Goal: Task Accomplishment & Management: Complete application form

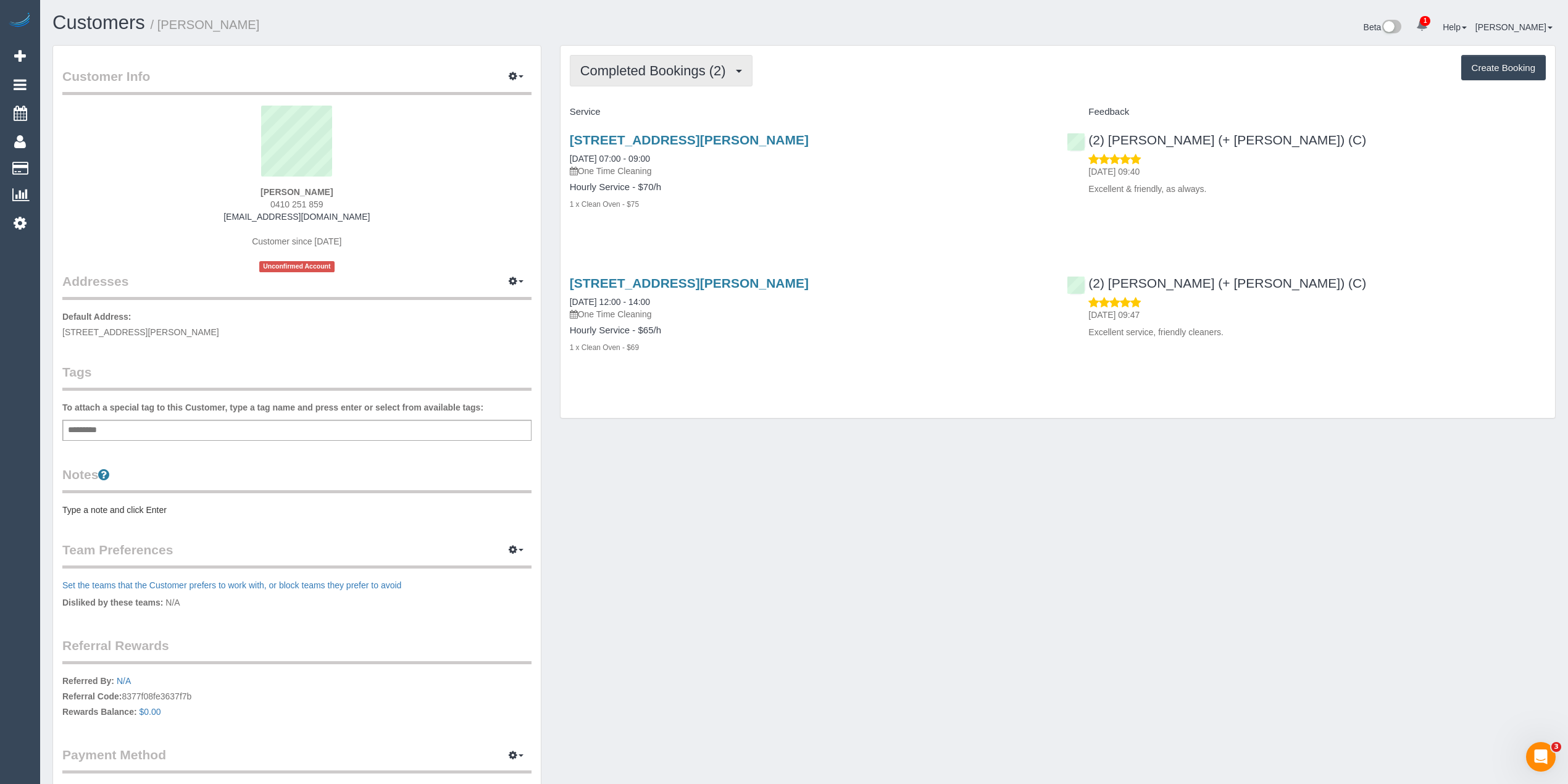
click at [650, 68] on span "Completed Bookings (2)" at bounding box center [656, 70] width 151 height 16
drag, startPoint x: 333, startPoint y: 201, endPoint x: 250, endPoint y: 201, distance: 83.0
click at [250, 201] on div "James Fraser 0410 251 859 xetsof@mac.com Customer since 2024 Unconfirmed Account" at bounding box center [296, 189] width 469 height 167
copy span "0410 251 859"
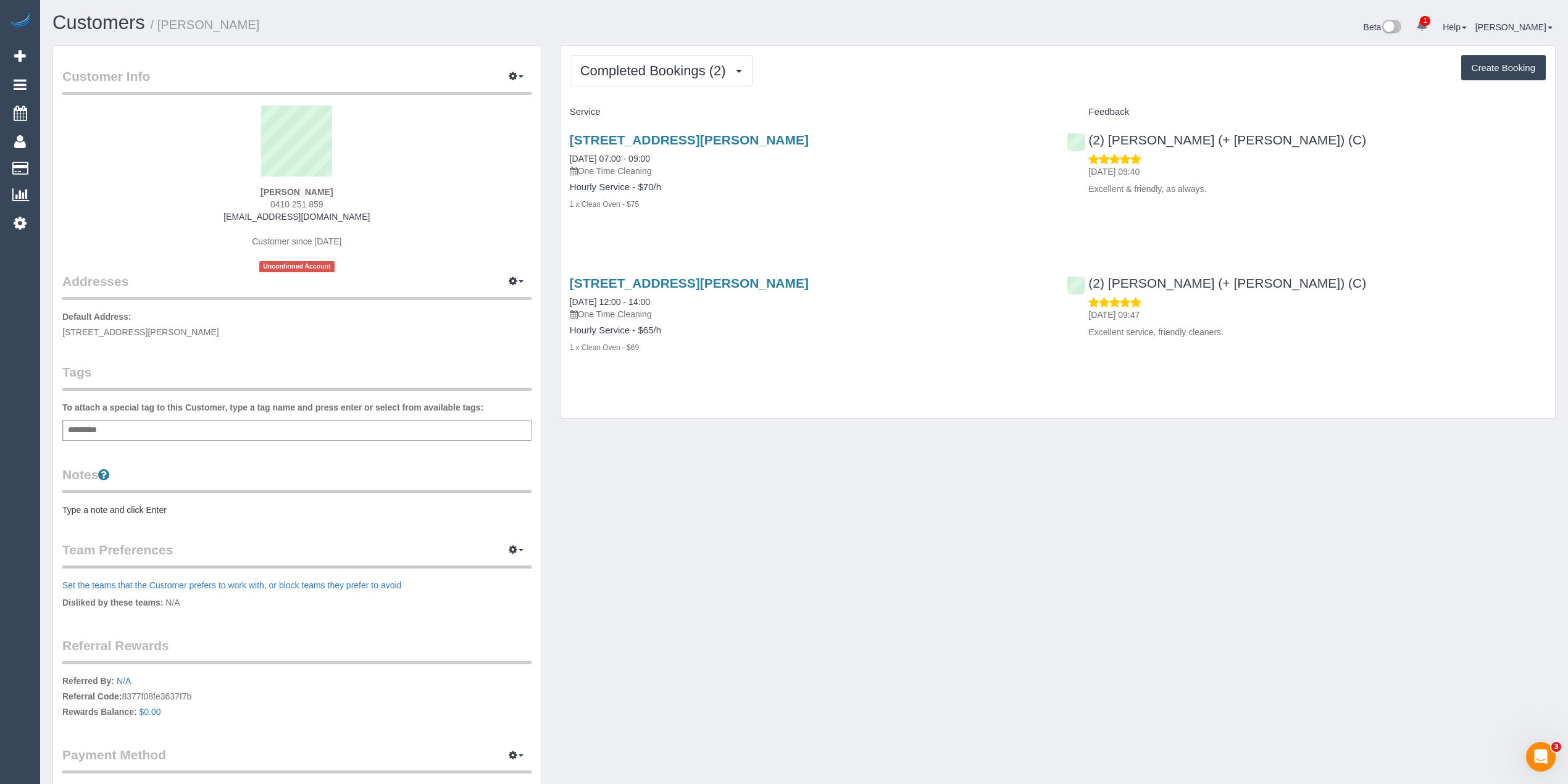
click at [1502, 67] on button "Create Booking" at bounding box center [1503, 68] width 84 height 26
select select "VIC"
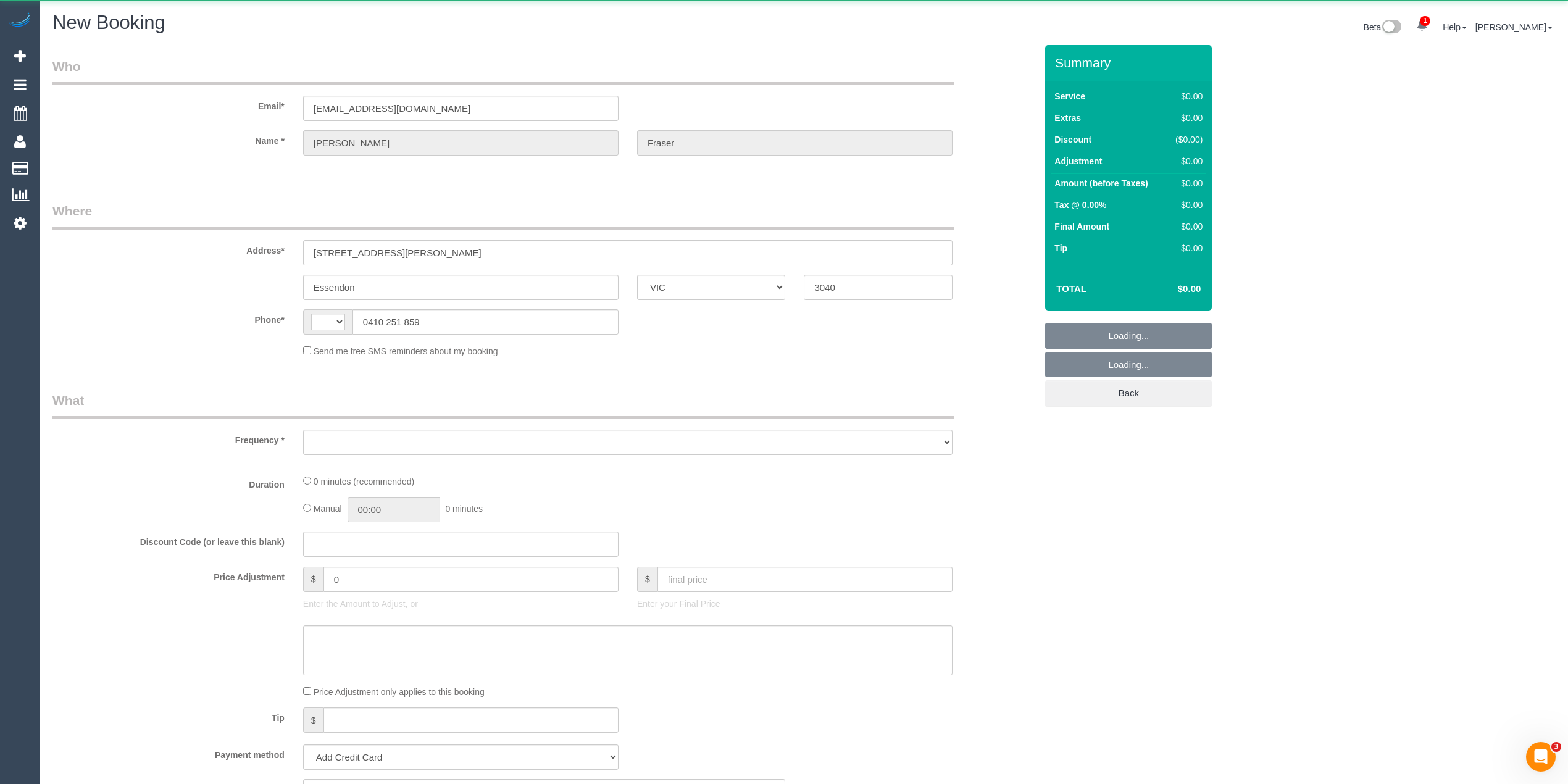
select select "string:AU"
select select "string:stripe-pm_1Q7SXZ2GScqysDRVwAAqF6Ab"
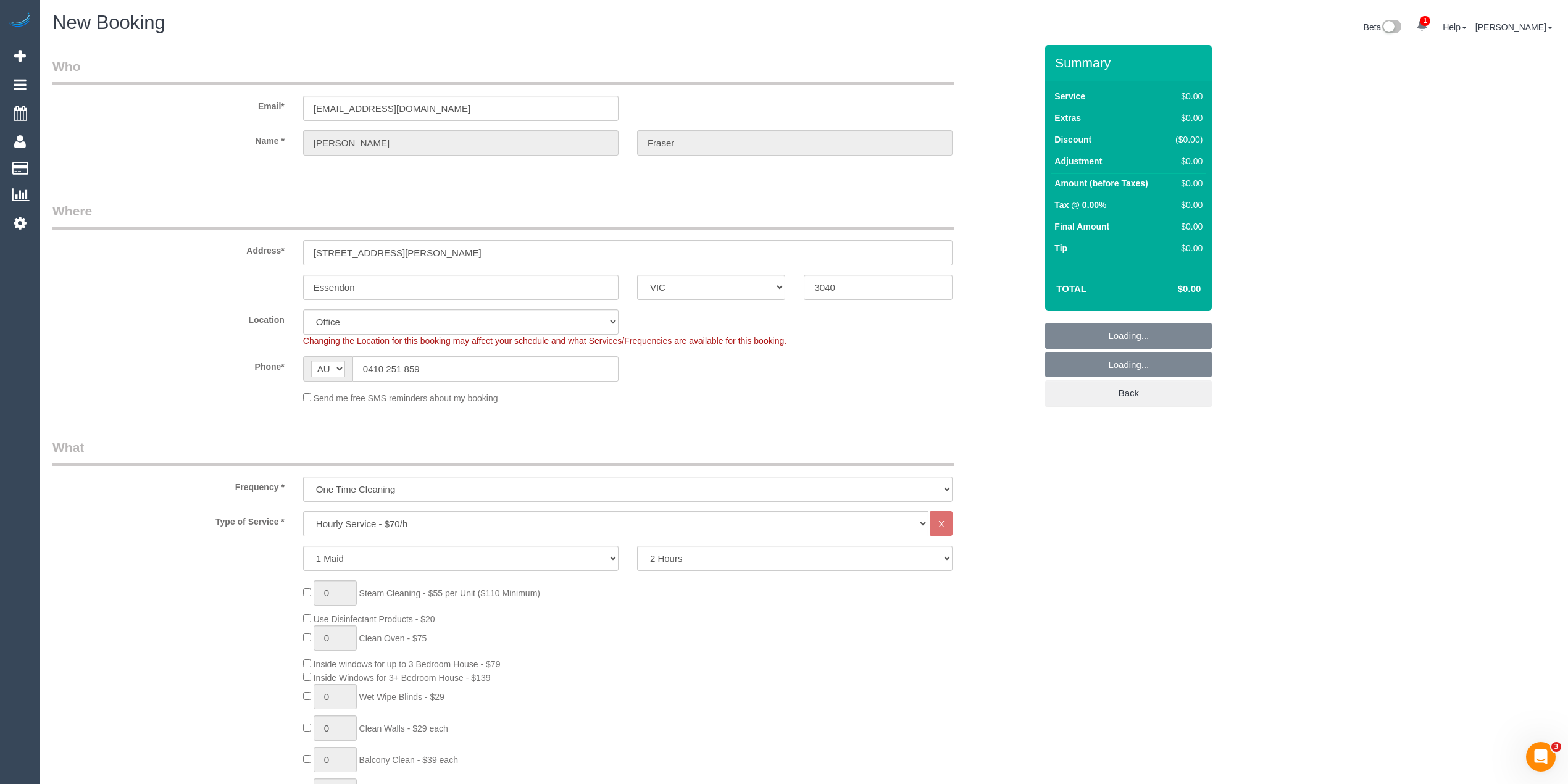
select select "object:2304"
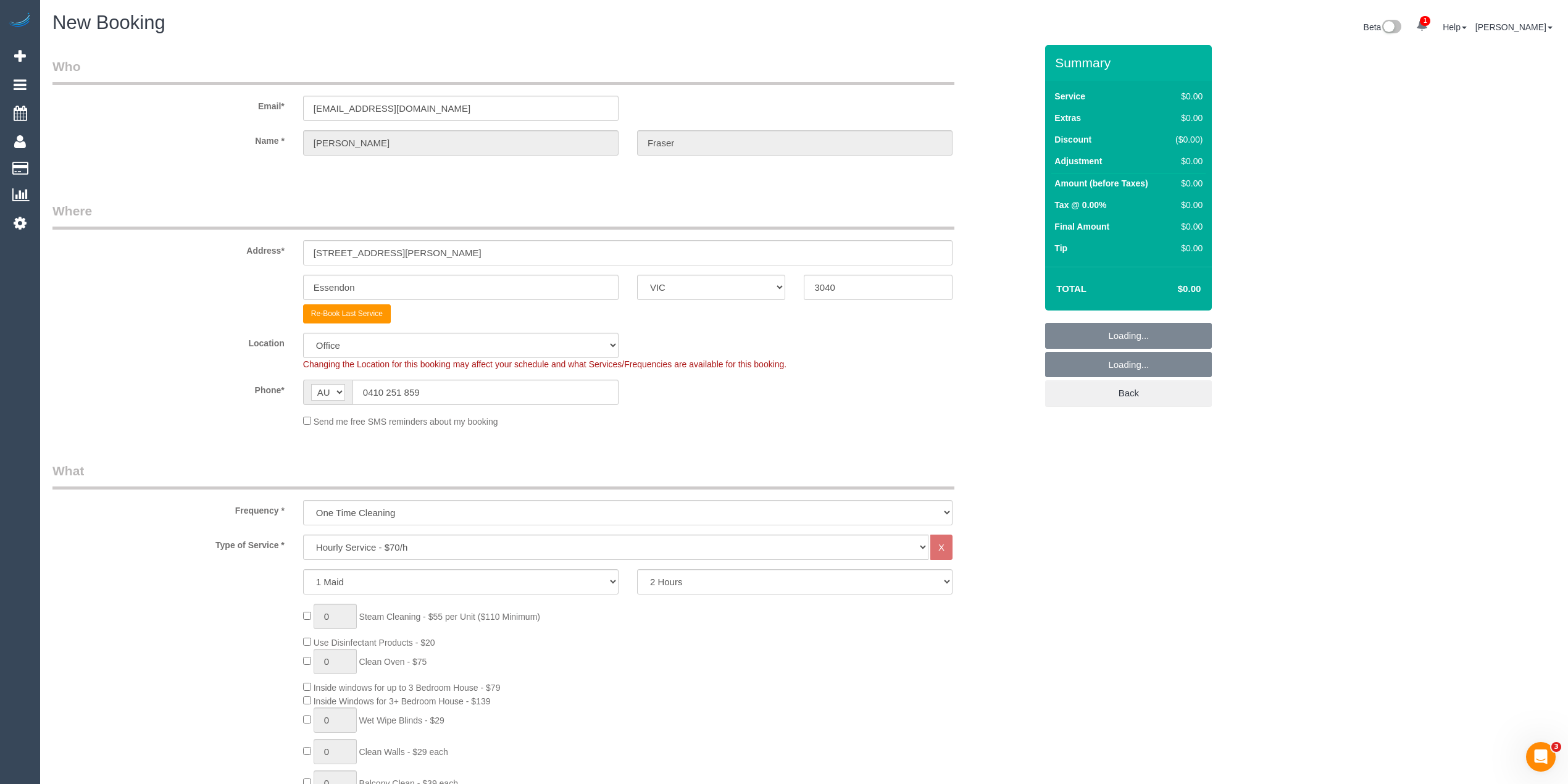
select select "59"
select select "object:2314"
drag, startPoint x: 479, startPoint y: 250, endPoint x: 257, endPoint y: 242, distance: 222.1
click at [257, 242] on div "Address* 5/25 Winifred Street" at bounding box center [545, 234] width 1002 height 64
drag, startPoint x: 443, startPoint y: 393, endPoint x: 317, endPoint y: 384, distance: 126.3
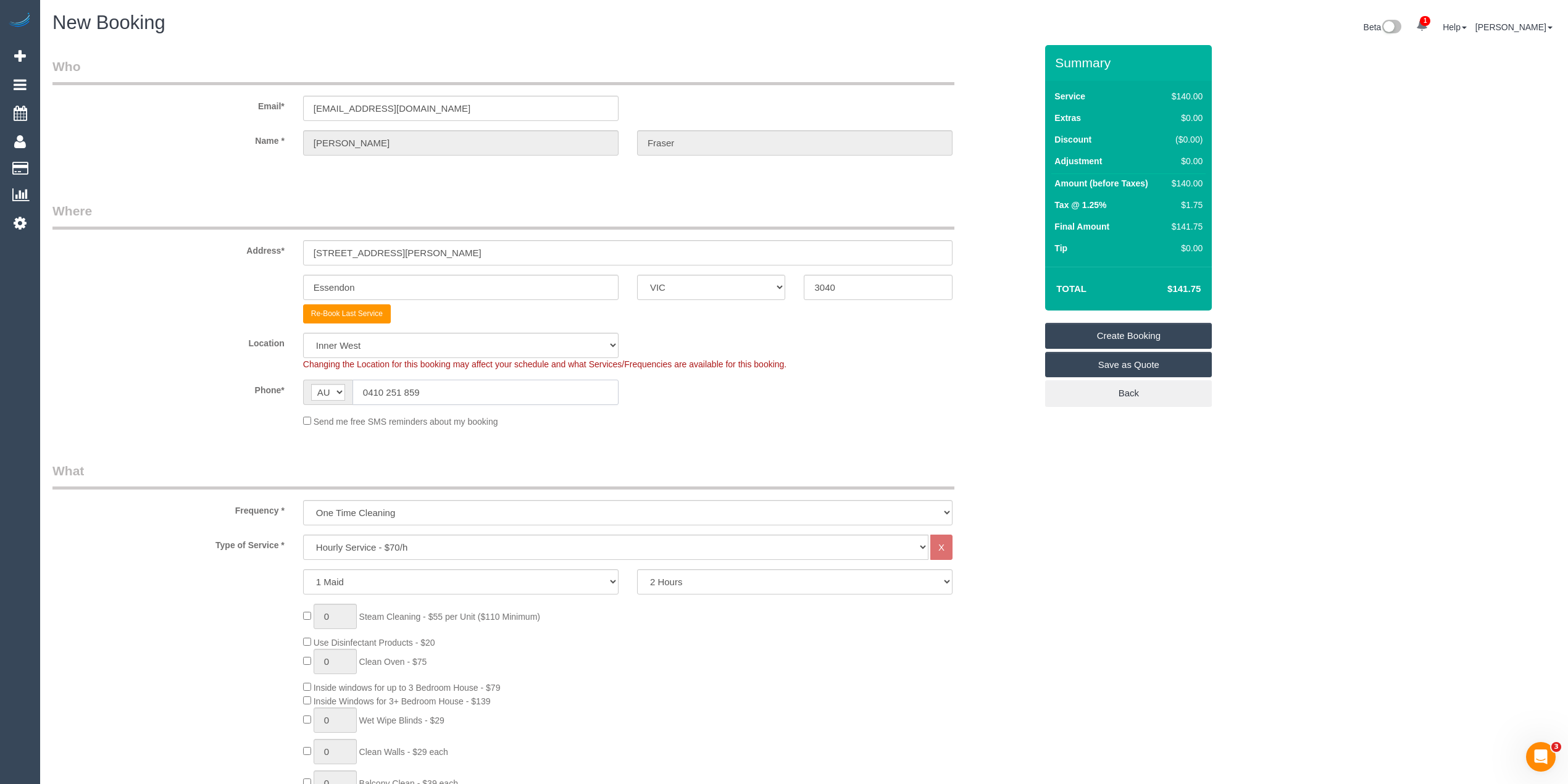
click at [317, 384] on div "AF AL DZ AD AO AI AQ AG AR AM AW AU AT AZ BS BH BD BB BY BE BZ BJ BM BT BO BA B…" at bounding box center [460, 392] width 315 height 25
click at [445, 542] on select "Hourly Service - $70/h Hourly Service - $65/h Hourly Service - $60/h Hourly Ser…" at bounding box center [616, 547] width 626 height 25
select select "211"
click at [303, 534] on select "Hourly Service - $70/h Hourly Service - $65/h Hourly Service - $60/h Hourly Ser…" at bounding box center [616, 547] width 626 height 25
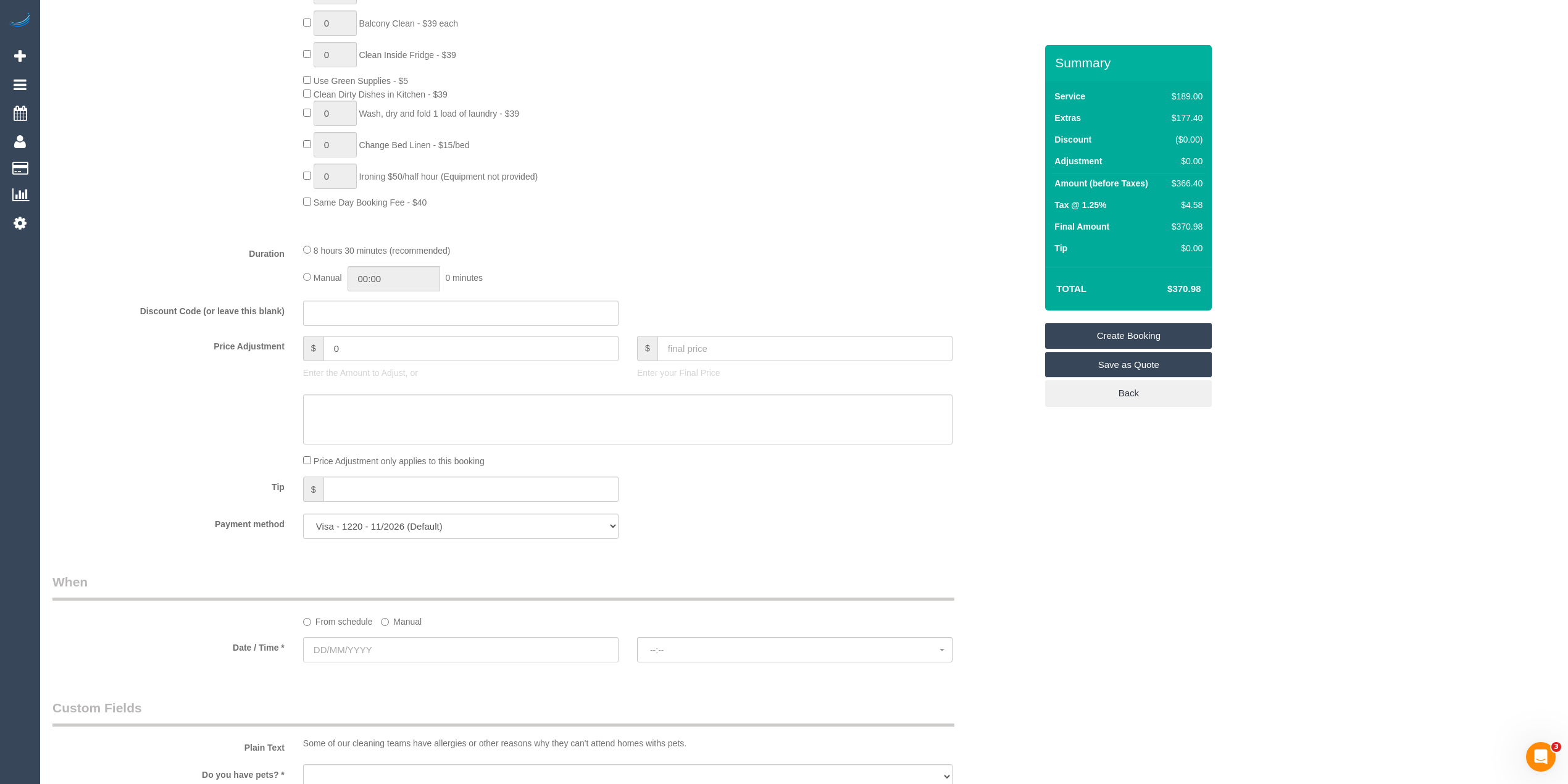
scroll to position [822, 0]
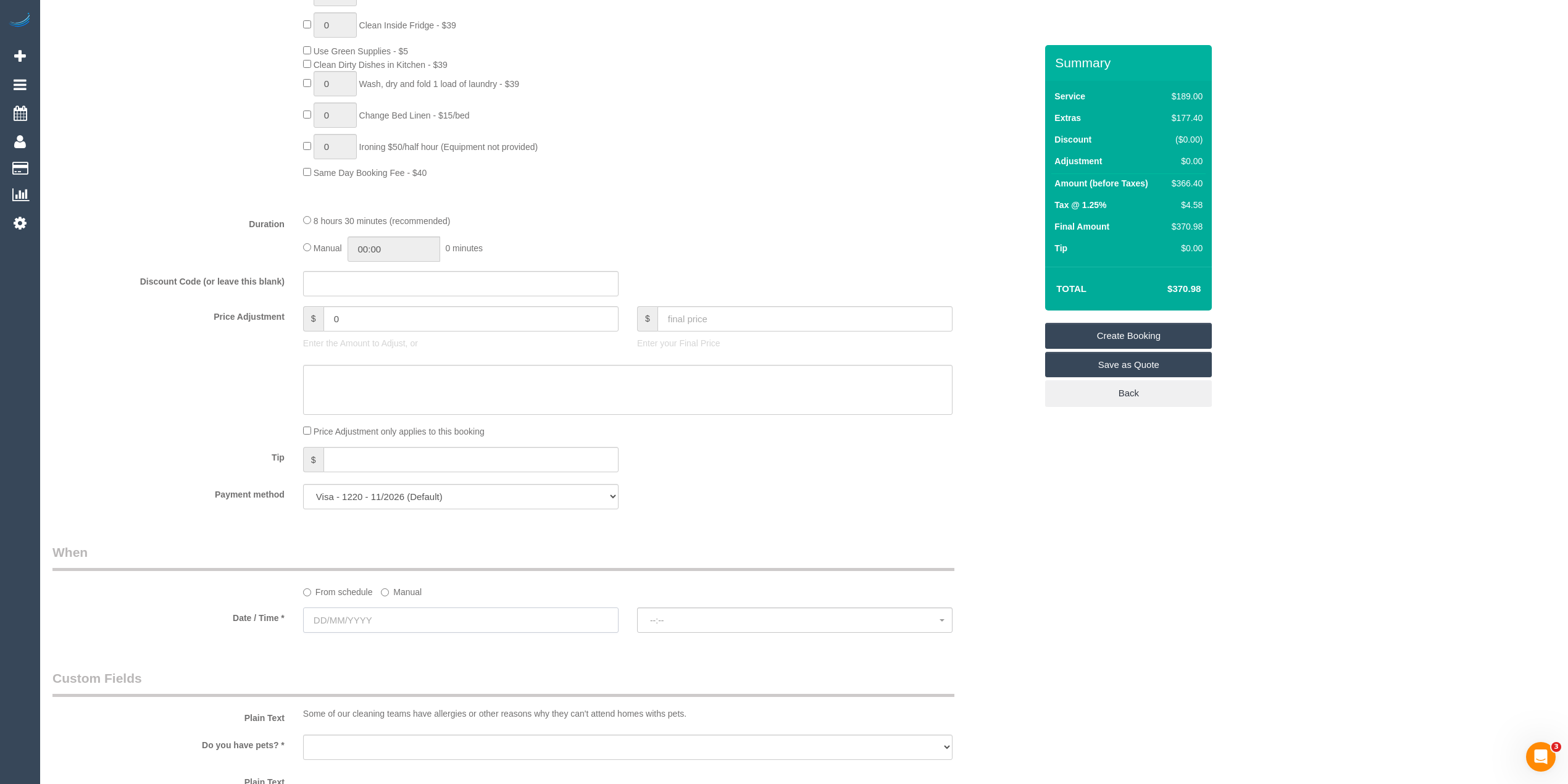
click at [343, 622] on input "text" at bounding box center [460, 620] width 315 height 25
click at [410, 731] on link "18" at bounding box center [408, 728] width 20 height 16
type input "18/09/2025"
select select "spot1"
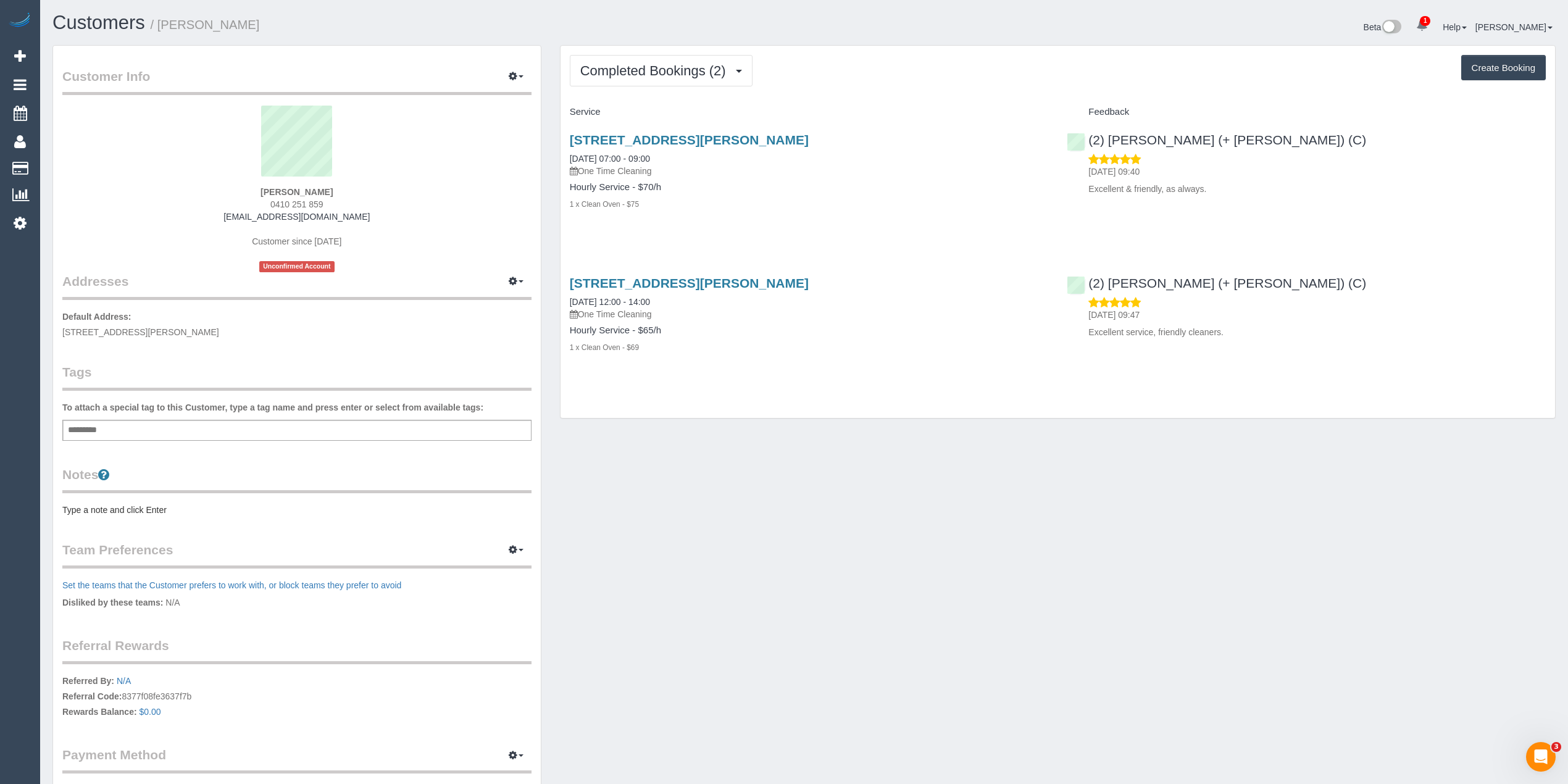
drag, startPoint x: 335, startPoint y: 198, endPoint x: 257, endPoint y: 207, distance: 78.5
click at [257, 207] on div "James Fraser 0410 251 859 xetsof@mac.com Customer since 2024 Unconfirmed Account" at bounding box center [296, 189] width 469 height 167
copy span "0410 251 859"
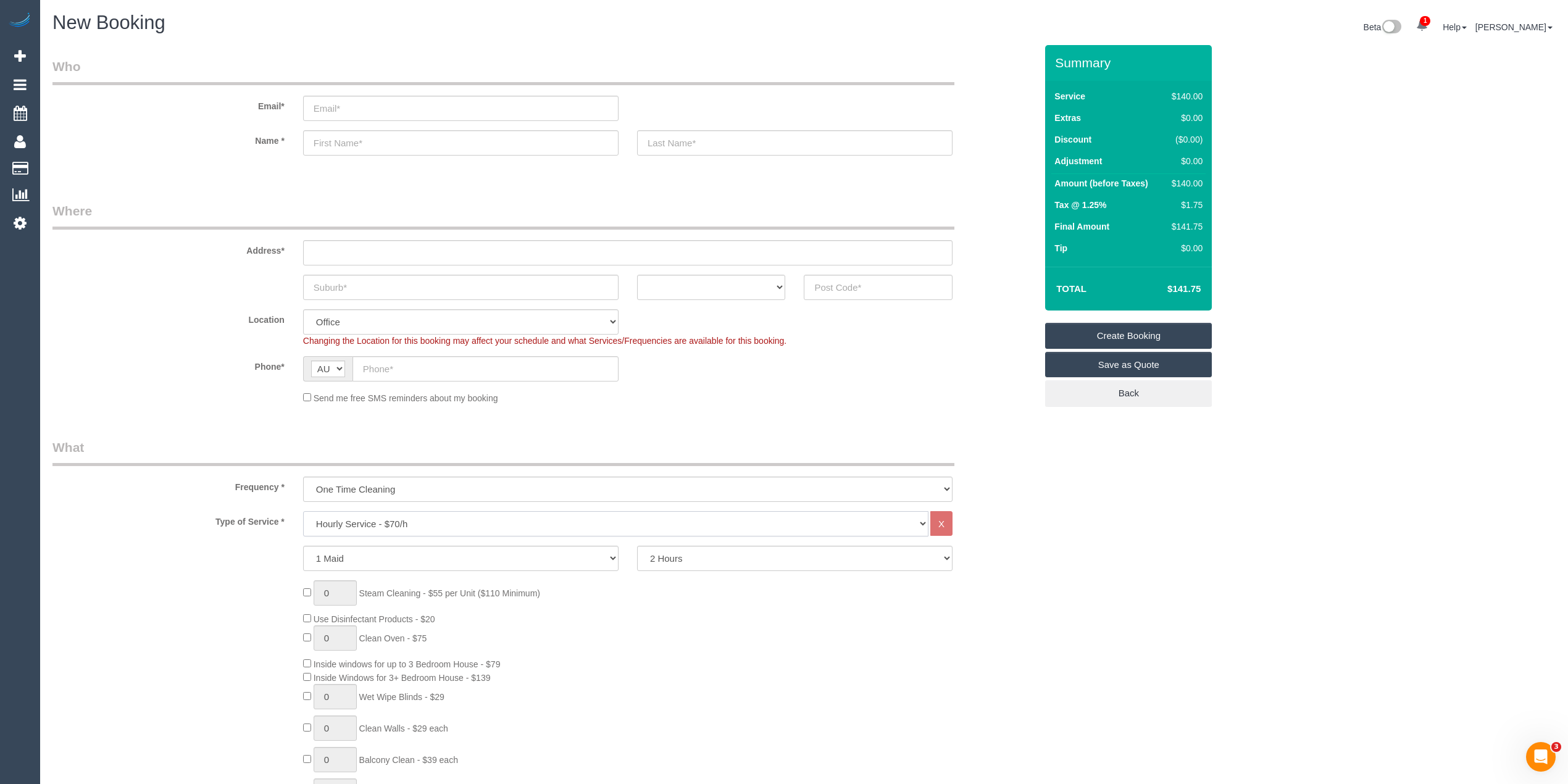
click at [390, 523] on select "Hourly Service - $70/h Hourly Service - $65/h Hourly Service - $60/h Hourly Ser…" at bounding box center [616, 523] width 626 height 25
select select "212"
click at [303, 511] on select "Hourly Service - $70/h Hourly Service - $65/h Hourly Service - $60/h Hourly Ser…" at bounding box center [616, 523] width 626 height 25
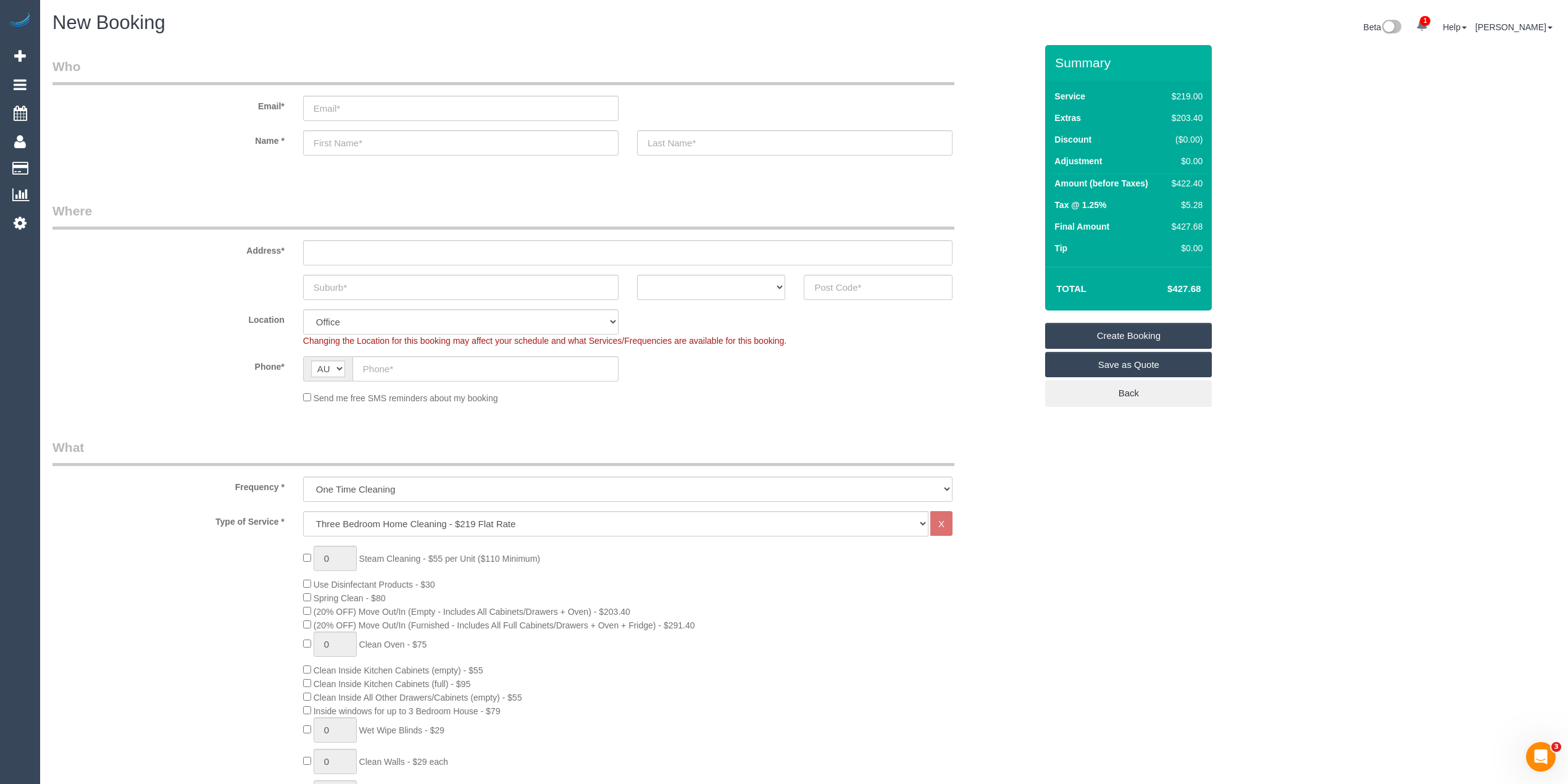
click at [1191, 285] on h4 "$427.68" at bounding box center [1165, 289] width 70 height 11
copy h4 "427.68"
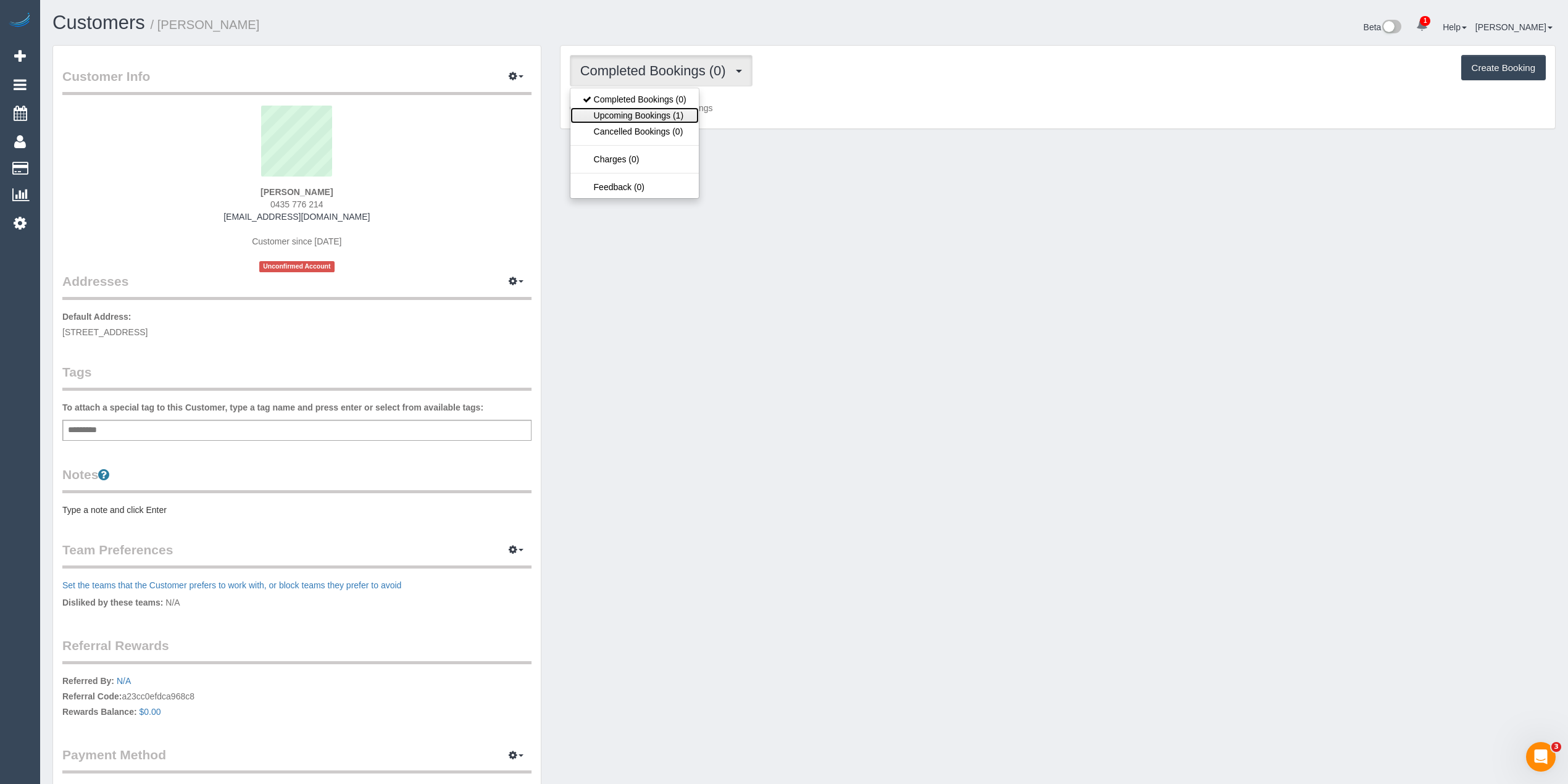
click at [601, 109] on link "Upcoming Bookings (1)" at bounding box center [635, 115] width 129 height 16
click at [203, 433] on div "Add a tag" at bounding box center [296, 430] width 469 height 21
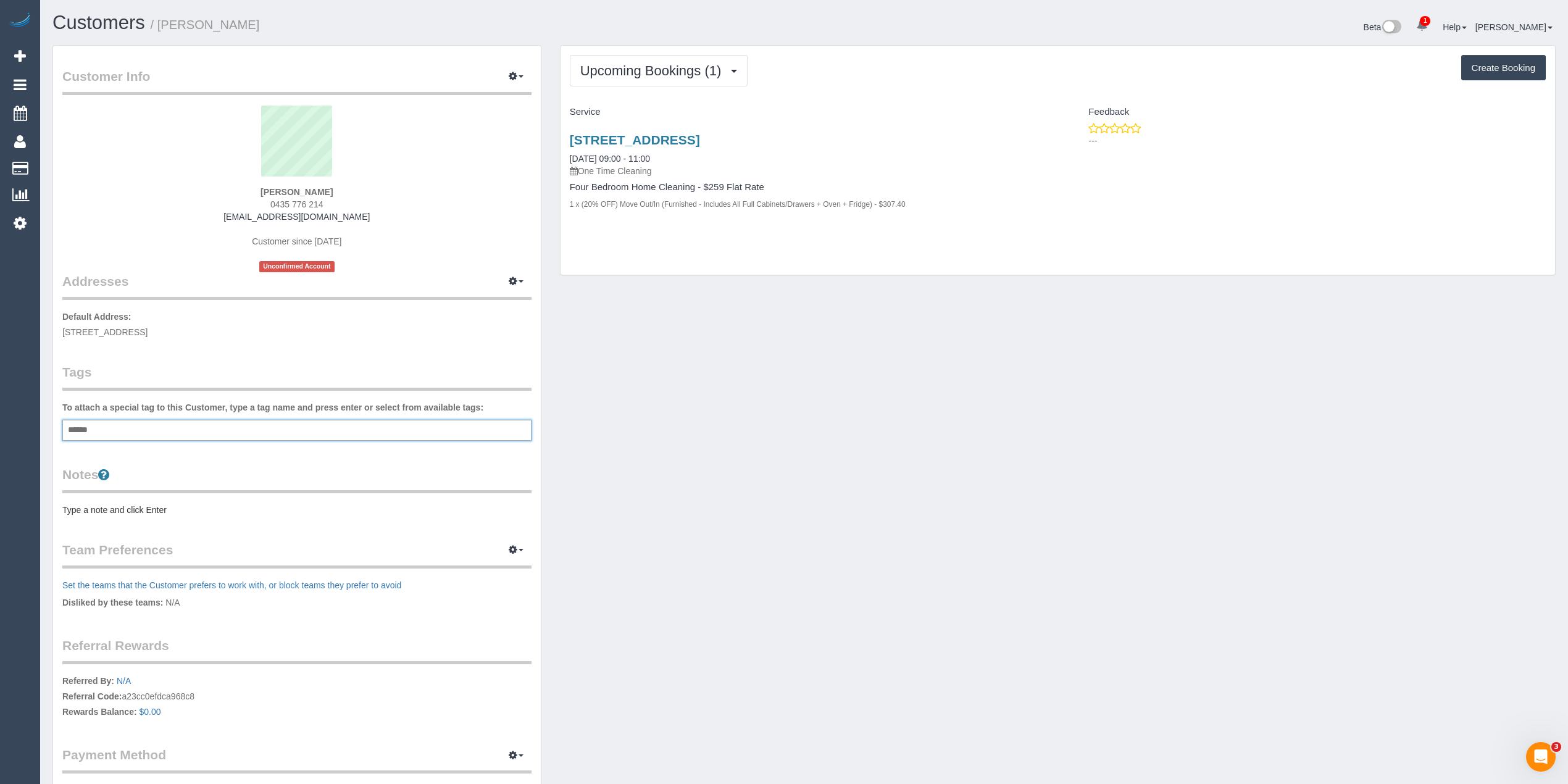
type input "*******"
click at [92, 511] on pre "Type a note and click Enter" at bounding box center [296, 511] width 469 height 12
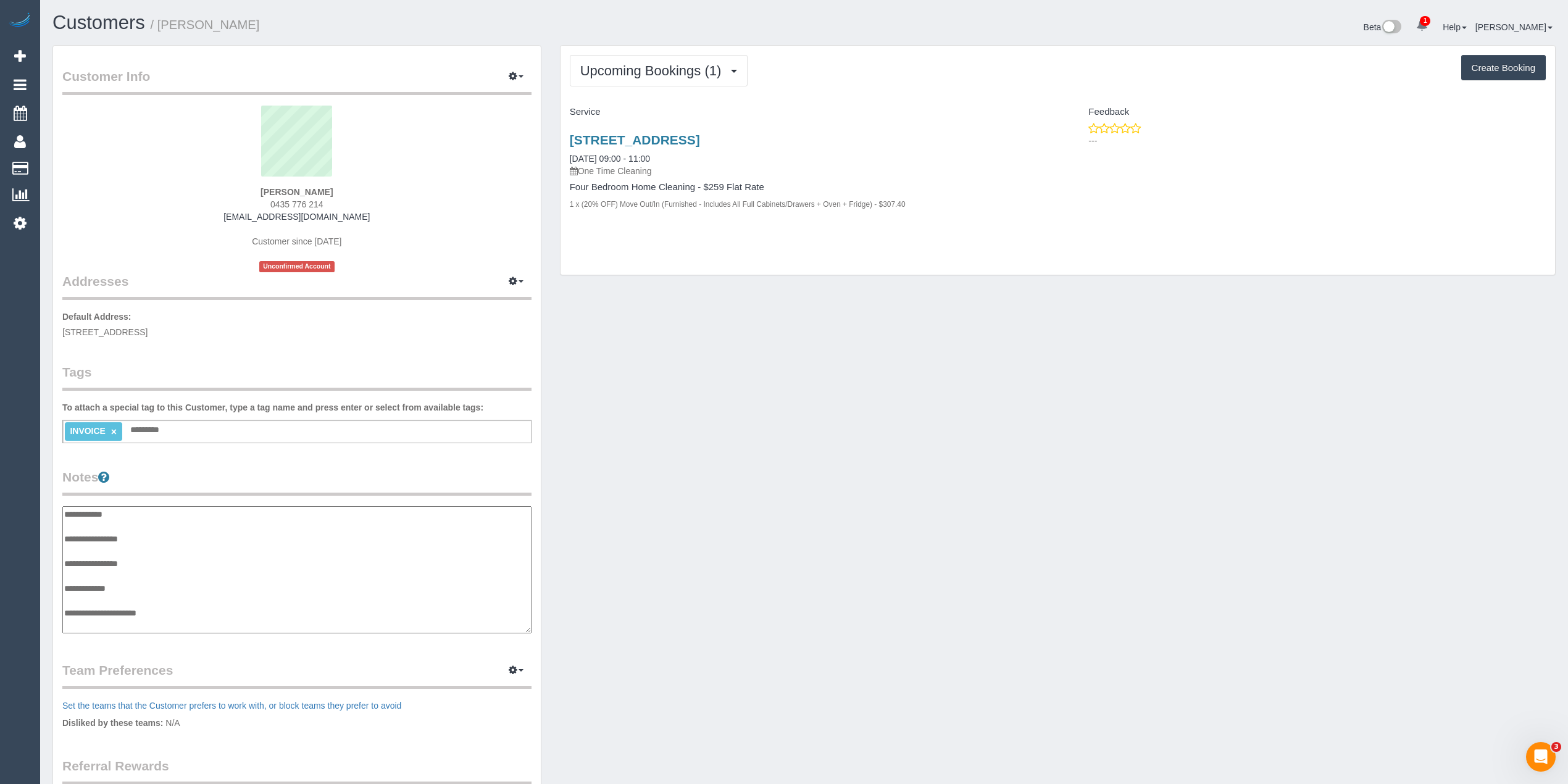
scroll to position [10, 0]
click at [174, 601] on textarea "**********" at bounding box center [296, 570] width 468 height 128
type textarea "**********"
click at [382, 467] on legend "Notes" at bounding box center [296, 481] width 469 height 28
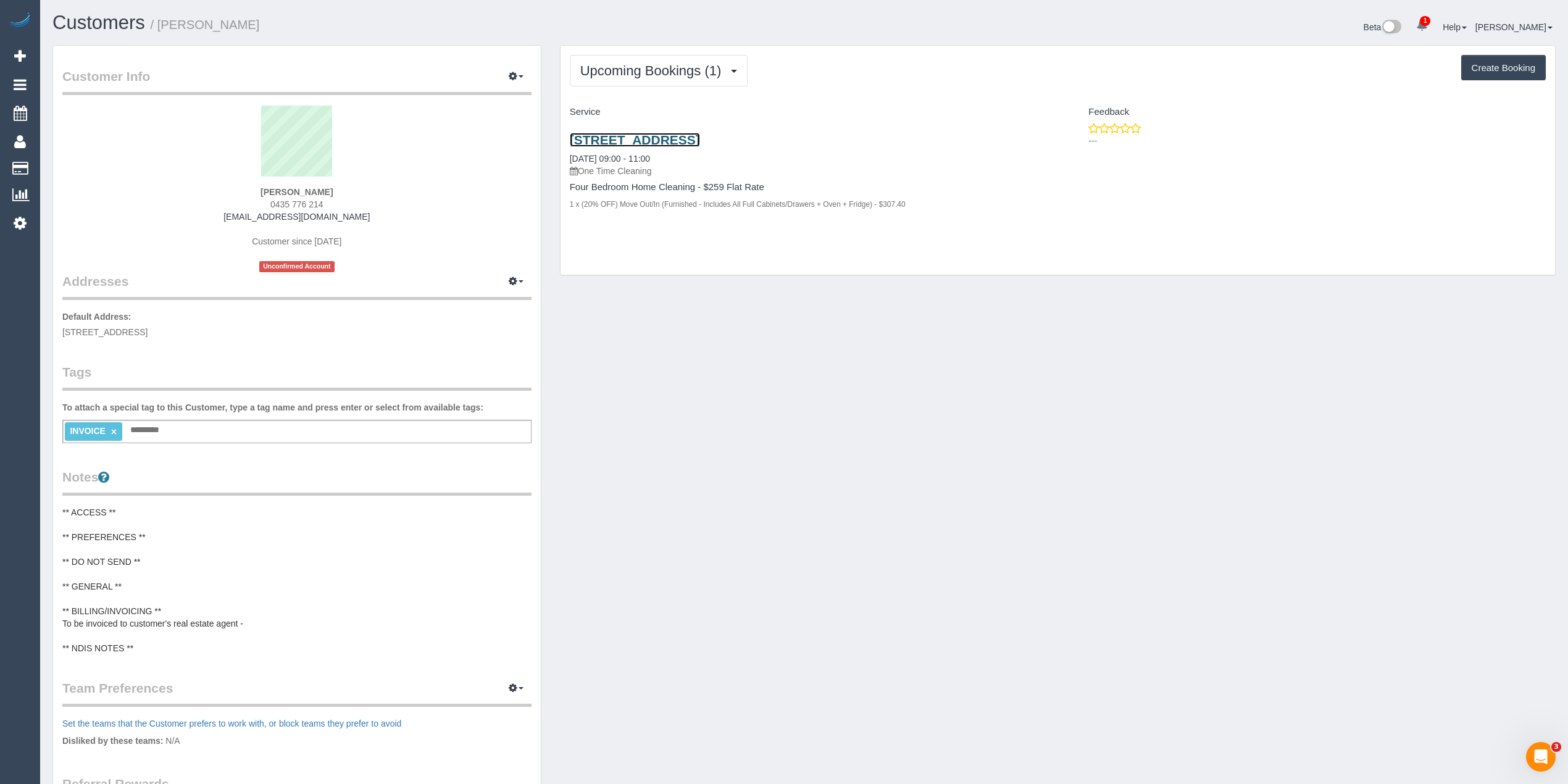
click at [626, 134] on link "87 Barkly Street, Brunswick East, VIC 3057" at bounding box center [635, 139] width 130 height 14
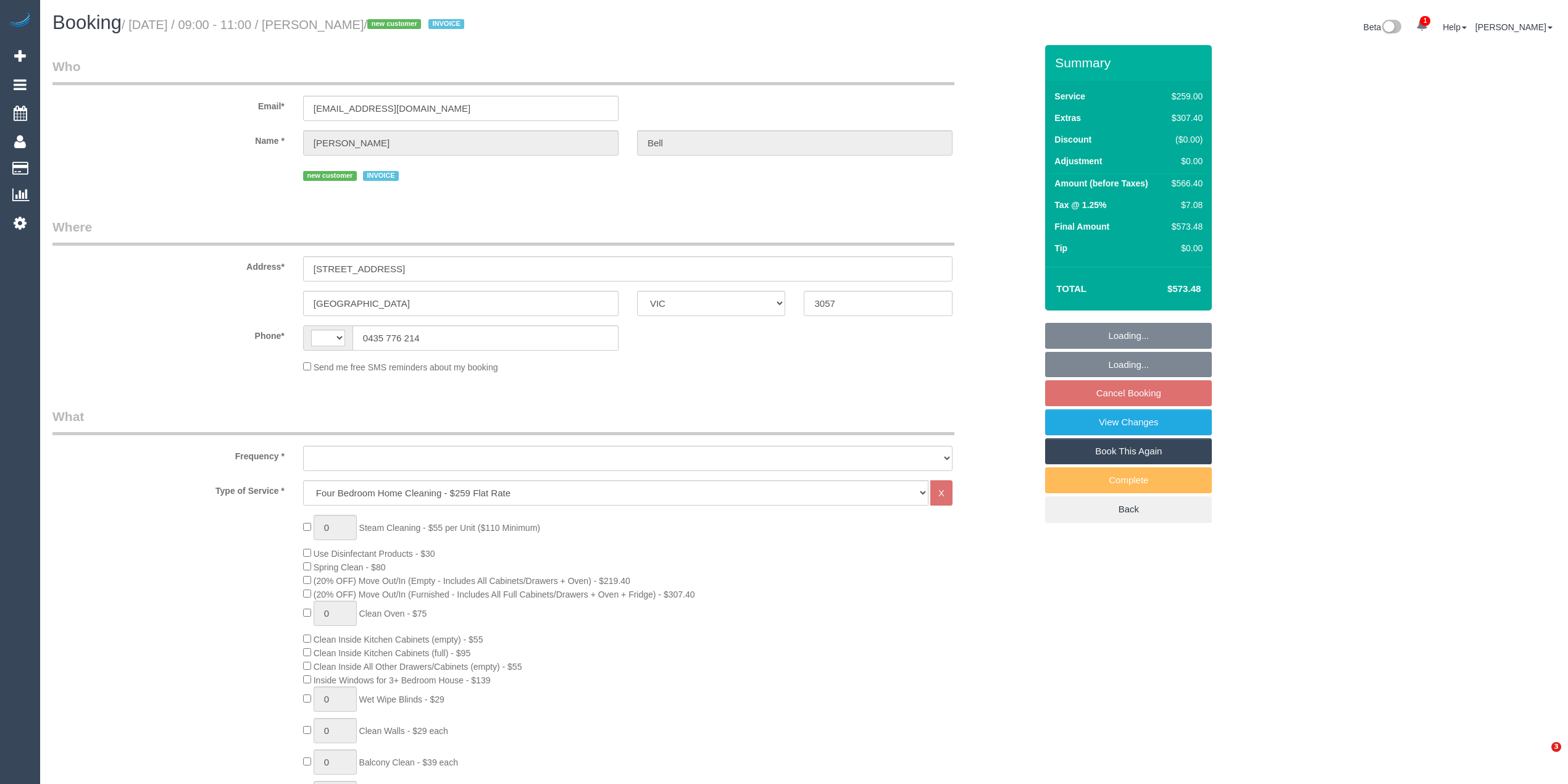
select select "VIC"
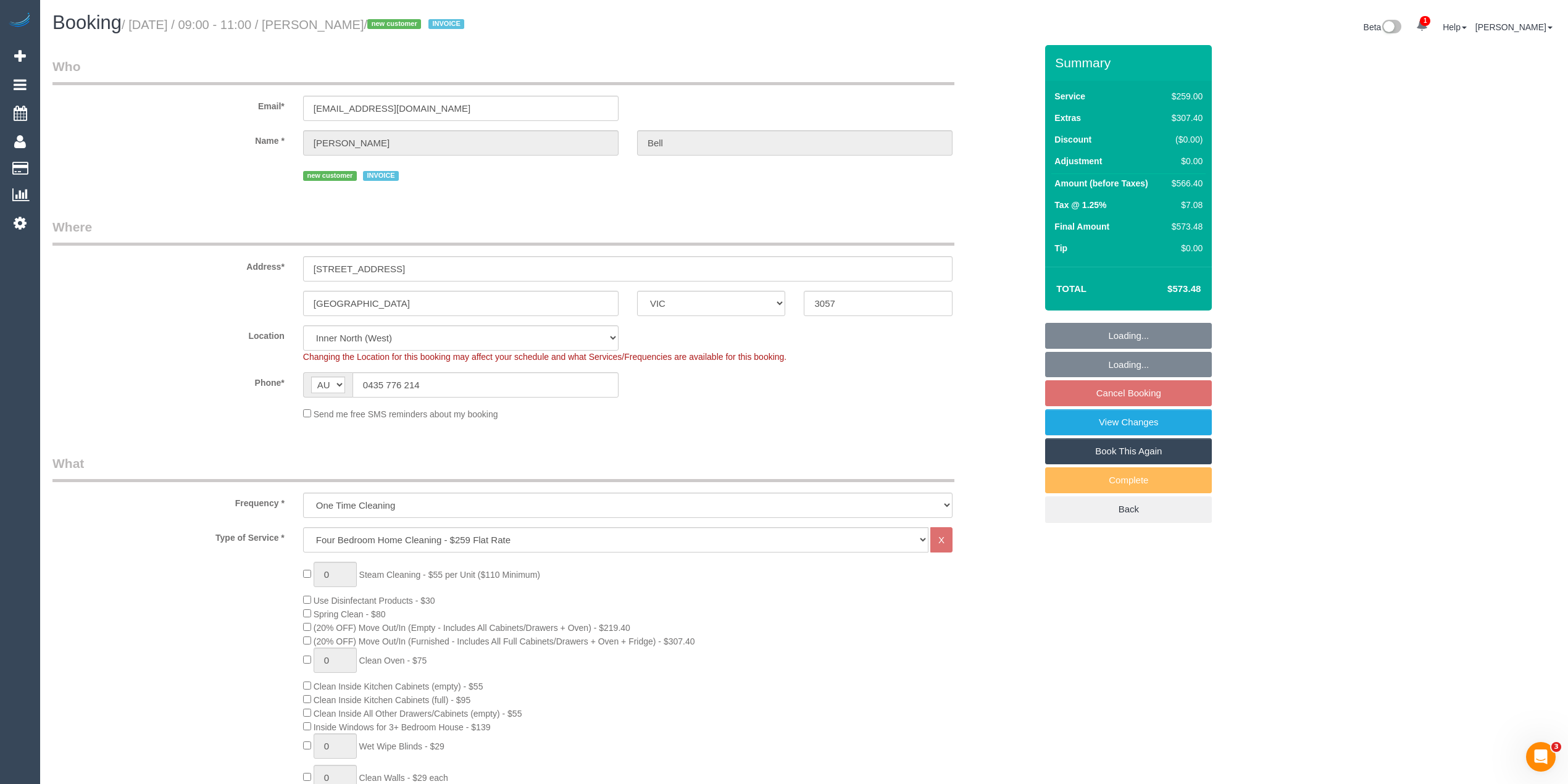
select select "string:AU"
select select "object:1497"
select select "spot1"
select select "number:28"
select select "number:14"
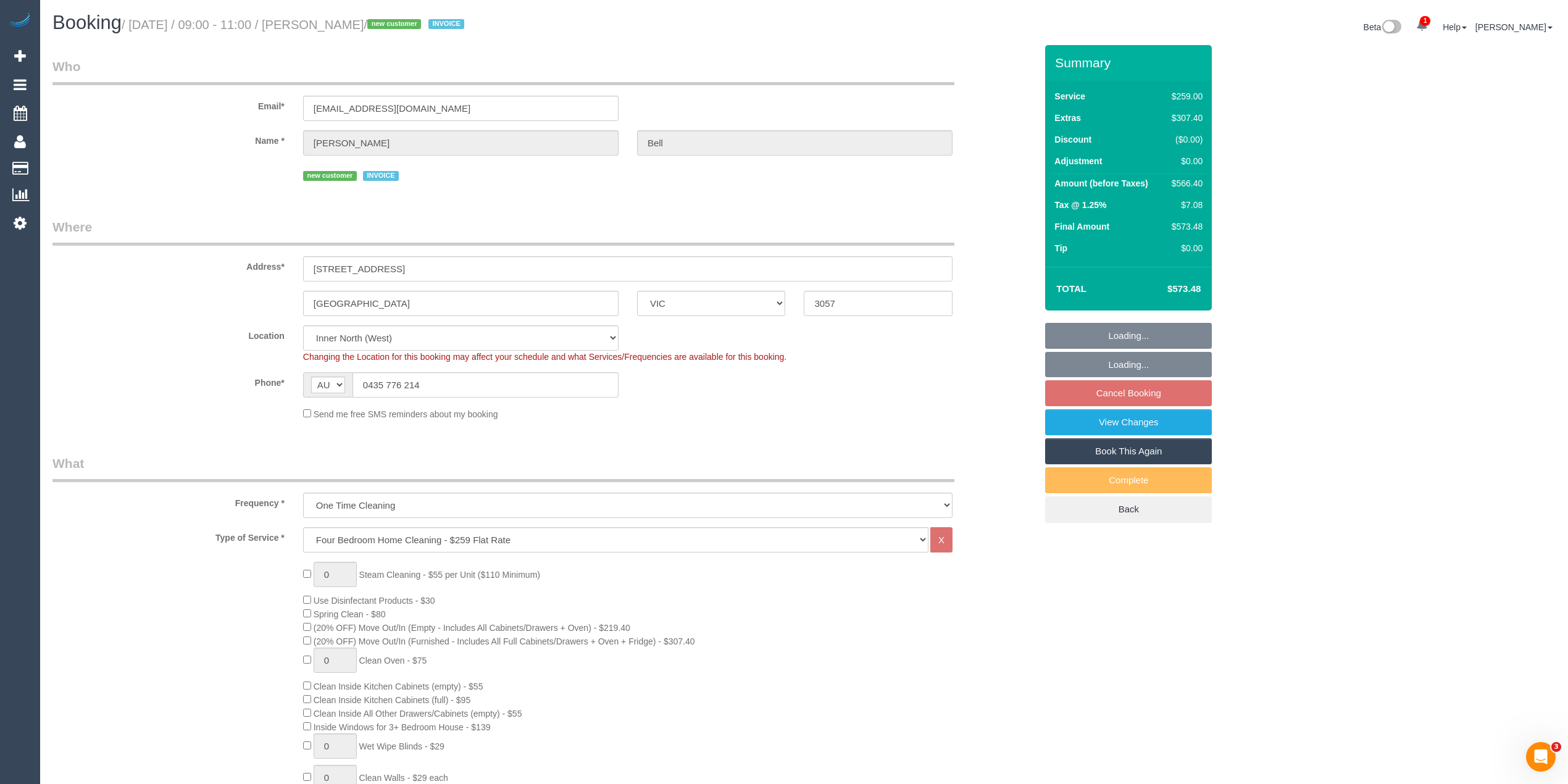
select select "number:19"
select select "number:36"
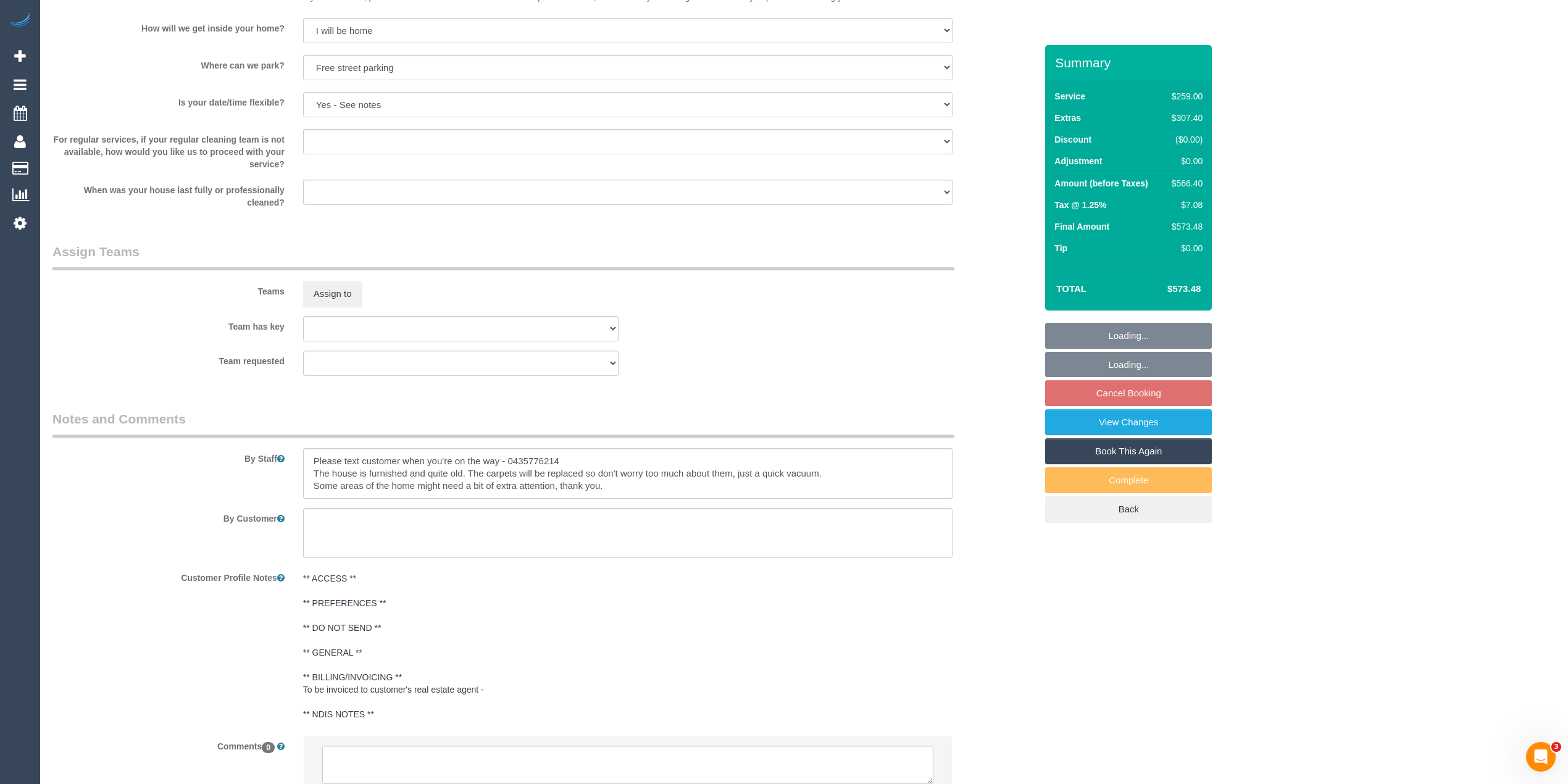
scroll to position [1709, 0]
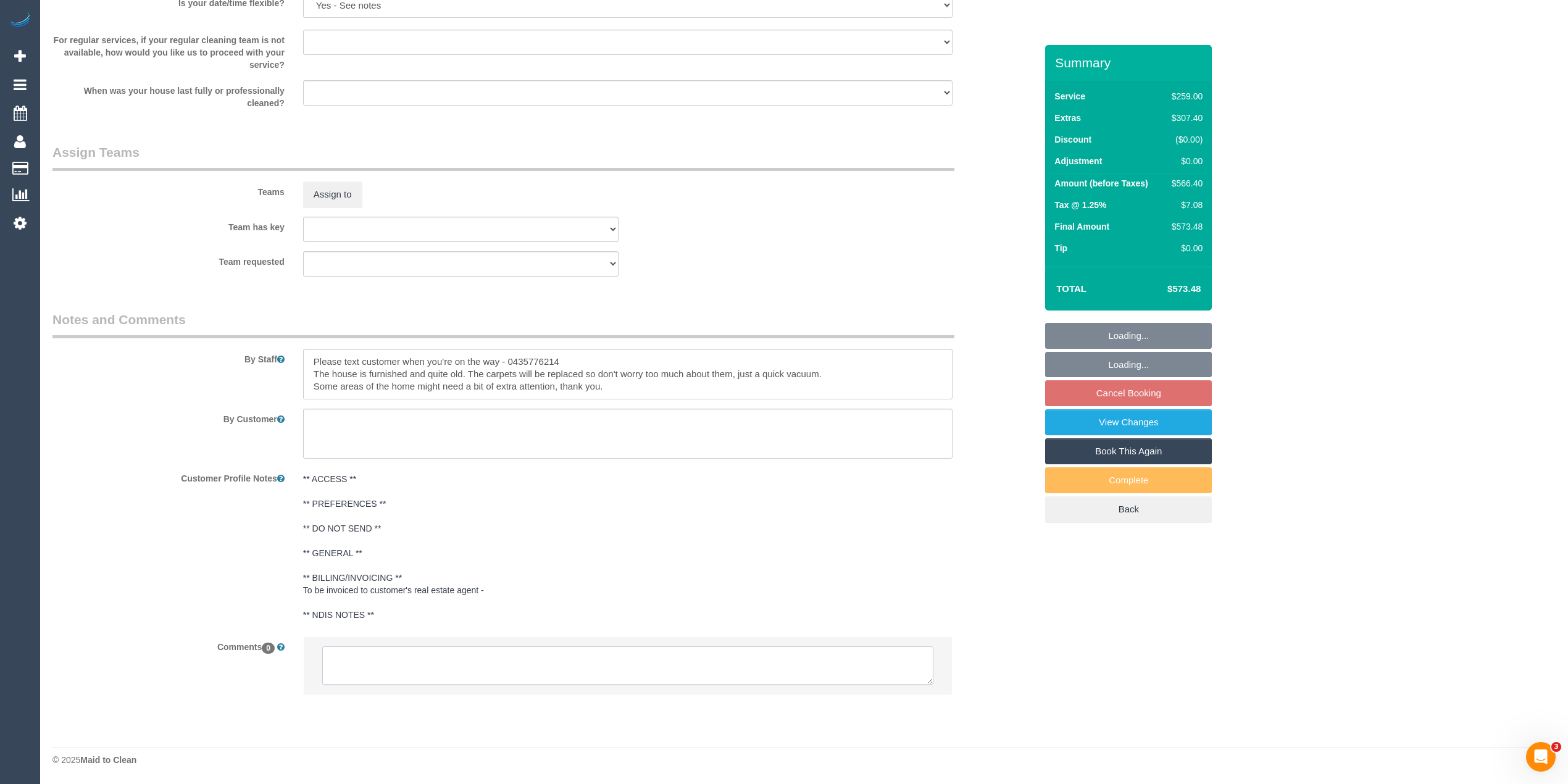
click at [336, 662] on textarea at bounding box center [628, 665] width 611 height 38
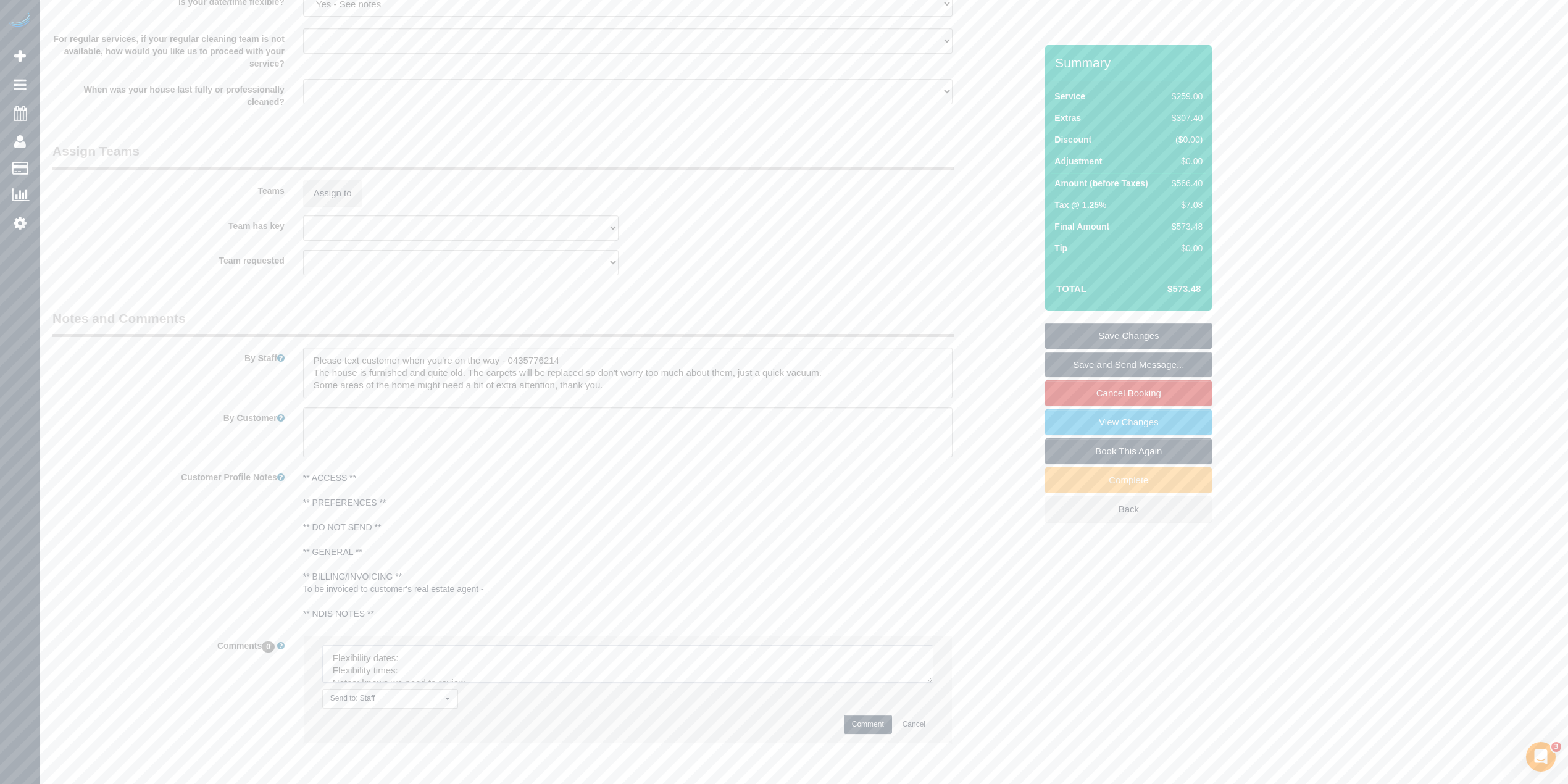
drag, startPoint x: 924, startPoint y: 679, endPoint x: 929, endPoint y: 741, distance: 62.2
click at [933, 683] on textarea at bounding box center [628, 664] width 611 height 38
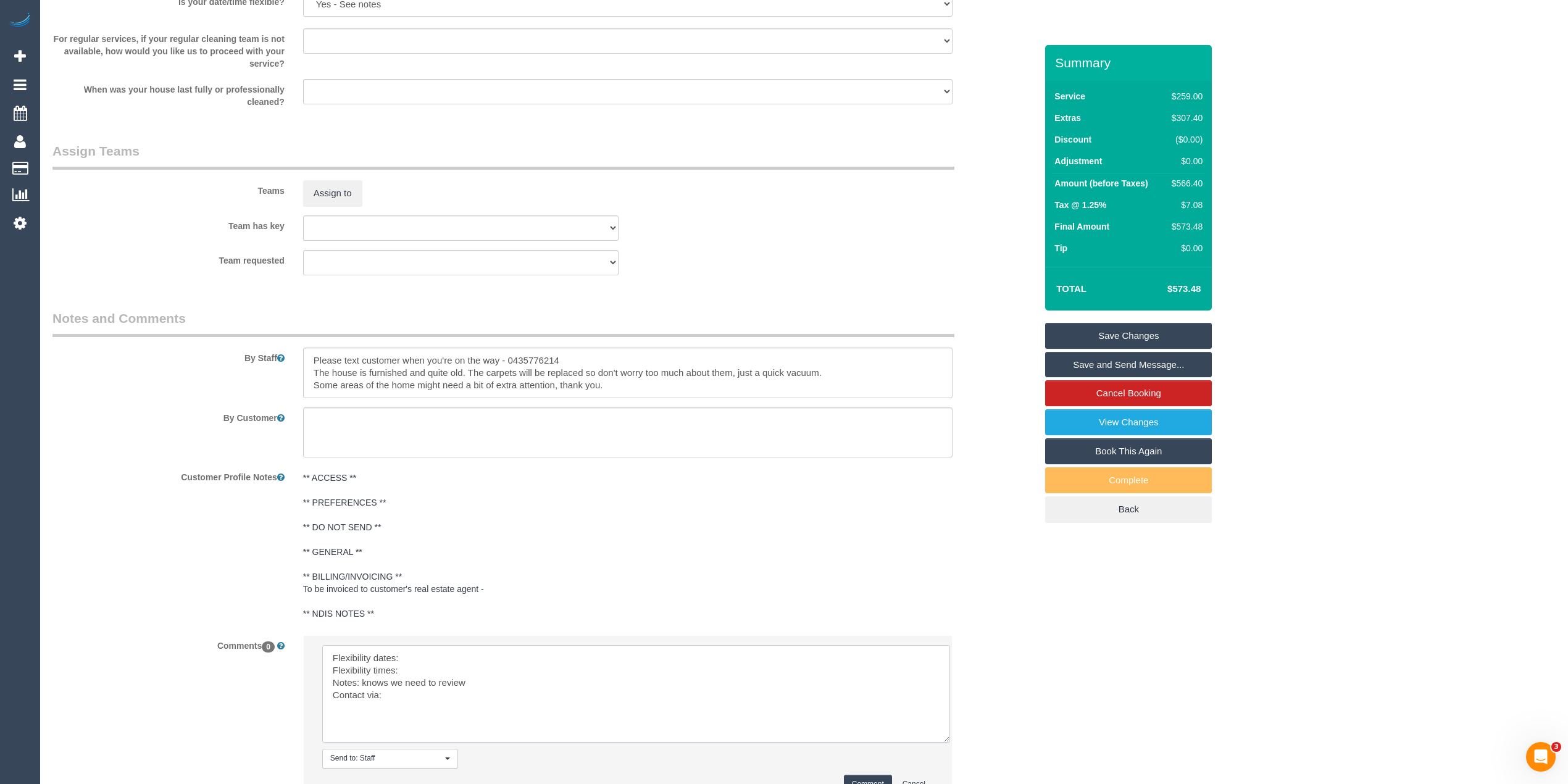
click at [448, 656] on textarea at bounding box center [636, 693] width 628 height 97
click at [433, 671] on textarea at bounding box center [636, 693] width 628 height 97
click at [431, 701] on textarea at bounding box center [636, 693] width 628 height 97
type textarea "Flexibility dates: Saturday strongly preferred Flexibility times: flex from 9am…"
click at [877, 777] on button "Comment" at bounding box center [868, 783] width 48 height 19
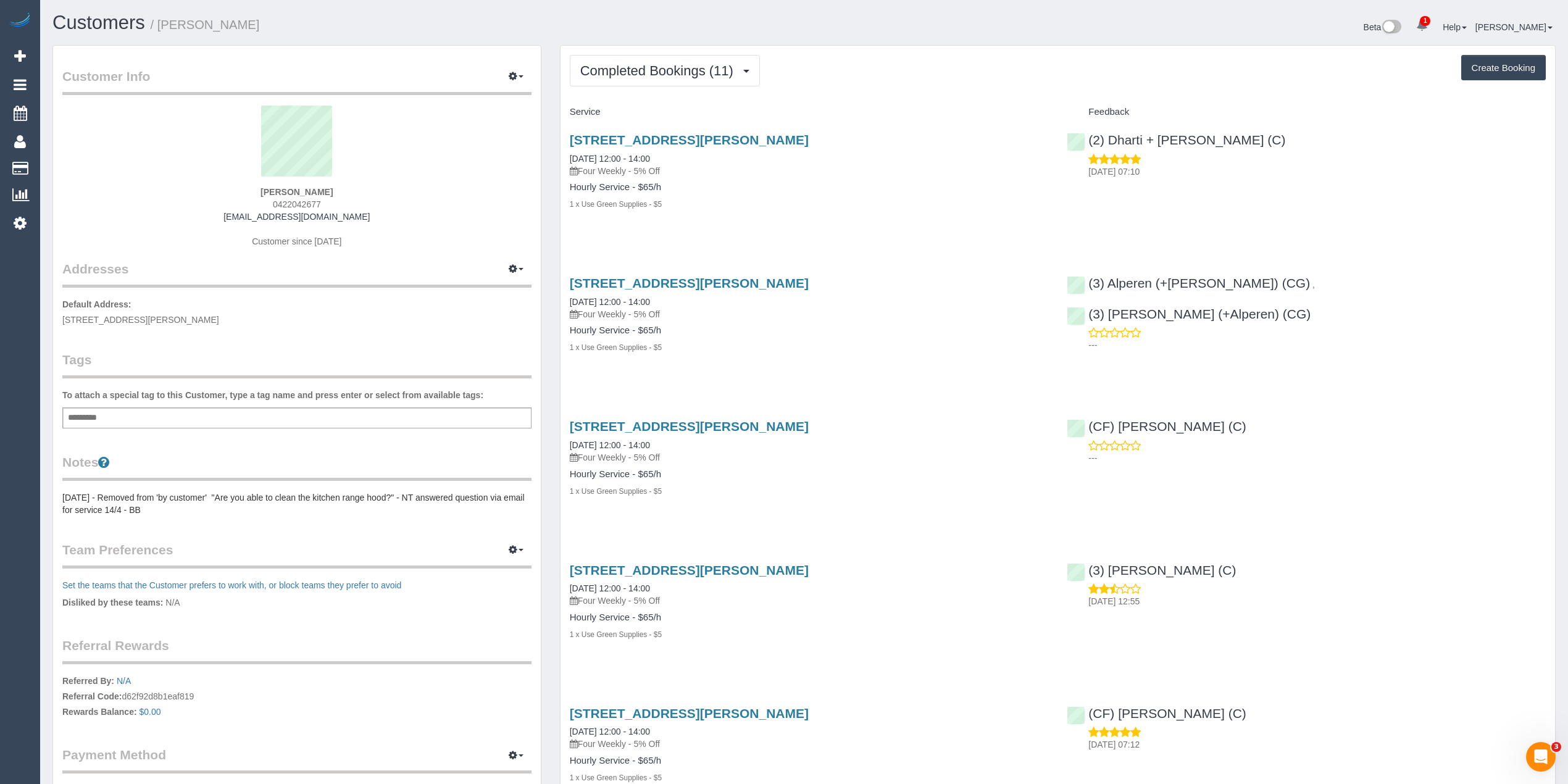
click at [878, 144] on h3 "[STREET_ADDRESS][PERSON_NAME]" at bounding box center [809, 139] width 479 height 14
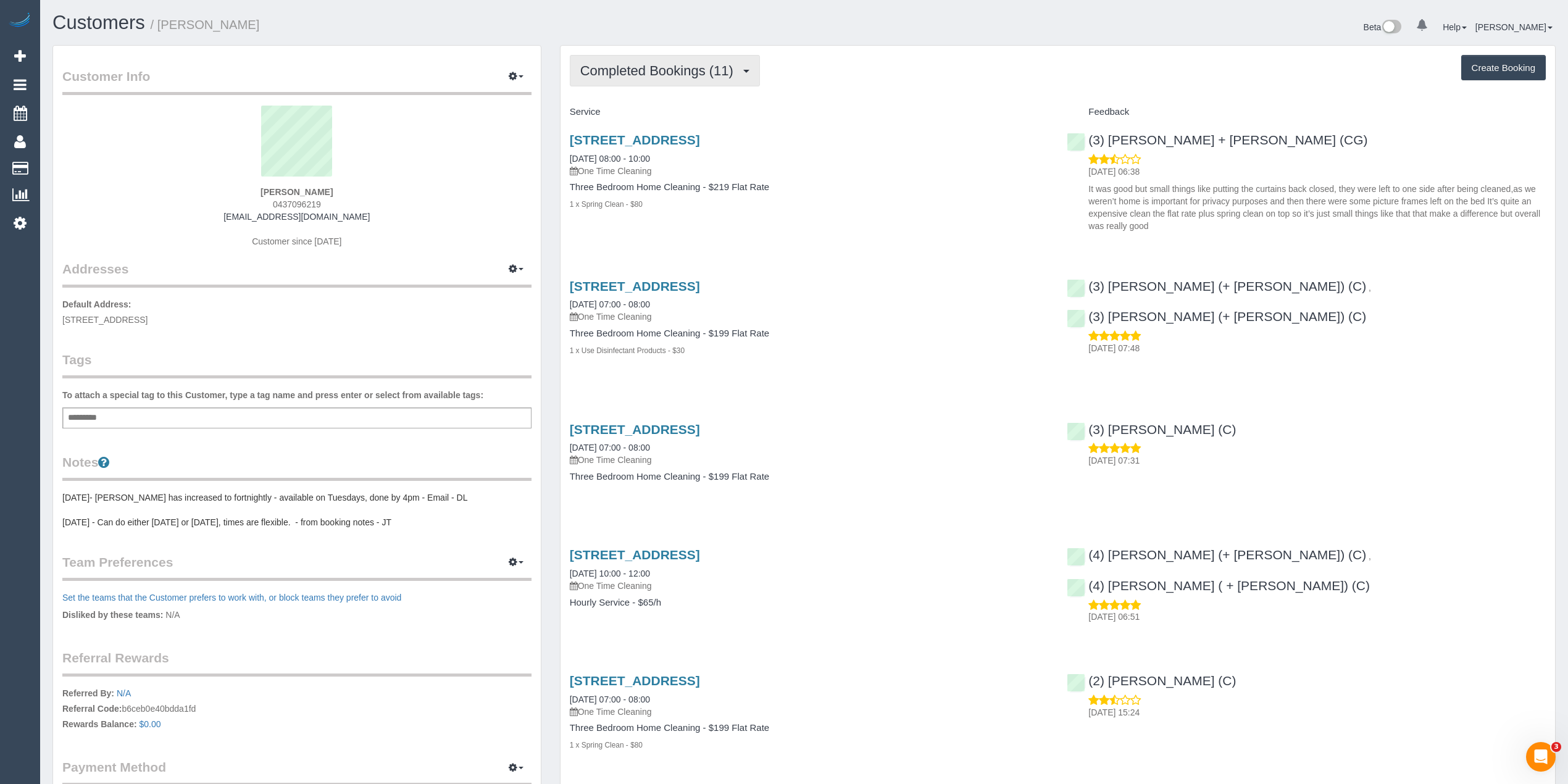
click at [618, 59] on button "Completed Bookings (11)" at bounding box center [665, 70] width 190 height 31
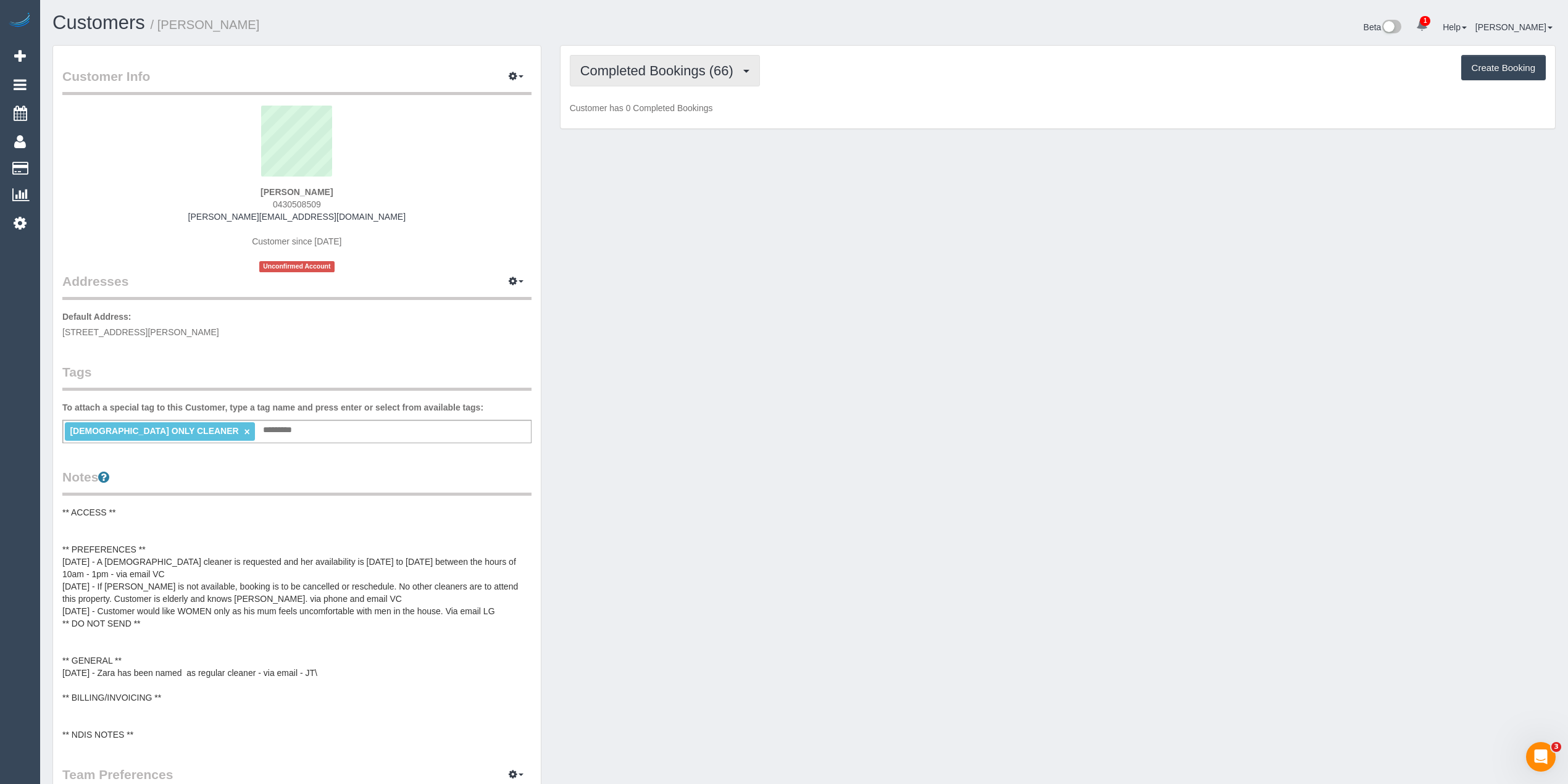
click at [648, 72] on span "Completed Bookings (66)" at bounding box center [660, 70] width 160 height 16
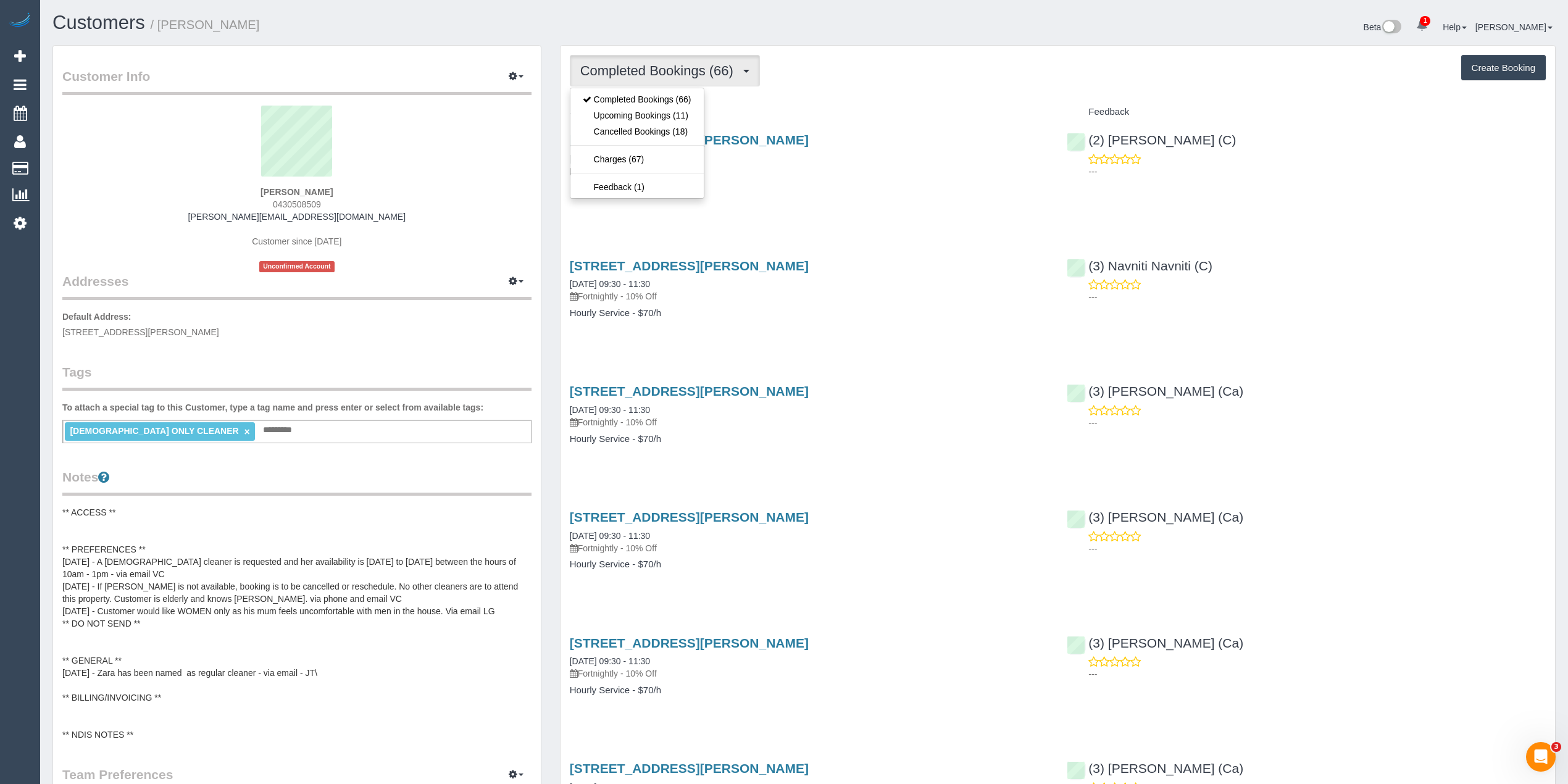
drag, startPoint x: 325, startPoint y: 202, endPoint x: 270, endPoint y: 201, distance: 55.0
click at [270, 201] on div "[PERSON_NAME] 0430508509 [PERSON_NAME][EMAIL_ADDRESS][DOMAIN_NAME] Customer sin…" at bounding box center [296, 189] width 469 height 167
copy span "0430508509"
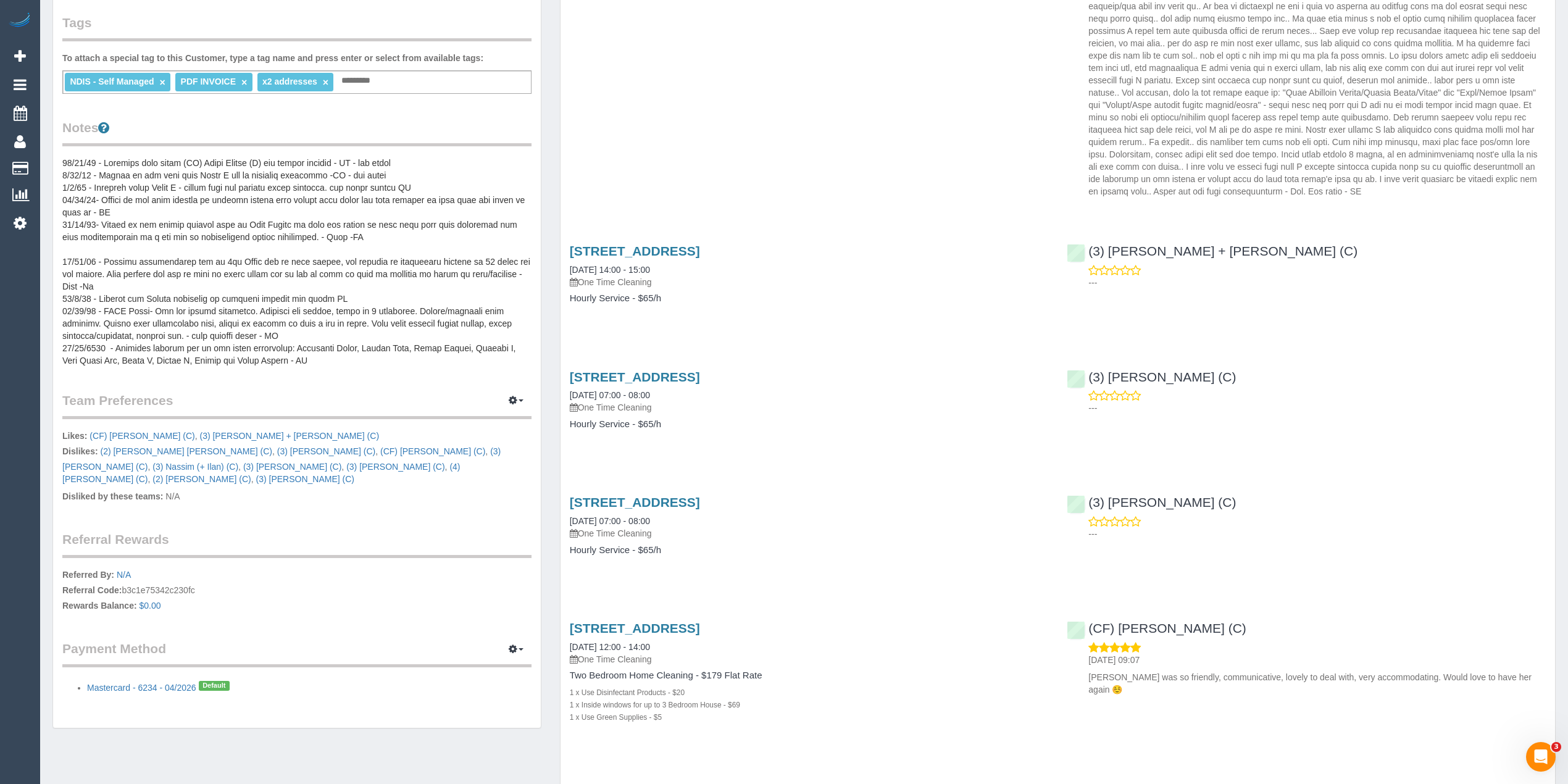
scroll to position [411, 0]
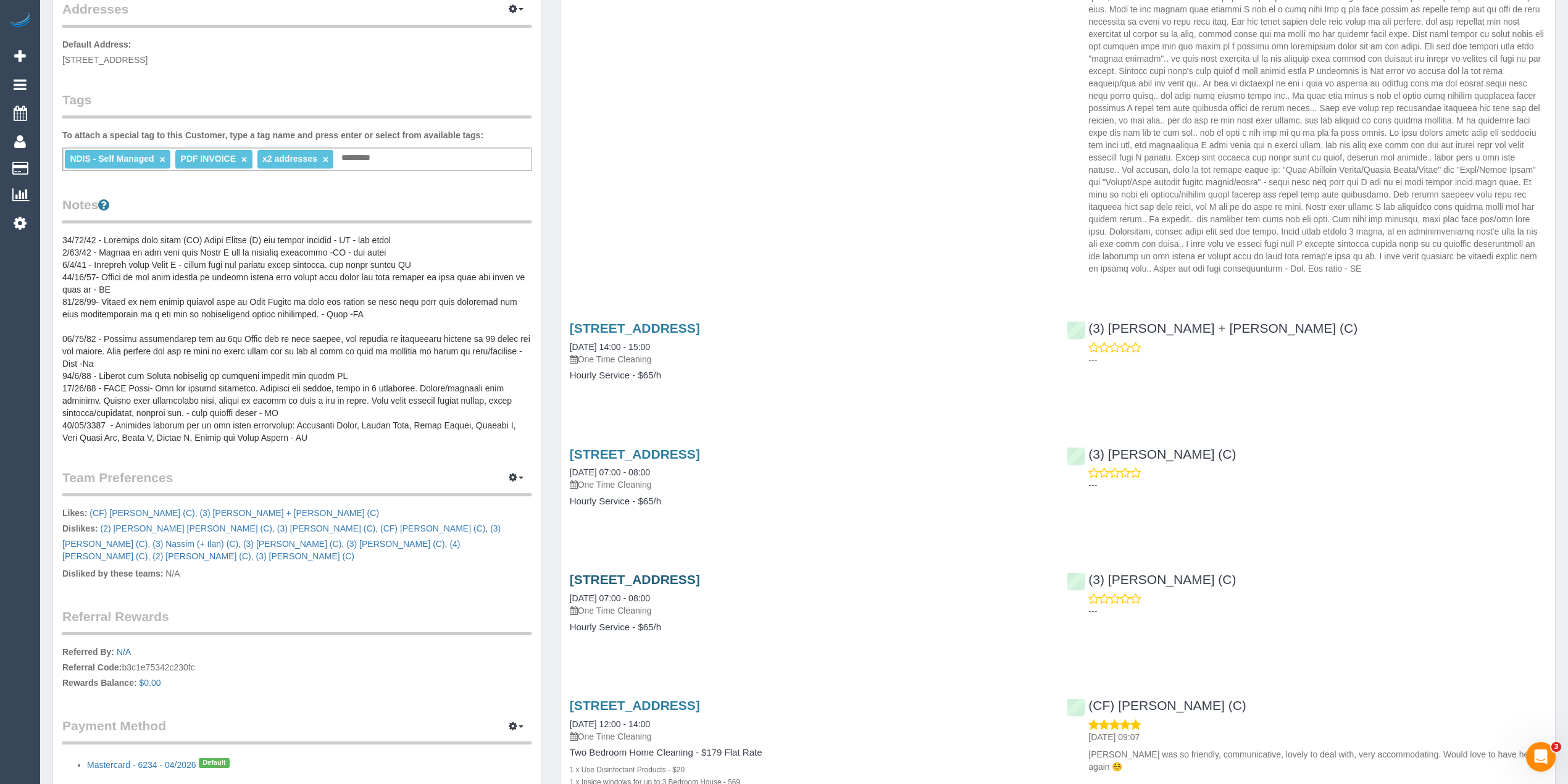
scroll to position [411, 0]
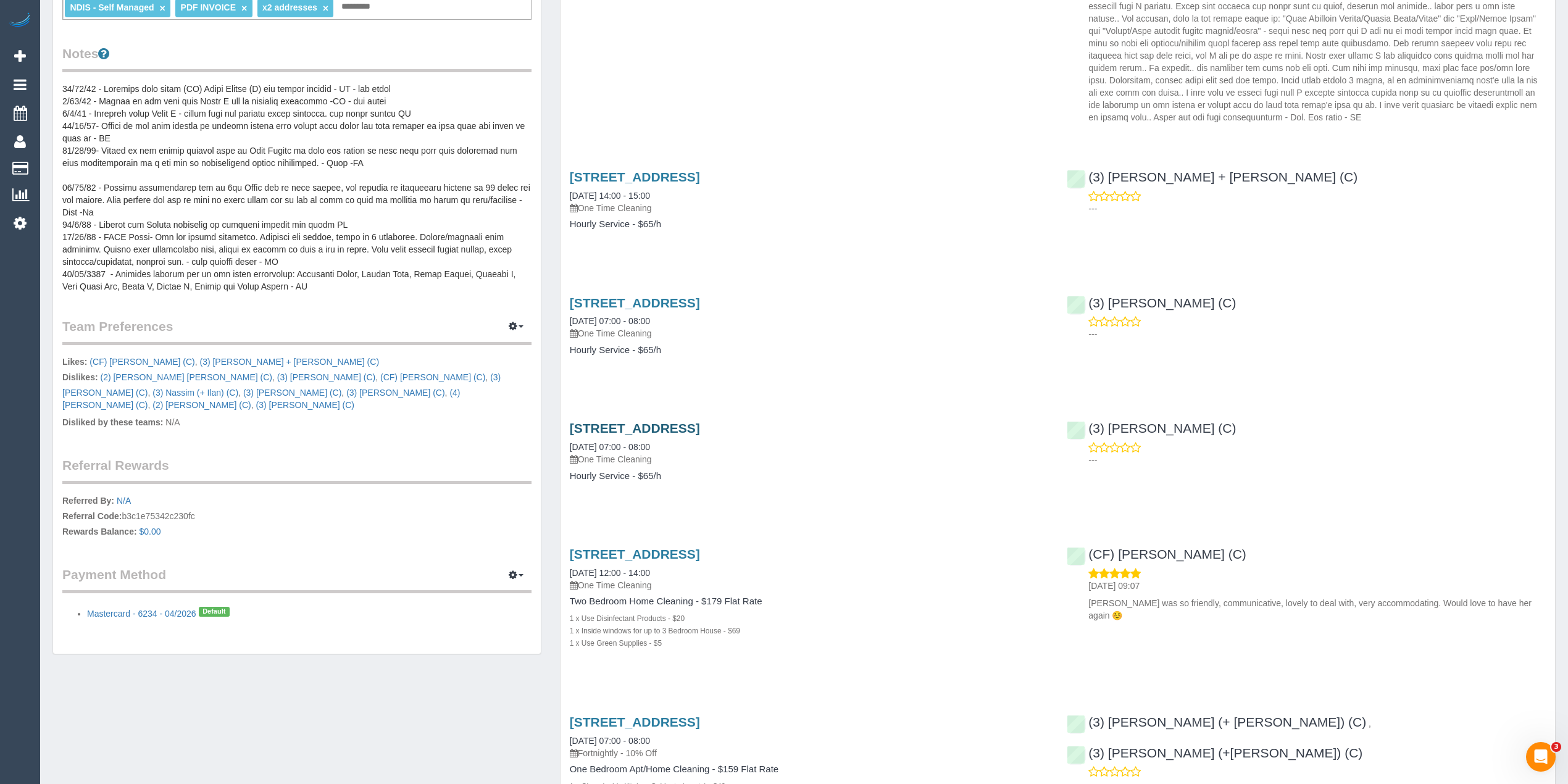
drag, startPoint x: 559, startPoint y: 398, endPoint x: 798, endPoint y: 400, distance: 239.0
click at [798, 410] on div "3 Brentwood Drive, Avondale Heights, VIC 3034 31/05/2024 07:00 - 08:00 One Time…" at bounding box center [810, 457] width 498 height 95
copy link "3 Brentwood Drive, Avondale Heights"
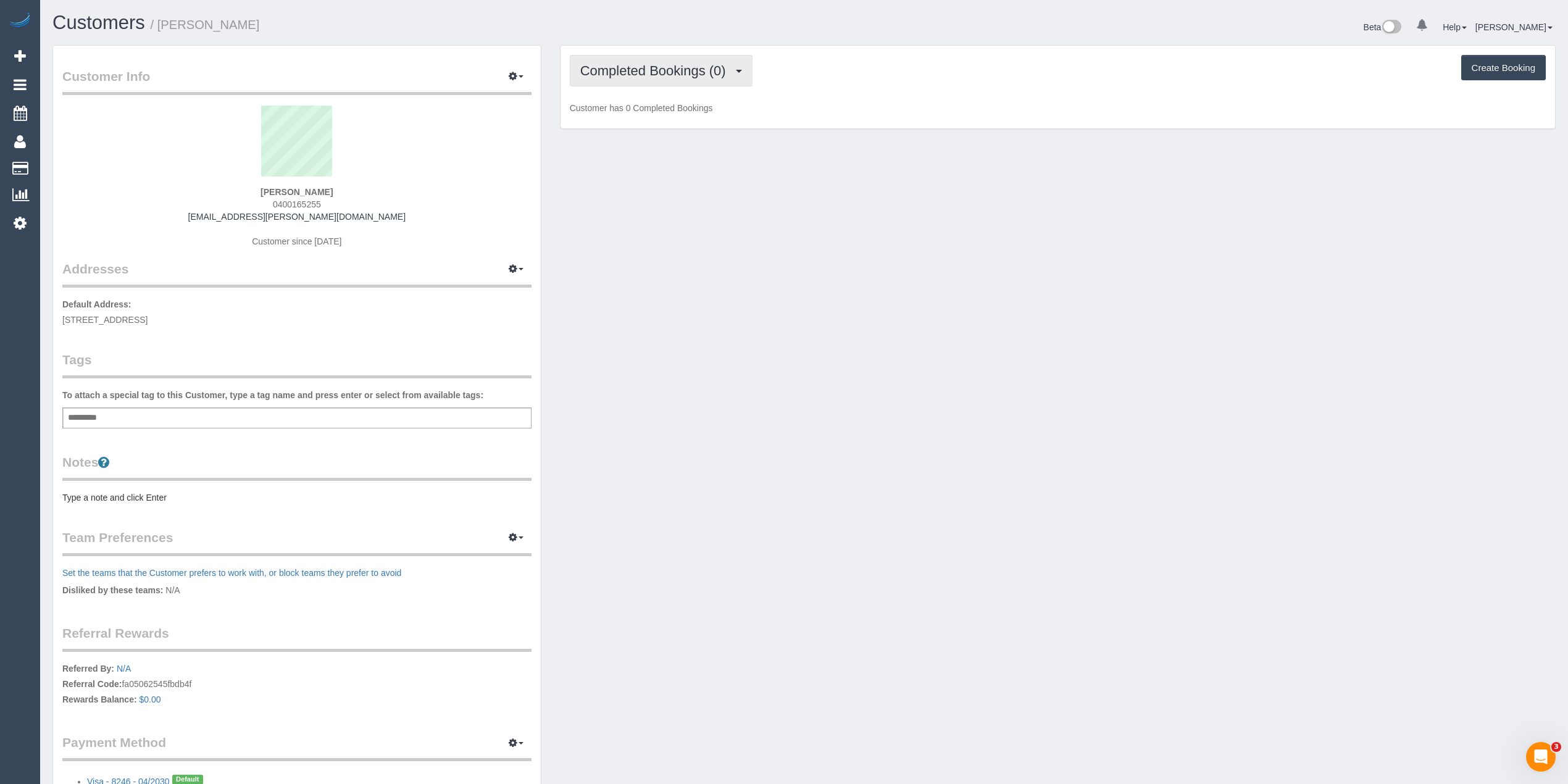
click at [646, 65] on span "Completed Bookings (0)" at bounding box center [656, 70] width 151 height 16
click at [662, 119] on link "Upcoming Bookings (1)" at bounding box center [635, 115] width 129 height 16
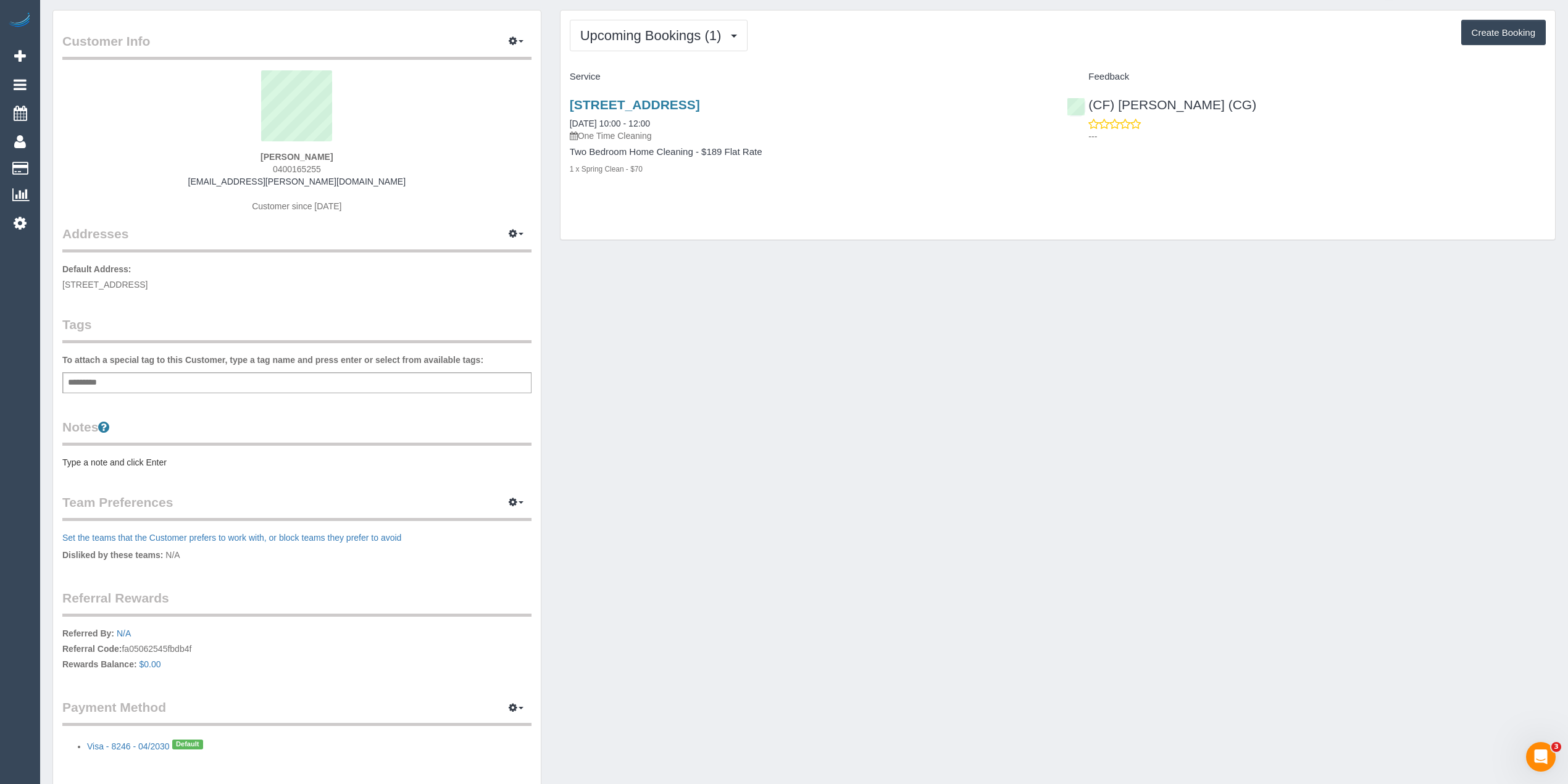
scroll to position [90, 0]
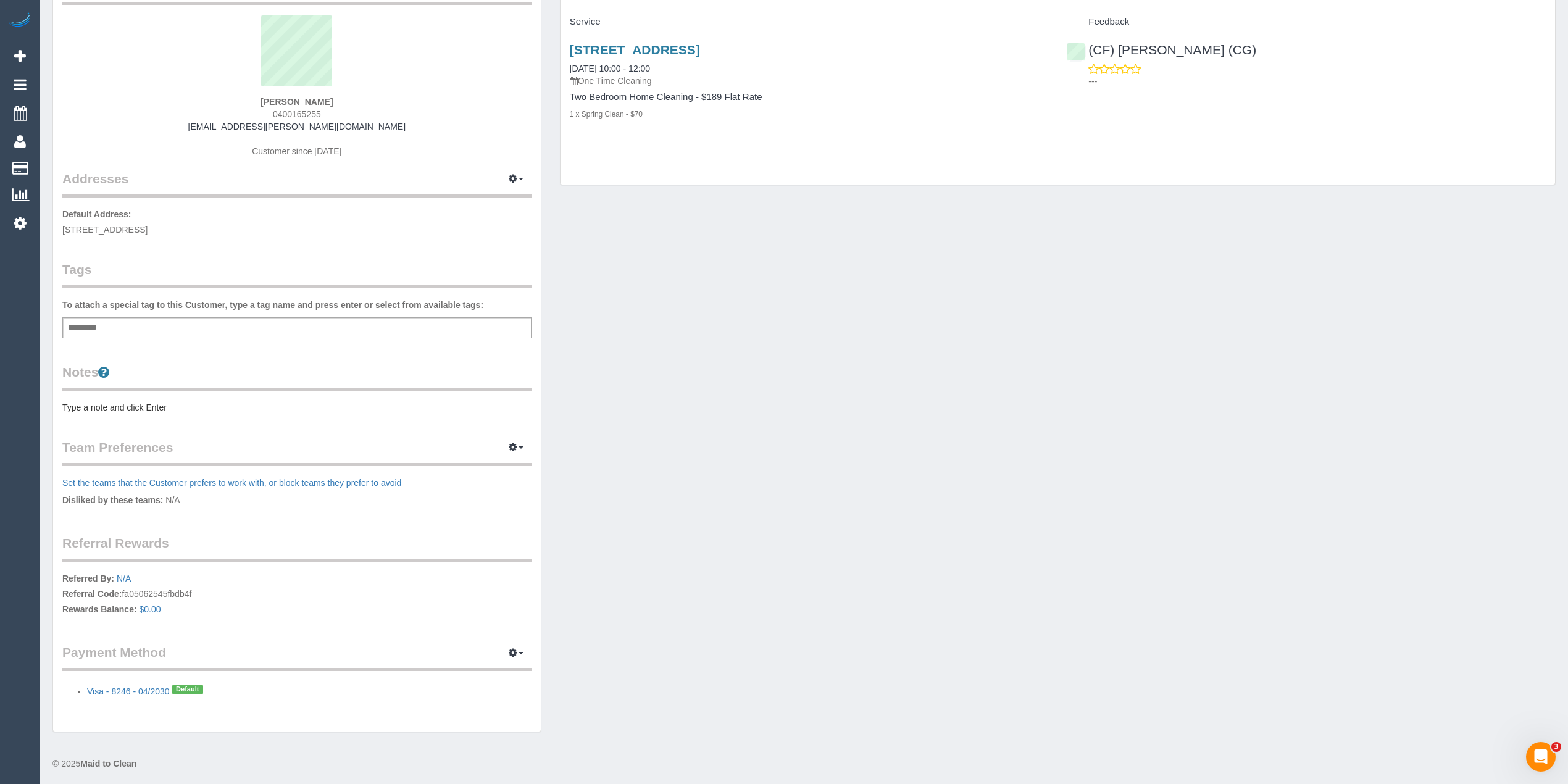
drag, startPoint x: 323, startPoint y: 107, endPoint x: 270, endPoint y: 114, distance: 53.5
click at [270, 114] on div "Rachel Nelson 0400165255 rl.nelson@outlook.com Customer since 2025" at bounding box center [296, 92] width 469 height 154
copy span "0400165255"
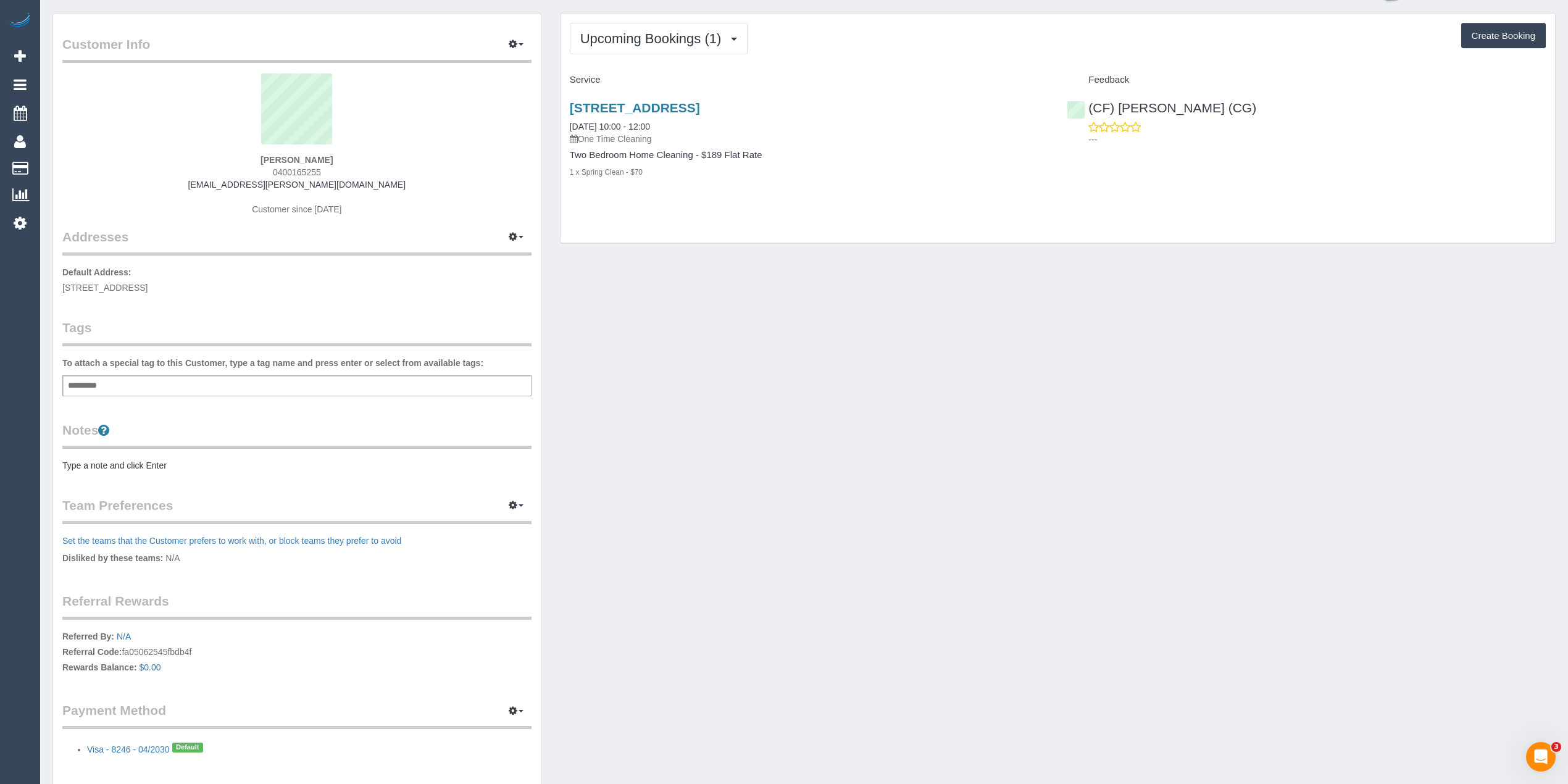
scroll to position [0, 0]
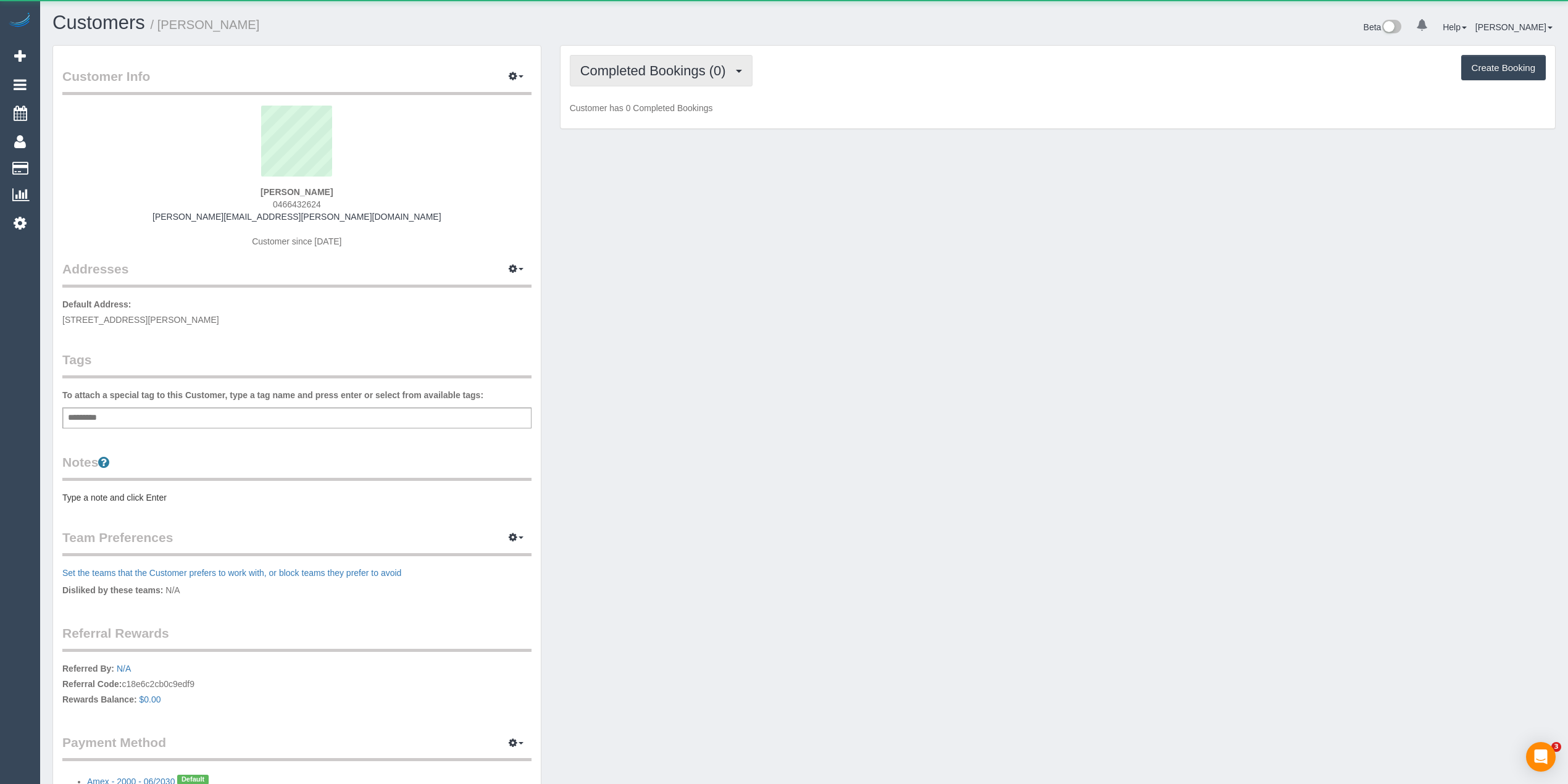
click at [613, 72] on span "Completed Bookings (0)" at bounding box center [656, 70] width 151 height 16
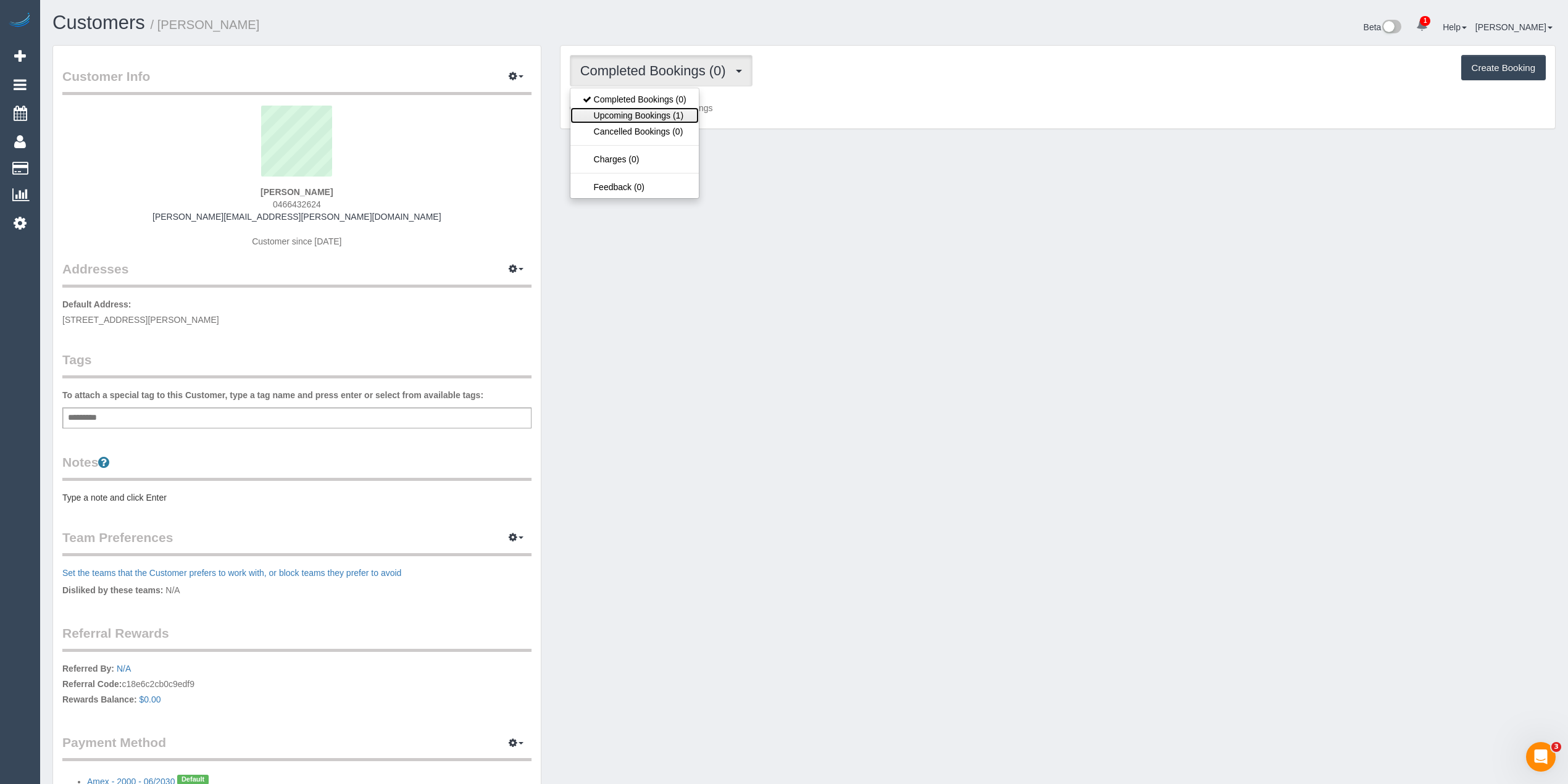
click at [639, 115] on link "Upcoming Bookings (1)" at bounding box center [635, 115] width 129 height 16
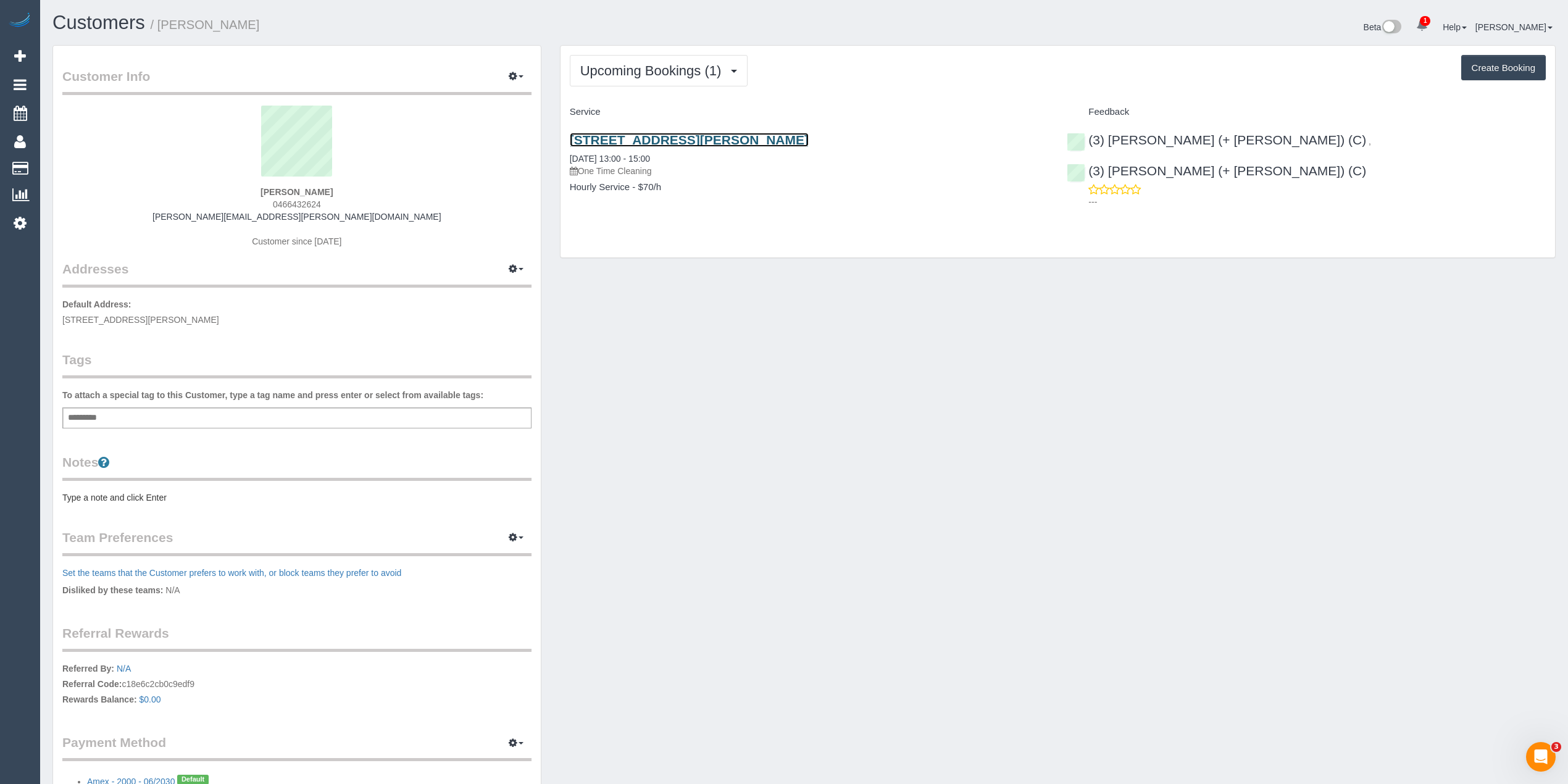
click at [667, 139] on link "41 Gertrude St, Fitzroy, VIC 3065" at bounding box center [689, 139] width 239 height 14
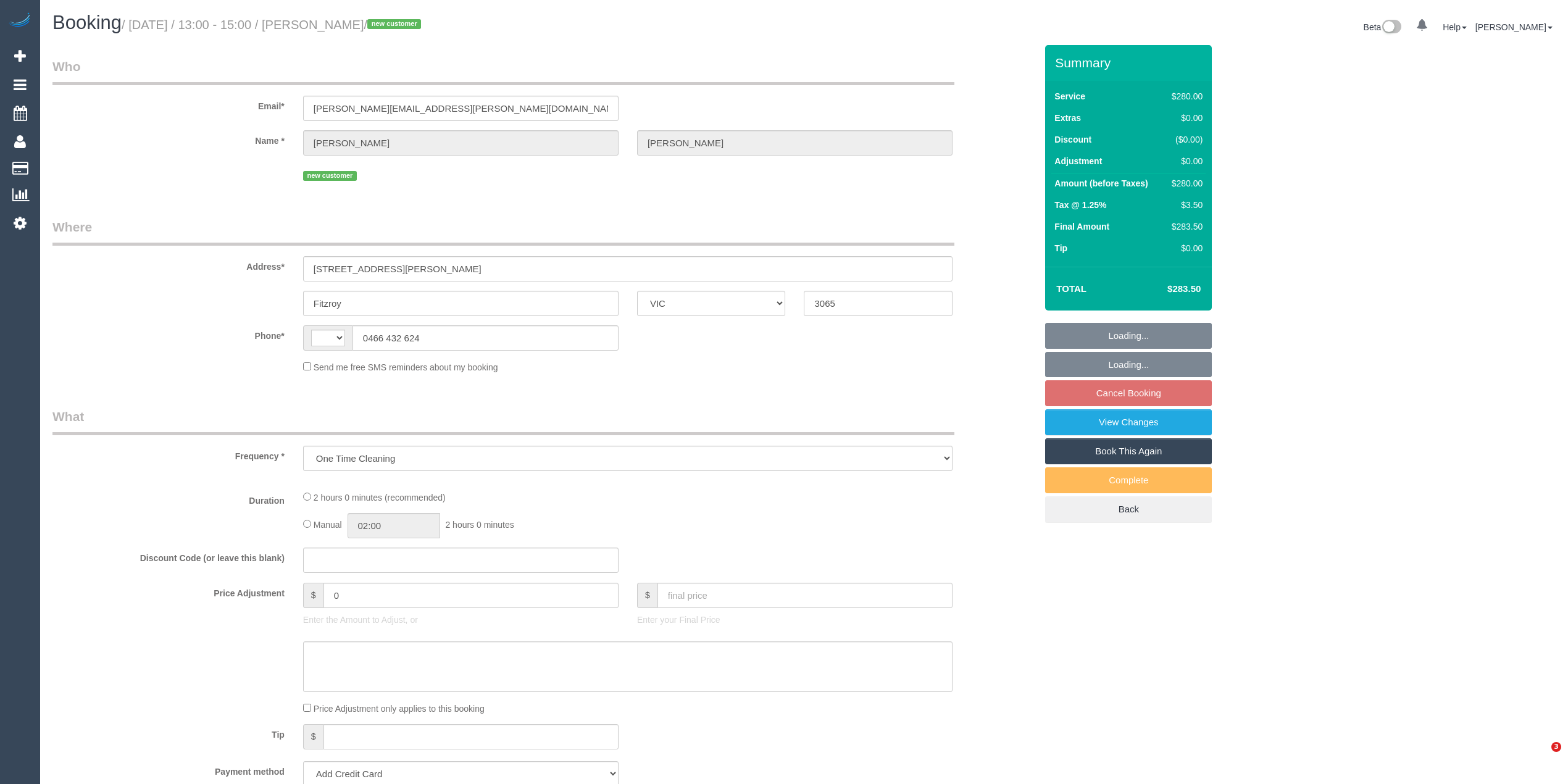
select select "VIC"
select select "2"
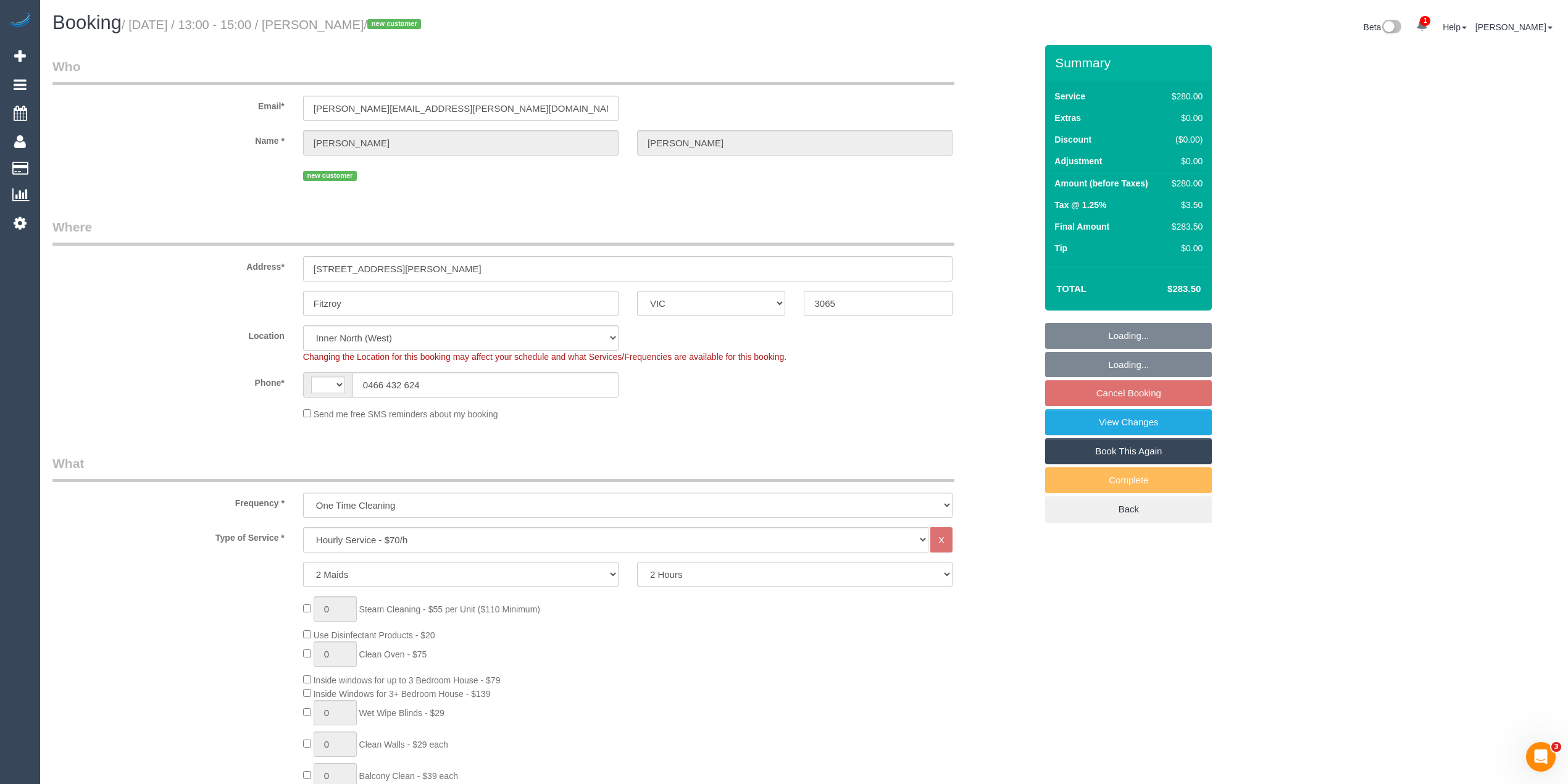
select select "object:726"
select select "string:AU"
select select "spot1"
select select "number:28"
select select "number:14"
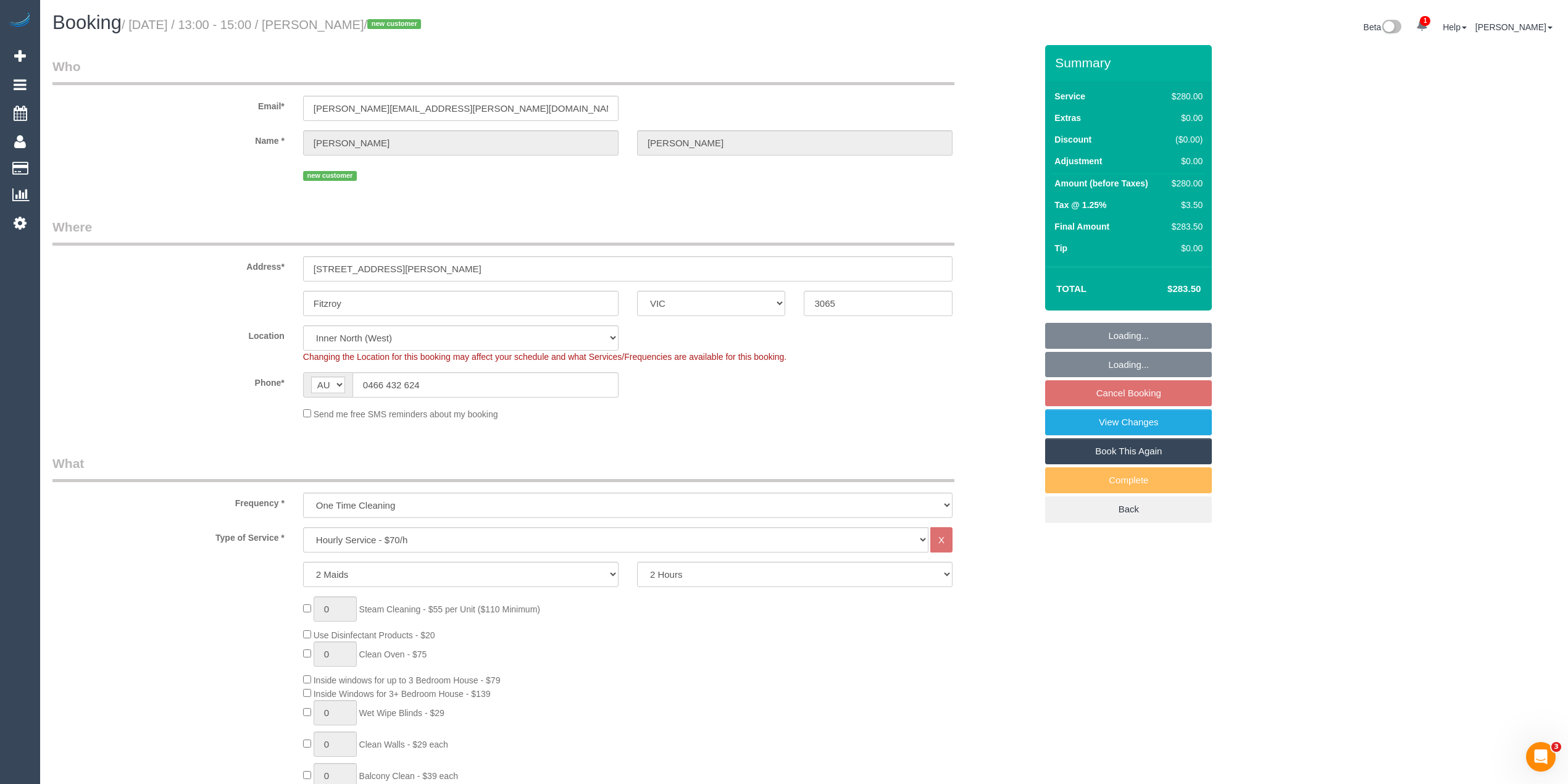
select select "number:20"
select select "number:25"
select select "number:35"
select select "number:13"
select select "string:stripe-pm_1S2oQG2GScqysDRVDbQhSsIb"
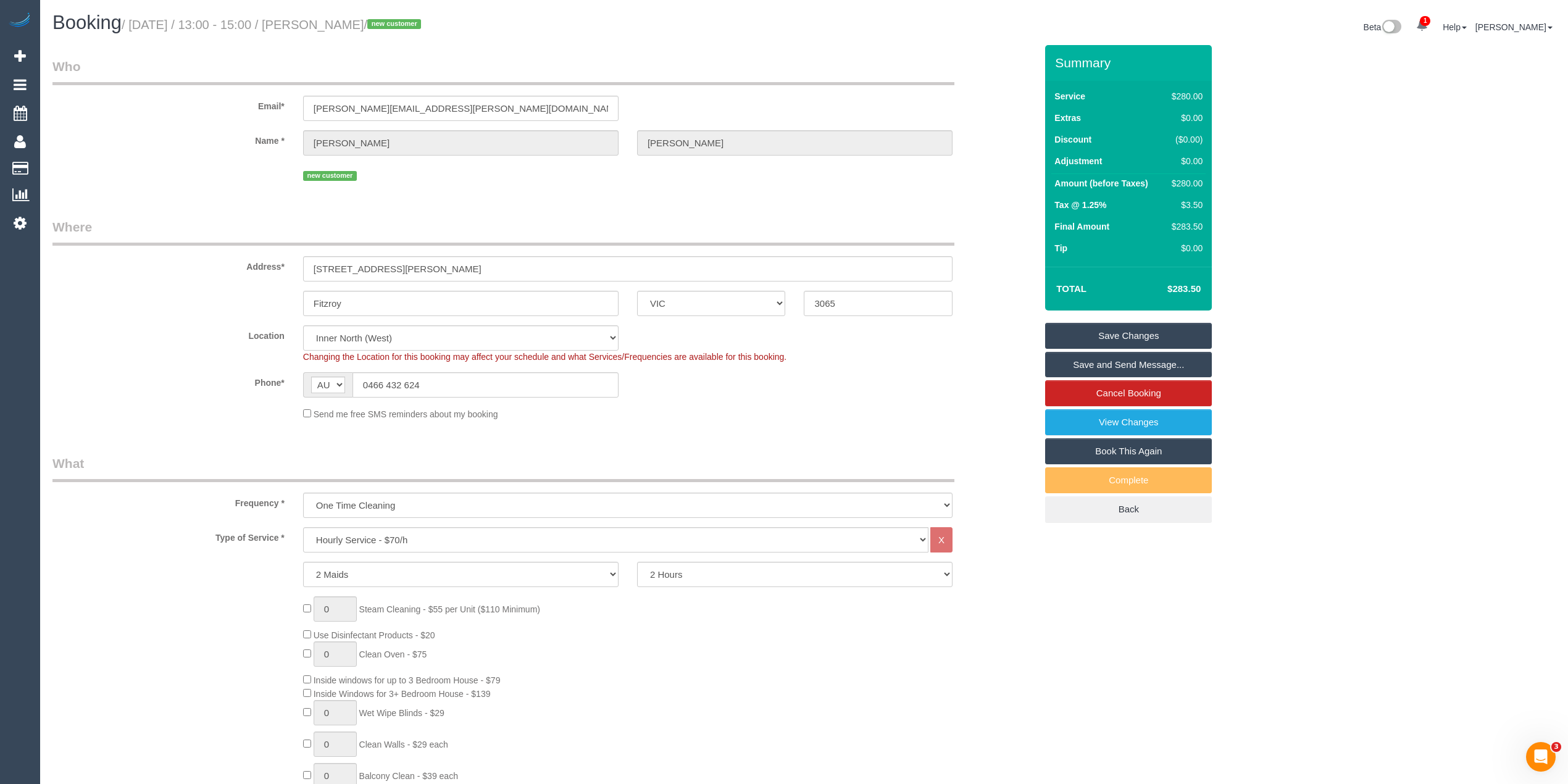
click at [1095, 398] on link "Cancel Booking" at bounding box center [1128, 393] width 167 height 26
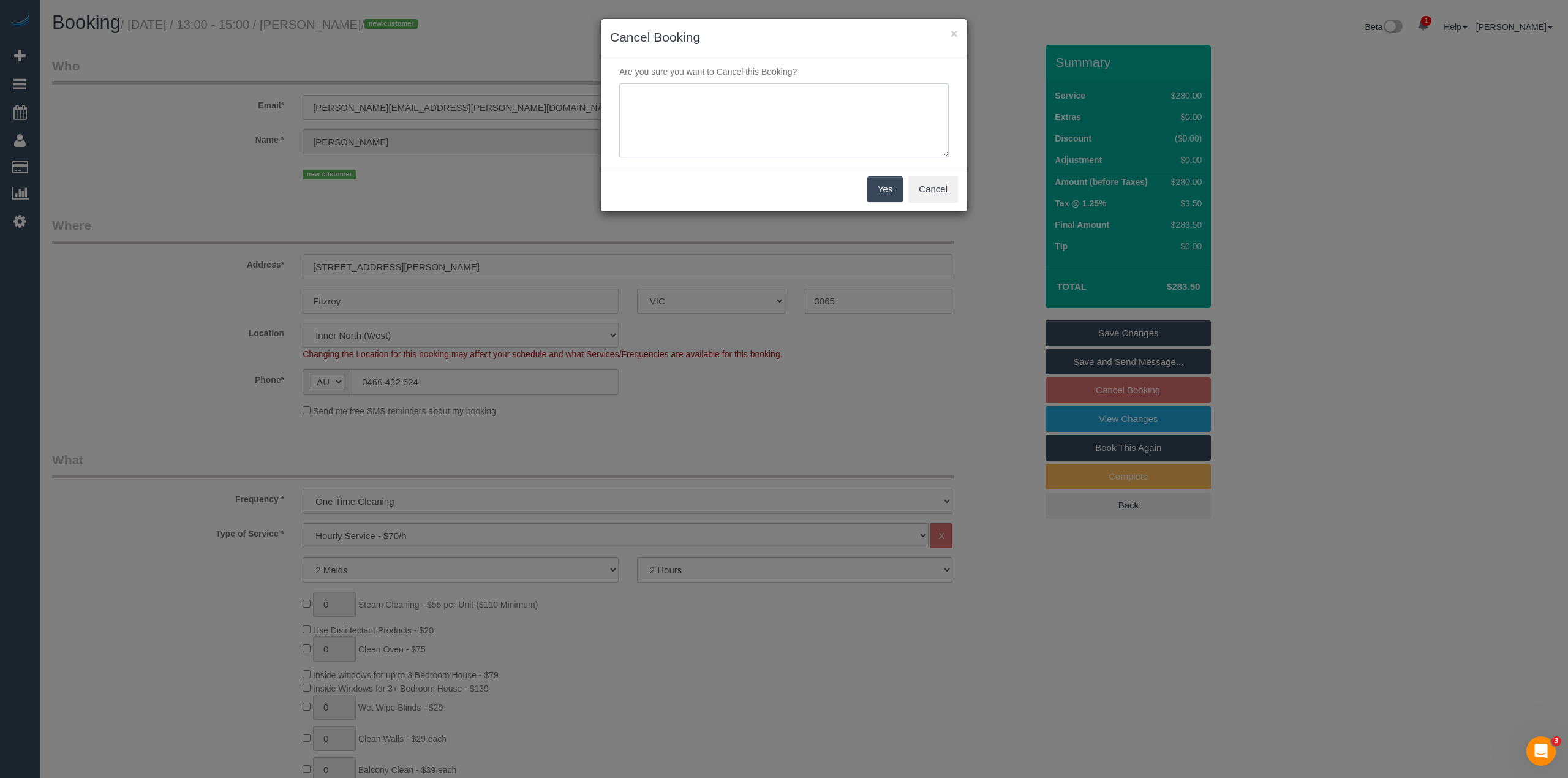
click at [709, 103] on textarea at bounding box center [784, 121] width 330 height 75
type textarea "Customer requested to cancel, will rebook when ready. Via phone - CG"
click at [877, 188] on button "Yes" at bounding box center [886, 189] width 36 height 26
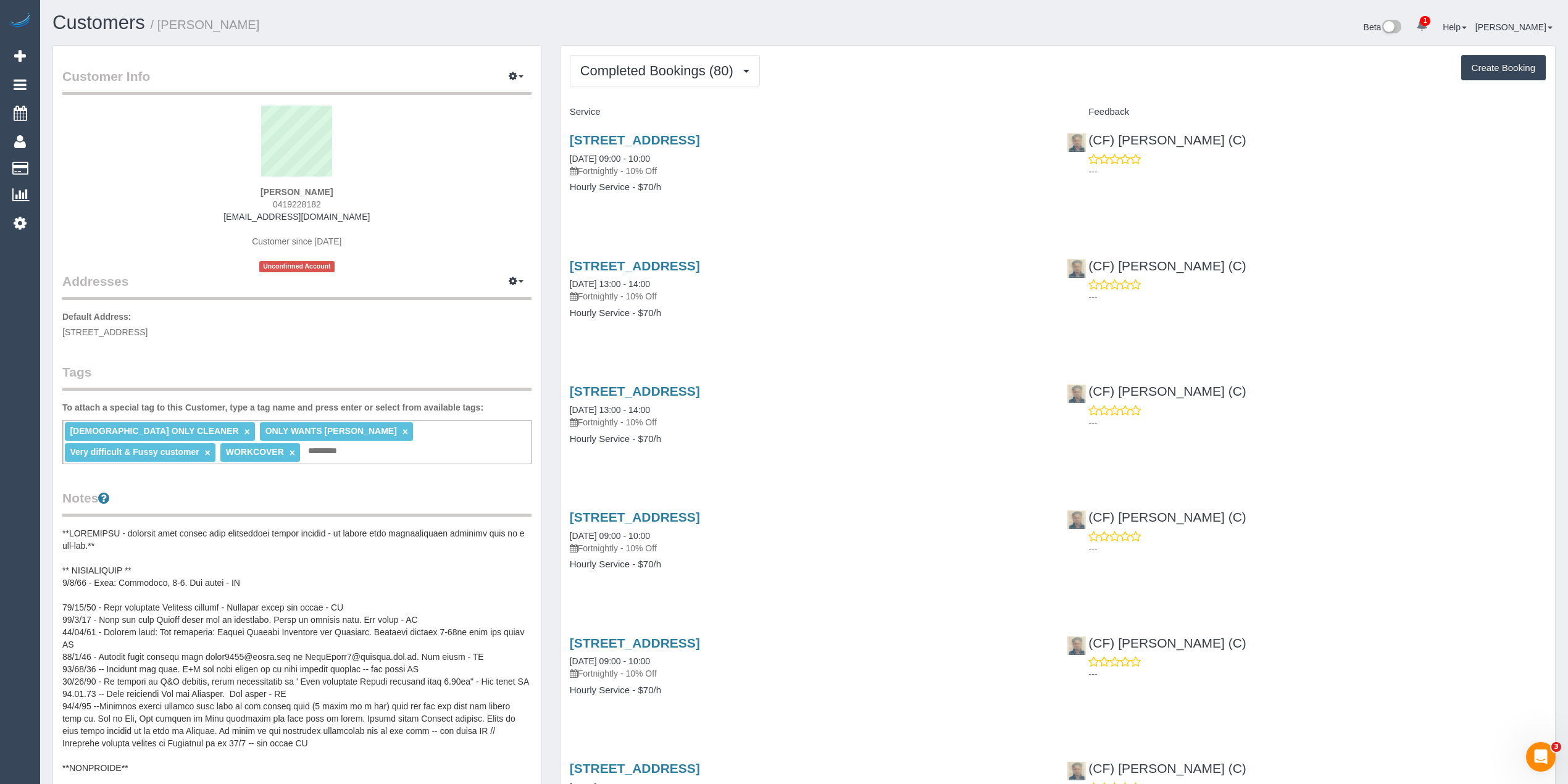
scroll to position [137, 0]
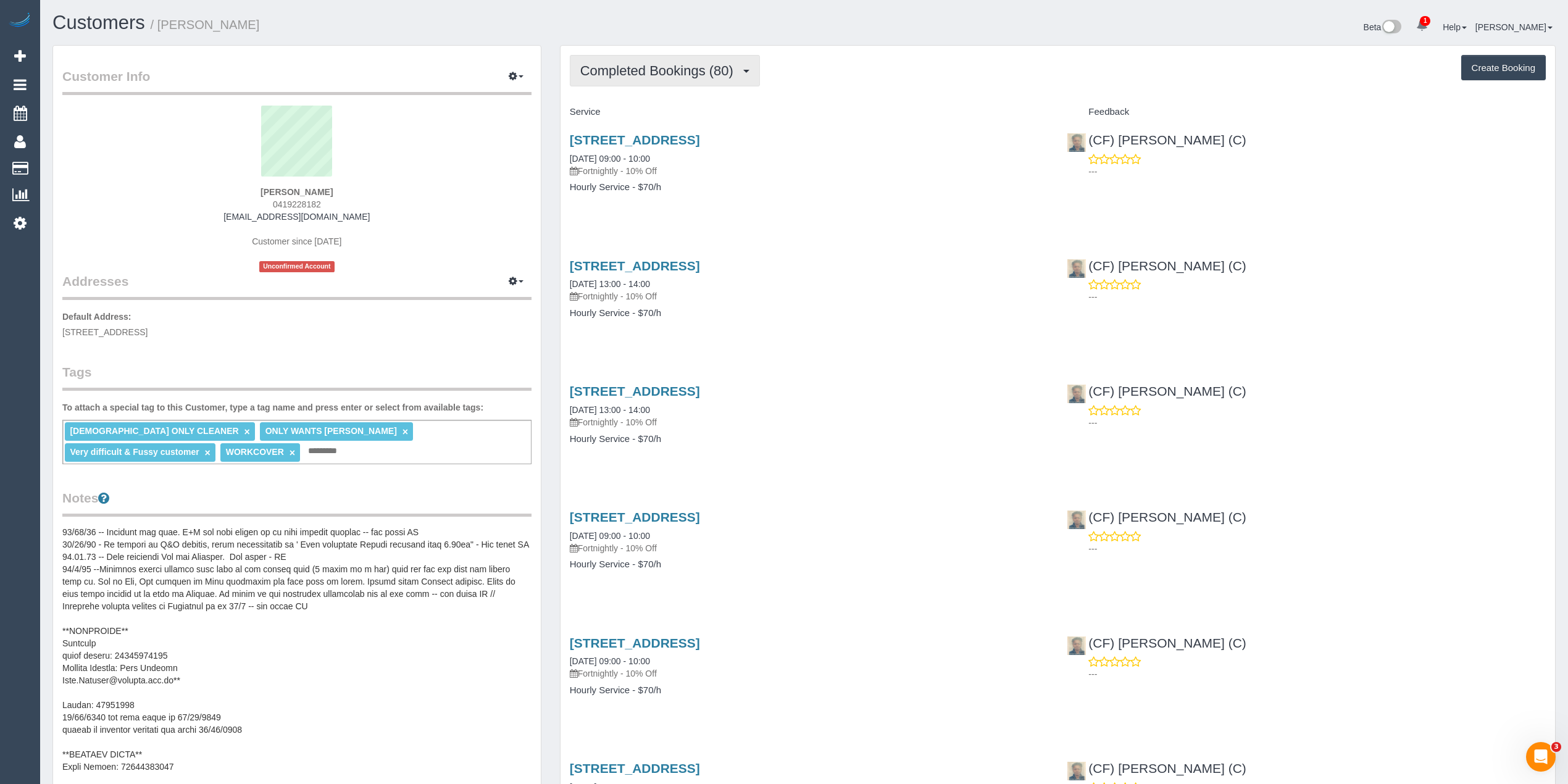
click at [643, 72] on span "Completed Bookings (80)" at bounding box center [660, 70] width 160 height 16
click at [643, 71] on span "Completed Bookings (80)" at bounding box center [660, 70] width 160 height 16
click at [644, 82] on button "Completed Bookings (80)" at bounding box center [665, 70] width 190 height 31
click at [657, 162] on link "Charges (80)" at bounding box center [637, 160] width 133 height 16
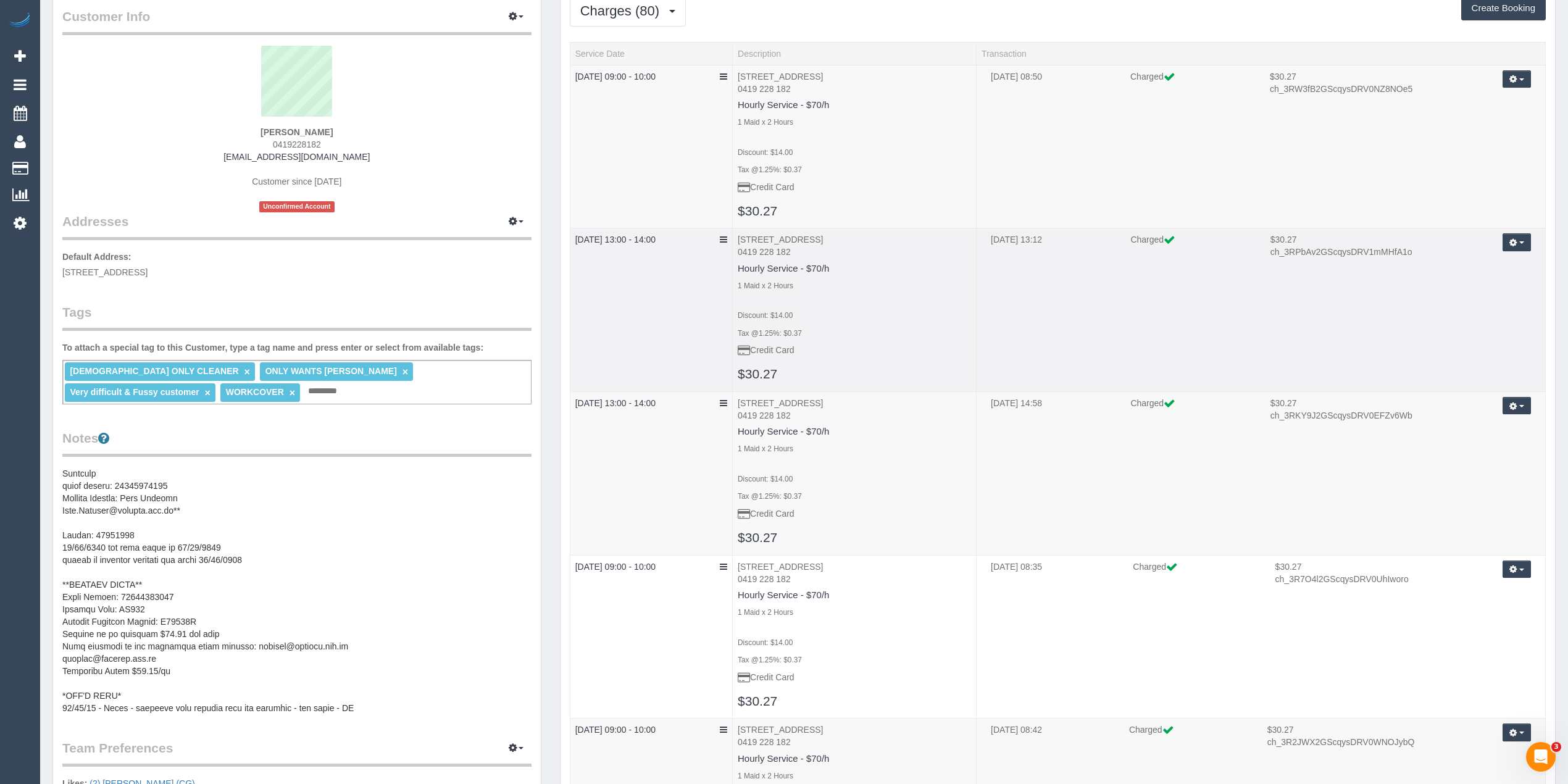
scroll to position [0, 0]
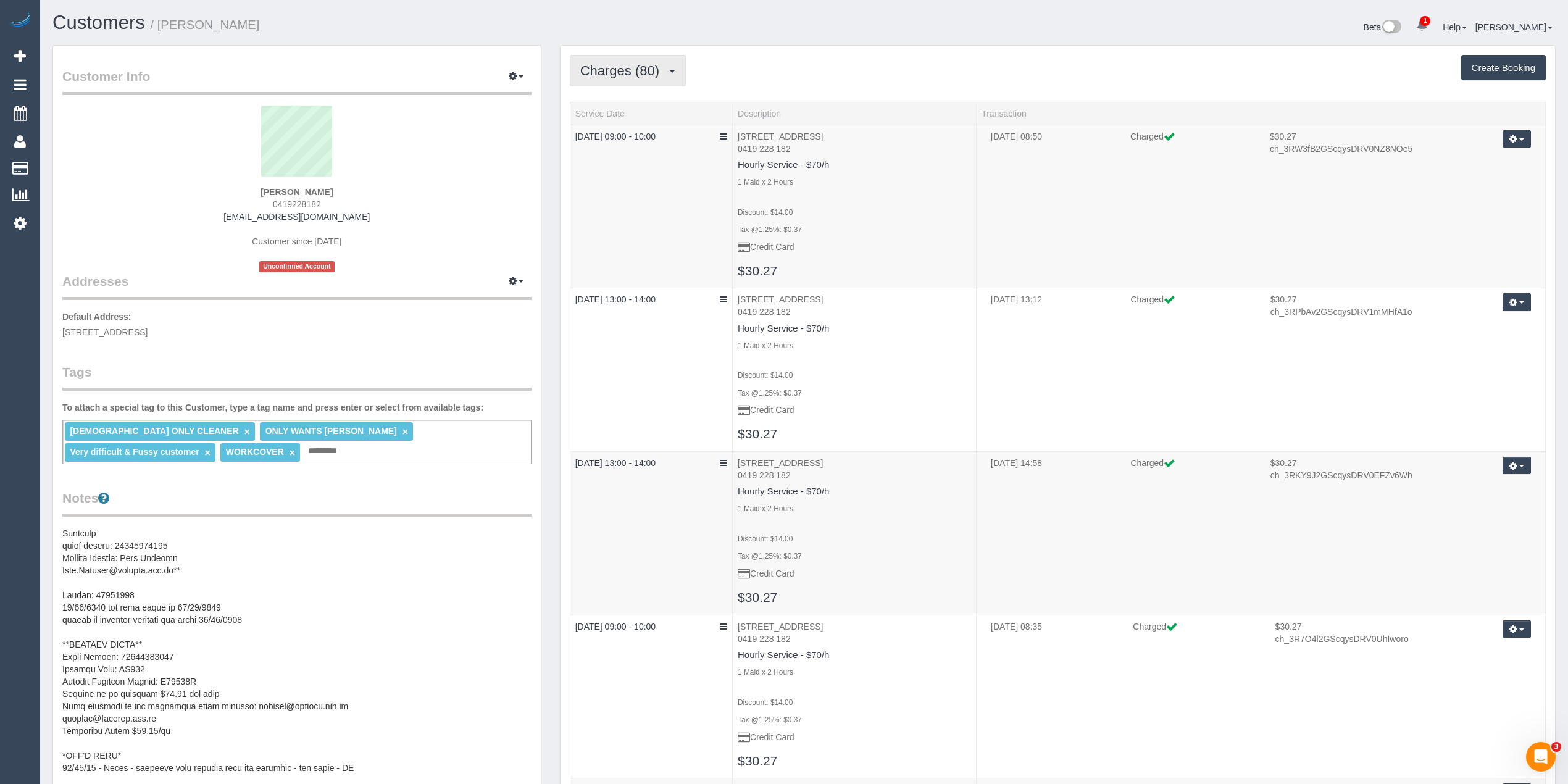
click at [623, 65] on span "Charges (80)" at bounding box center [623, 70] width 85 height 16
click at [618, 89] on ul "Completed Bookings (80) Upcoming Bookings (0) Cancelled Bookings (13) Charges (…" at bounding box center [637, 143] width 134 height 111
click at [616, 63] on span "Charges (80)" at bounding box center [623, 70] width 85 height 16
click at [620, 97] on link "Completed Bookings (80)" at bounding box center [637, 100] width 133 height 16
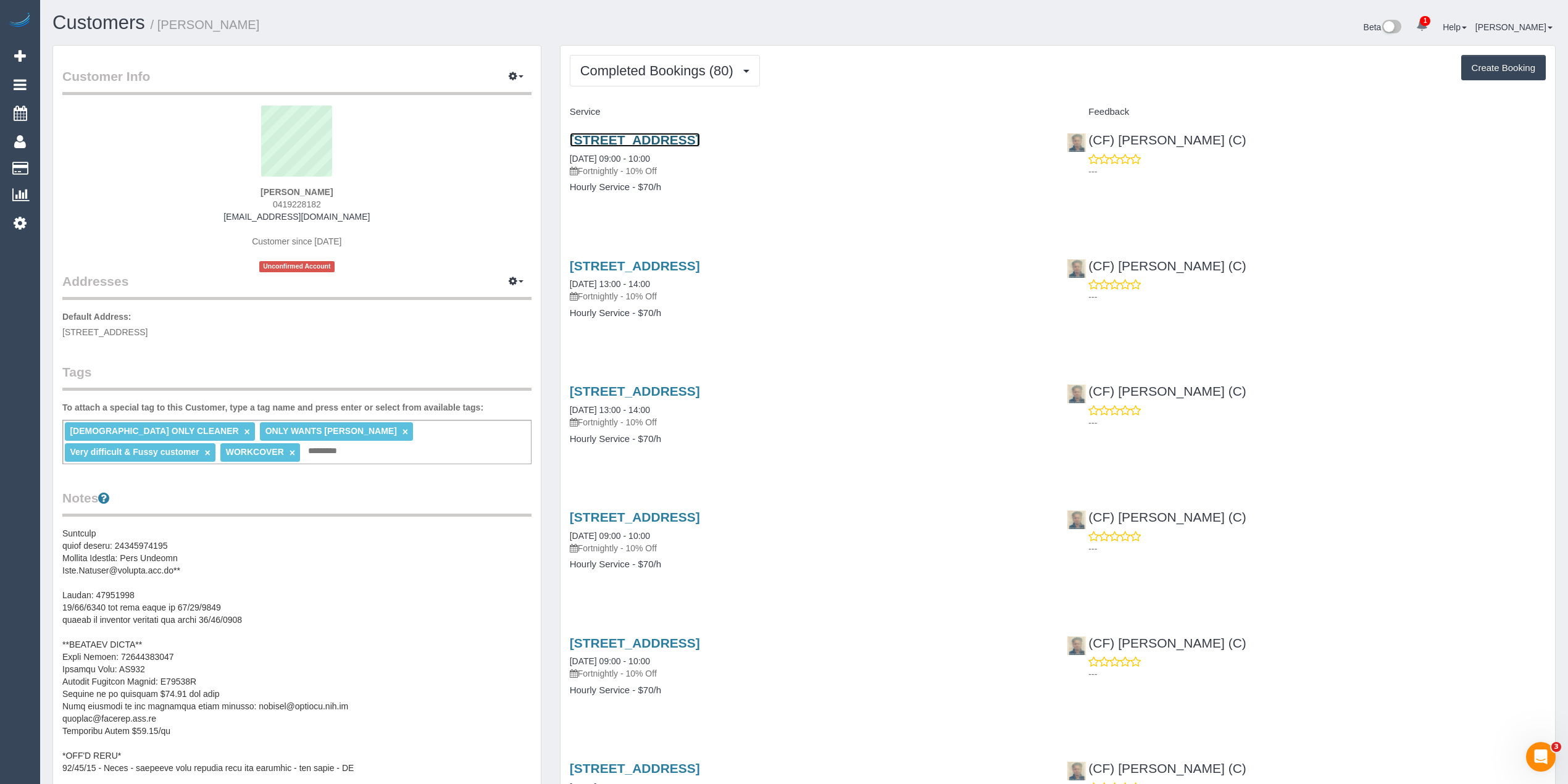
click at [700, 138] on link "13 Tormorvey Avenue, Hillside, VIC 3037" at bounding box center [635, 139] width 130 height 14
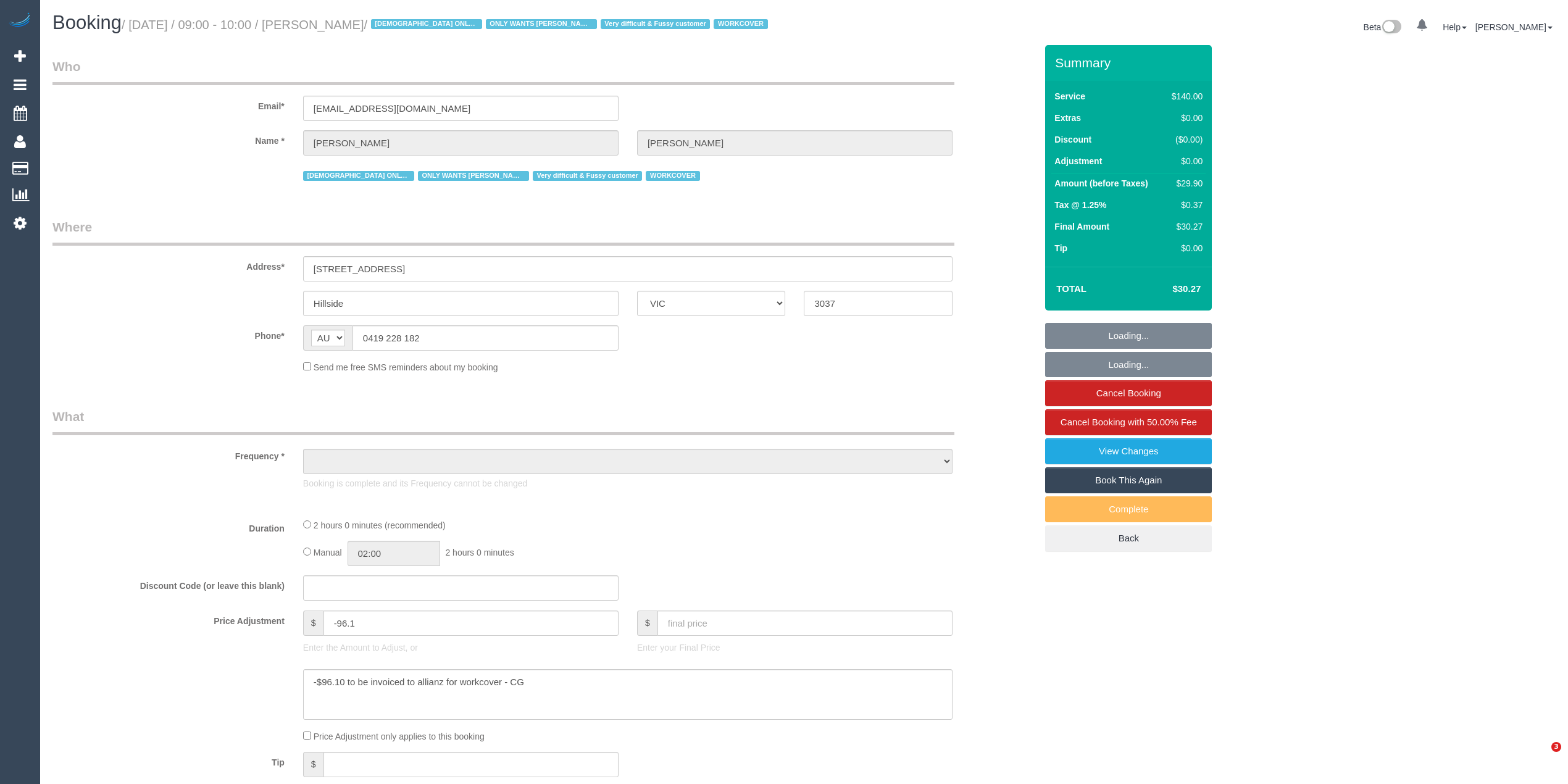
select select "VIC"
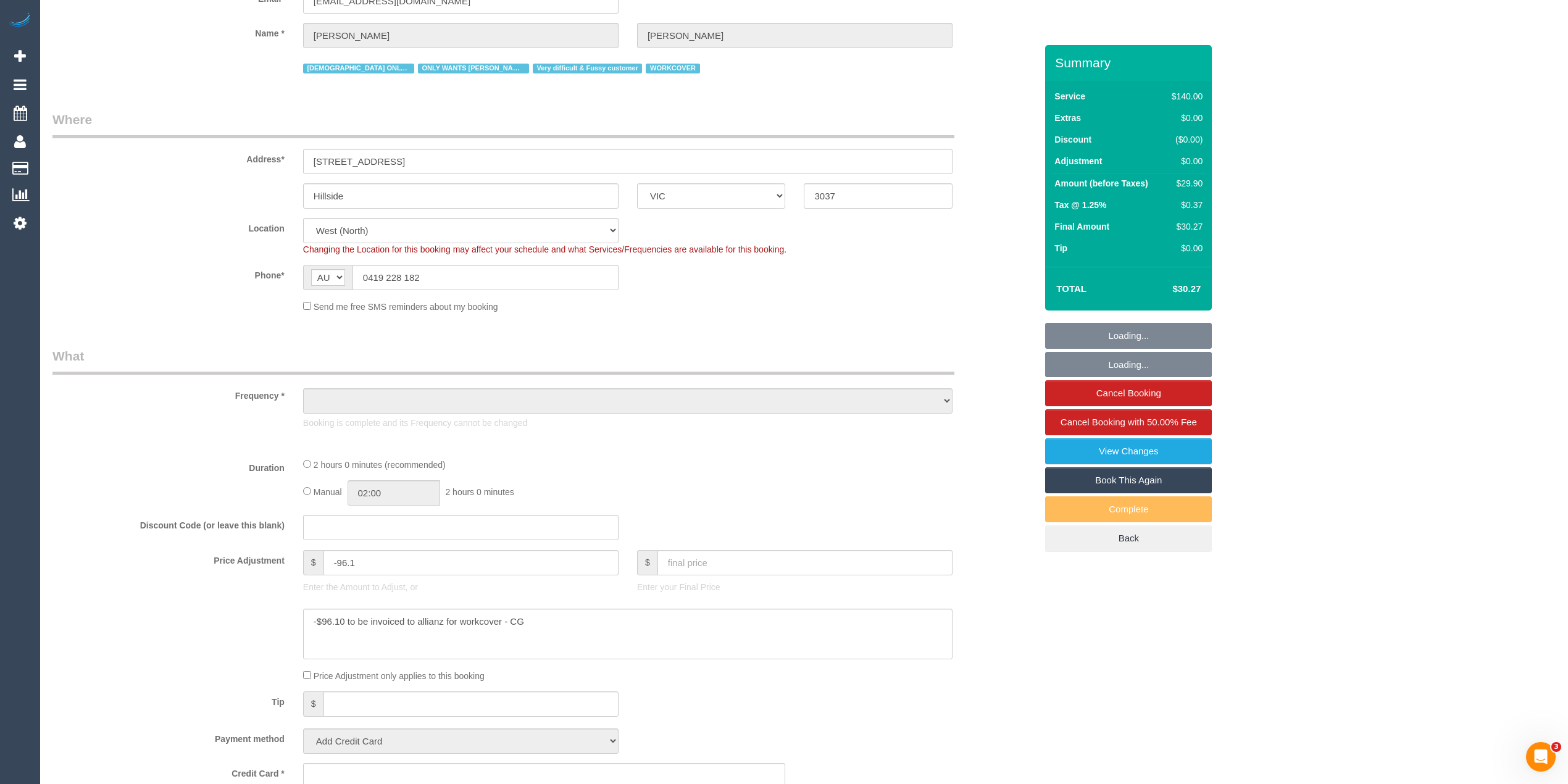
scroll to position [274, 0]
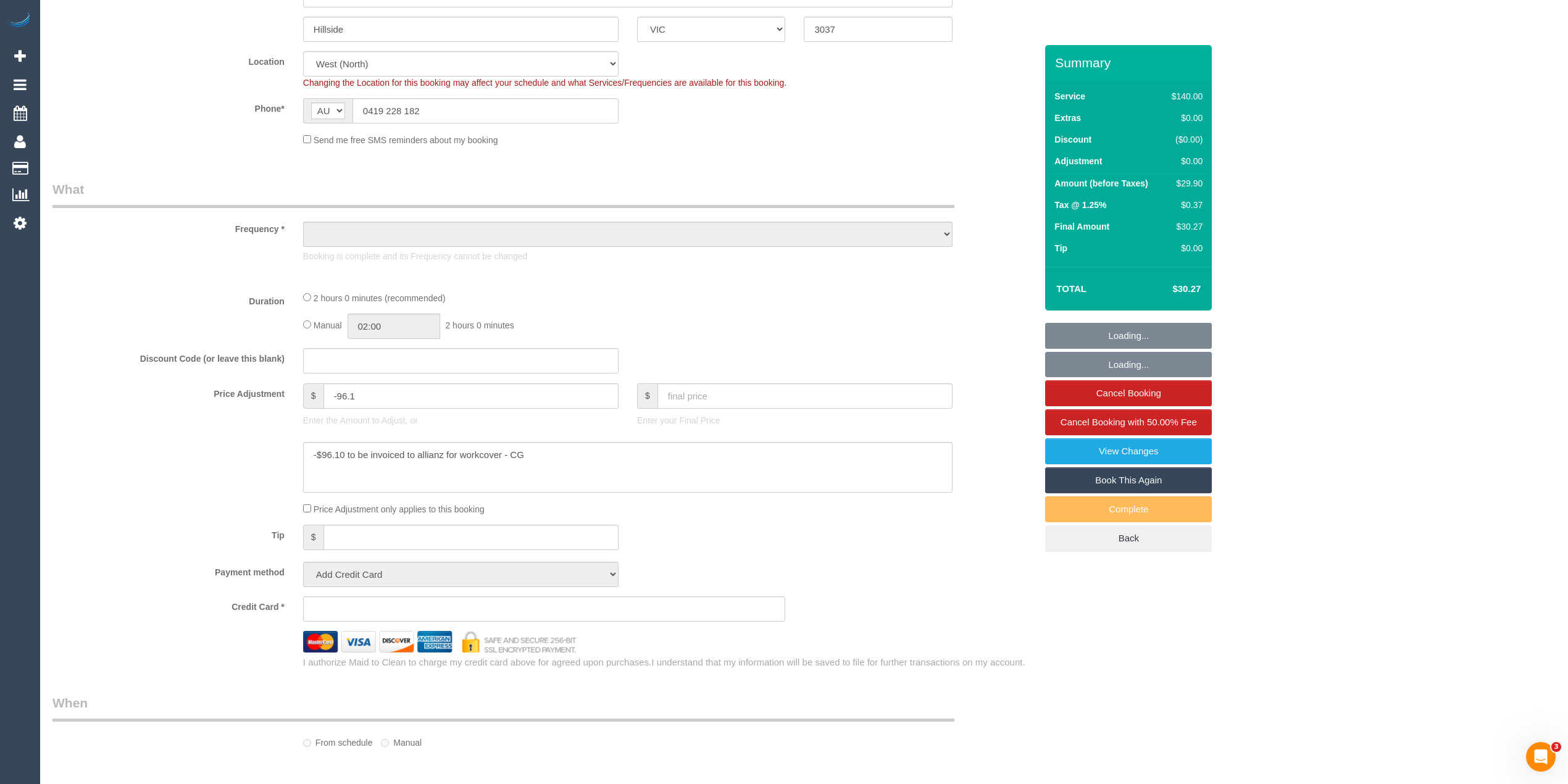
select select "object:736"
select select "string:stripe-pm_1PqRAS2GScqysDRVu4Nk2Vml"
select select "number:29"
select select "number:14"
select select "number:18"
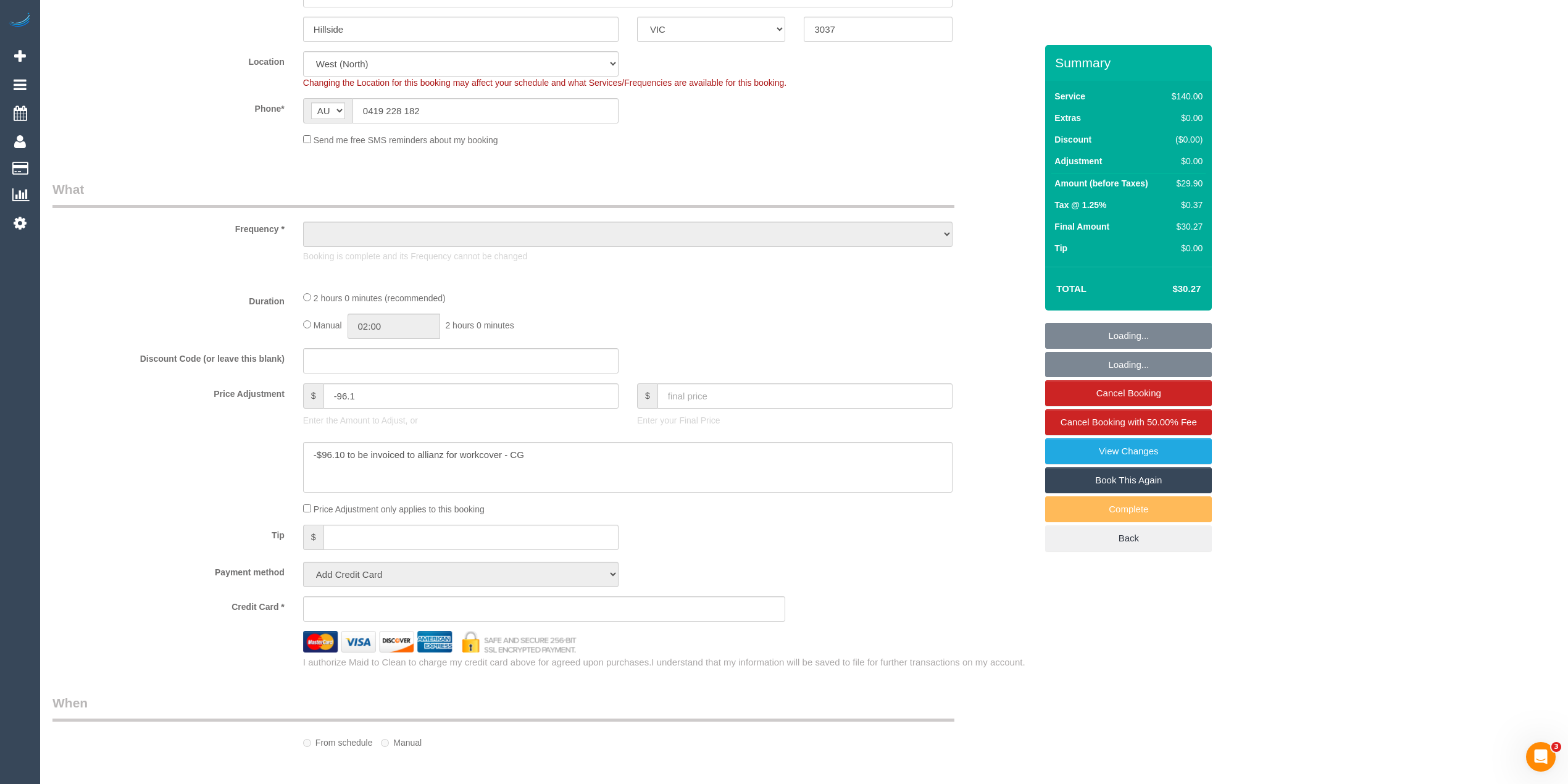
select select "number:25"
select select "number:35"
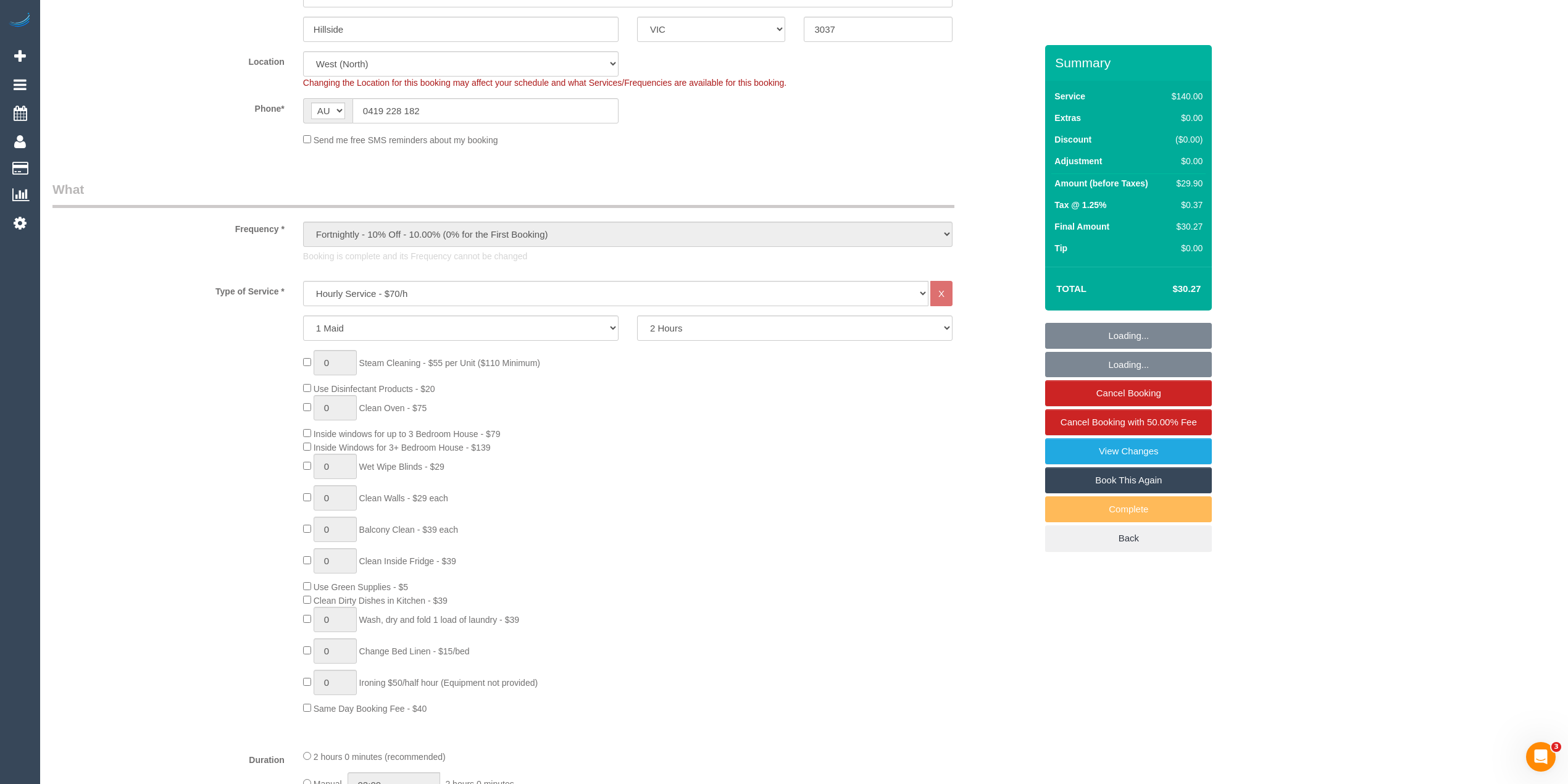
select select "object:1458"
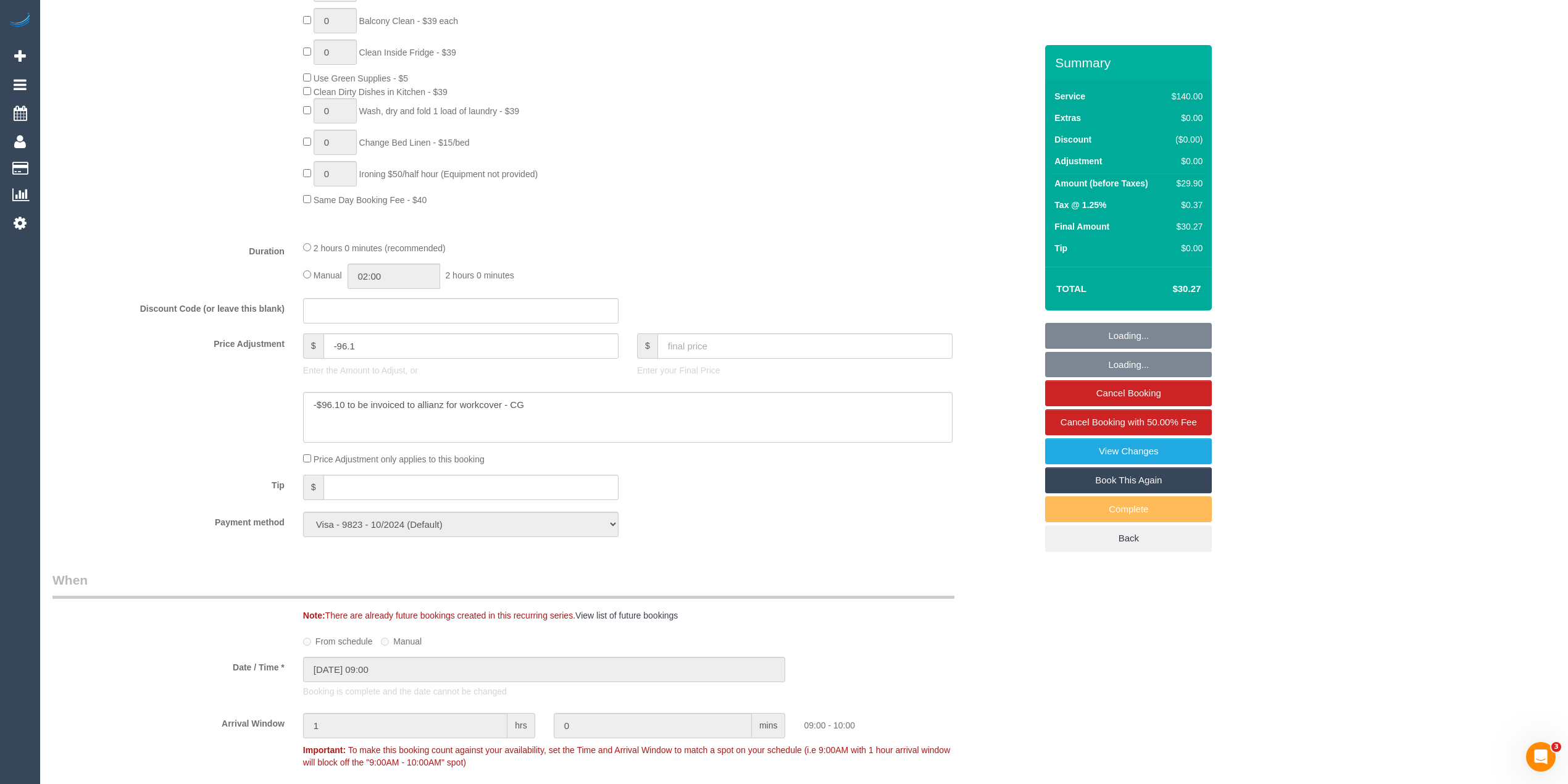
scroll to position [822, 0]
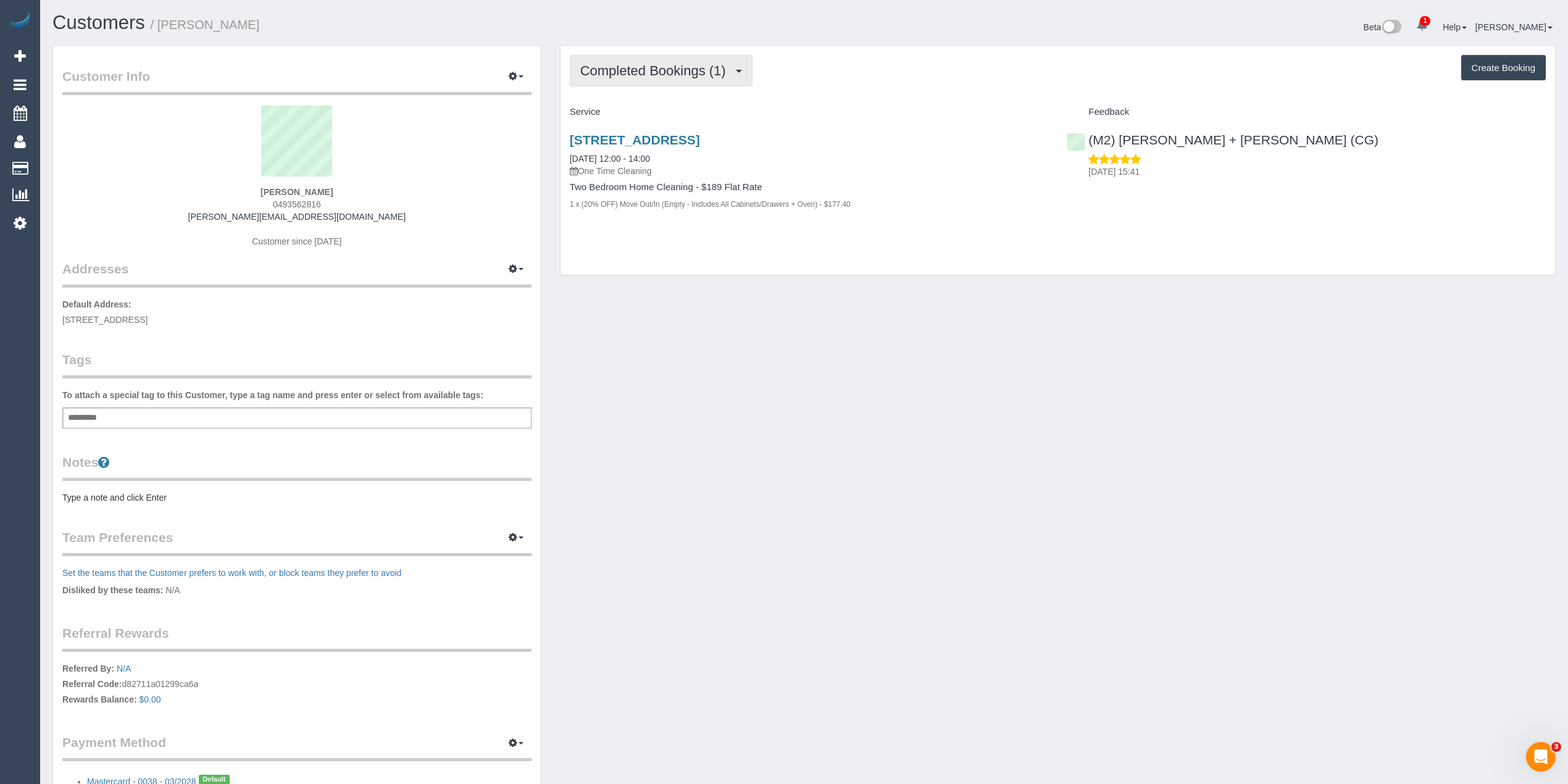
click at [629, 61] on button "Completed Bookings (1)" at bounding box center [661, 70] width 183 height 31
drag, startPoint x: 362, startPoint y: 185, endPoint x: 240, endPoint y: 193, distance: 122.3
click at [240, 193] on div "[PERSON_NAME] 0493562816 [PERSON_NAME][EMAIL_ADDRESS][DOMAIN_NAME] Customer sin…" at bounding box center [296, 182] width 469 height 154
copy strong "[PERSON_NAME]"
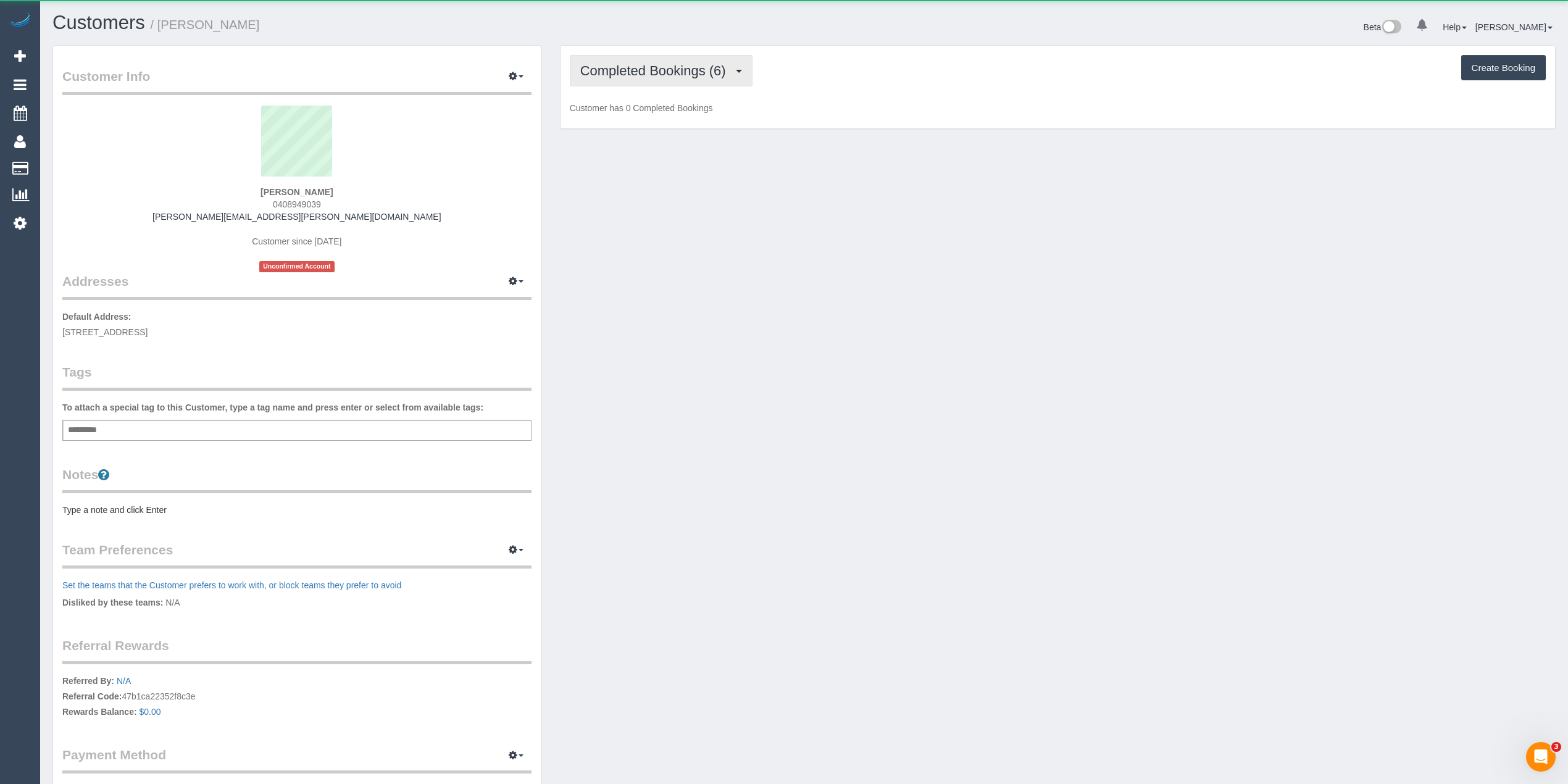
click at [630, 69] on span "Completed Bookings (6)" at bounding box center [656, 70] width 151 height 16
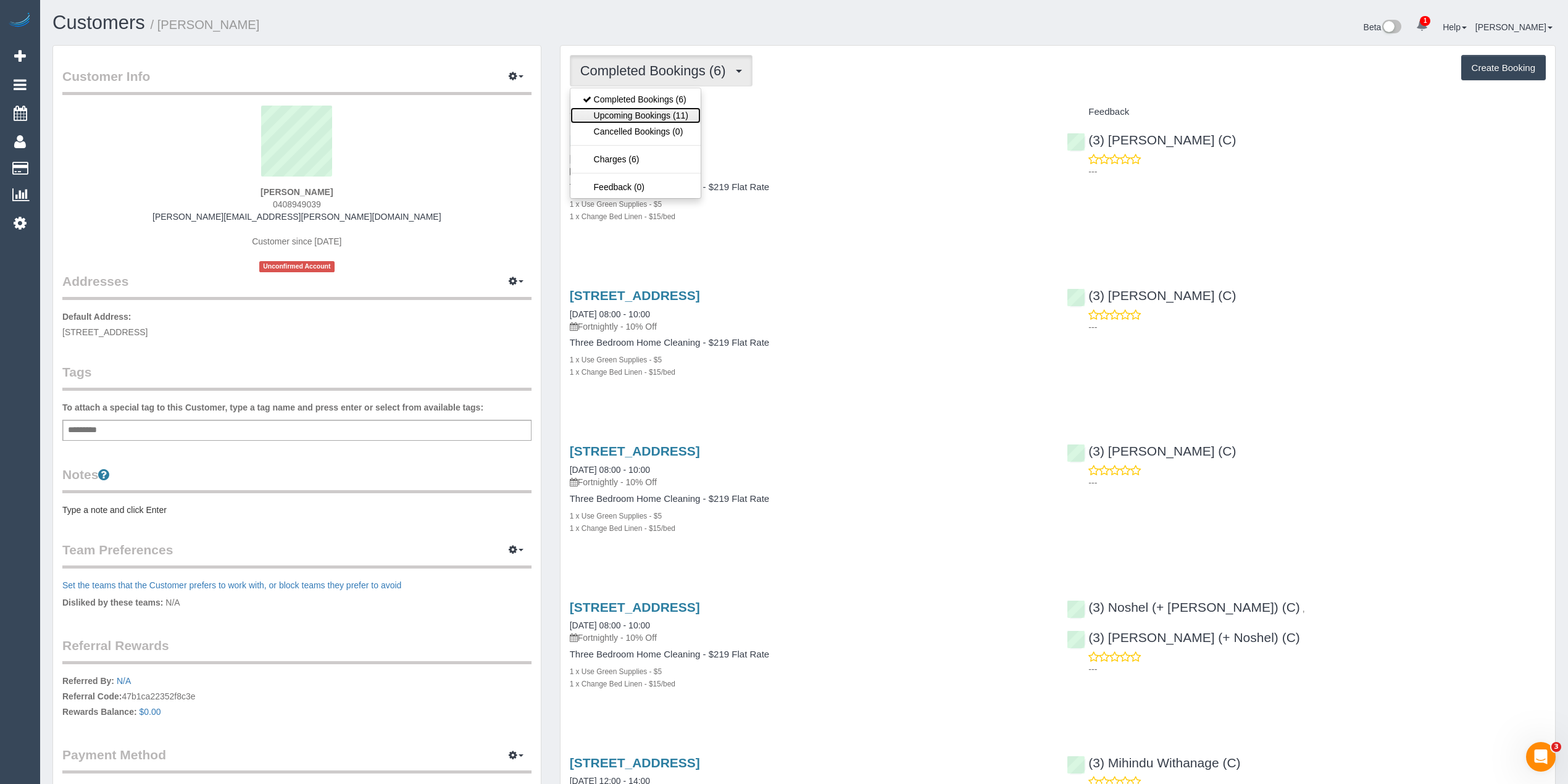
click at [683, 117] on link "Upcoming Bookings (11)" at bounding box center [635, 115] width 130 height 16
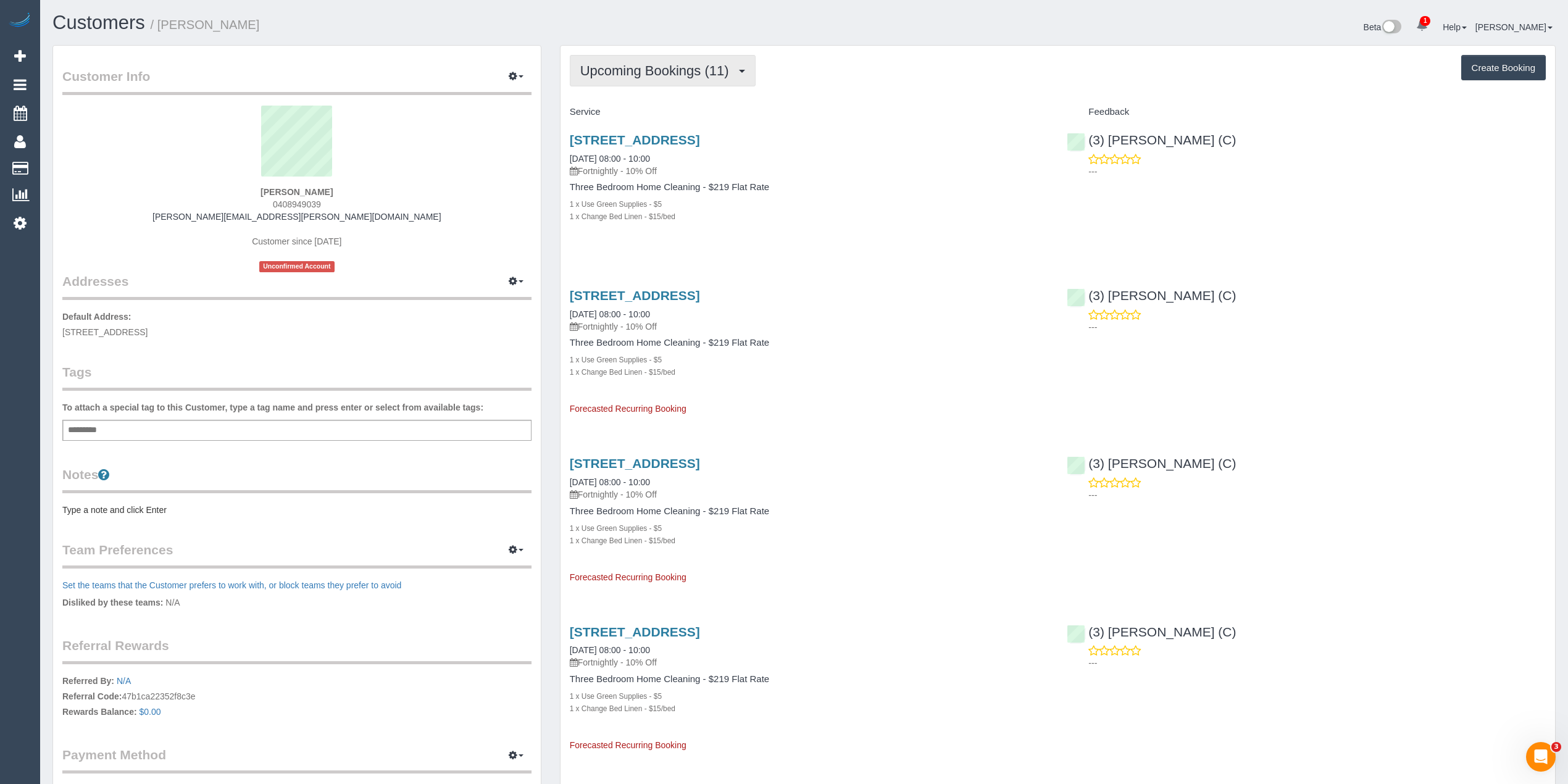
click at [606, 61] on button "Upcoming Bookings (11)" at bounding box center [662, 70] width 186 height 31
click at [615, 94] on link "Completed Bookings (6)" at bounding box center [635, 100] width 130 height 16
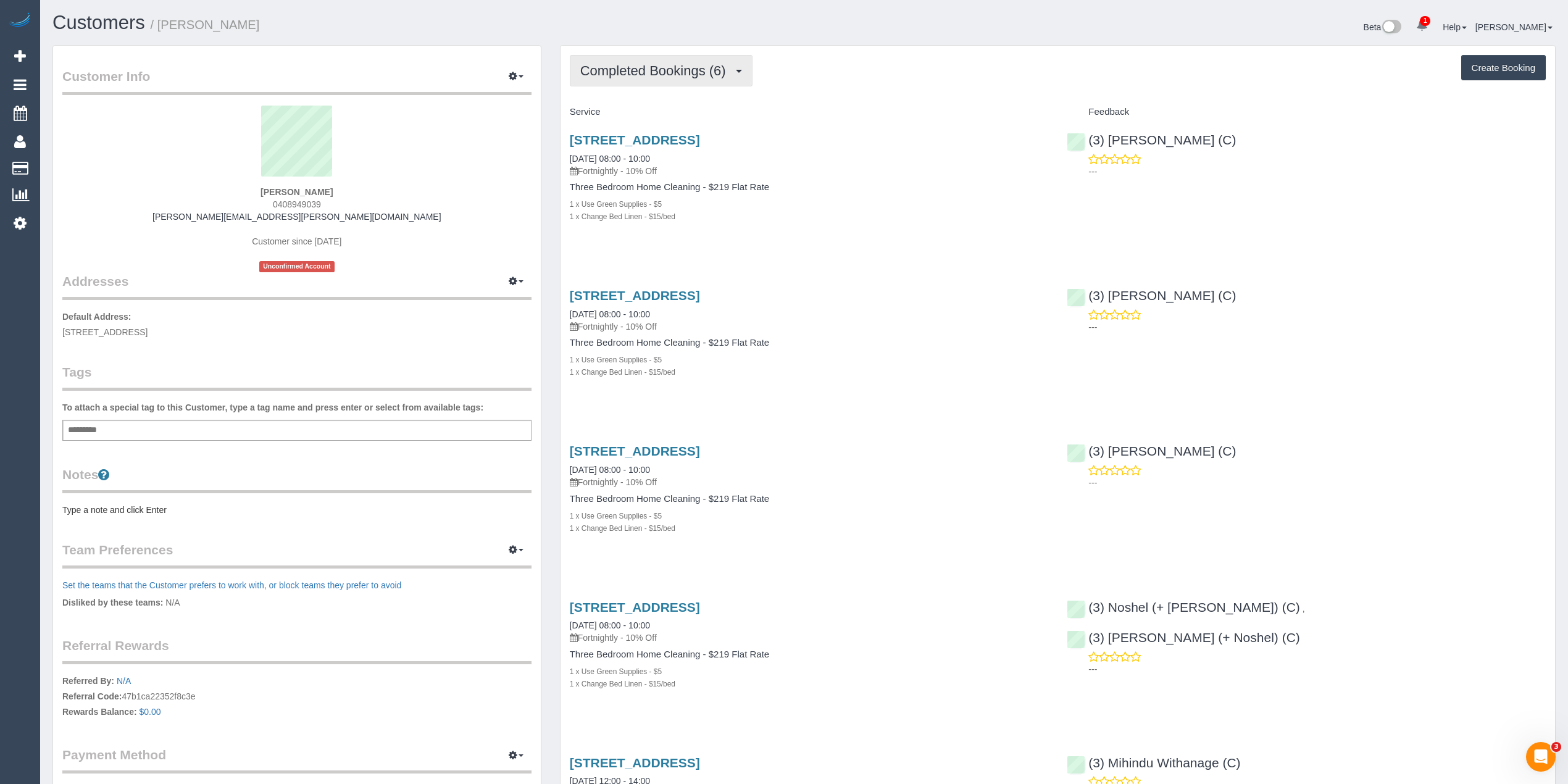
click at [600, 71] on span "Completed Bookings (6)" at bounding box center [656, 70] width 151 height 16
click at [638, 115] on link "Upcoming Bookings (11)" at bounding box center [635, 115] width 130 height 16
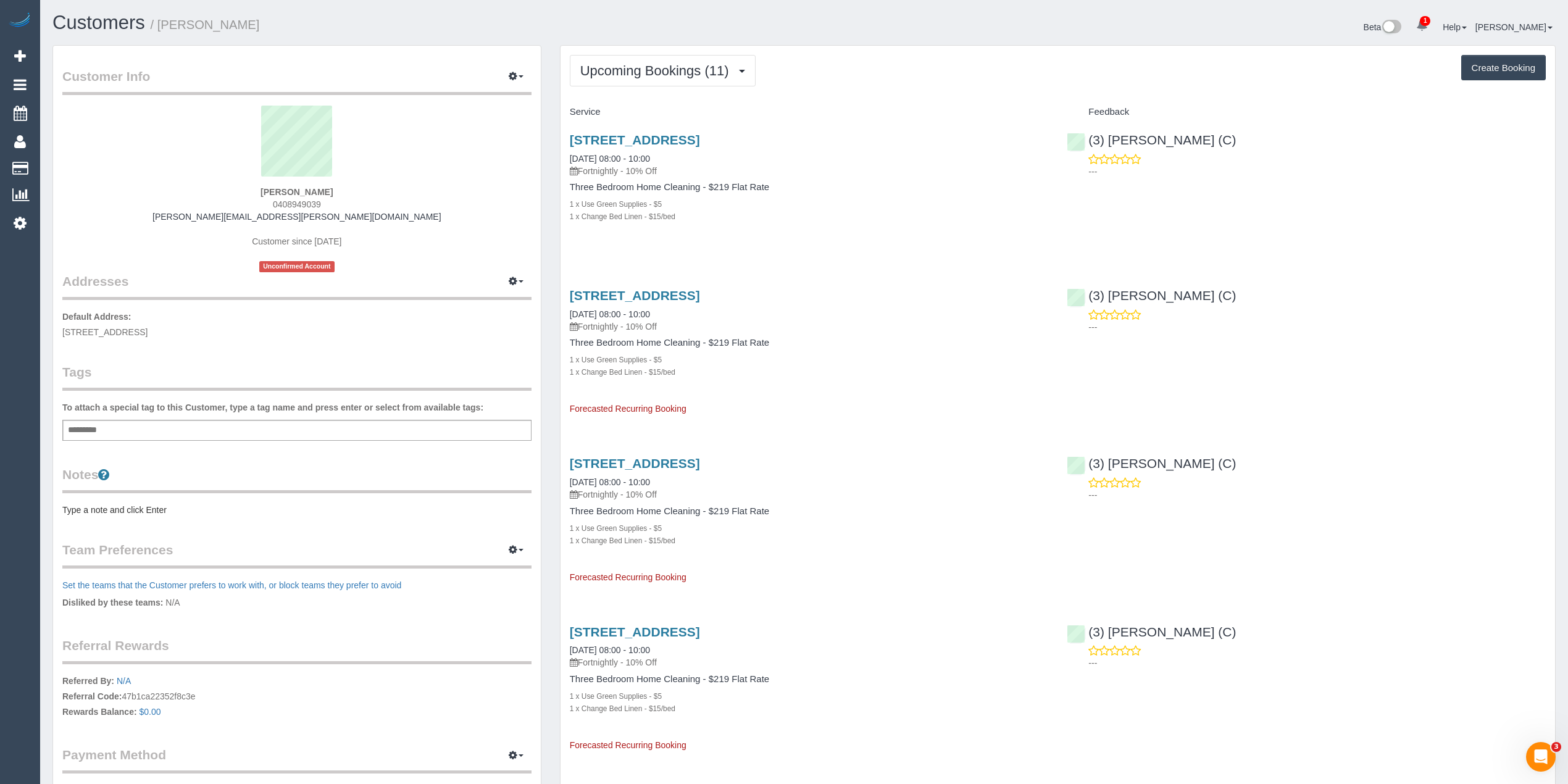
click at [905, 181] on div "15b Ellesmere Street, Northcote, Melbourne, VIC 3070 15/09/2025 08:00 - 10:00 F…" at bounding box center [810, 184] width 498 height 124
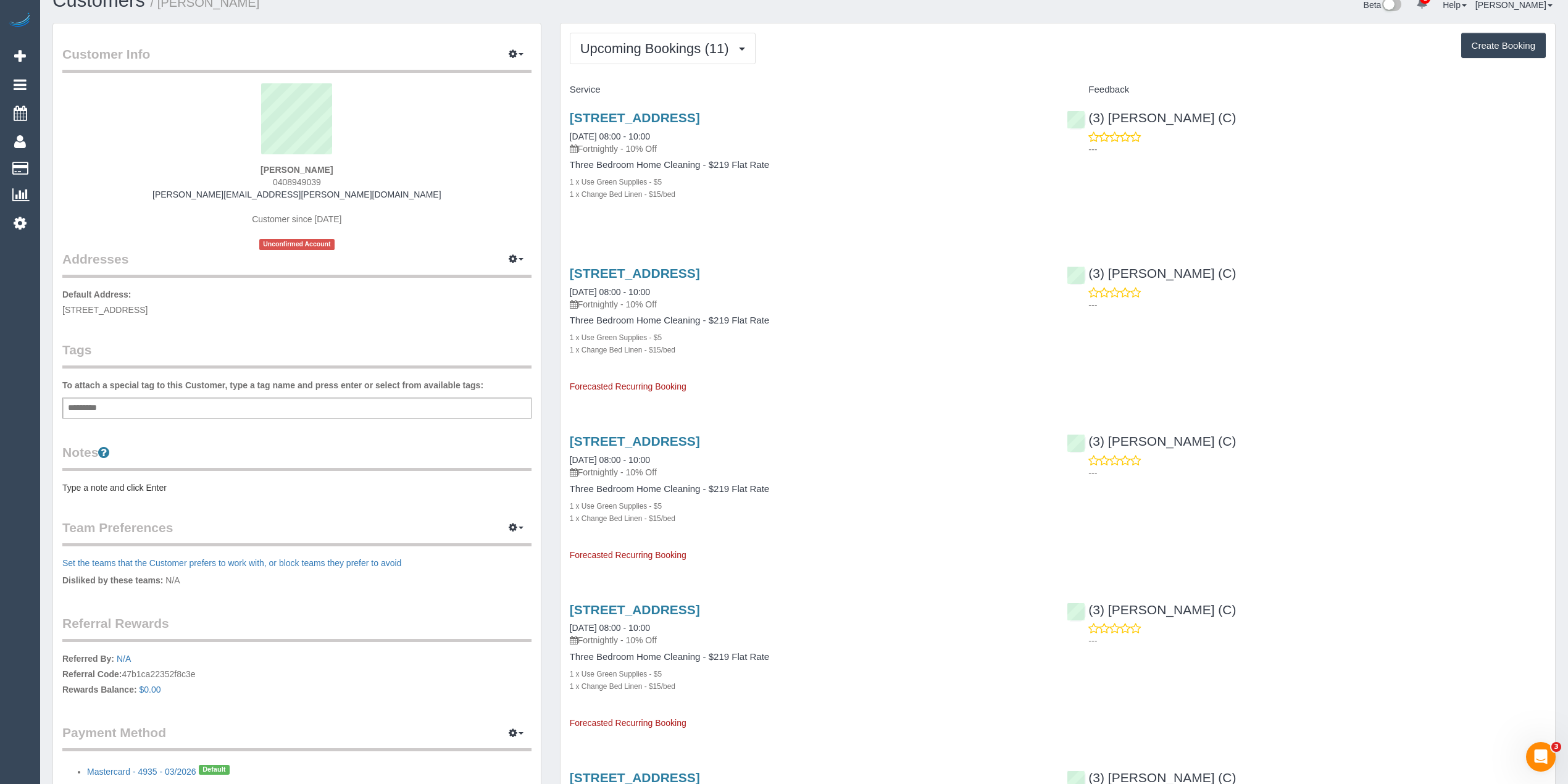
scroll to position [137, 0]
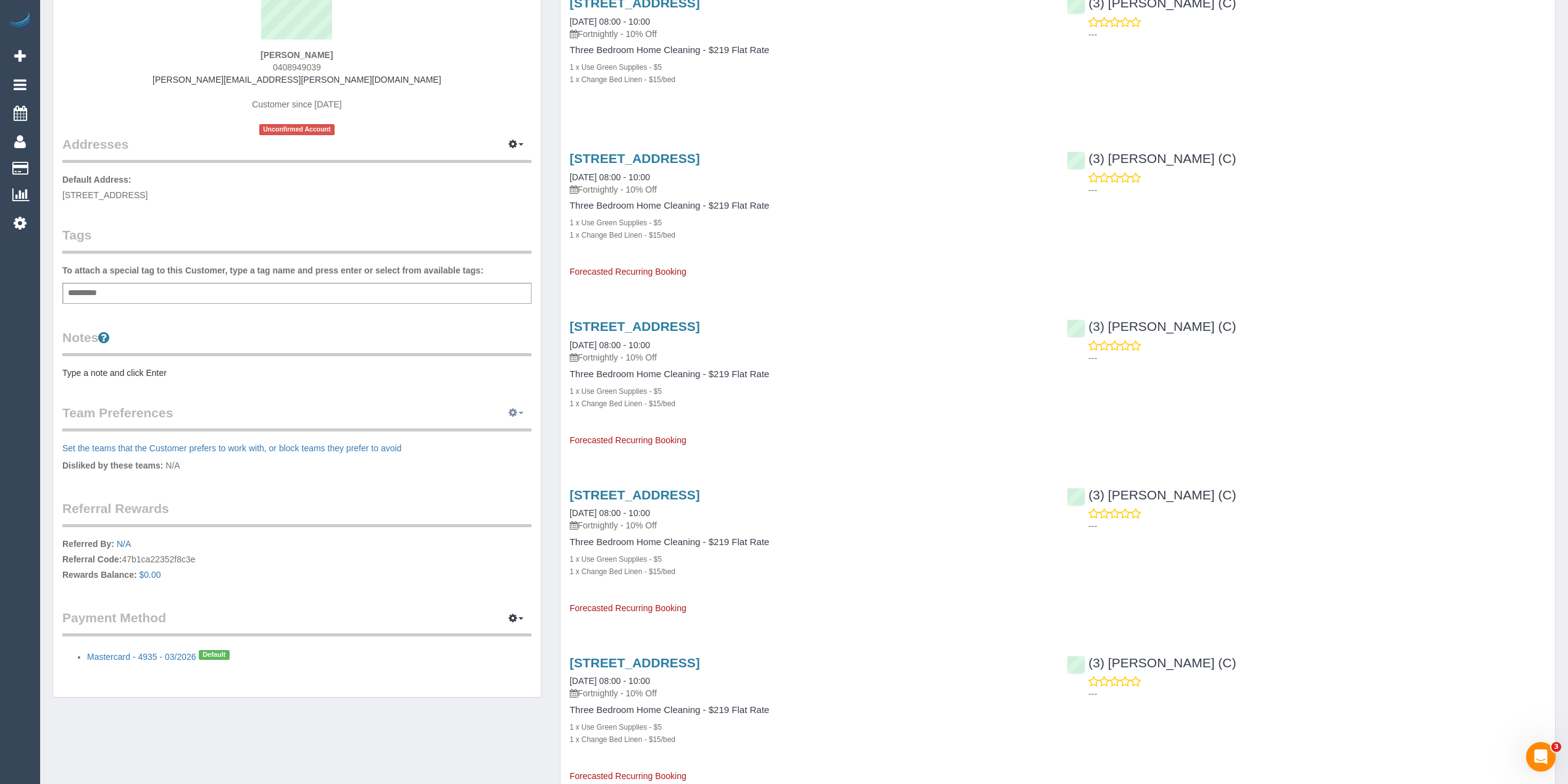
click at [513, 413] on icon "button" at bounding box center [513, 412] width 9 height 7
click at [495, 427] on link "Manage Preferences" at bounding box center [478, 435] width 105 height 16
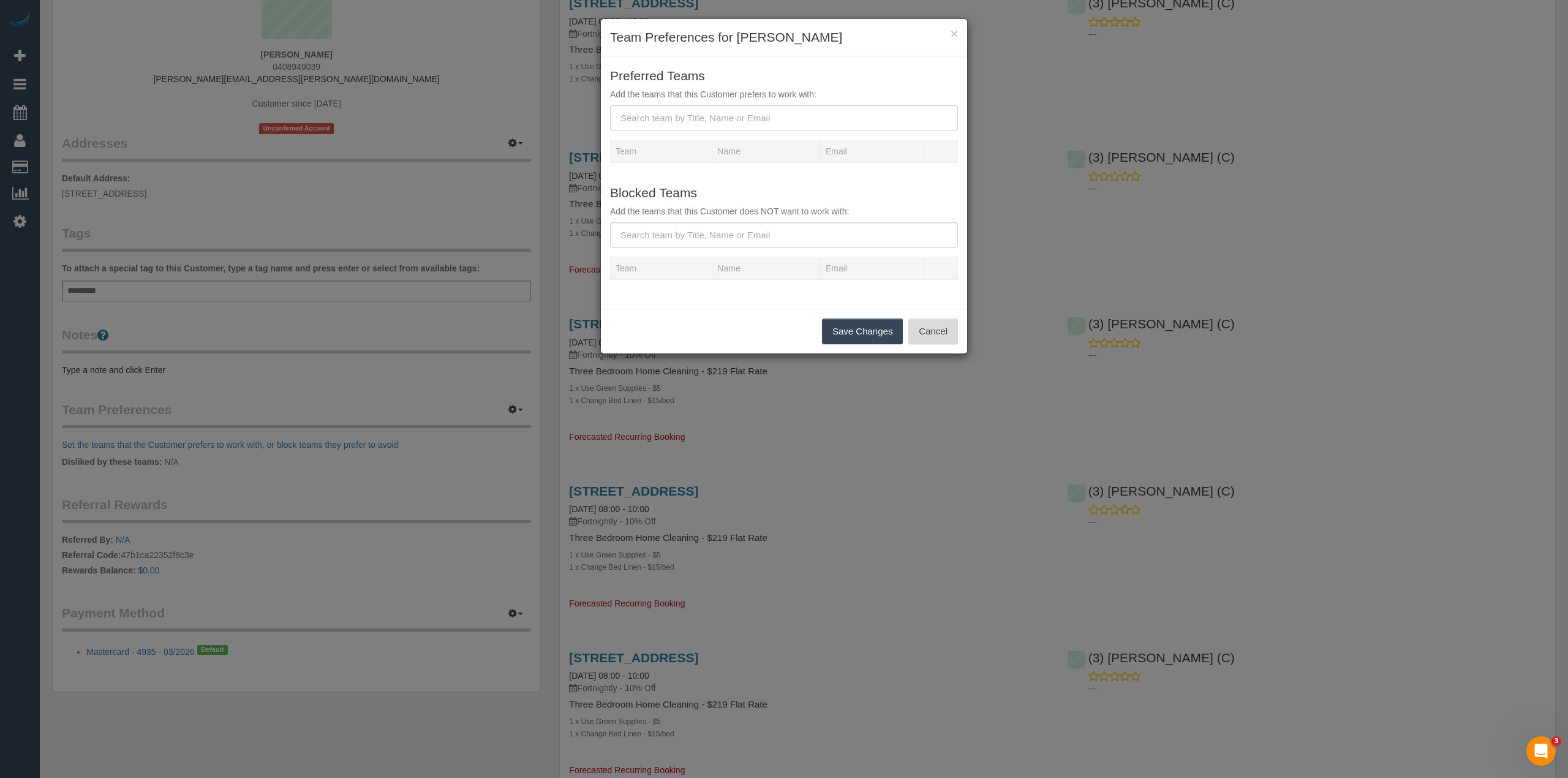
click at [949, 332] on button "Cancel" at bounding box center [933, 331] width 50 height 26
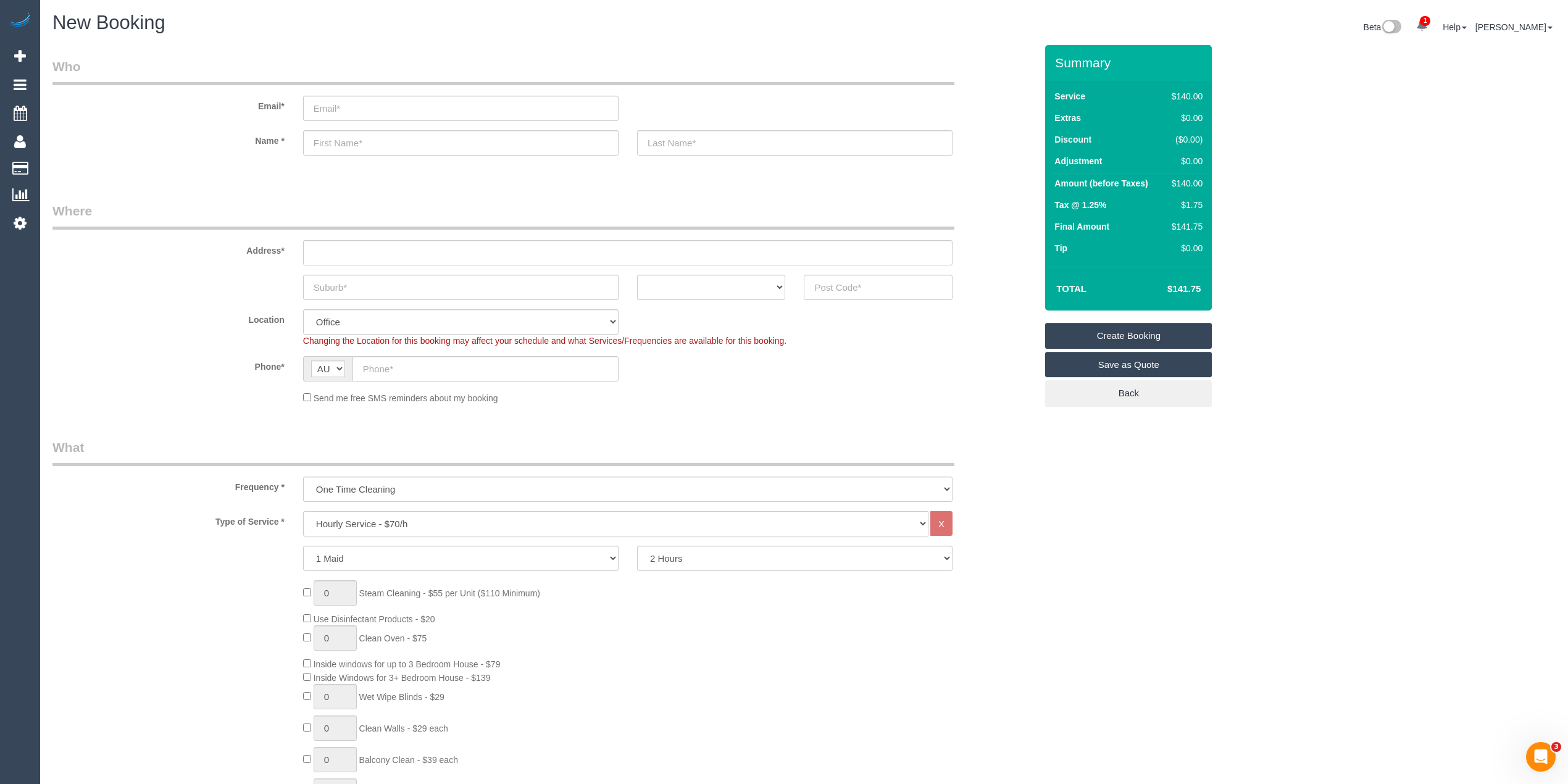
click at [390, 515] on select "Hourly Service - $70/h Hourly Service - $65/h Hourly Service - $60/h Hourly Ser…" at bounding box center [616, 523] width 626 height 25
click at [303, 511] on select "Hourly Service - $70/h Hourly Service - $65/h Hourly Service - $60/h Hourly Ser…" at bounding box center [616, 523] width 626 height 25
click at [677, 559] on select "2 Hours 2.5 Hours 3 Hours 3.5 Hours 4 Hours 4.5 Hours 5 Hours 5.5 Hours 6 Hours…" at bounding box center [794, 557] width 315 height 25
select select "180"
click at [637, 545] on select "2 Hours 2.5 Hours 3 Hours 3.5 Hours 4 Hours 4.5 Hours 5 Hours 5.5 Hours 6 Hours…" at bounding box center [794, 557] width 315 height 25
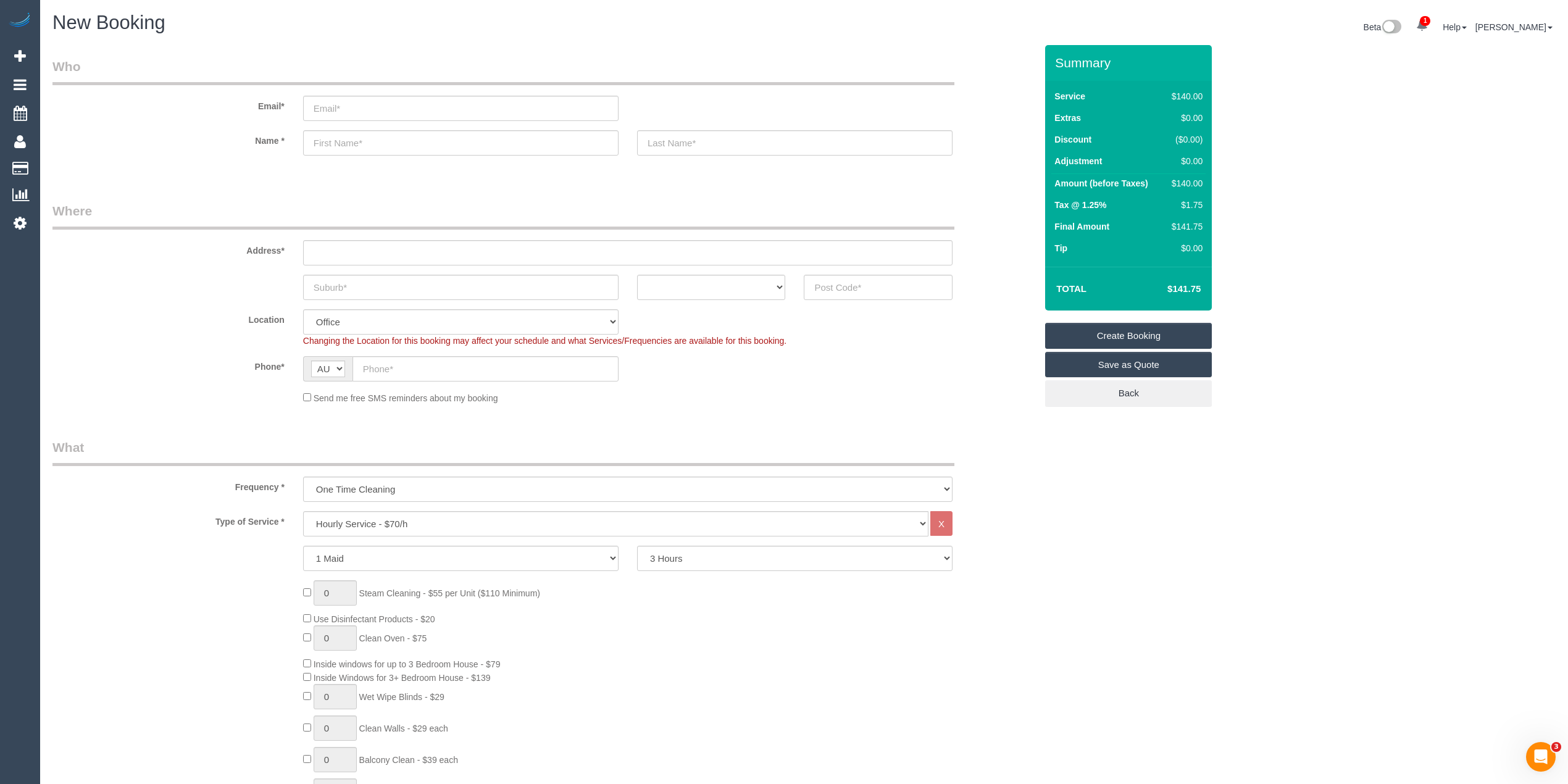
click at [356, 248] on input "text" at bounding box center [627, 252] width 649 height 25
type input "-"
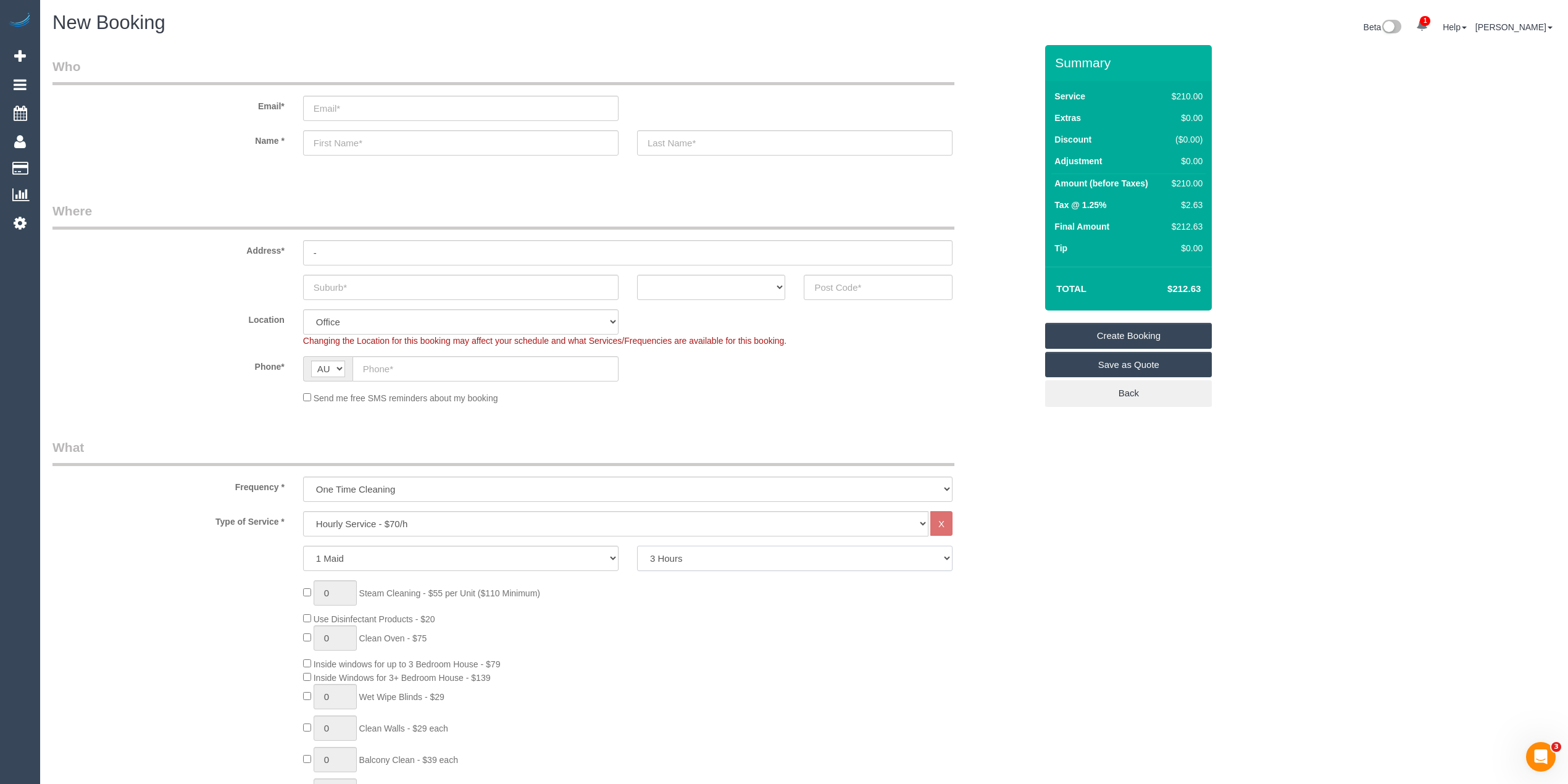
click at [754, 553] on select "2 Hours 2.5 Hours 3 Hours 3.5 Hours 4 Hours 4.5 Hours 5 Hours 5.5 Hours 6 Hours…" at bounding box center [794, 557] width 315 height 25
select select "120"
click at [637, 545] on select "2 Hours 2.5 Hours 3 Hours 3.5 Hours 4 Hours 4.5 Hours 5 Hours 5.5 Hours 6 Hours…" at bounding box center [794, 557] width 315 height 25
click at [861, 287] on input "text" at bounding box center [879, 287] width 149 height 25
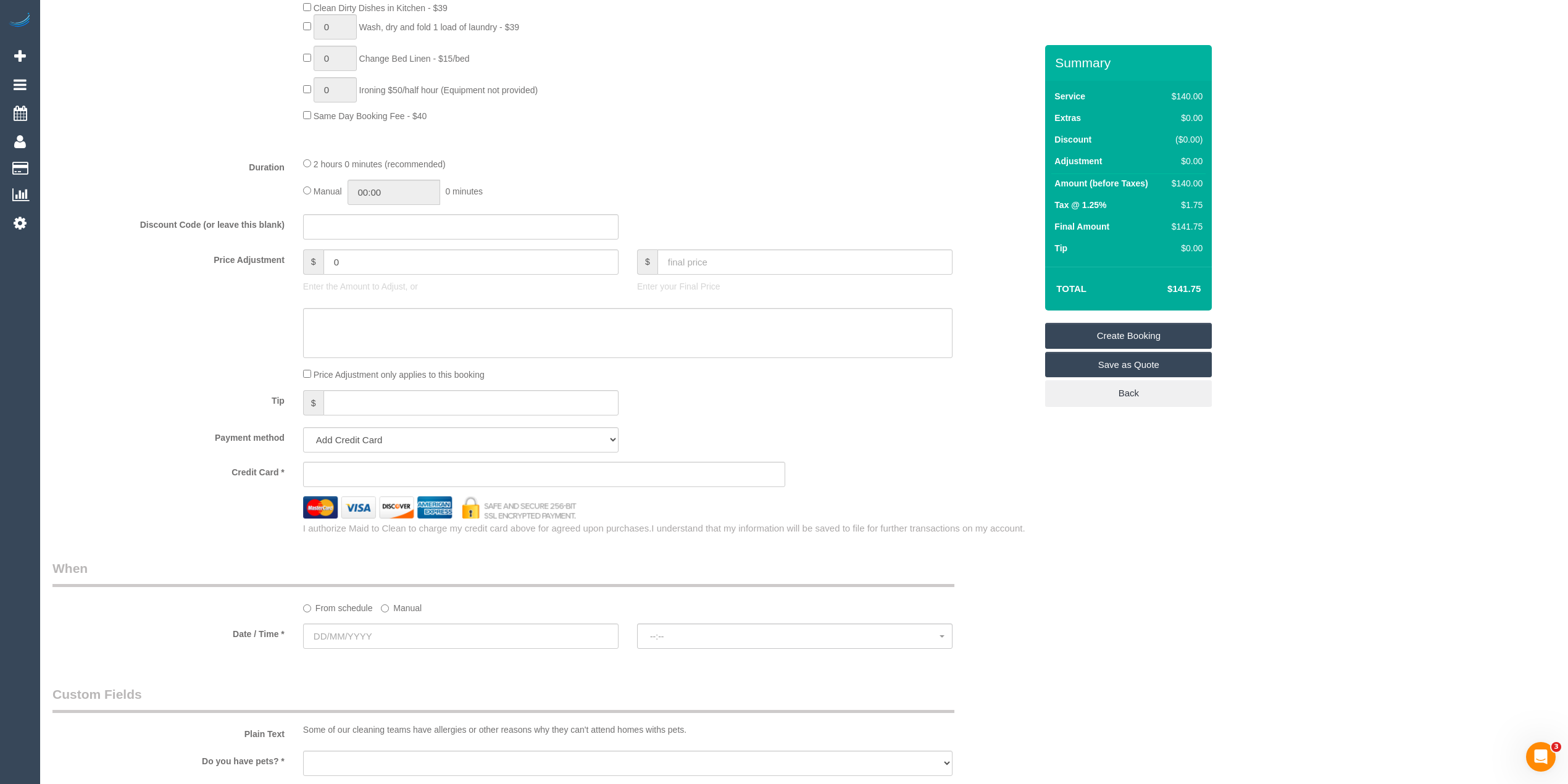
scroll to position [1097, 0]
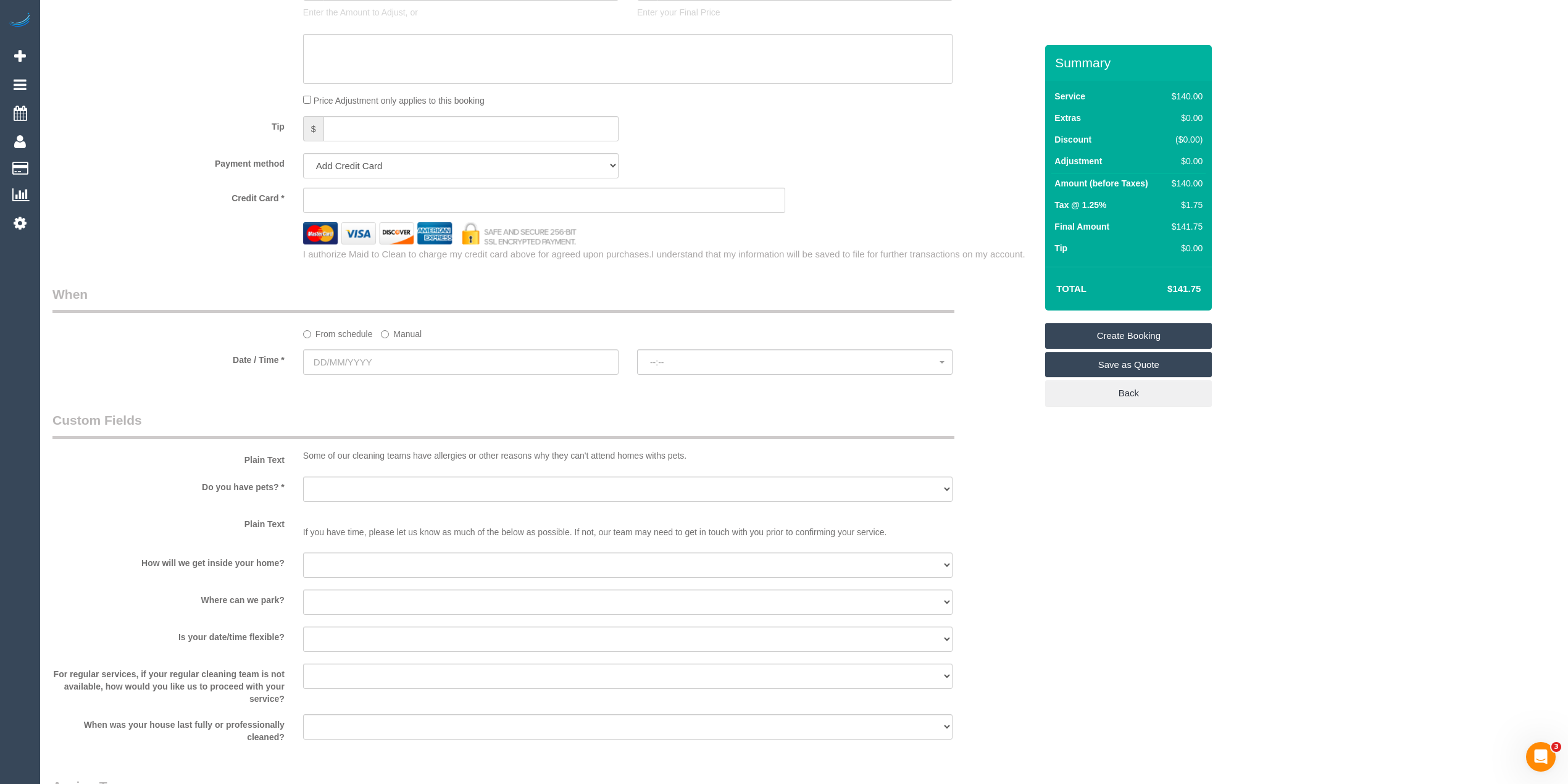
type input "3059"
click at [364, 360] on input "text" at bounding box center [460, 362] width 315 height 25
select select "63"
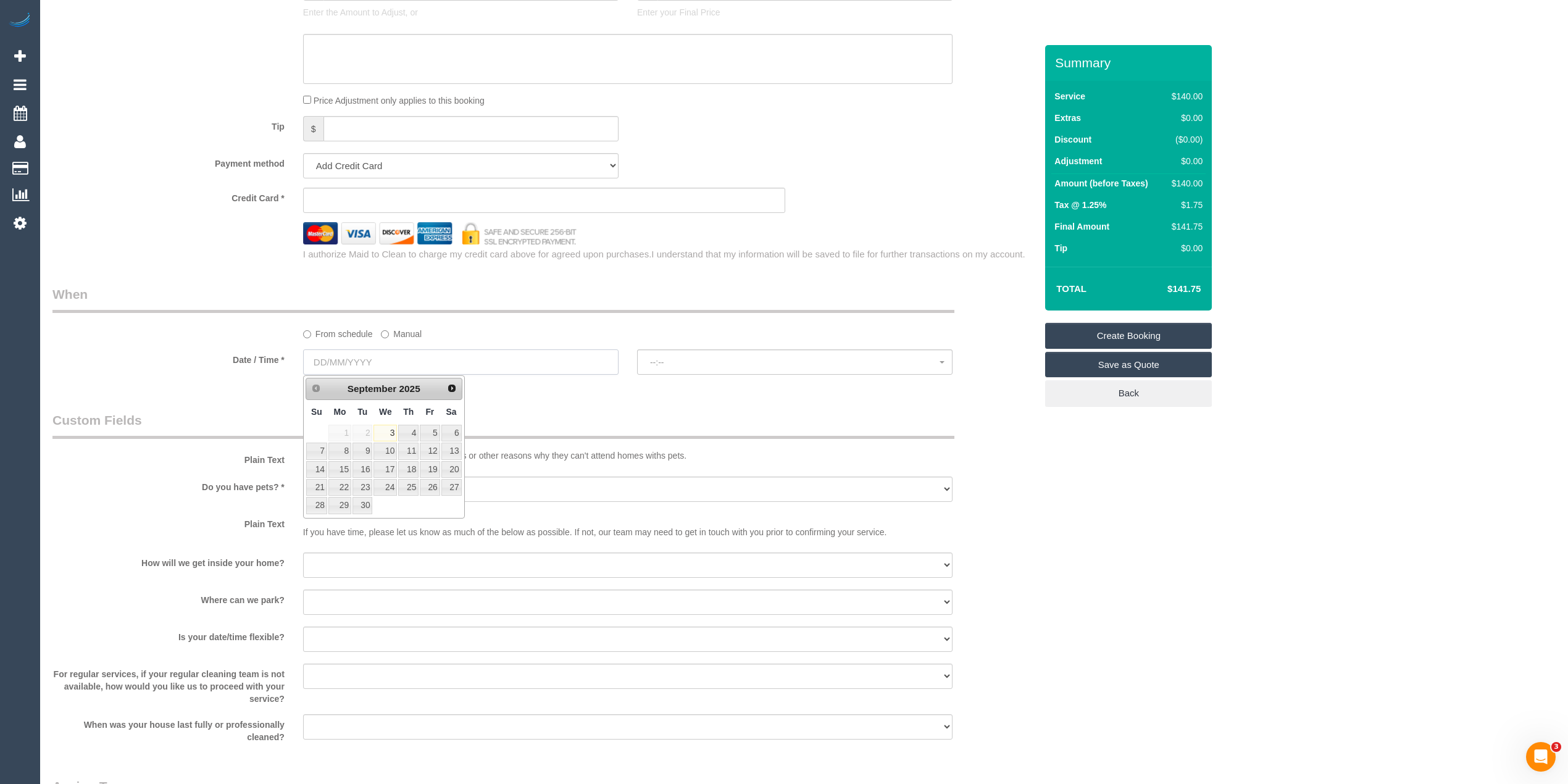
select select "object:2078"
click at [450, 430] on link "6" at bounding box center [451, 433] width 20 height 16
type input "06/09/2025"
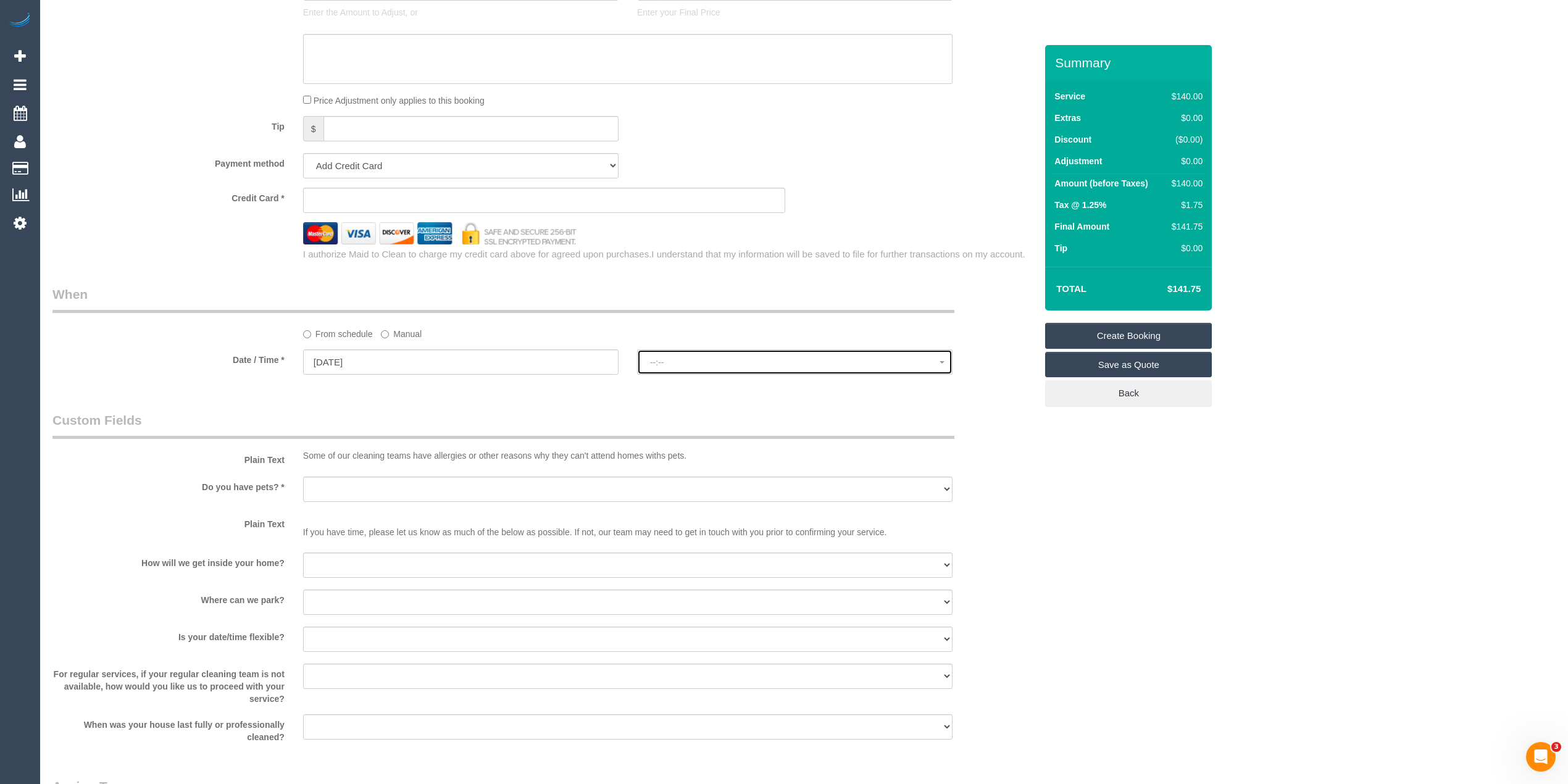
click at [696, 359] on span "--:--" at bounding box center [795, 363] width 290 height 10
select select "spot1"
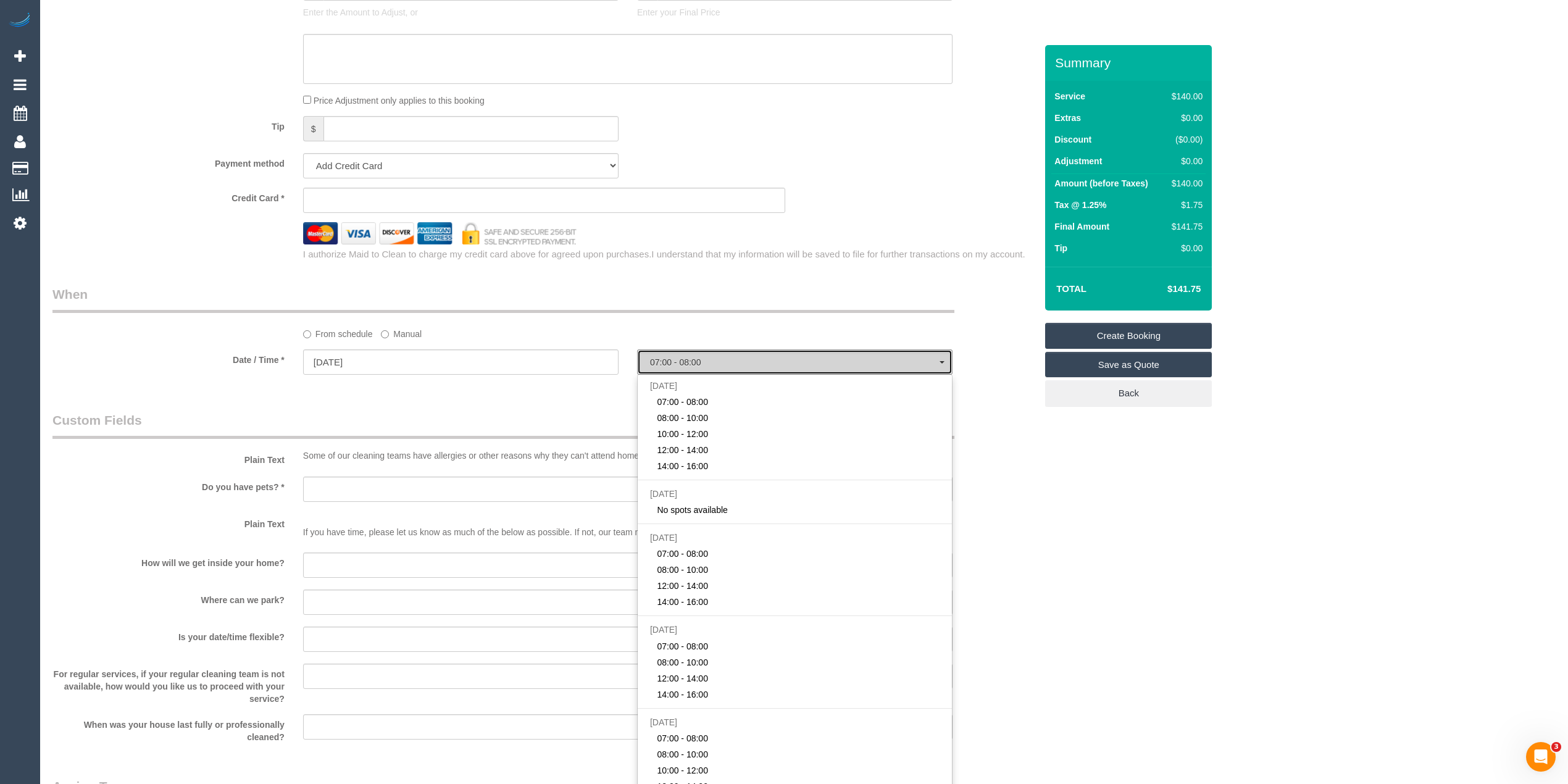
click at [696, 359] on span "07:00 - 08:00" at bounding box center [795, 363] width 290 height 10
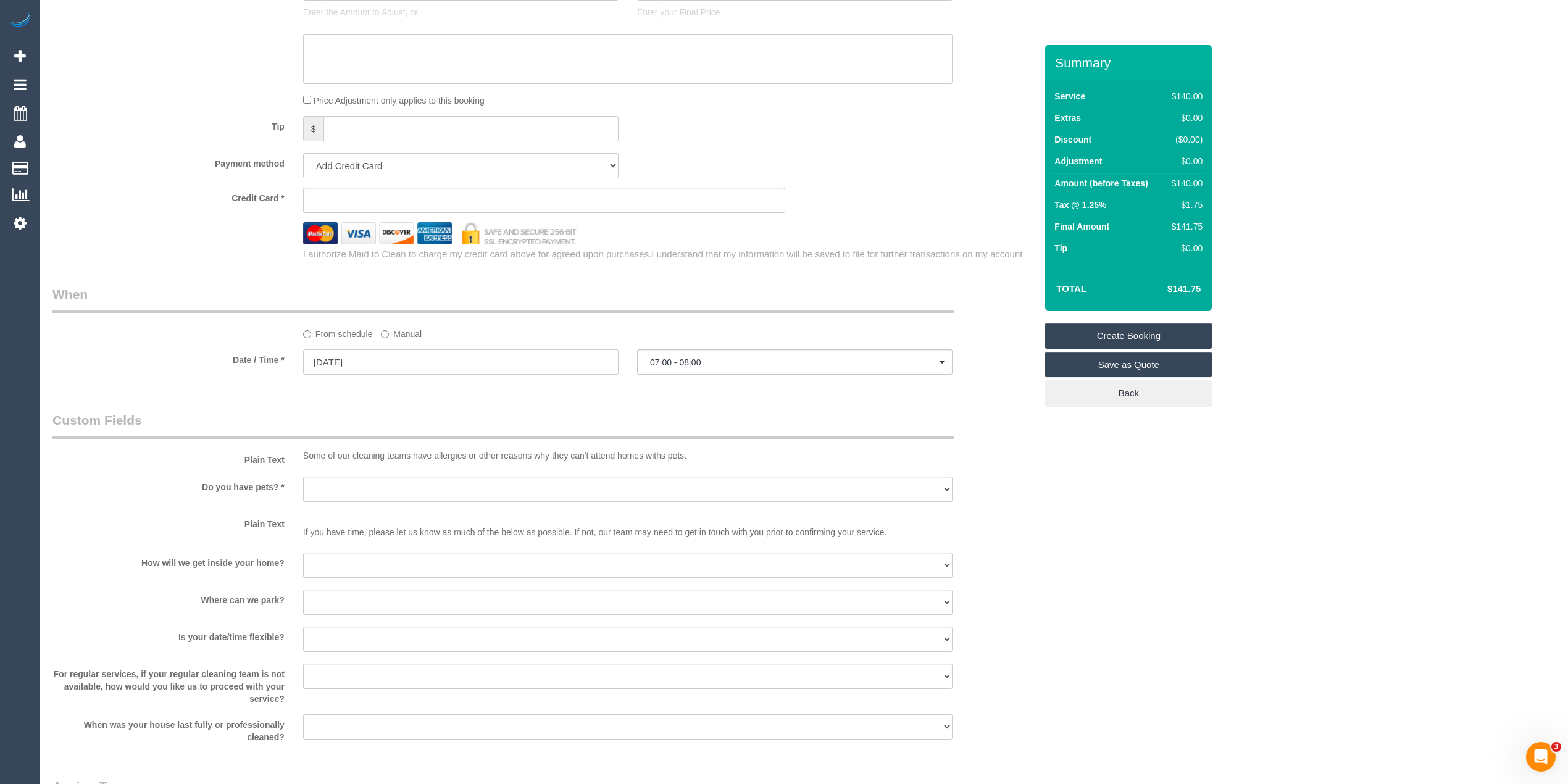
click at [360, 357] on input "06/09/2025" at bounding box center [460, 362] width 315 height 25
click at [340, 448] on link "8" at bounding box center [340, 451] width 23 height 16
type input "08/09/2025"
select select "spot7"
click at [675, 360] on span "07:00 - 08:00" at bounding box center [795, 363] width 290 height 10
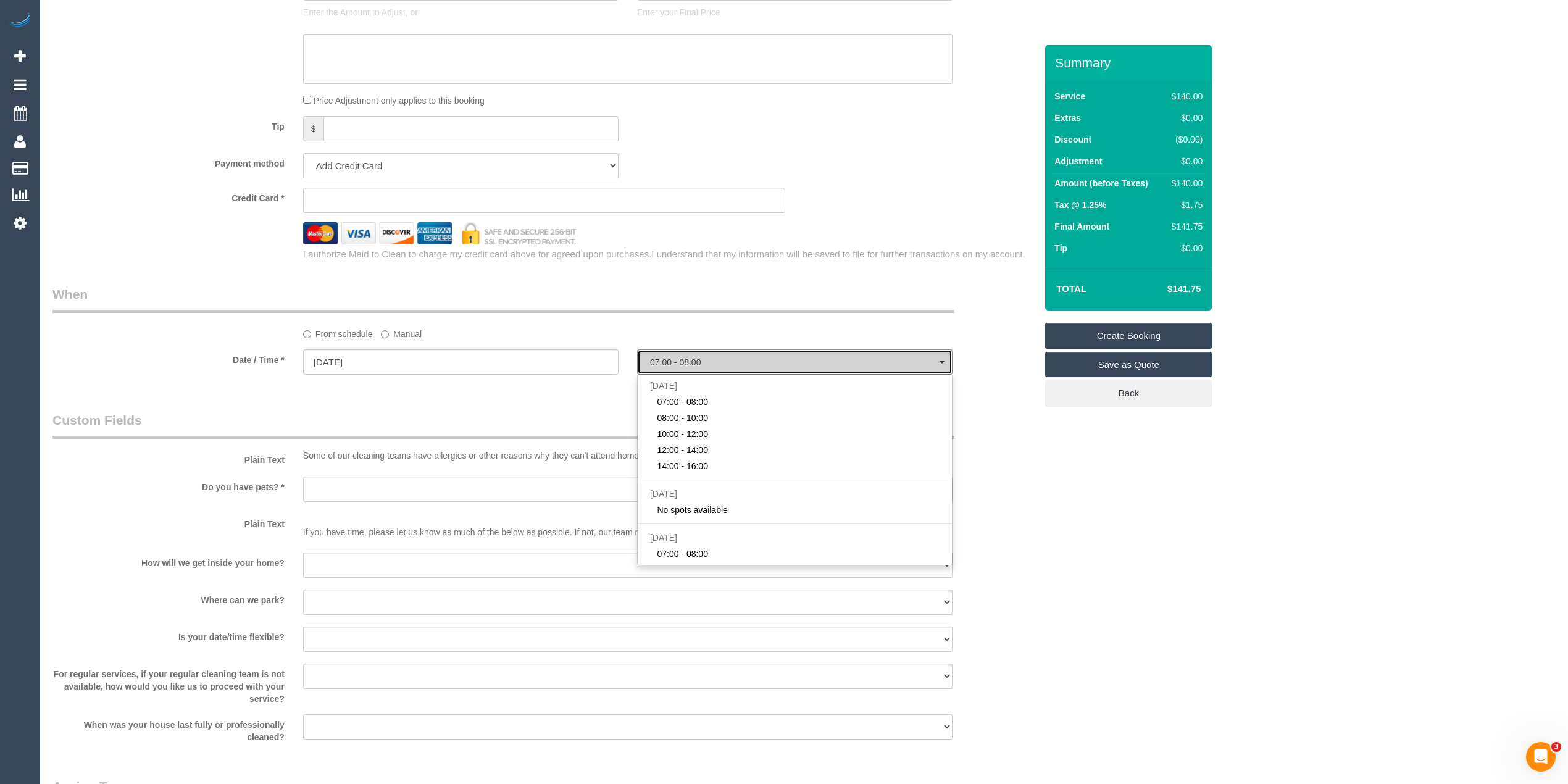
click at [675, 359] on span "07:00 - 08:00" at bounding box center [795, 363] width 290 height 10
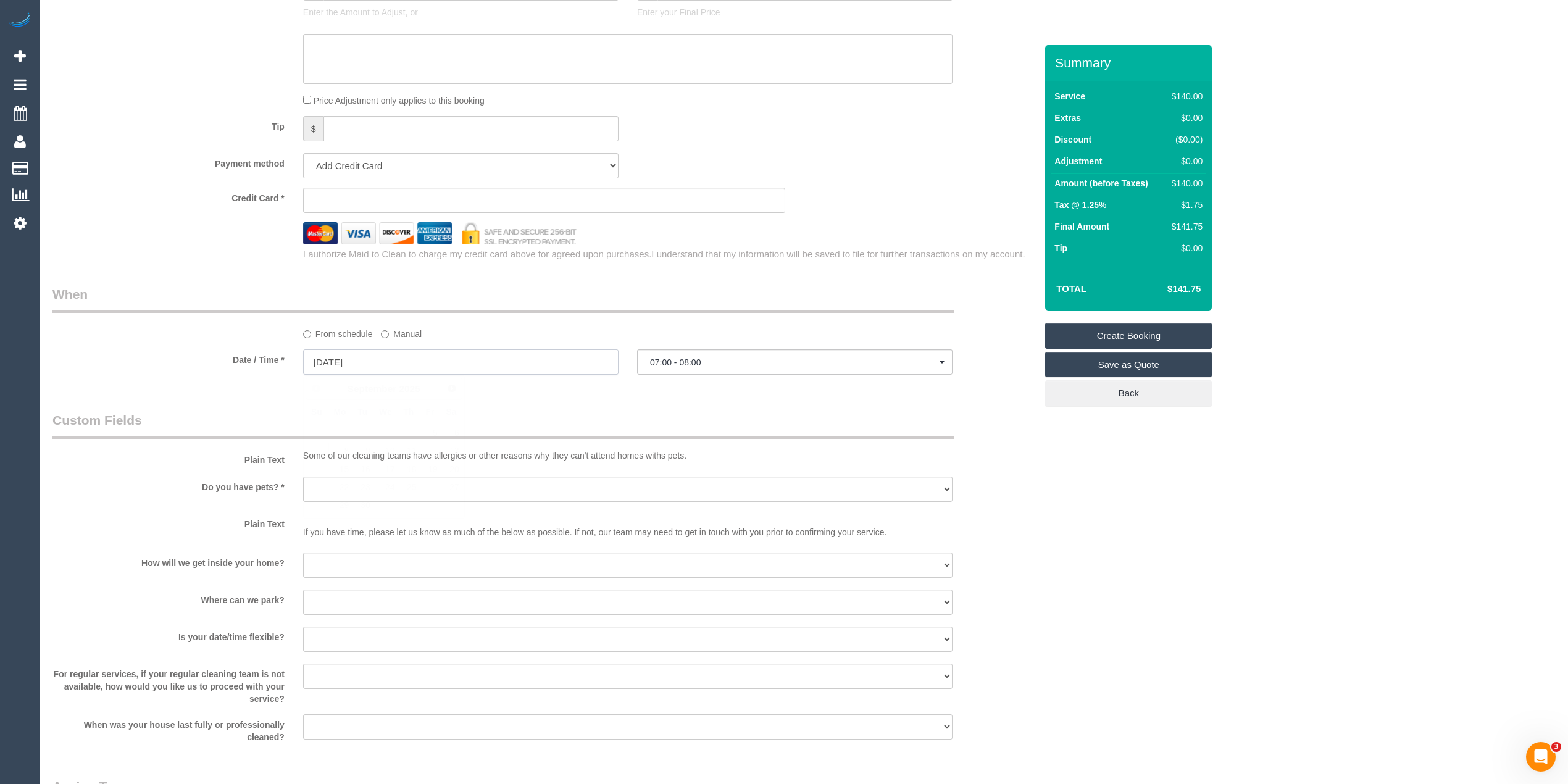
click at [337, 354] on input "08/09/2025" at bounding box center [460, 362] width 315 height 25
click at [390, 447] on link "10" at bounding box center [385, 451] width 24 height 16
type input "10/09/2025"
click at [662, 362] on span "07:00 - 08:00" at bounding box center [795, 363] width 290 height 10
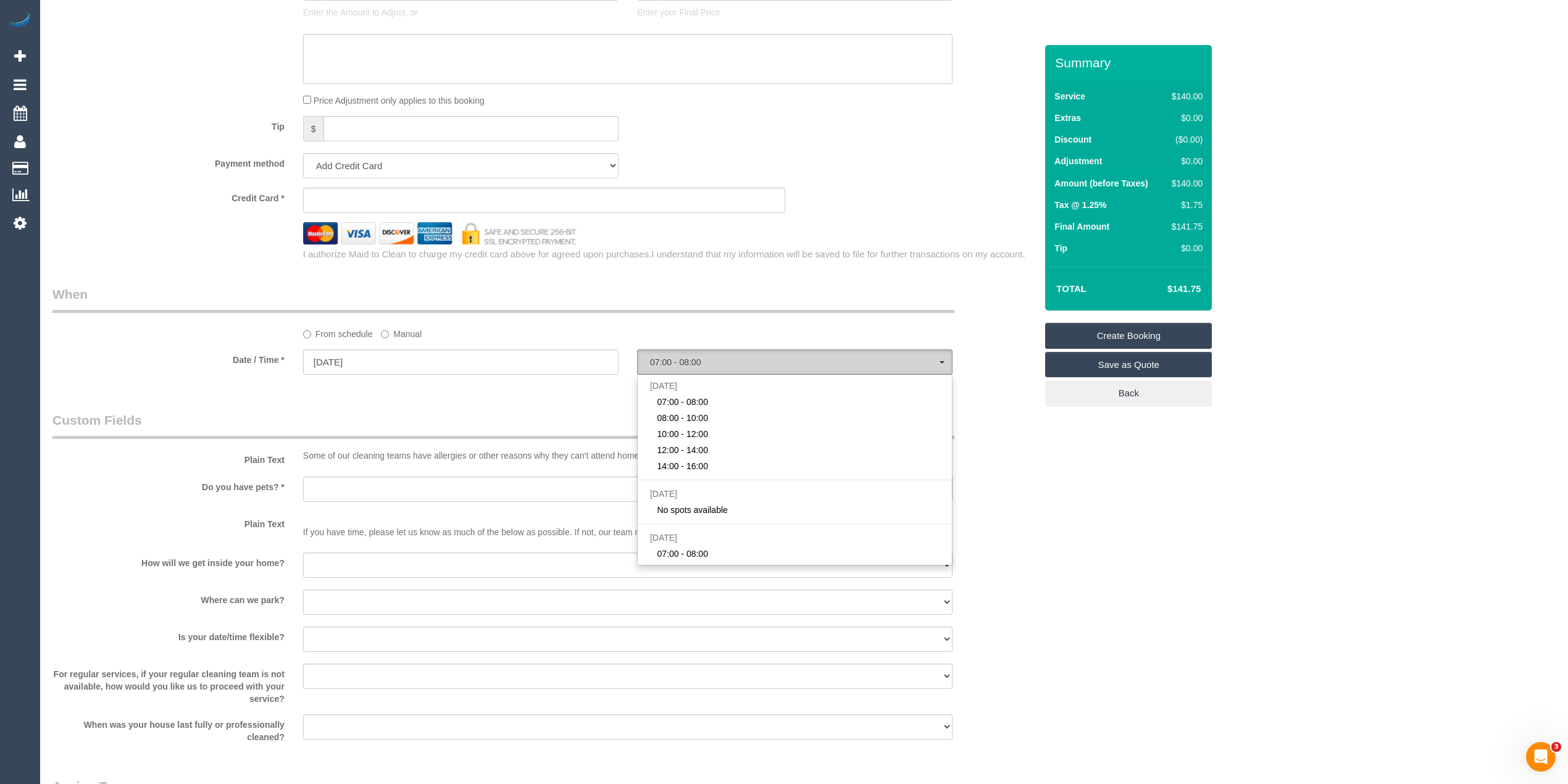
scroll to position [247, 0]
click at [696, 509] on span "08:00 - 10:00" at bounding box center [682, 506] width 52 height 12
select select "spot16"
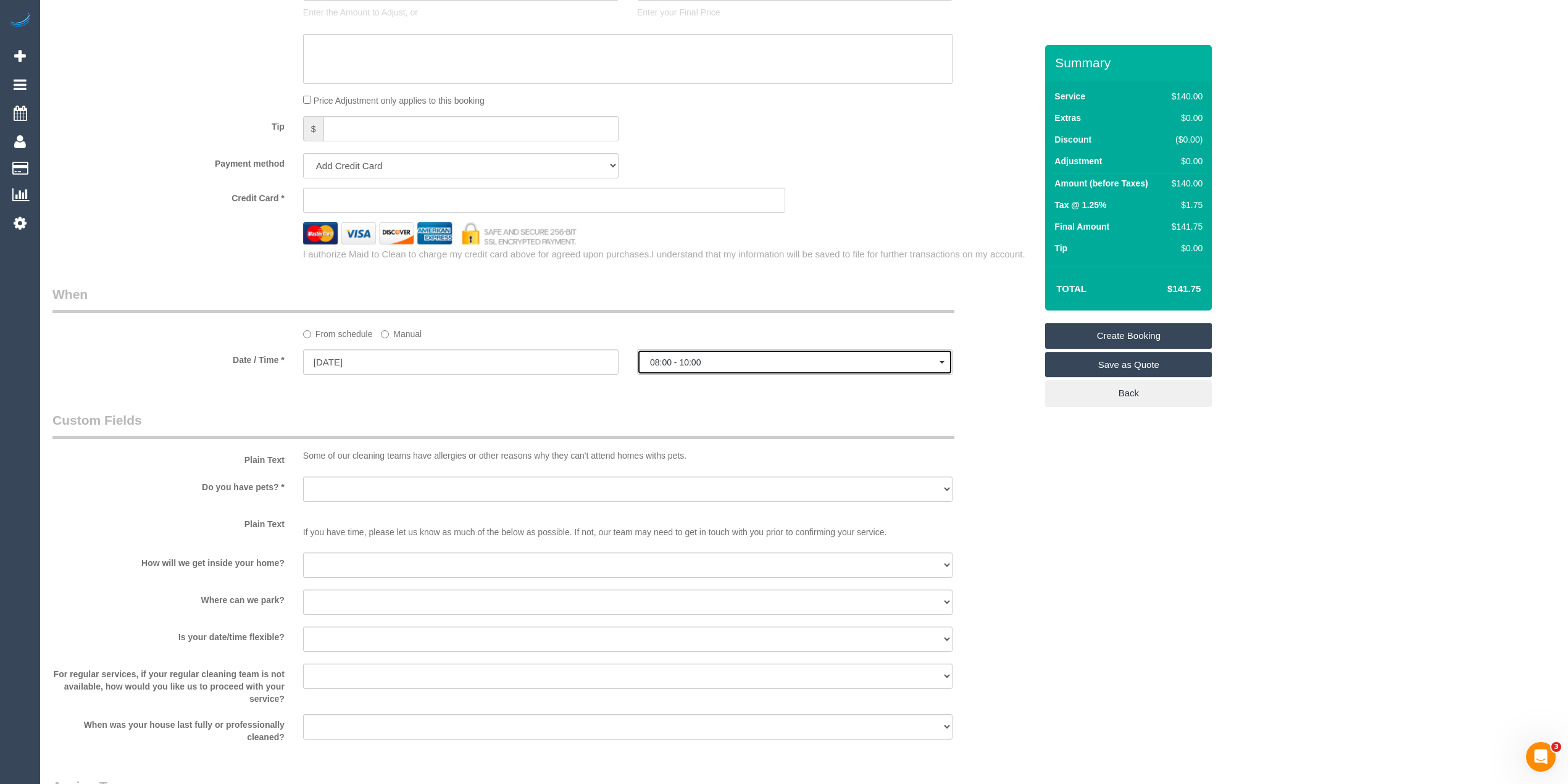
click at [676, 362] on span "08:00 - 10:00" at bounding box center [795, 363] width 290 height 10
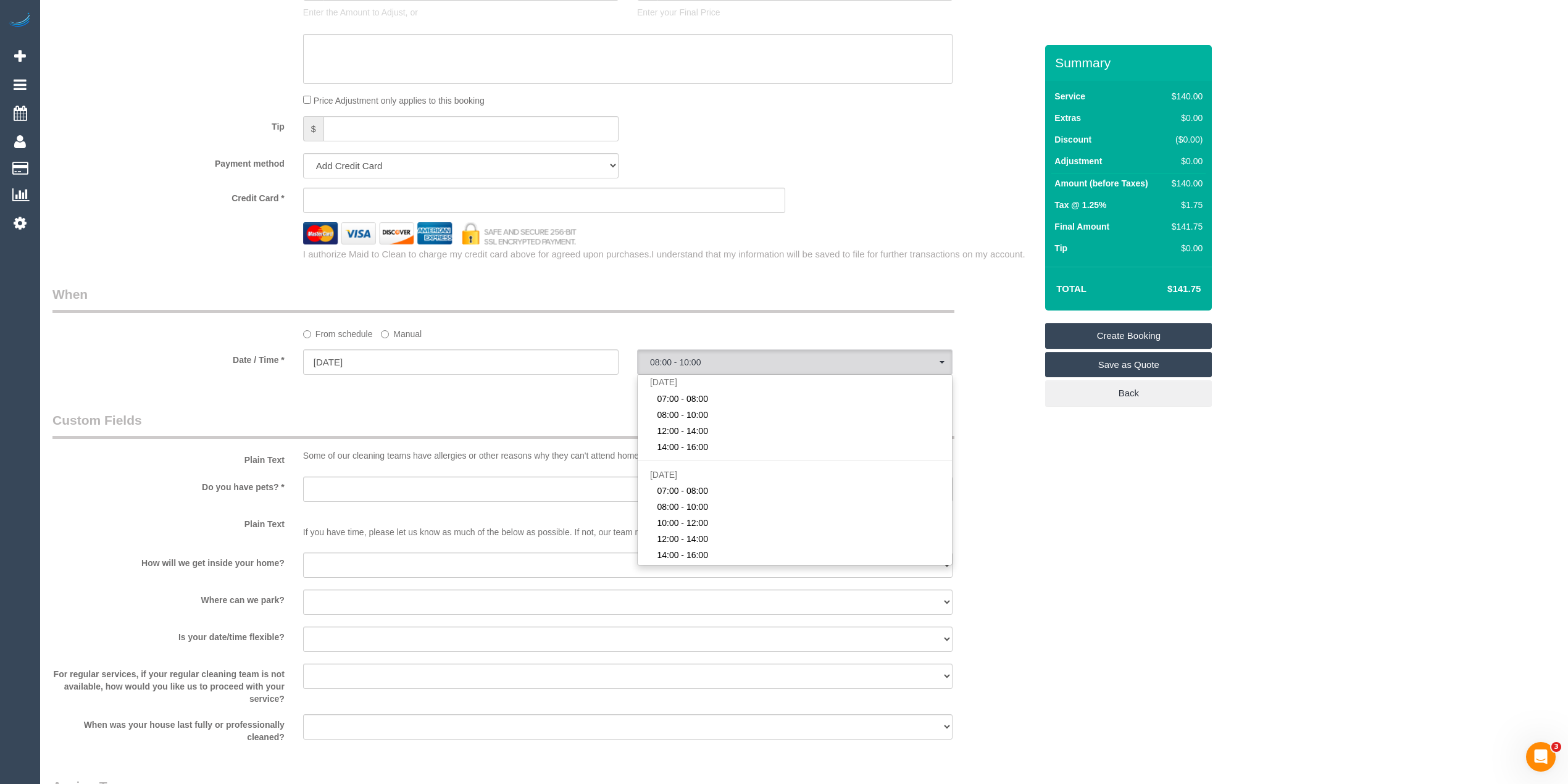
click at [1050, 488] on div "Who Email* Name * Where Address* - ACT NSW NT QLD SA TAS VIC WA 3059 Location O…" at bounding box center [804, 37] width 1503 height 2178
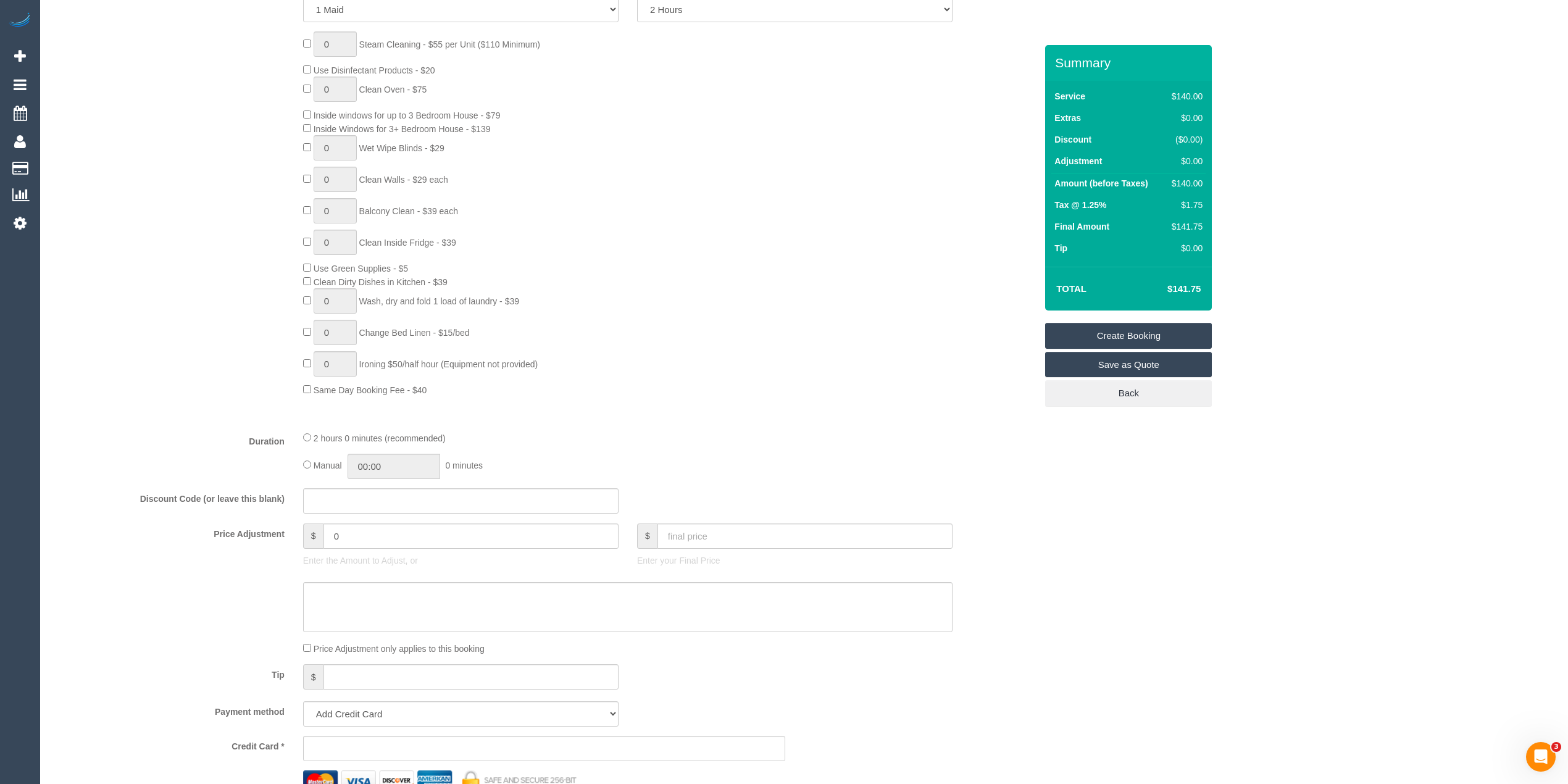
scroll to position [0, 0]
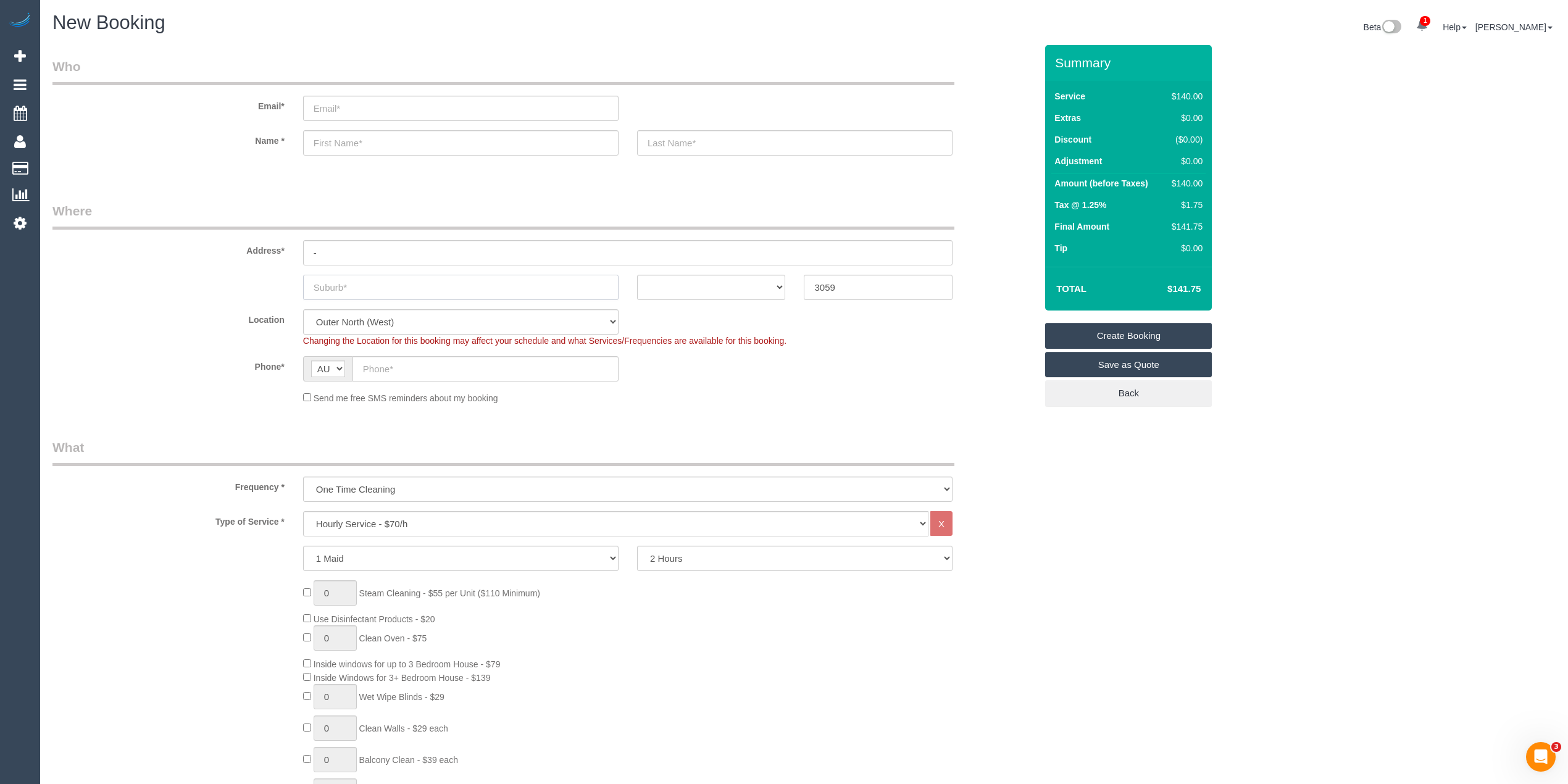
click at [378, 282] on input "text" at bounding box center [460, 287] width 315 height 25
type input "Greenvale"
click at [707, 280] on select "ACT NSW NT QLD SA TAS VIC WA" at bounding box center [712, 287] width 149 height 25
select select "VIC"
click at [637, 275] on select "ACT NSW NT QLD SA TAS VIC WA" at bounding box center [712, 287] width 149 height 25
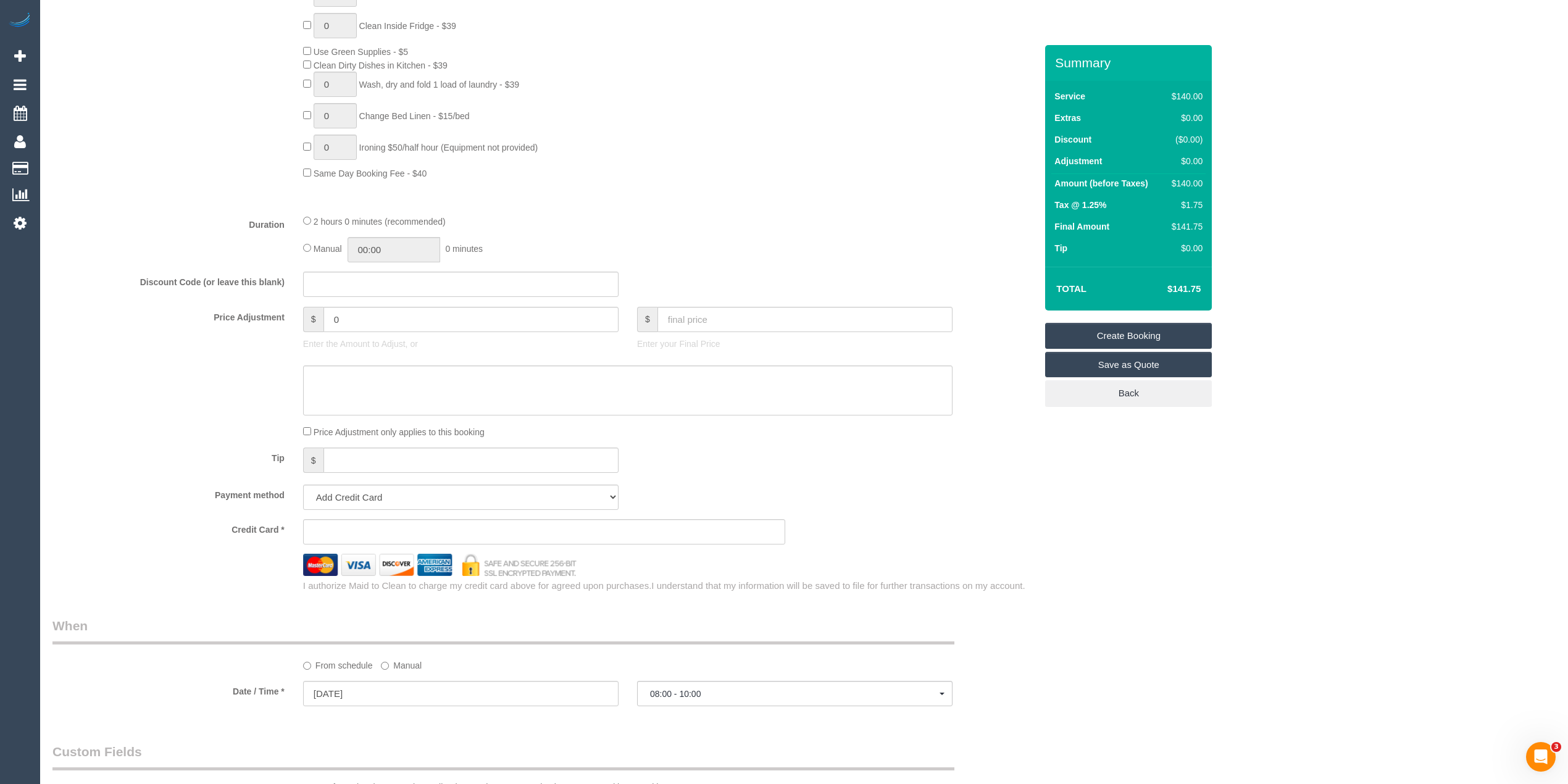
scroll to position [822, 0]
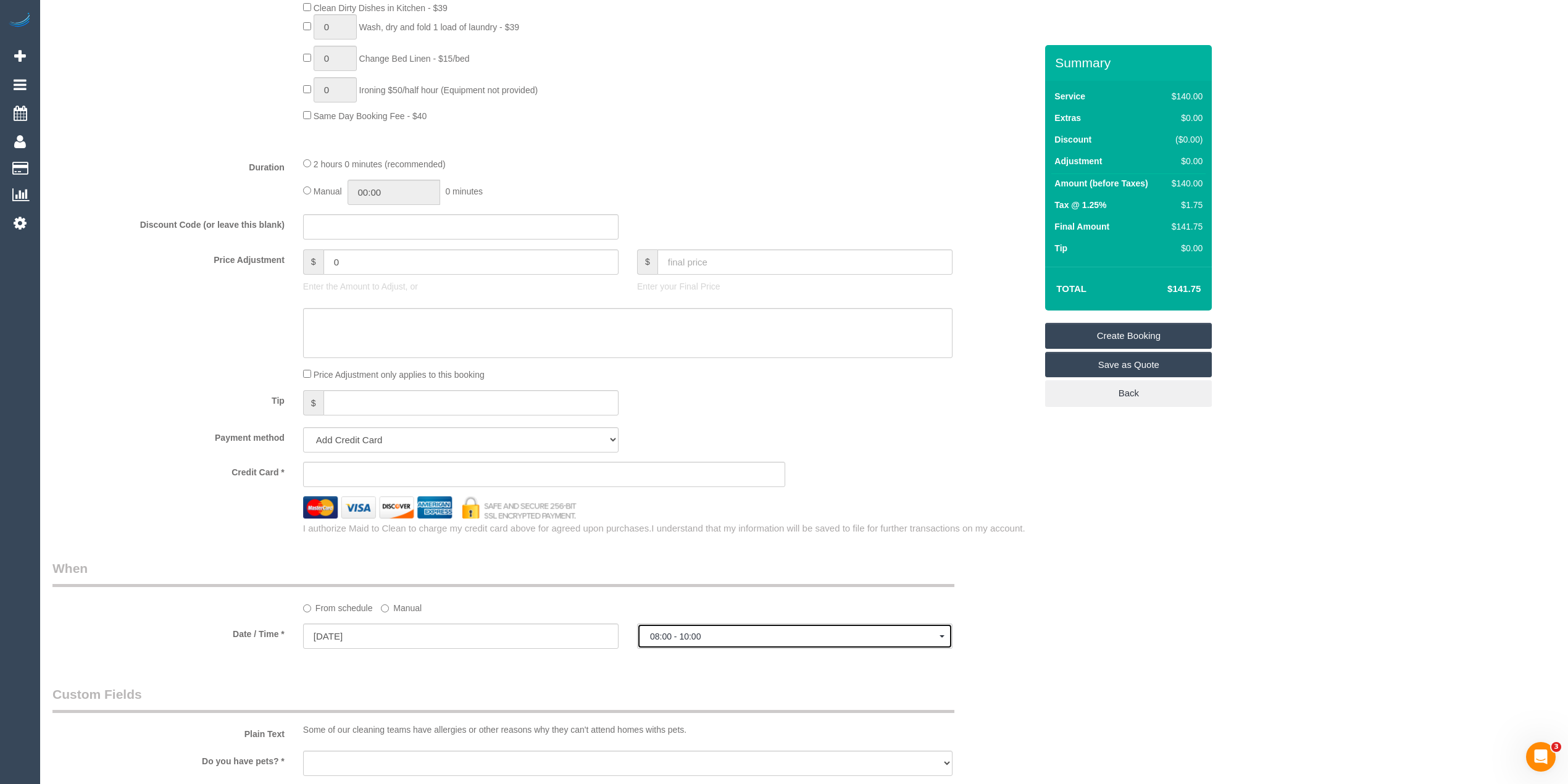
click at [684, 638] on span "08:00 - 10:00" at bounding box center [795, 636] width 290 height 10
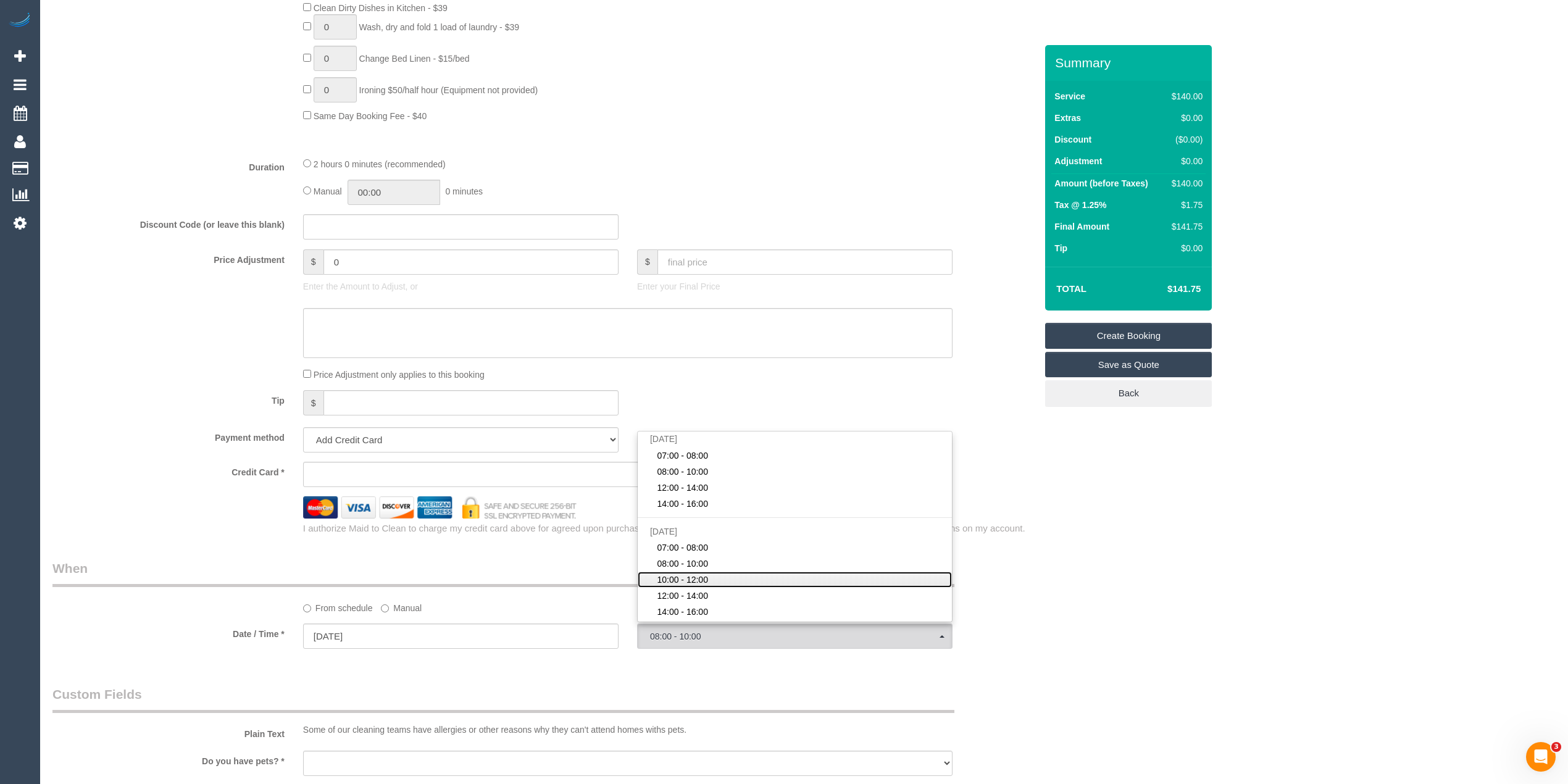
click at [712, 578] on link "10:00 - 12:00" at bounding box center [795, 579] width 314 height 16
select select "spot17"
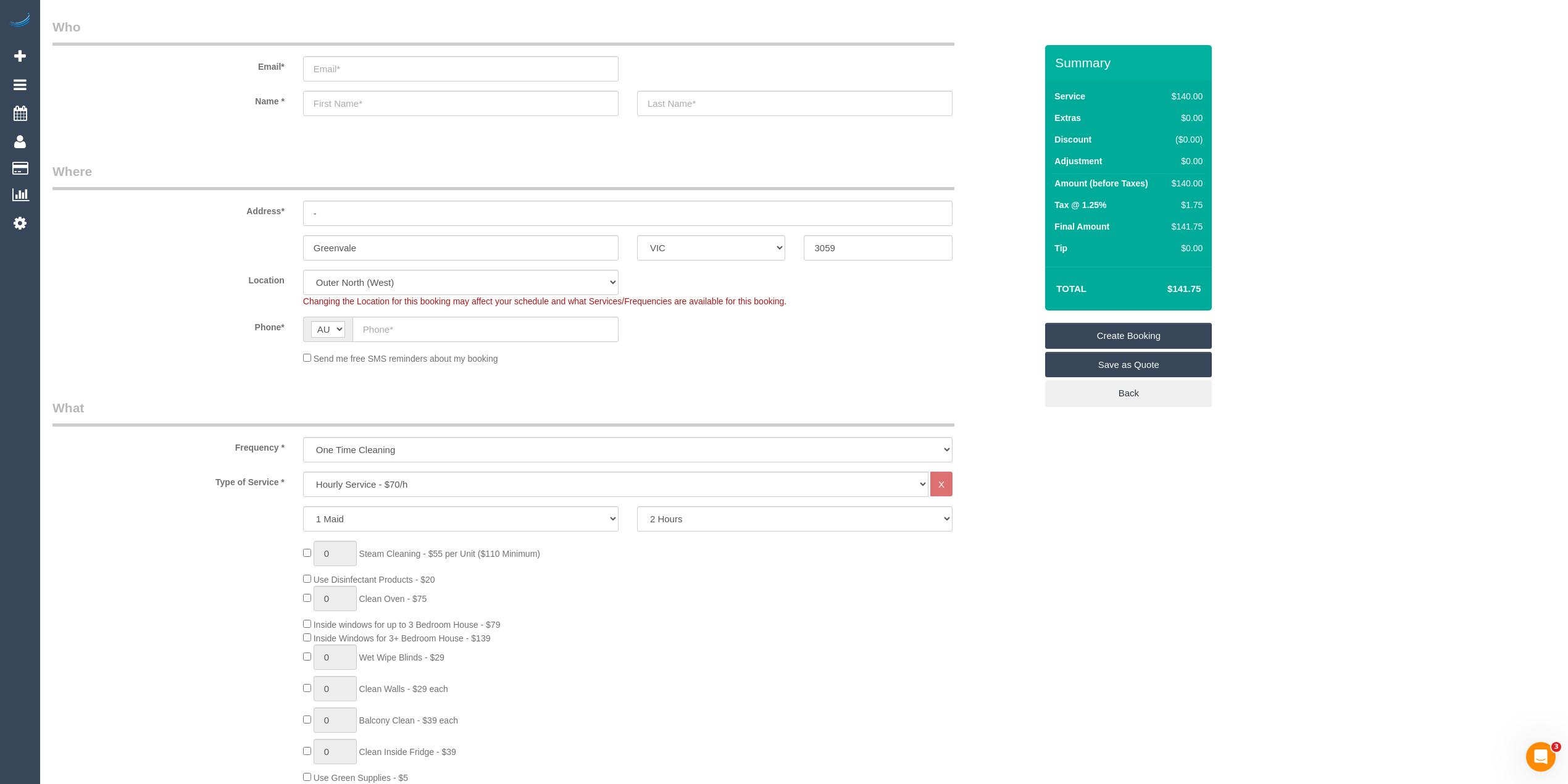
scroll to position [0, 0]
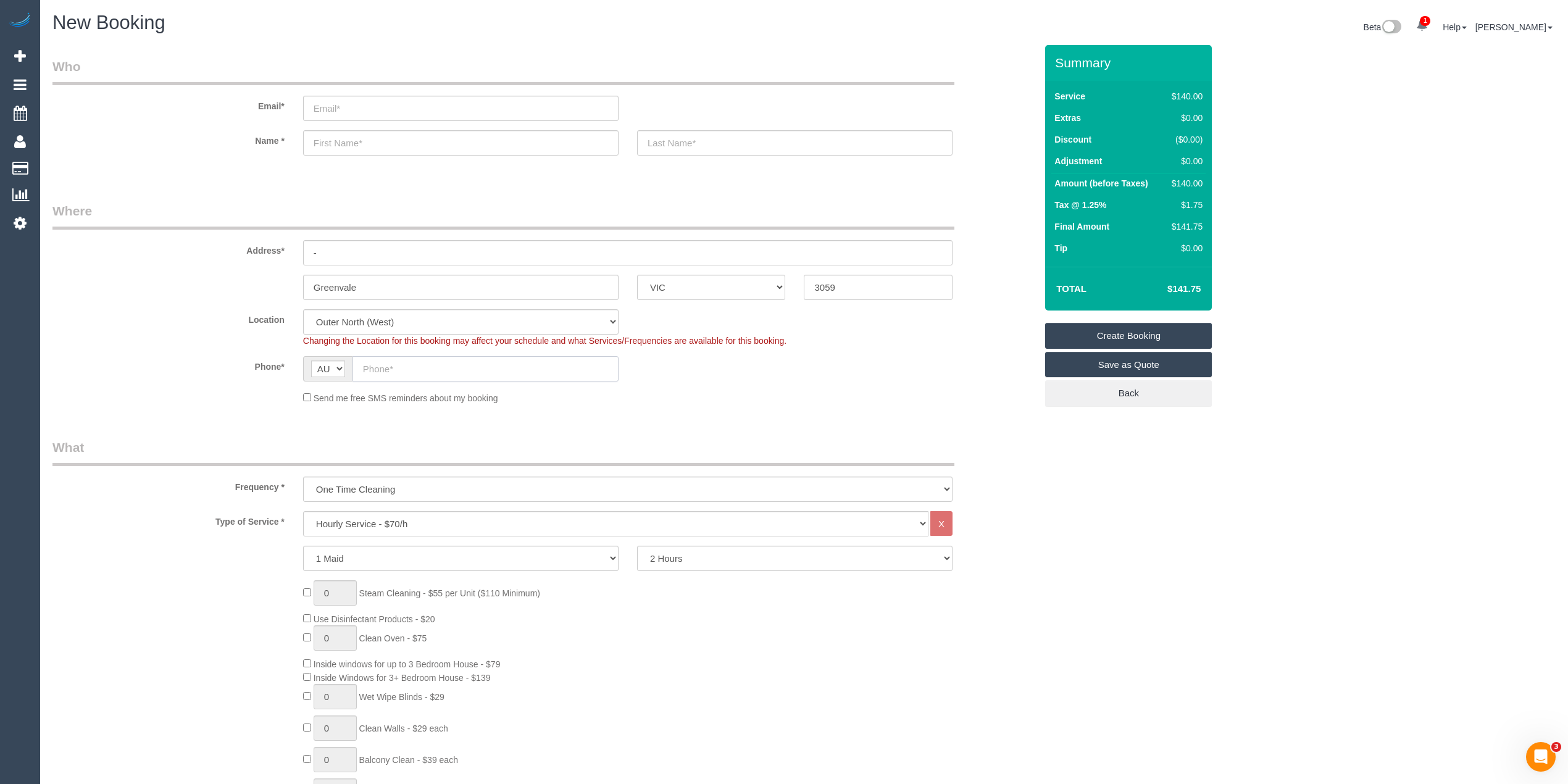
click at [399, 369] on input "text" at bounding box center [486, 368] width 266 height 25
paste input "61 417 590 053"
drag, startPoint x: 376, startPoint y: 367, endPoint x: 351, endPoint y: 365, distance: 25.1
click at [353, 365] on input "61 417 590 053" at bounding box center [486, 368] width 266 height 25
type input "0417 590 053"
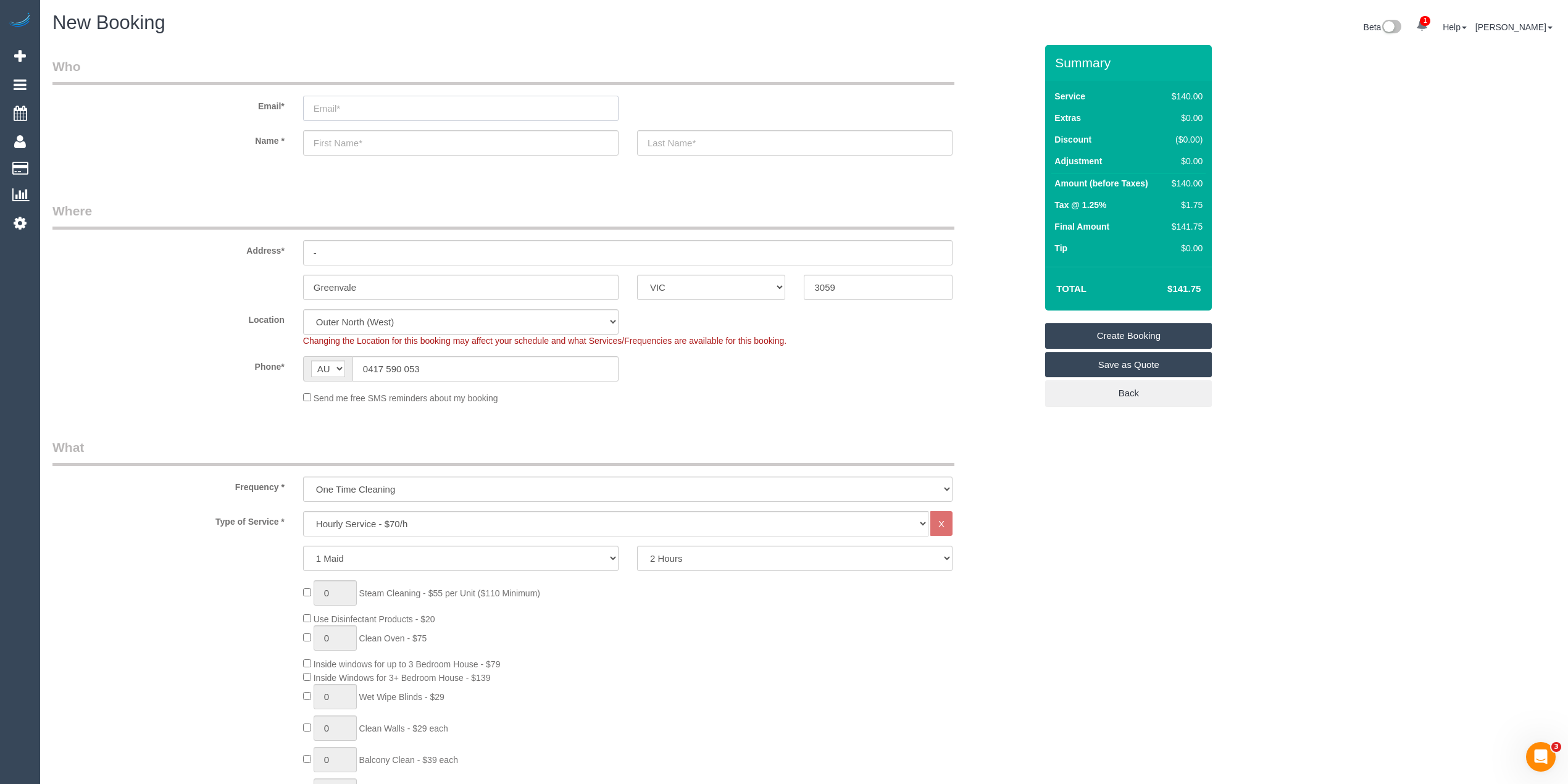
click at [363, 100] on input "email" at bounding box center [460, 108] width 315 height 25
select select "spot22"
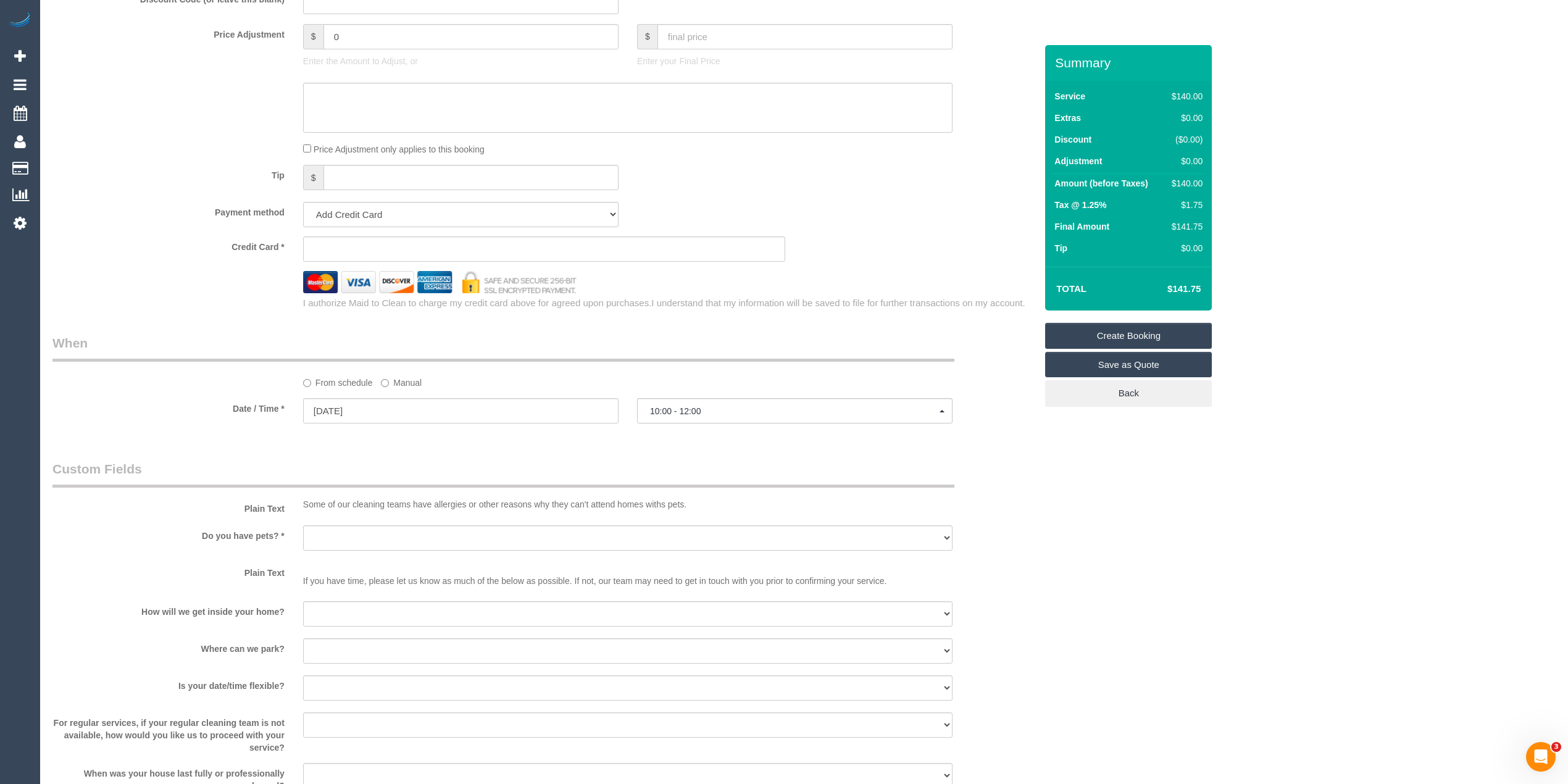
scroll to position [1371, 0]
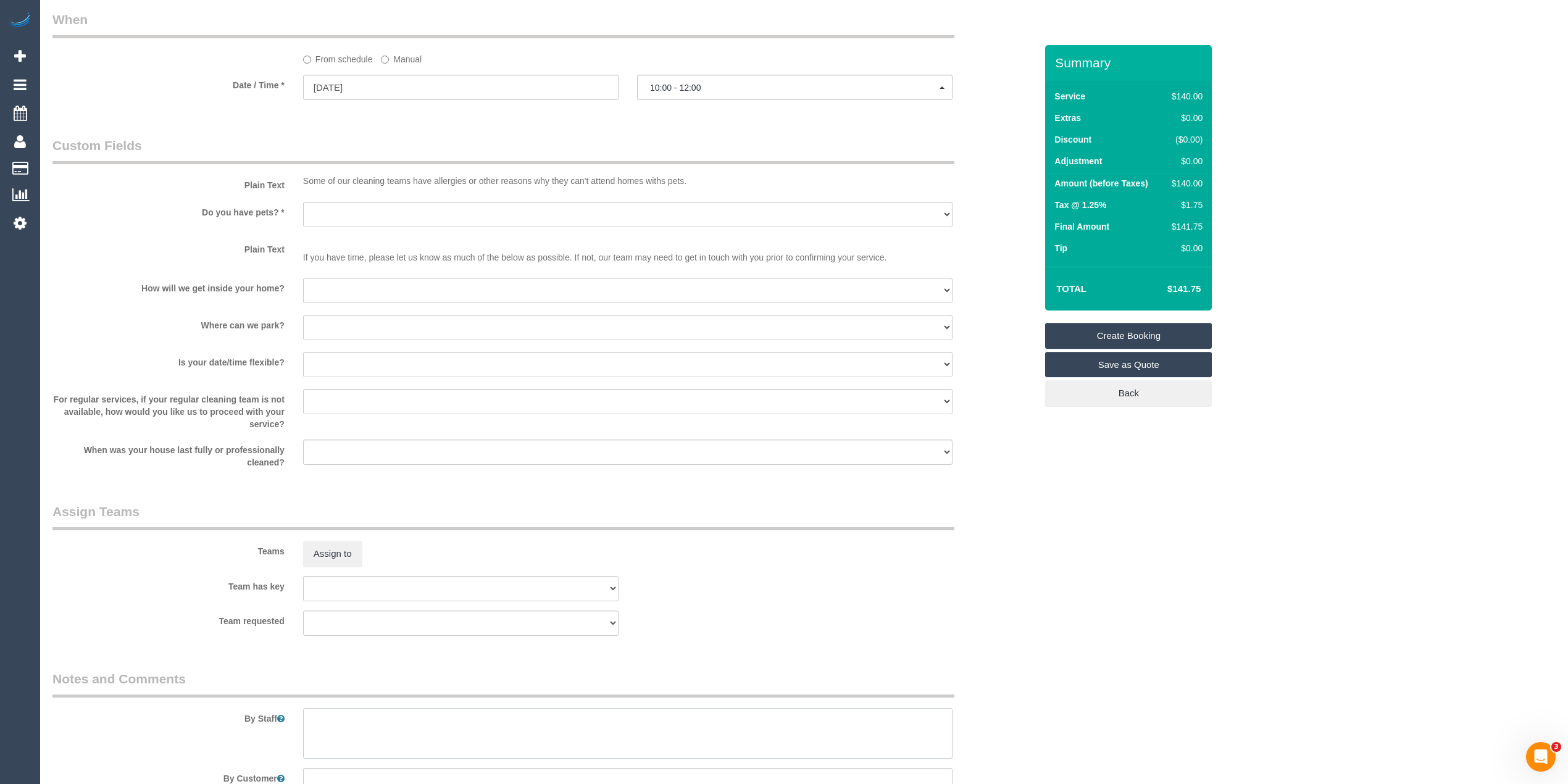
click at [386, 732] on textarea at bounding box center [627, 733] width 649 height 51
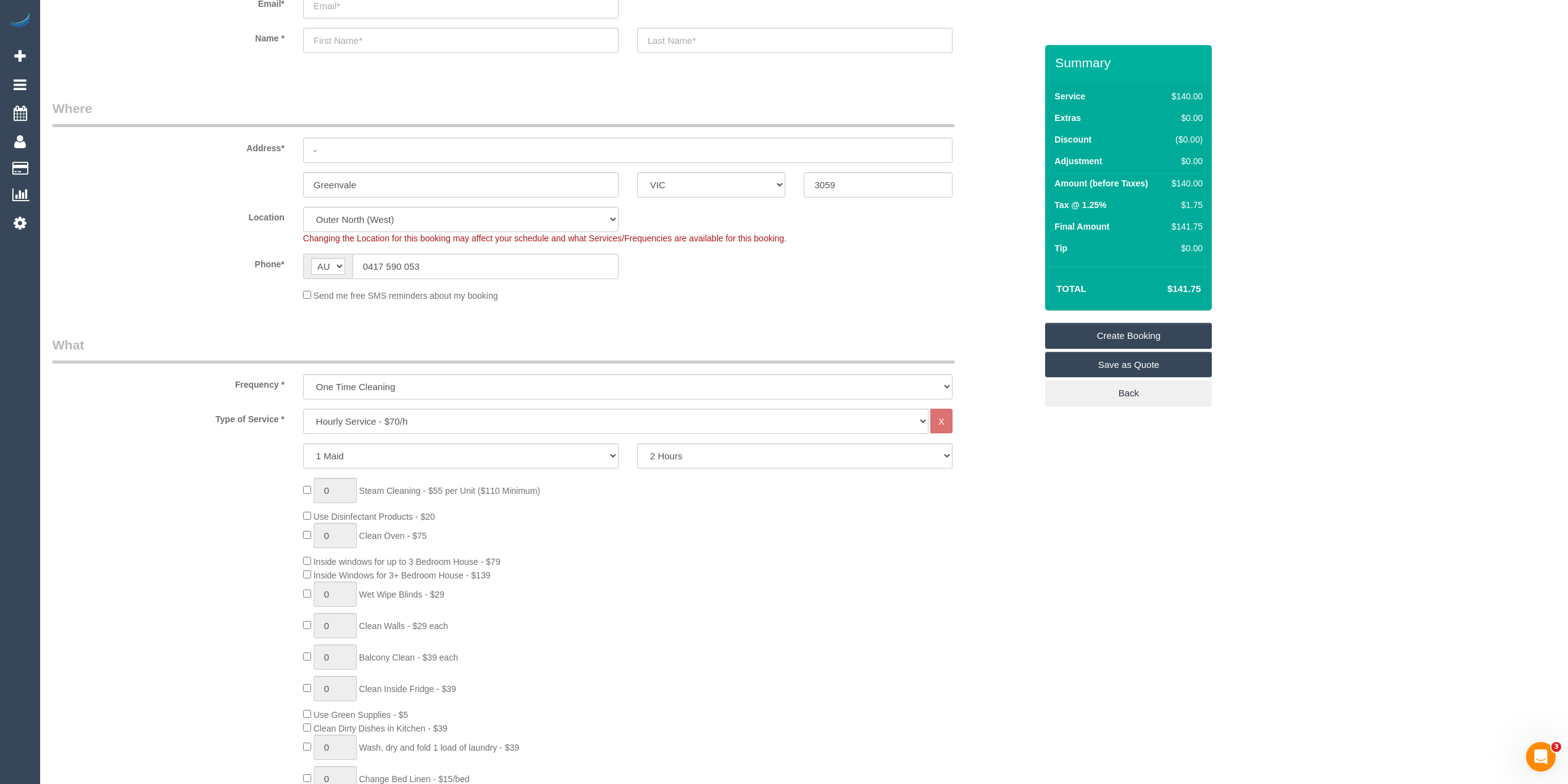
scroll to position [0, 0]
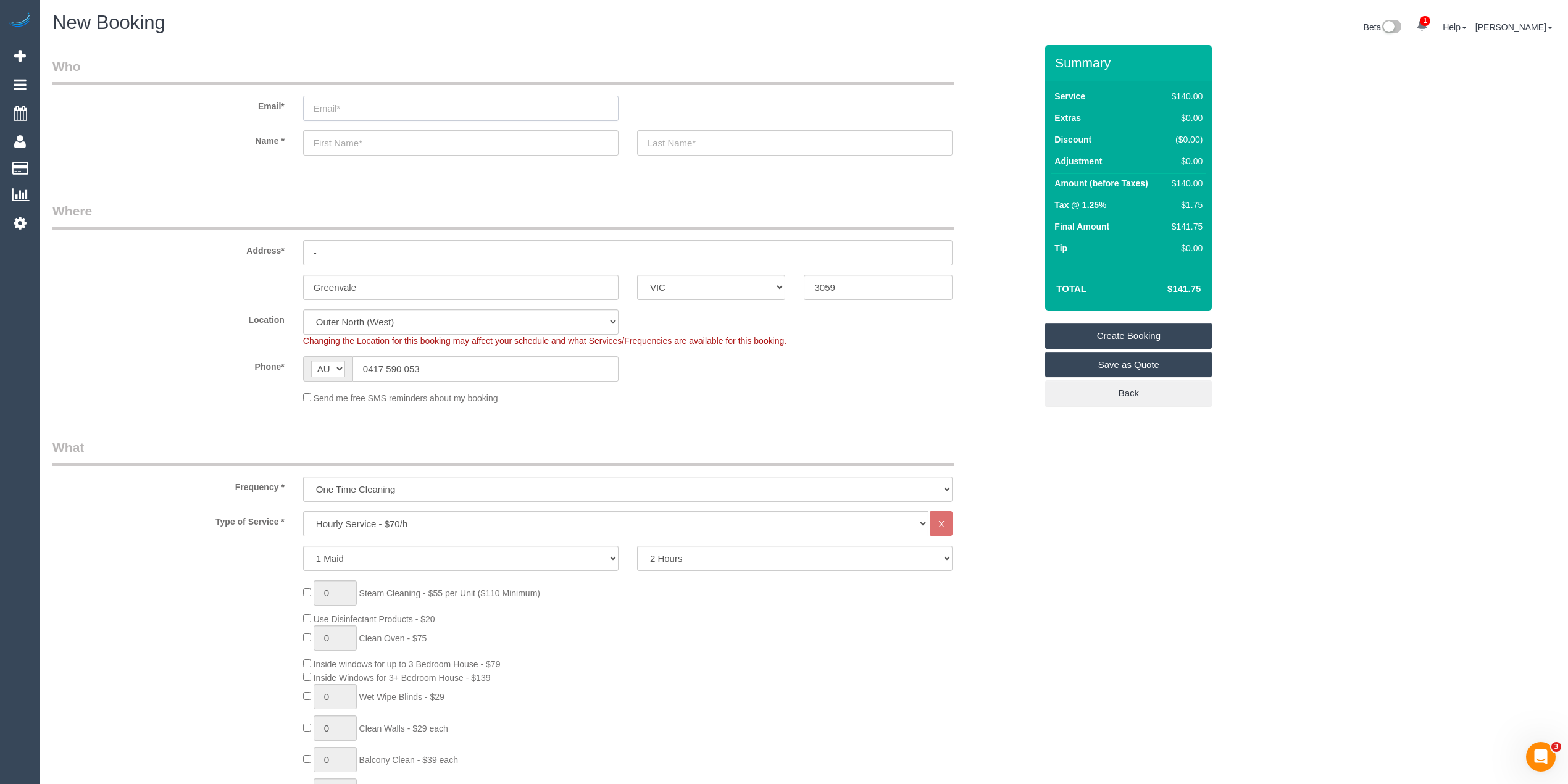
click at [330, 106] on input "email" at bounding box center [460, 108] width 315 height 25
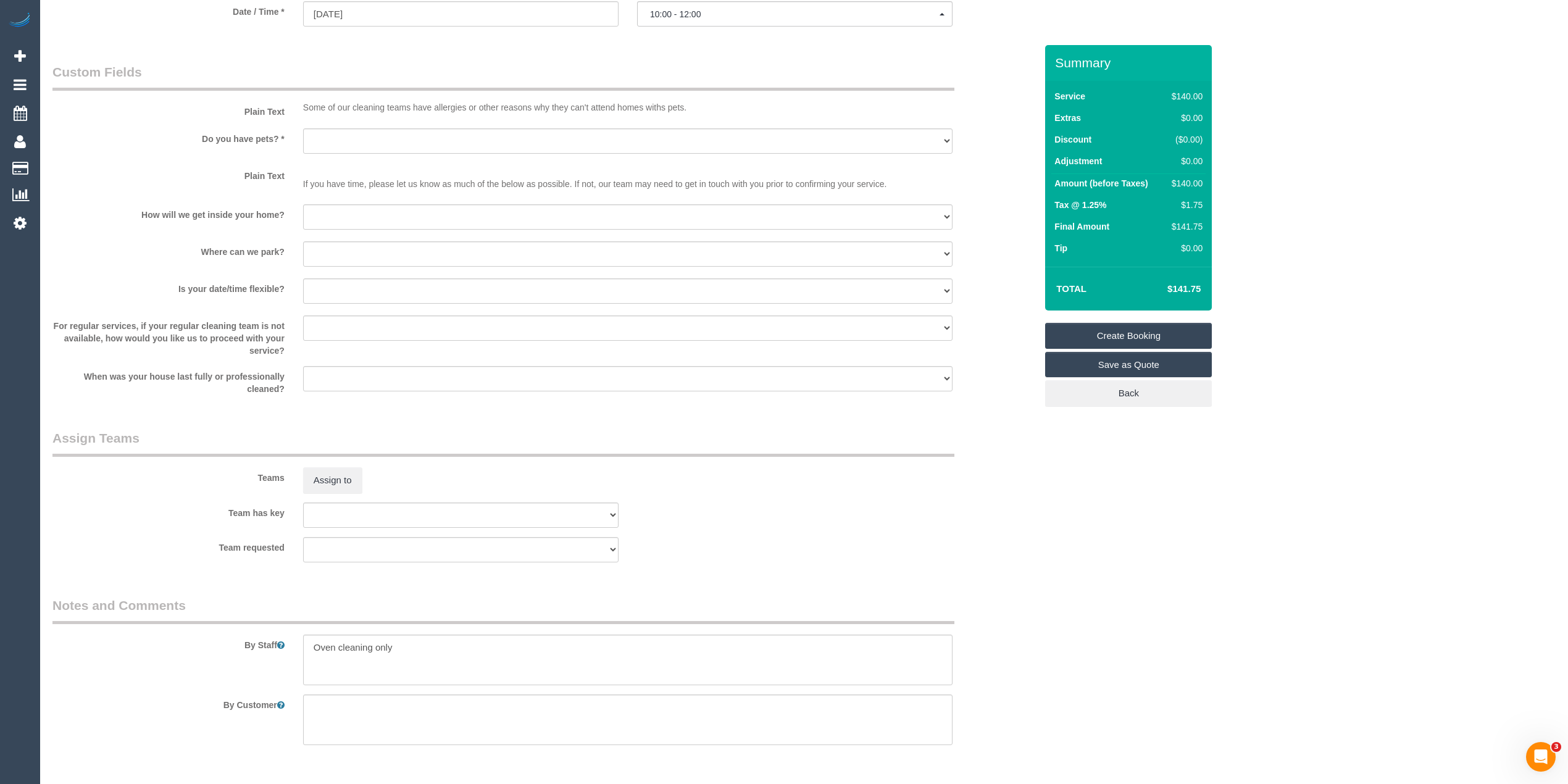
scroll to position [1481, 0]
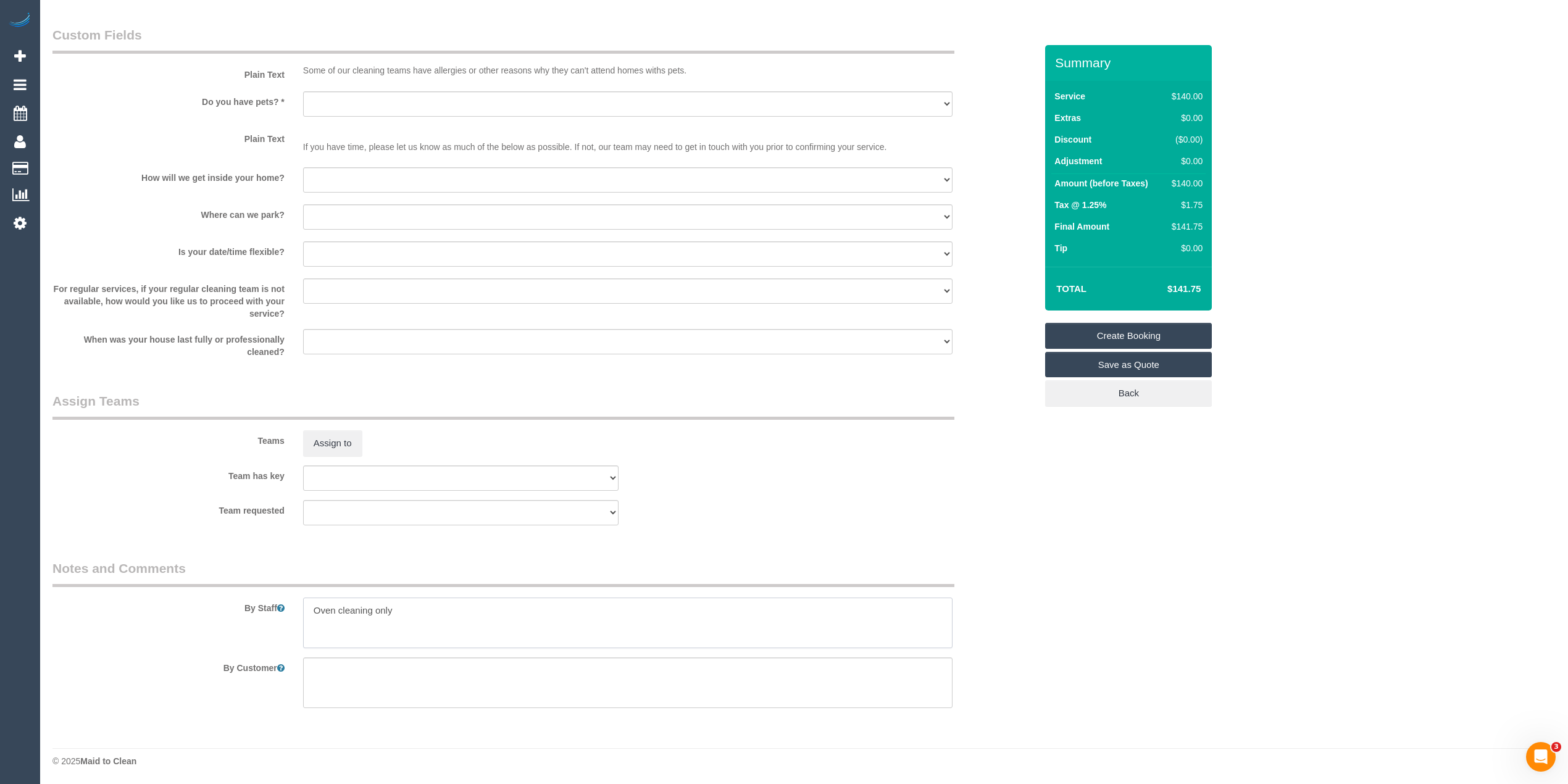
click at [432, 606] on textarea at bounding box center [627, 623] width 649 height 51
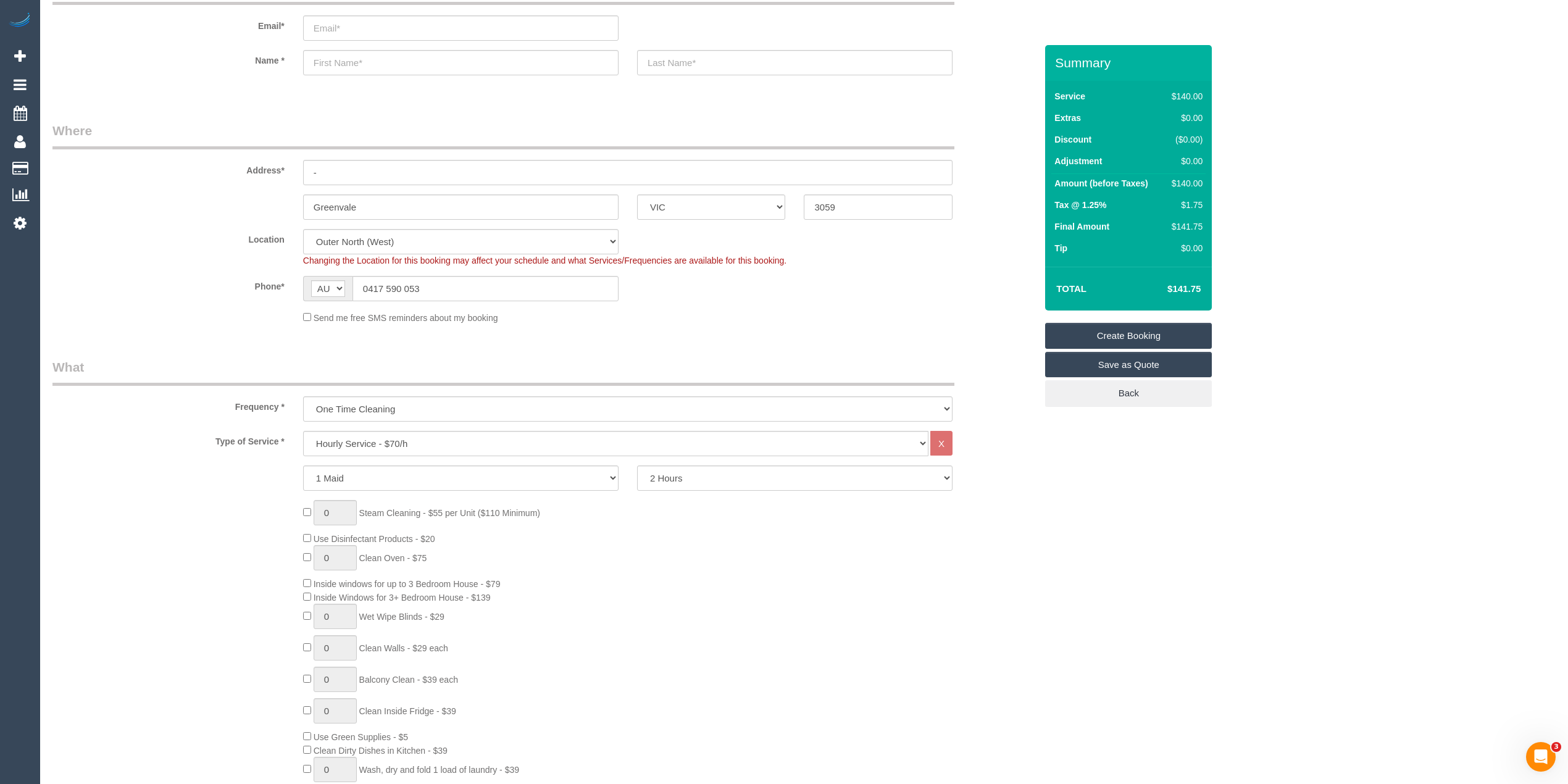
scroll to position [0, 0]
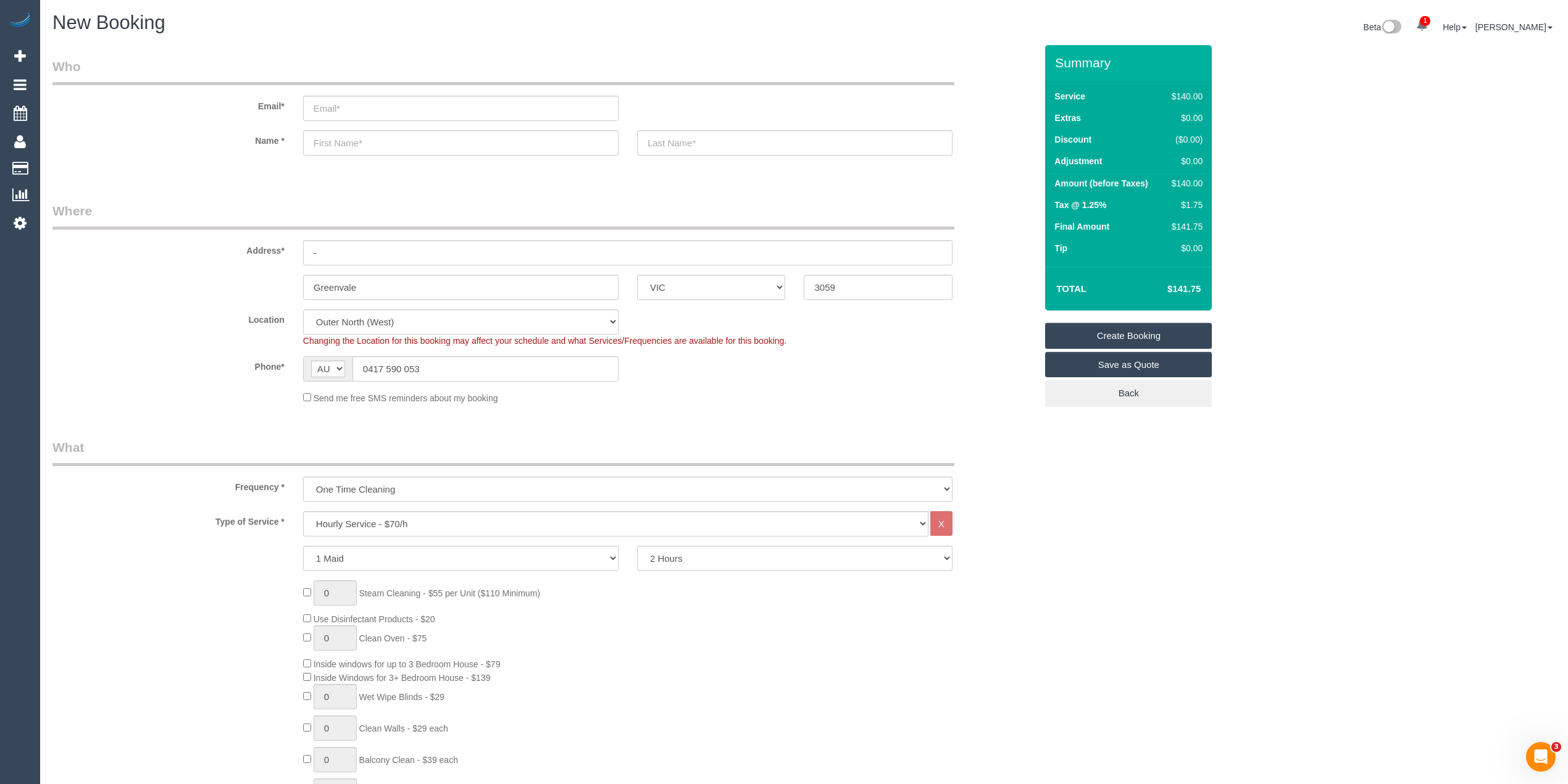
type textarea "Oven cleaning only, thank you."
click at [371, 105] on input "email" at bounding box center [460, 108] width 315 height 25
click at [347, 106] on input "email" at bounding box center [460, 108] width 315 height 25
type input "[EMAIL_ADDRESS][DOMAIN_NAME]"
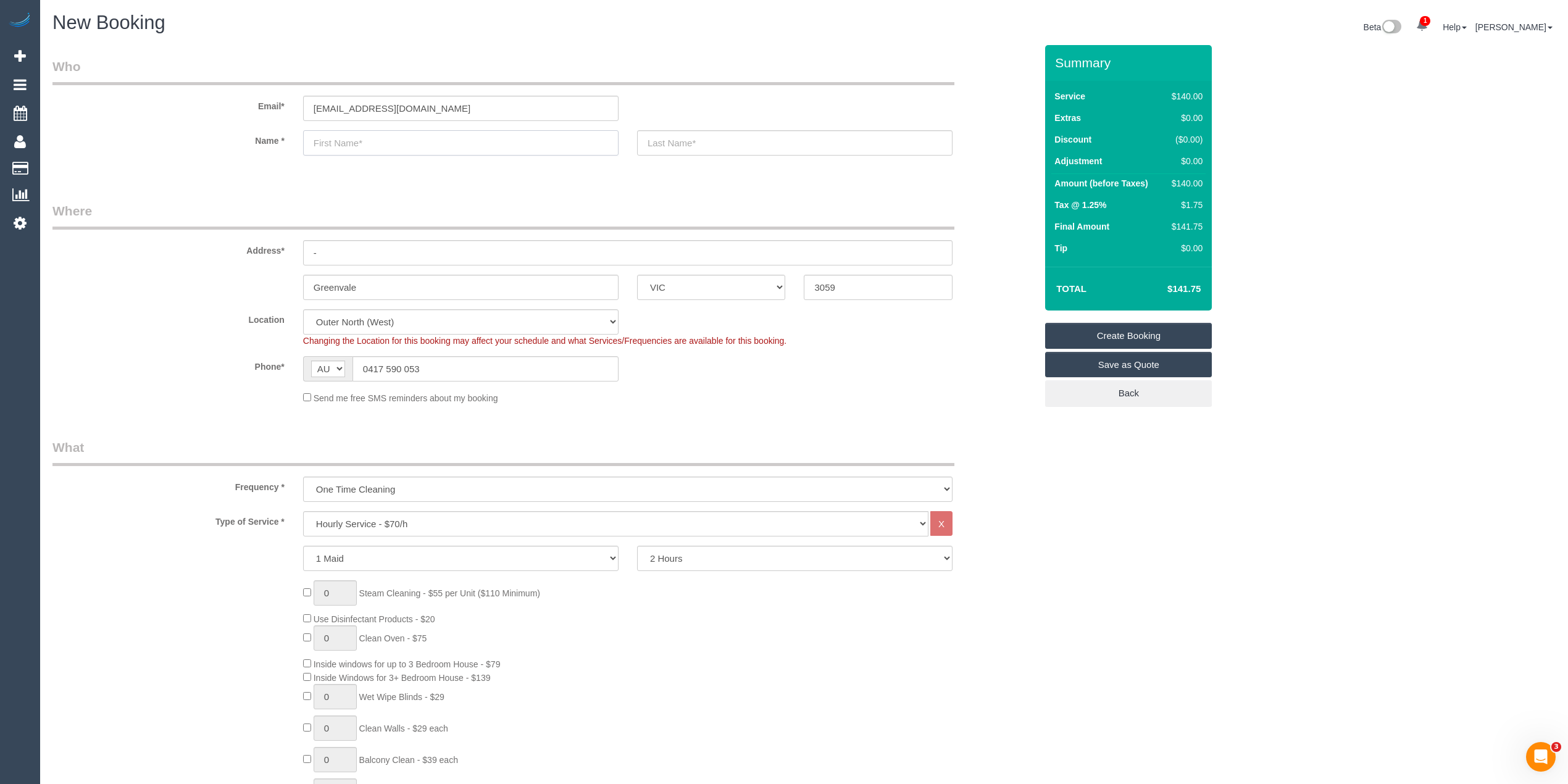
click at [350, 144] on input "text" at bounding box center [460, 142] width 315 height 25
select select "spot38"
type input "[PERSON_NAME]"
type input "Tenene"
drag, startPoint x: 328, startPoint y: 246, endPoint x: 273, endPoint y: 248, distance: 55.0
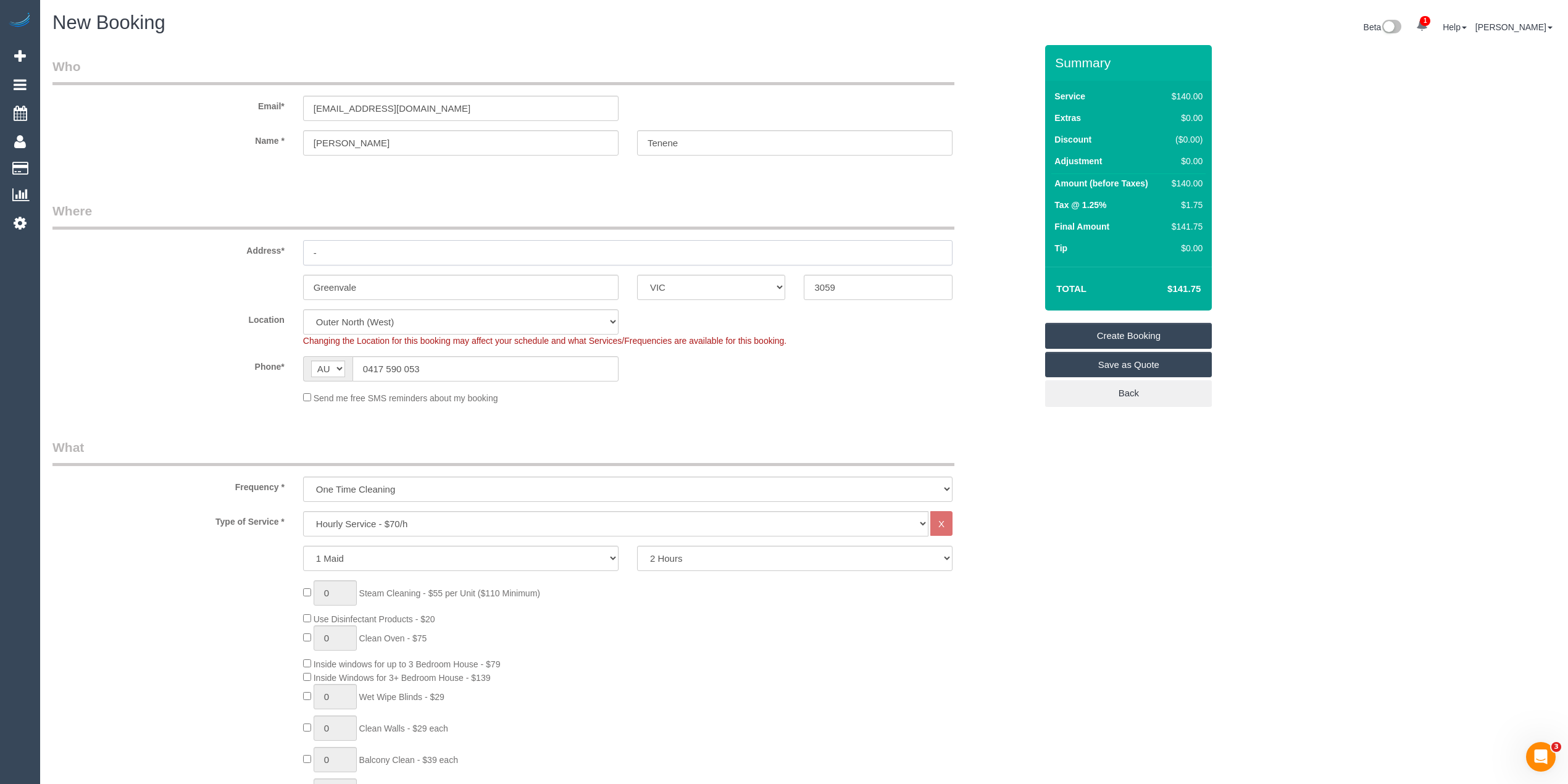
click at [273, 248] on div "Address* -" at bounding box center [545, 234] width 1002 height 64
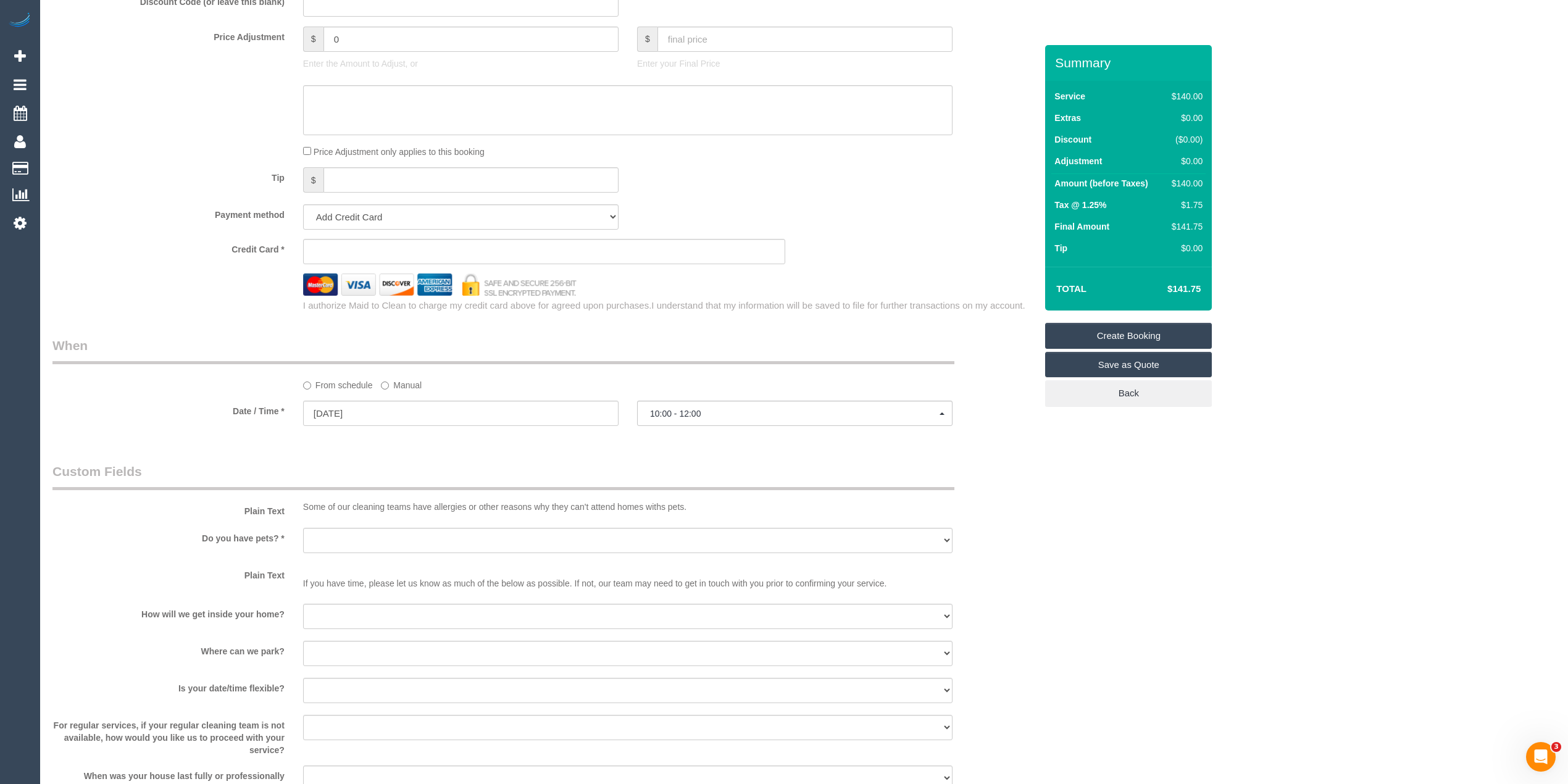
scroll to position [1097, 0]
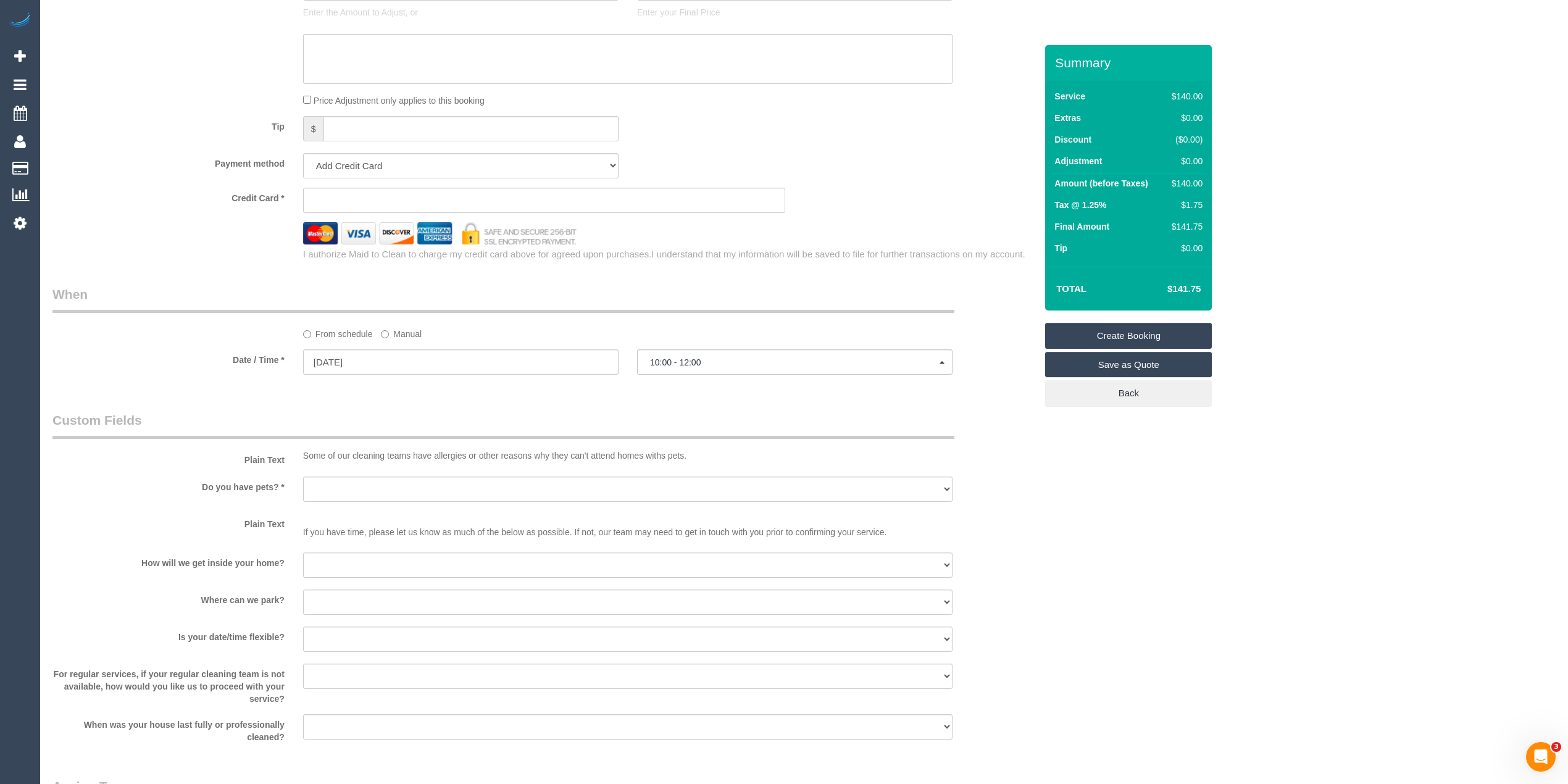
type input "[STREET_ADDRESS]"
click at [297, 478] on div "Yes - Cats Yes - Dogs No pets Yes - Dogs and Cats Yes - Other" at bounding box center [628, 490] width 668 height 28
click at [307, 486] on select "Yes - Cats Yes - Dogs No pets Yes - Dogs and Cats Yes - Other" at bounding box center [627, 489] width 649 height 25
select select "number:27"
click at [303, 476] on select "Yes - Cats Yes - Dogs No pets Yes - Dogs and Cats Yes - Other" at bounding box center [627, 489] width 649 height 25
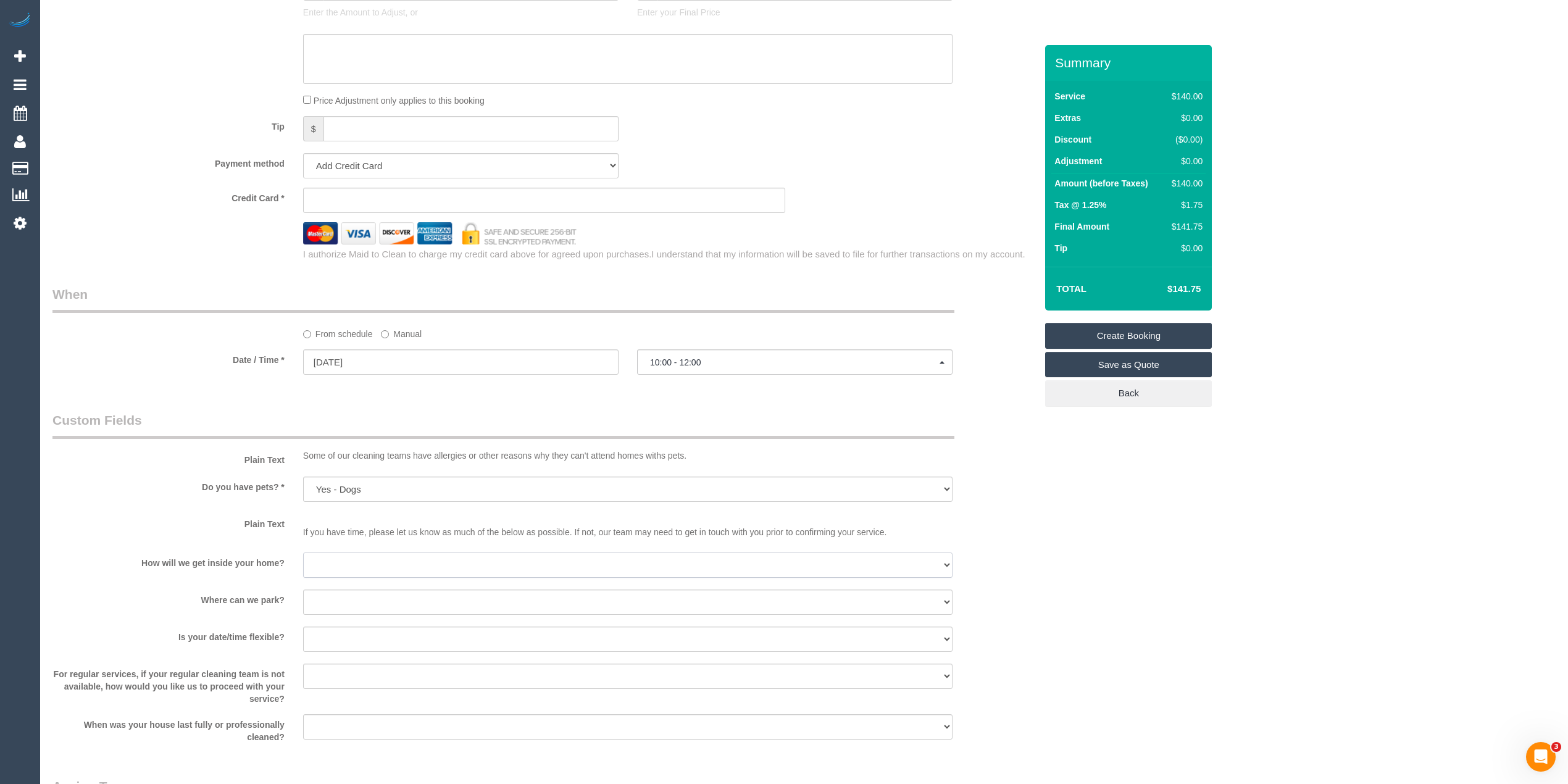
click at [336, 565] on select "I will be home Key will be left (please provide details below) Lock box/Access …" at bounding box center [627, 565] width 649 height 25
select select "number:14"
click at [303, 552] on select "I will be home Key will be left (please provide details below) Lock box/Access …" at bounding box center [627, 565] width 649 height 25
click at [328, 598] on select "I will provide parking on-site Free street parking Paid street parking (cost wi…" at bounding box center [627, 602] width 649 height 25
click at [303, 589] on select "I will provide parking on-site Free street parking Paid street parking (cost wi…" at bounding box center [627, 602] width 649 height 25
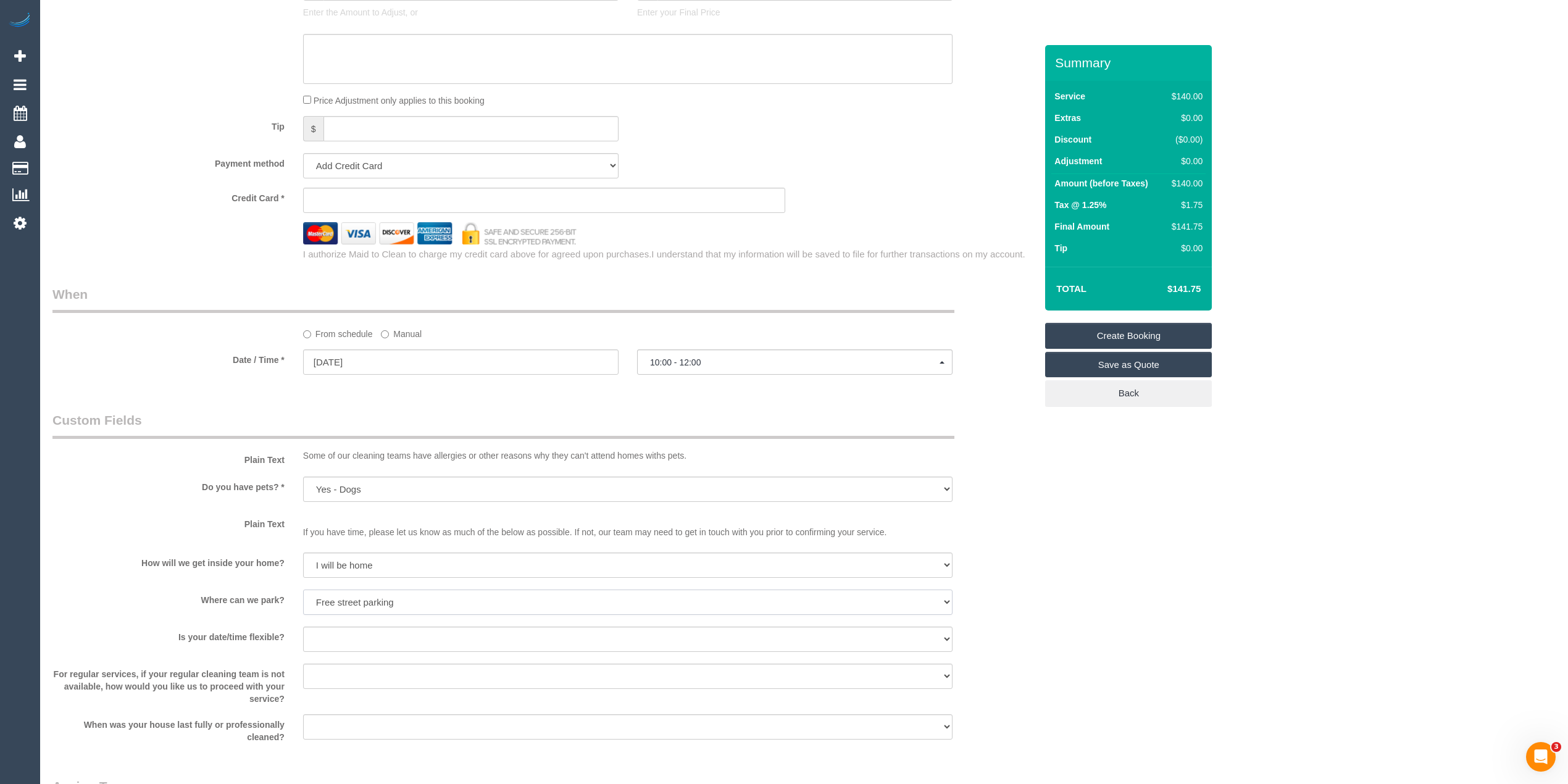
click at [336, 598] on select "I will provide parking on-site Free street parking Paid street parking (cost wi…" at bounding box center [627, 602] width 649 height 25
select select "number:18"
click at [303, 589] on select "I will provide parking on-site Free street parking Paid street parking (cost wi…" at bounding box center [627, 602] width 649 height 25
click at [325, 627] on select "Yes - date and time Yes - date but not time Yes - time but not date No - No fle…" at bounding box center [627, 638] width 649 height 25
select select "number:36"
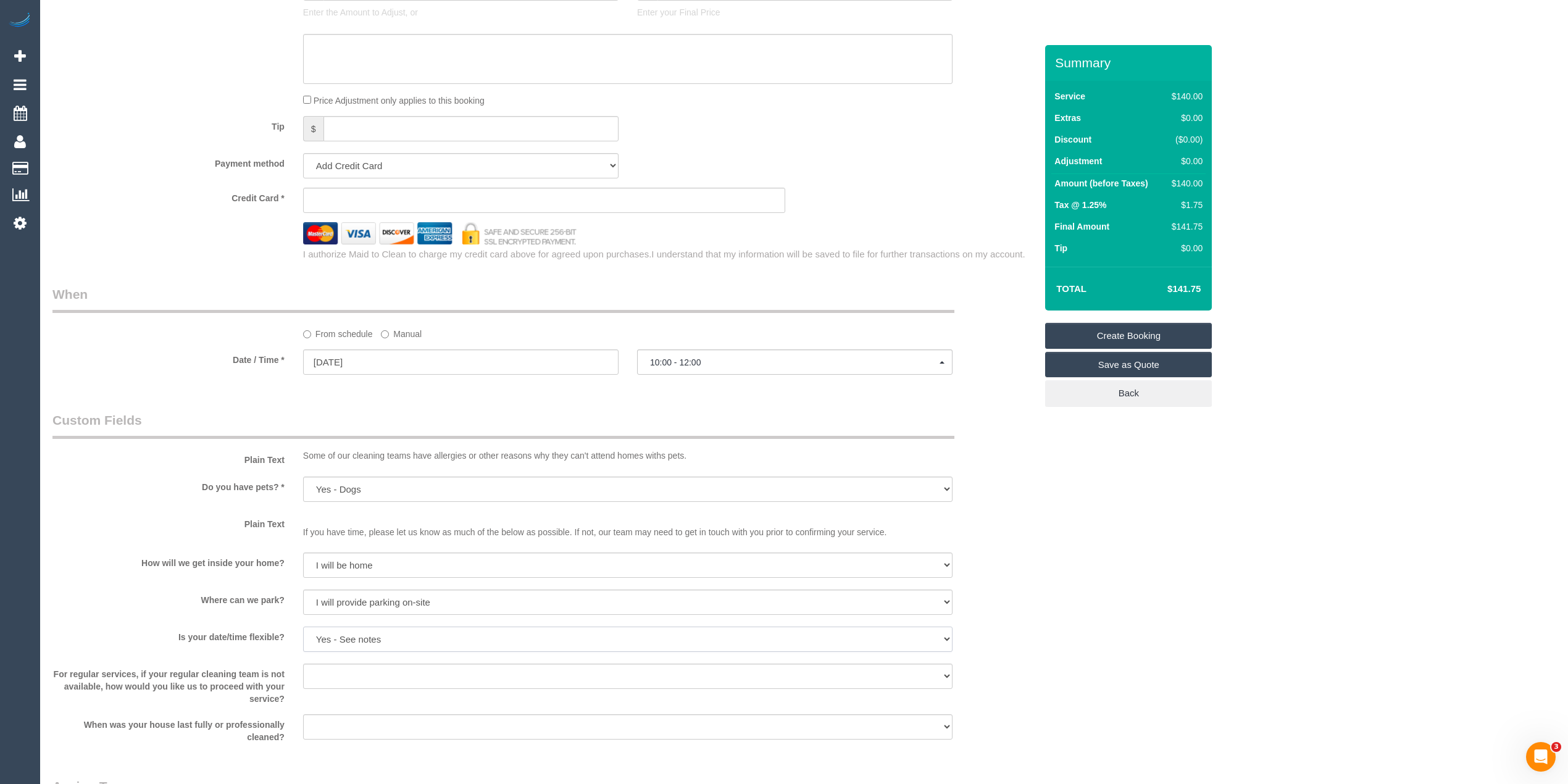
click at [303, 626] on select "Yes - date and time Yes - date but not time Yes - time but not date No - No fle…" at bounding box center [627, 638] width 649 height 25
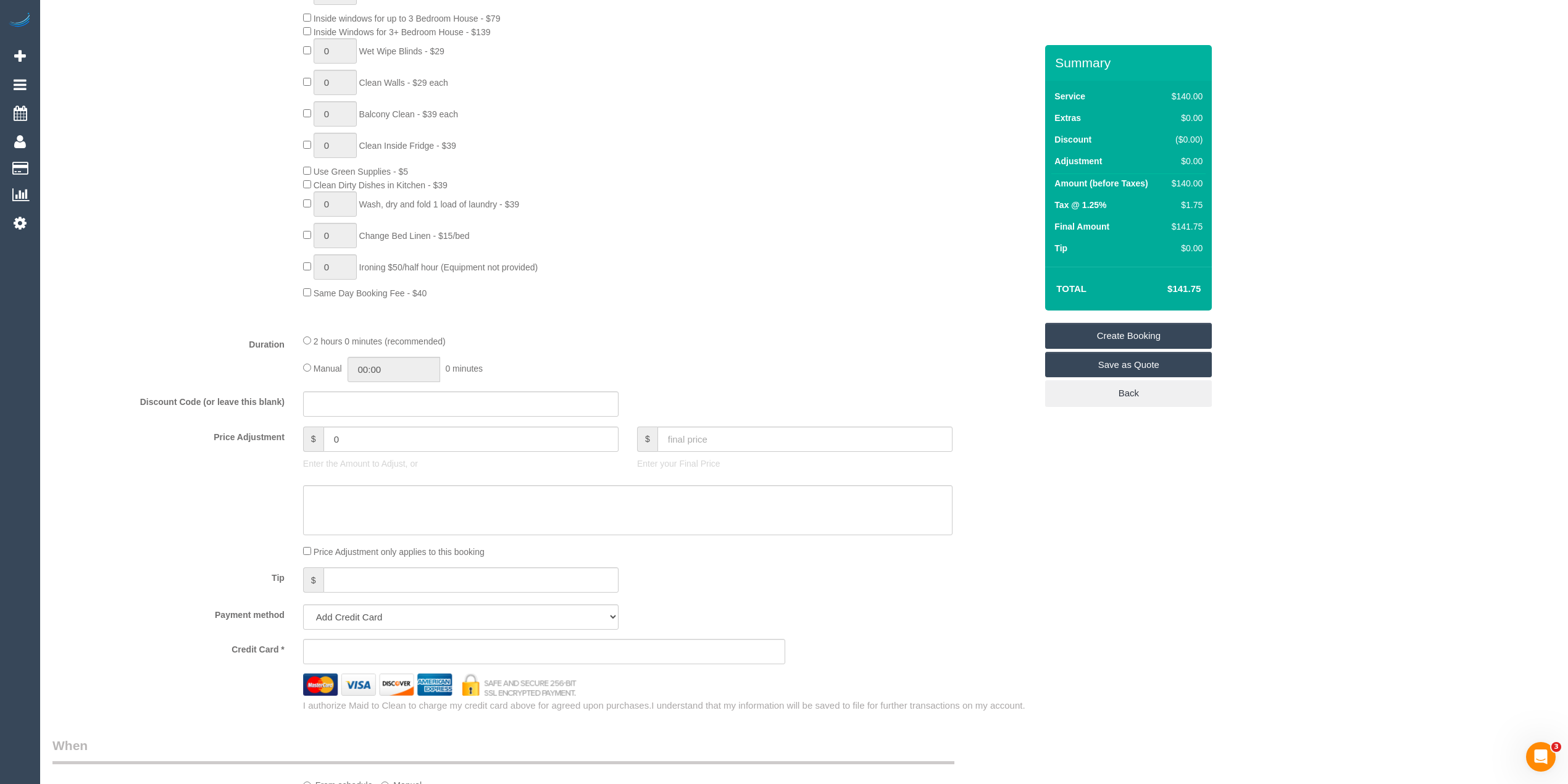
scroll to position [685, 0]
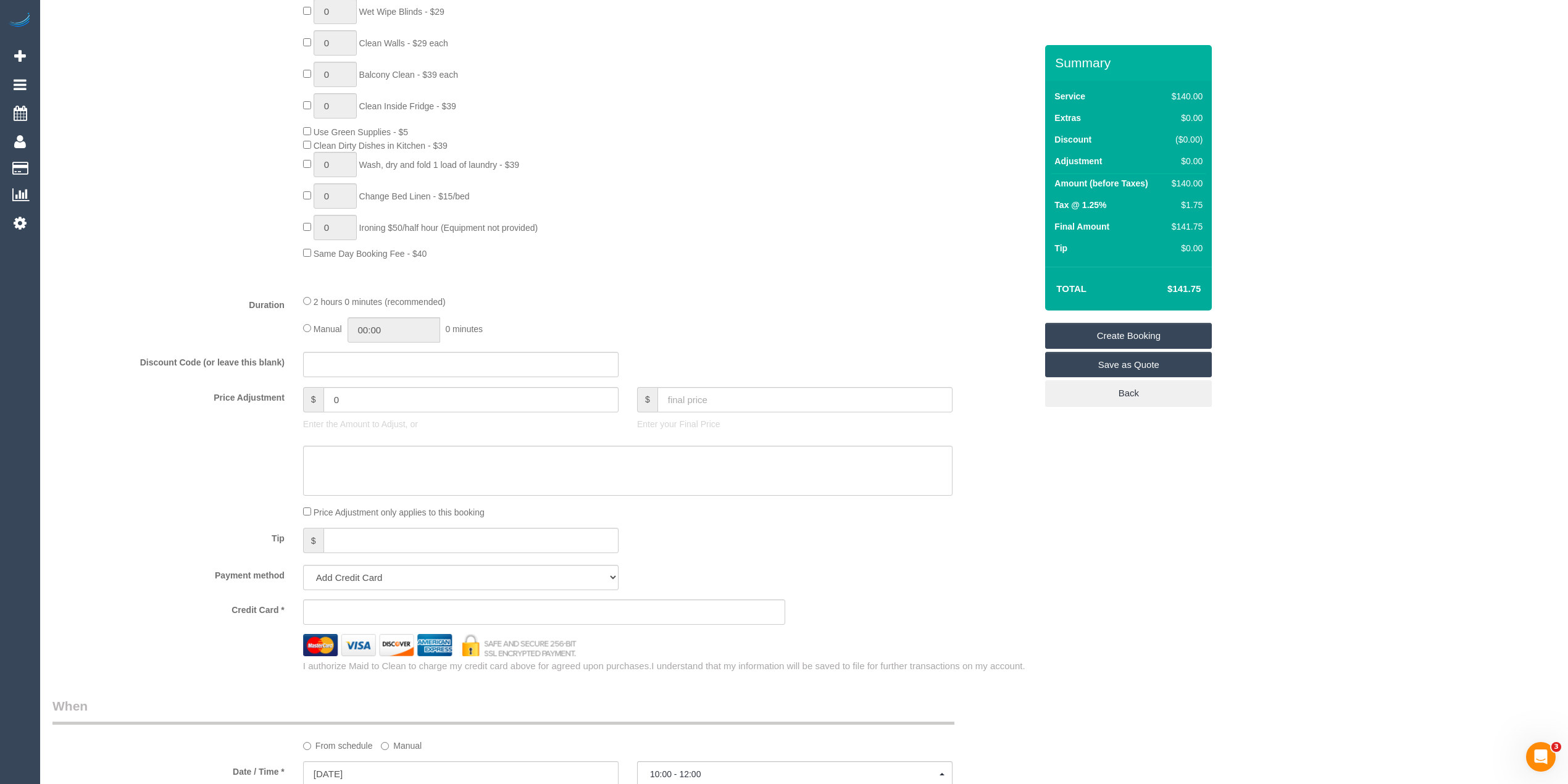
click at [353, 606] on iframe at bounding box center [545, 611] width 462 height 11
click at [373, 602] on sui-stripe-card at bounding box center [545, 611] width 483 height 25
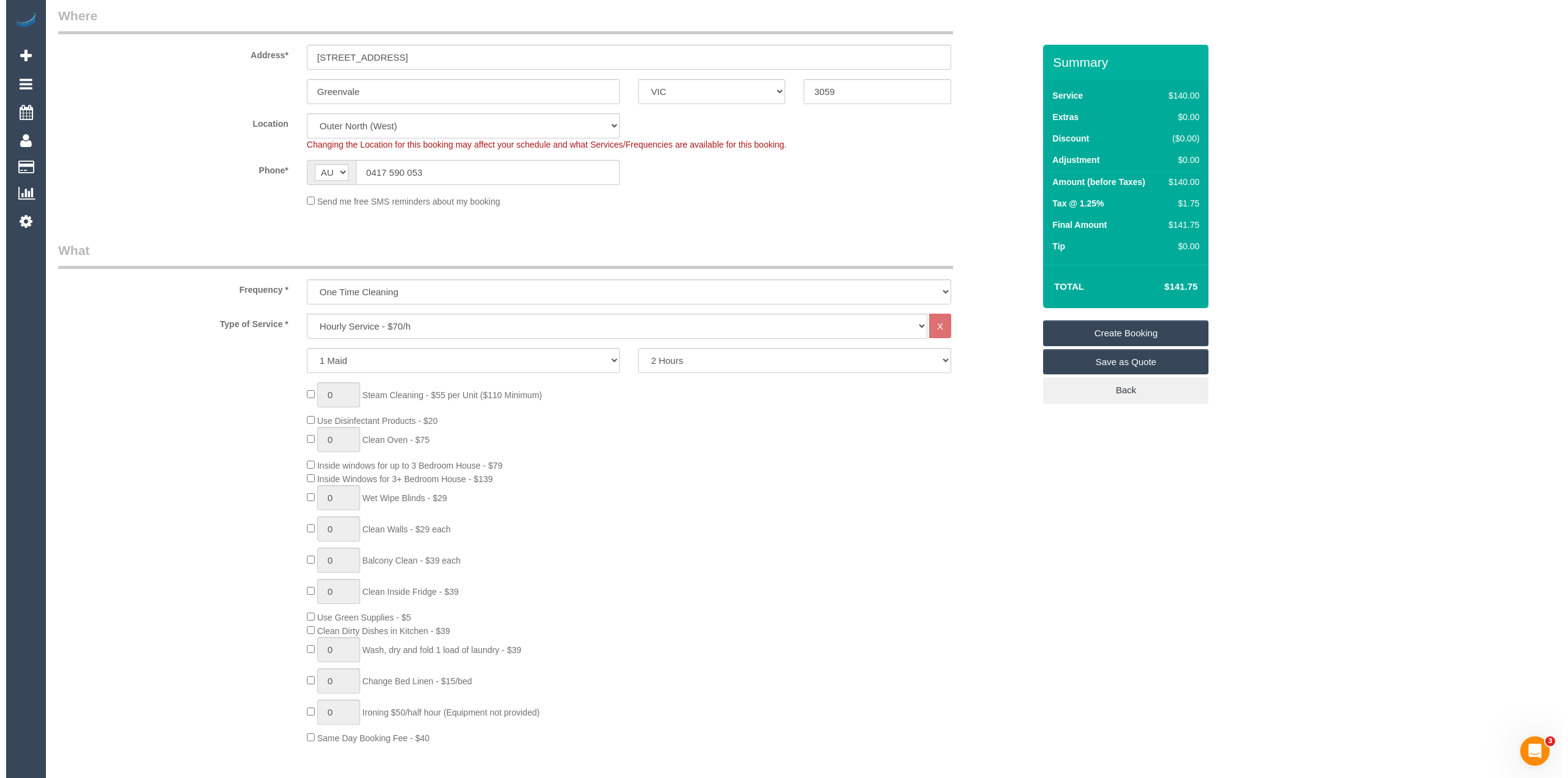
scroll to position [0, 0]
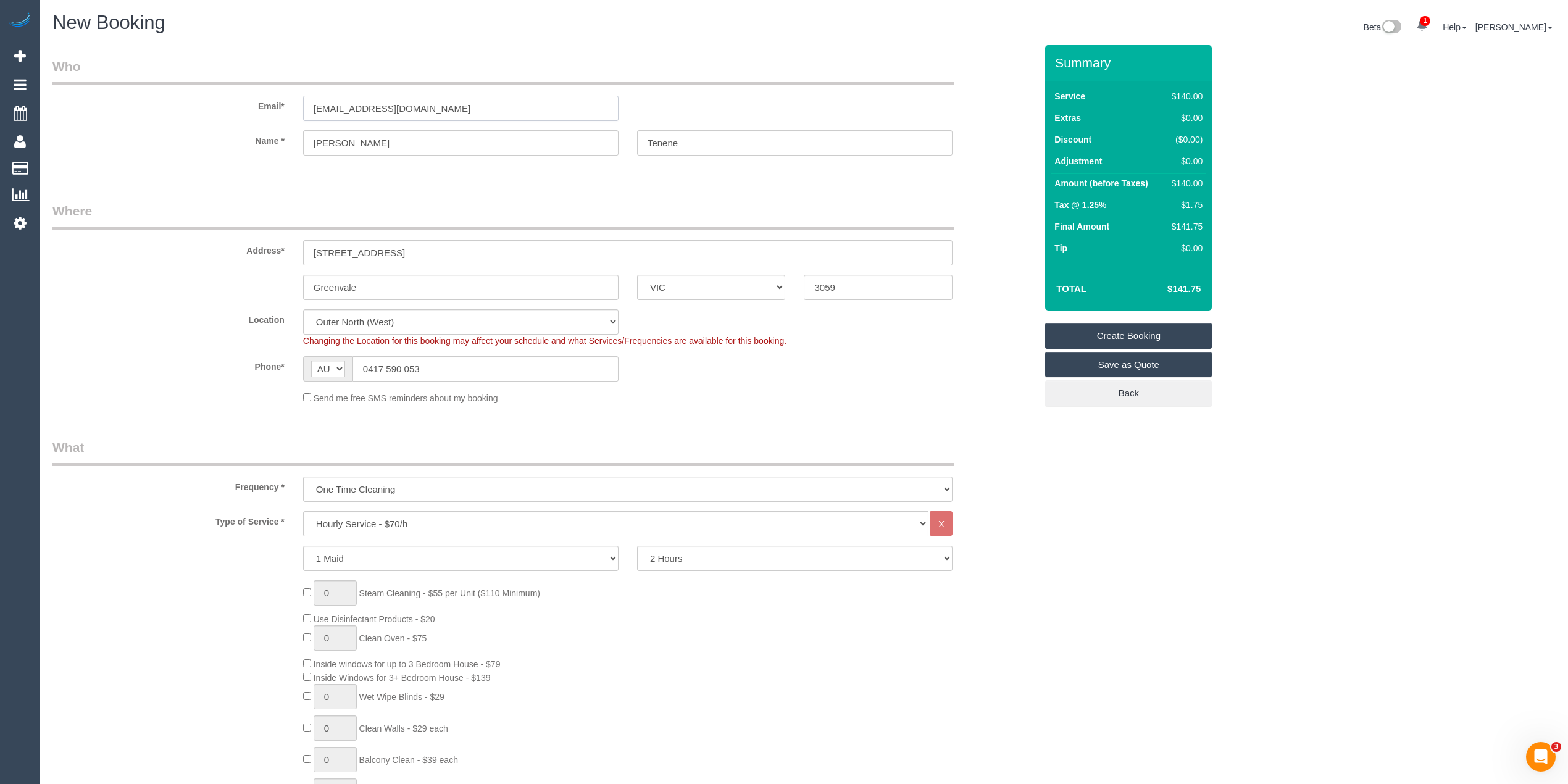
drag, startPoint x: 445, startPoint y: 106, endPoint x: 203, endPoint y: 92, distance: 242.4
click at [203, 92] on div "Email* jennietenene@bigpond.com" at bounding box center [545, 89] width 1002 height 64
click at [1137, 331] on link "Create Booking" at bounding box center [1128, 336] width 167 height 26
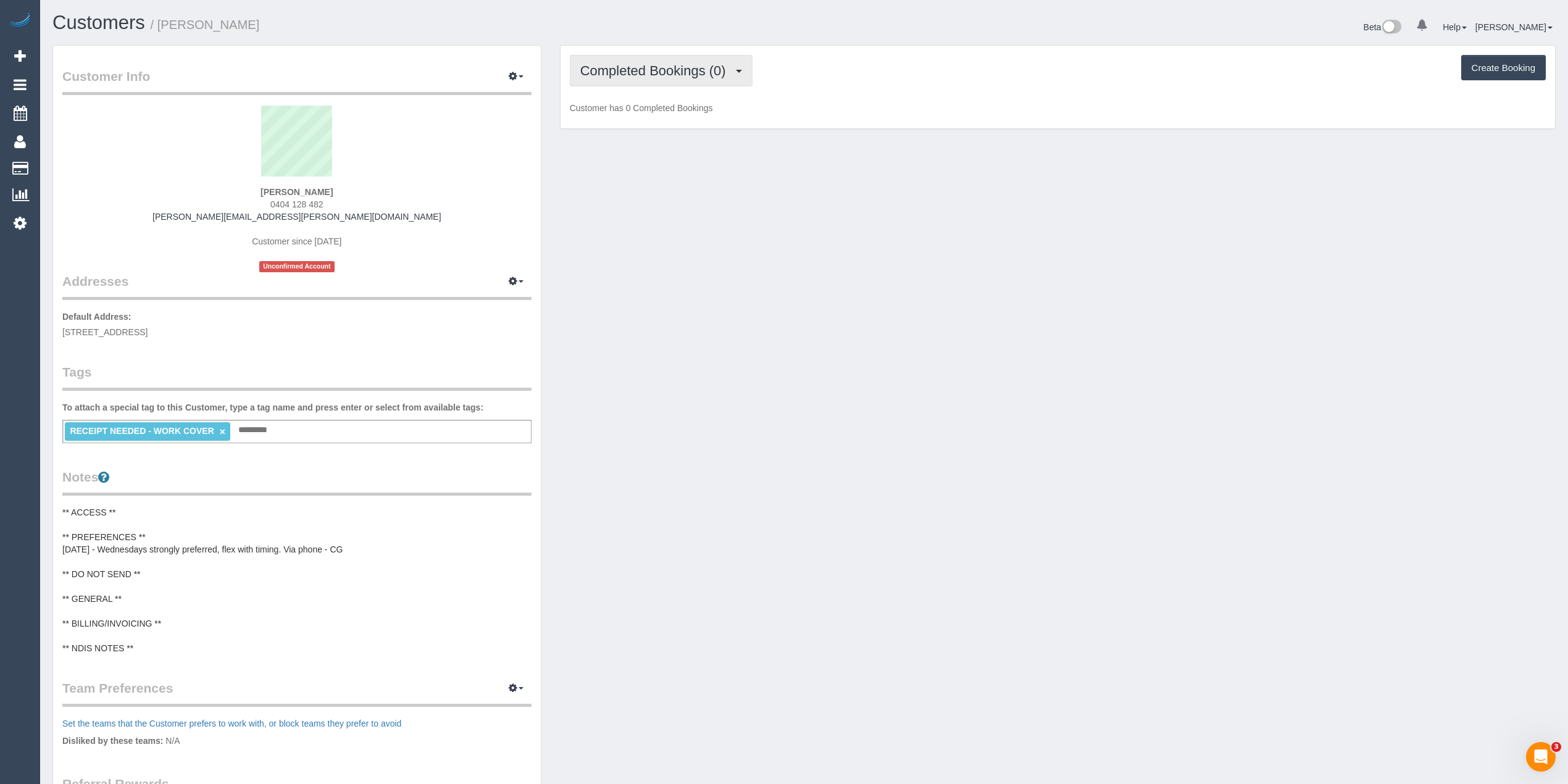
click at [622, 76] on span "Completed Bookings (0)" at bounding box center [656, 70] width 151 height 16
click at [644, 112] on link "Upcoming Bookings (11)" at bounding box center [635, 115] width 130 height 16
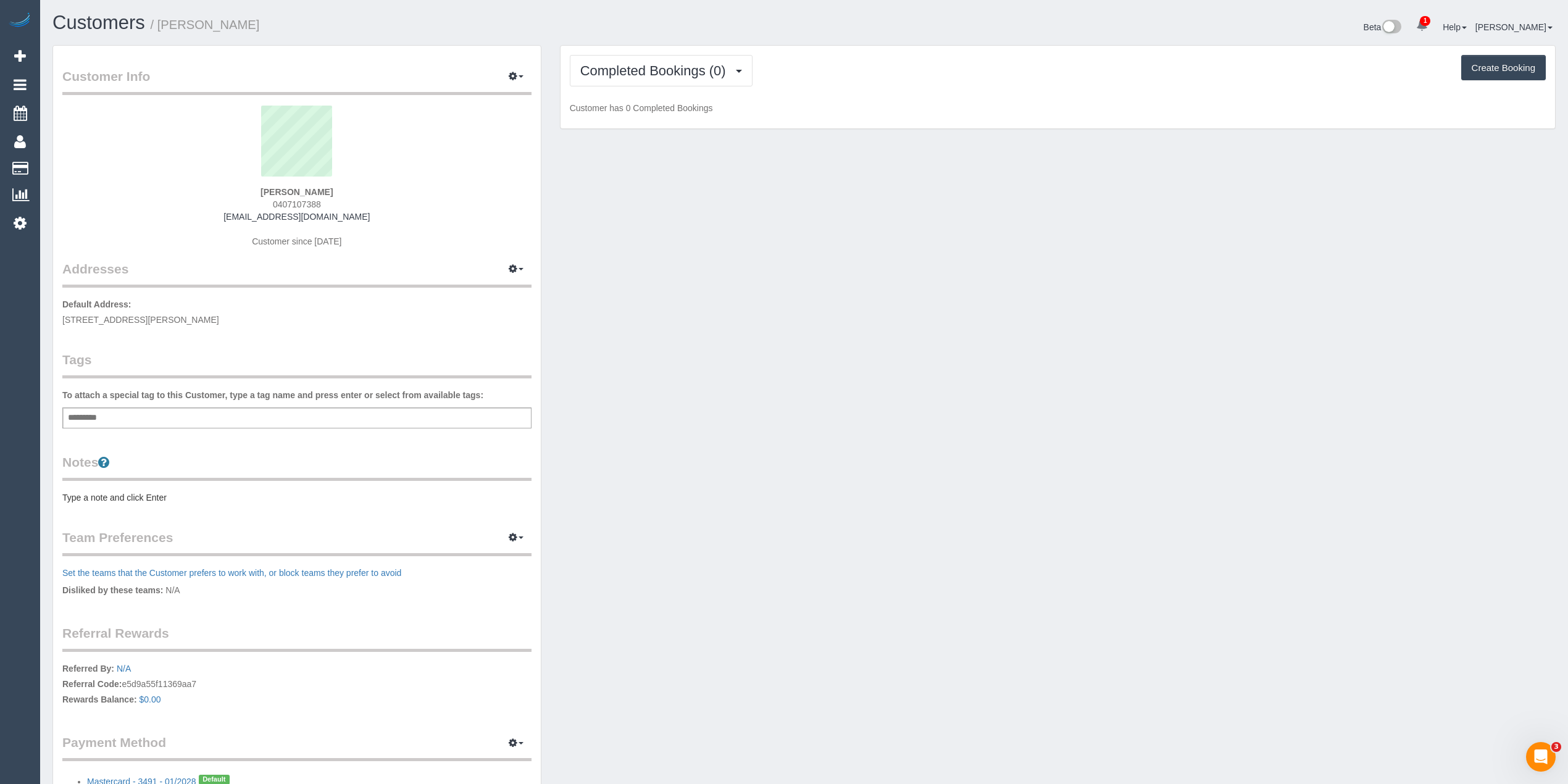
click at [137, 415] on div "Add a tag" at bounding box center [296, 418] width 469 height 21
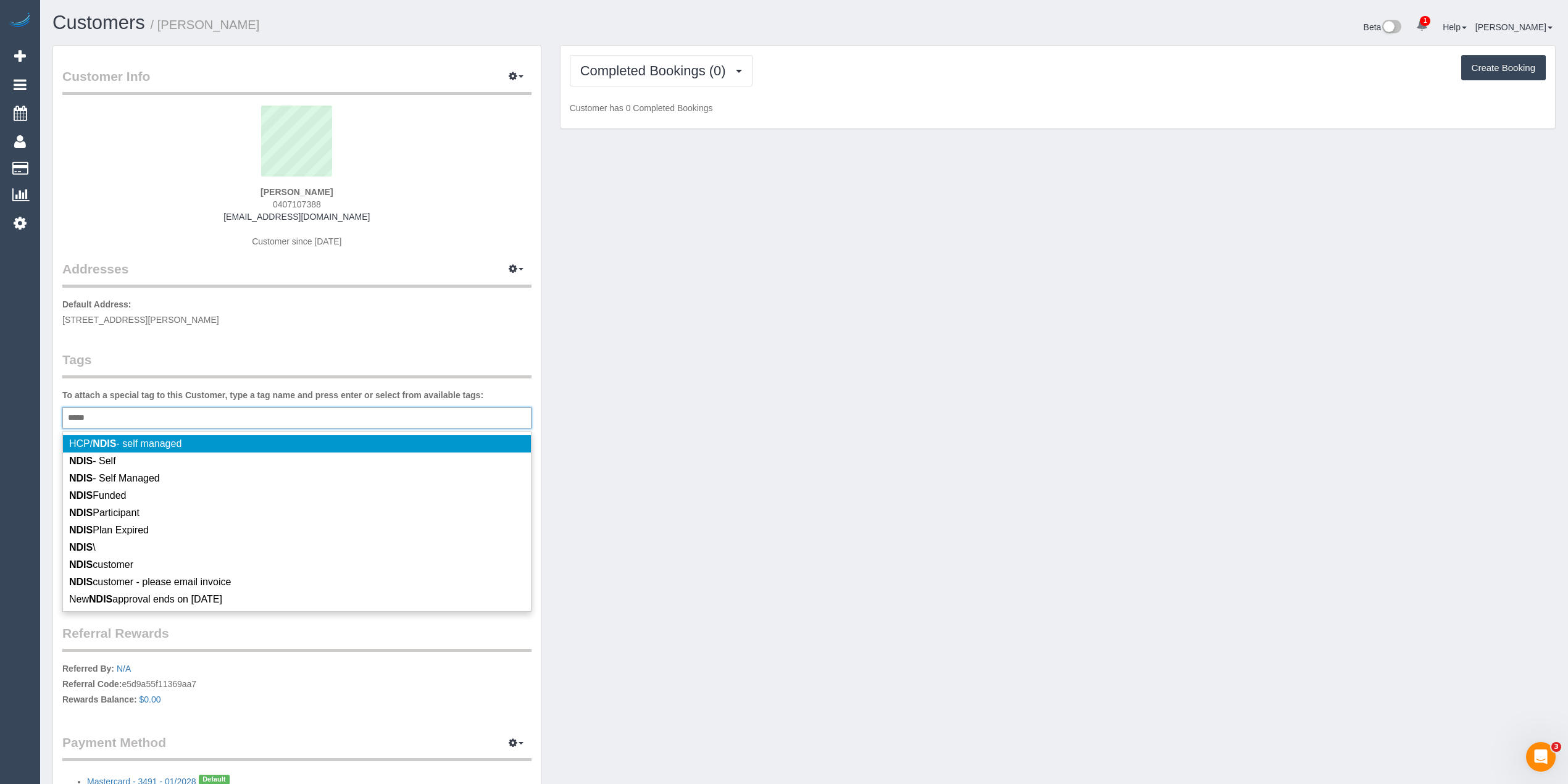
type input "****"
click at [161, 442] on span "HCP/ NDIS - self managed" at bounding box center [124, 443] width 112 height 11
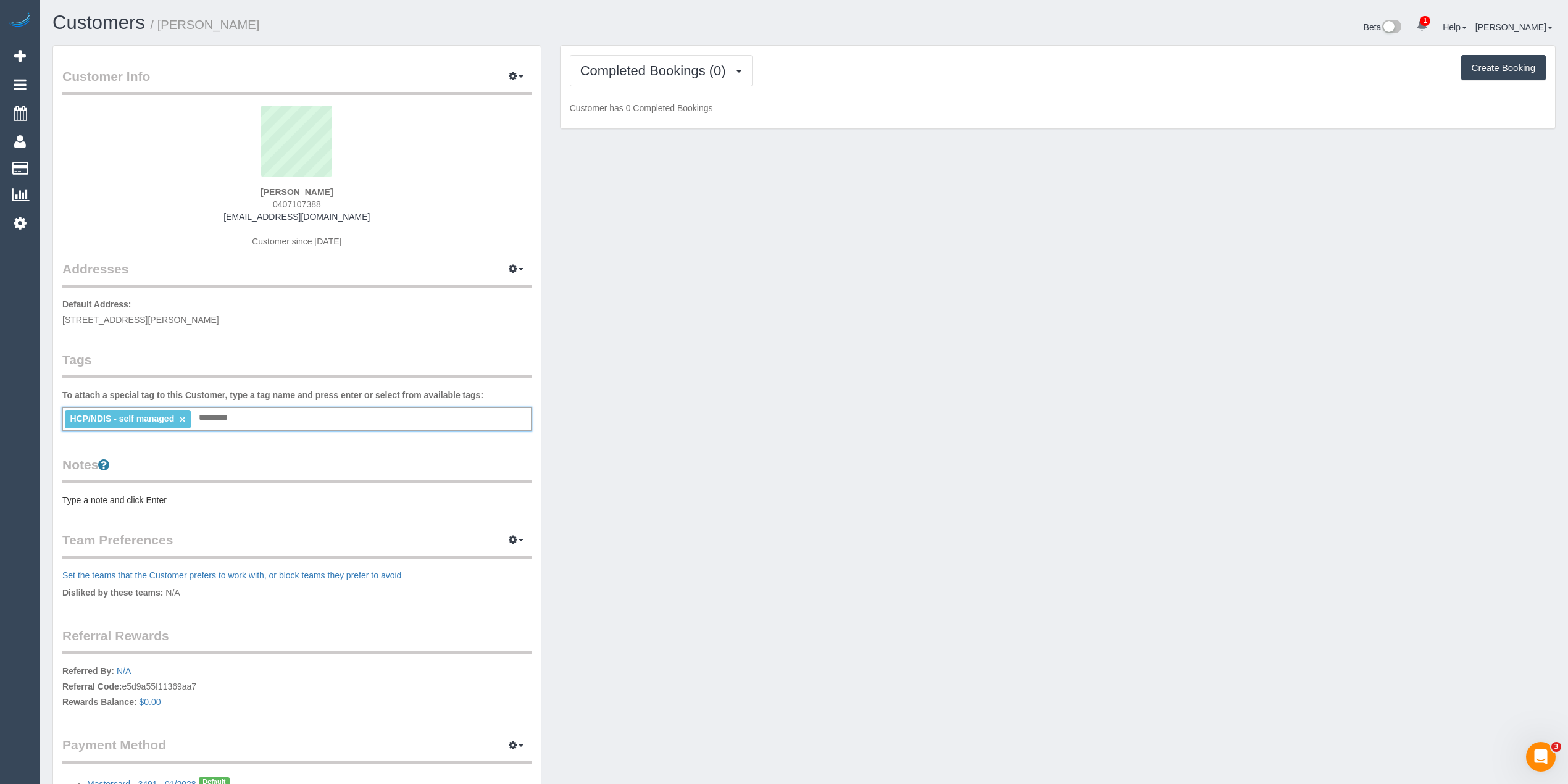
click at [184, 415] on li "HCP/NDIS - self managed ×" at bounding box center [128, 419] width 126 height 19
click at [211, 420] on input "text" at bounding box center [216, 418] width 42 height 16
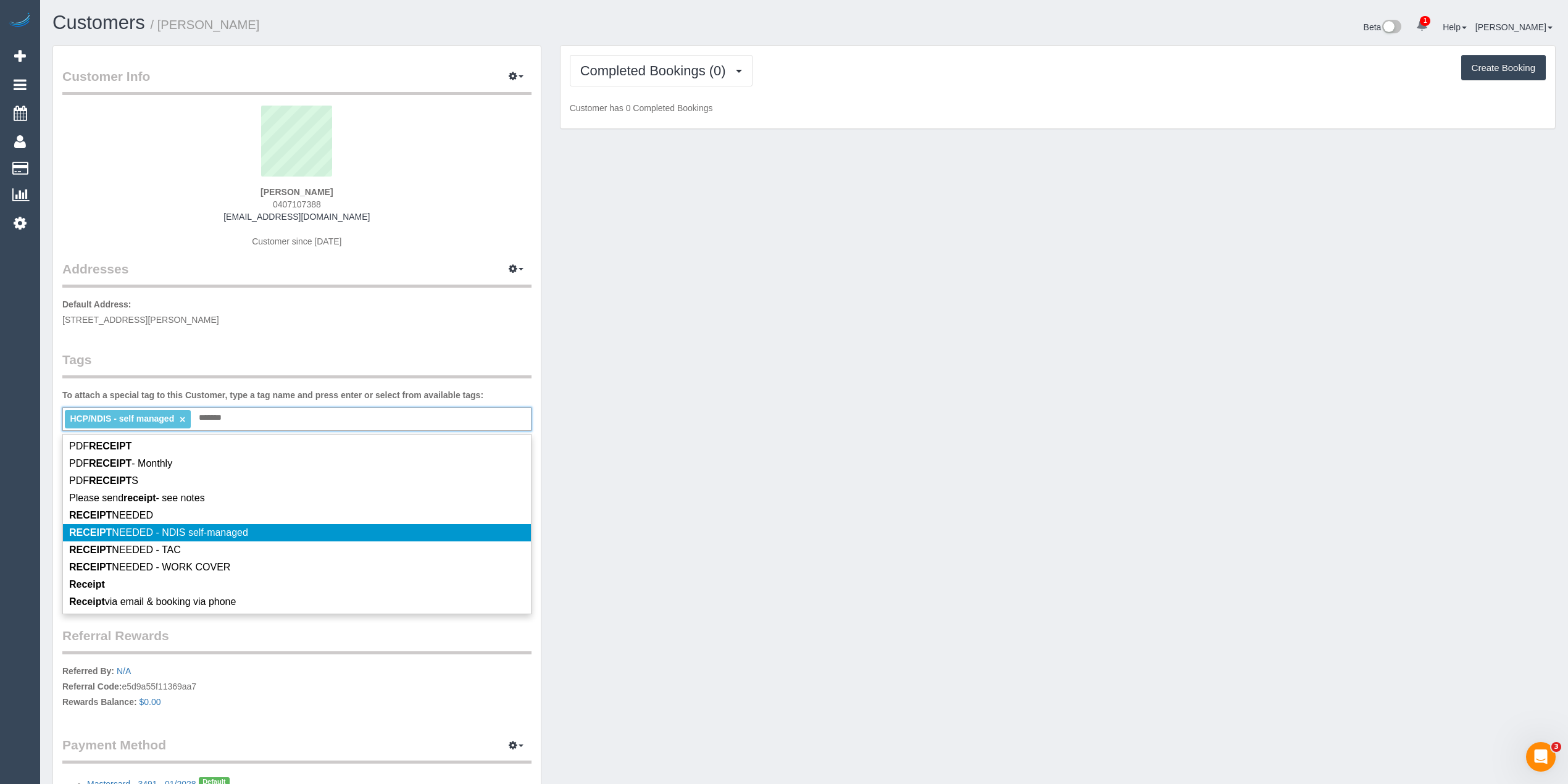
type input "*******"
click at [262, 529] on li "RECEIPT NEEDED - NDIS self-managed" at bounding box center [296, 532] width 468 height 17
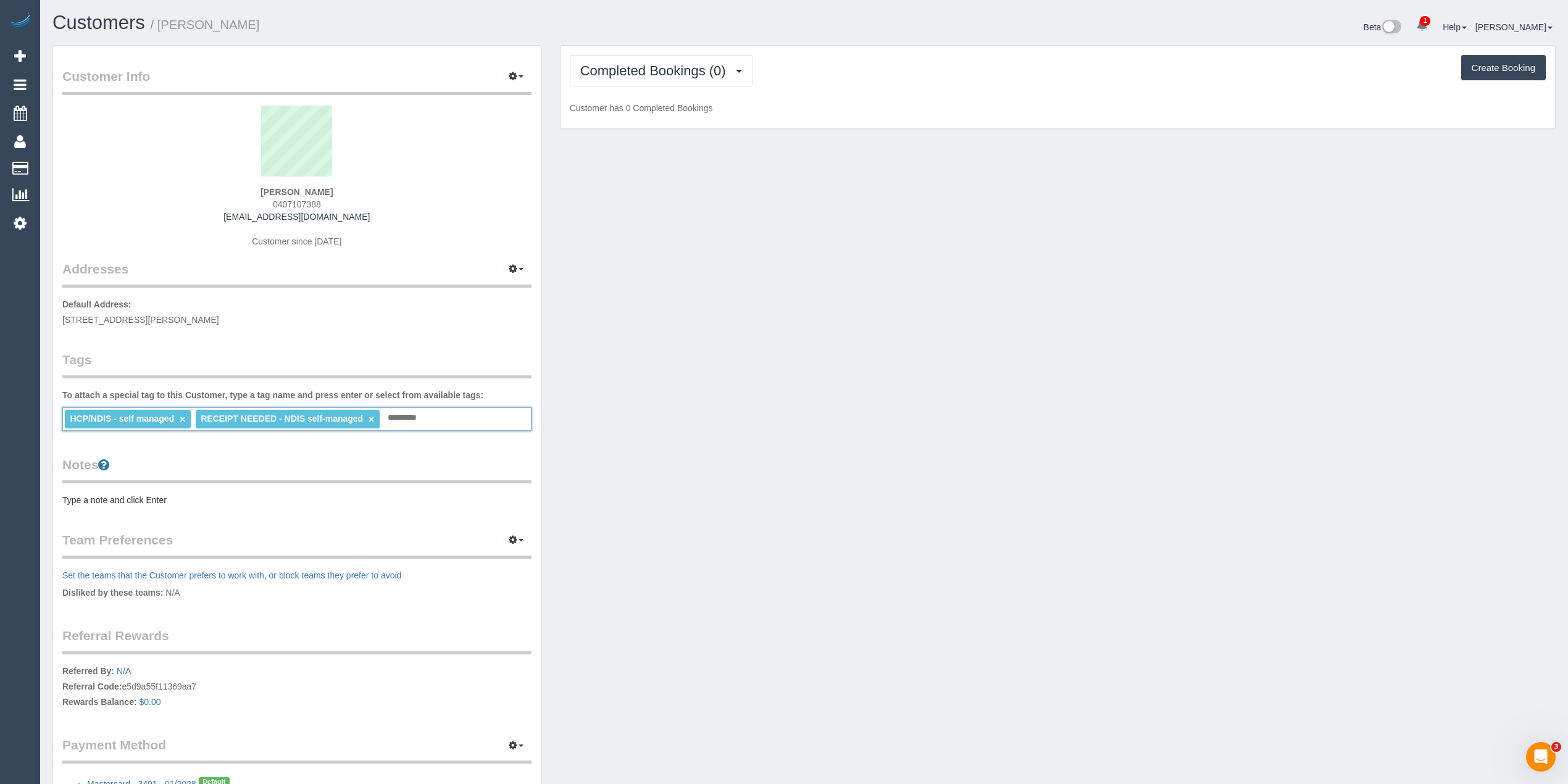
click at [185, 420] on link "×" at bounding box center [182, 419] width 6 height 11
click at [636, 63] on span "Completed Bookings (0)" at bounding box center [656, 70] width 151 height 16
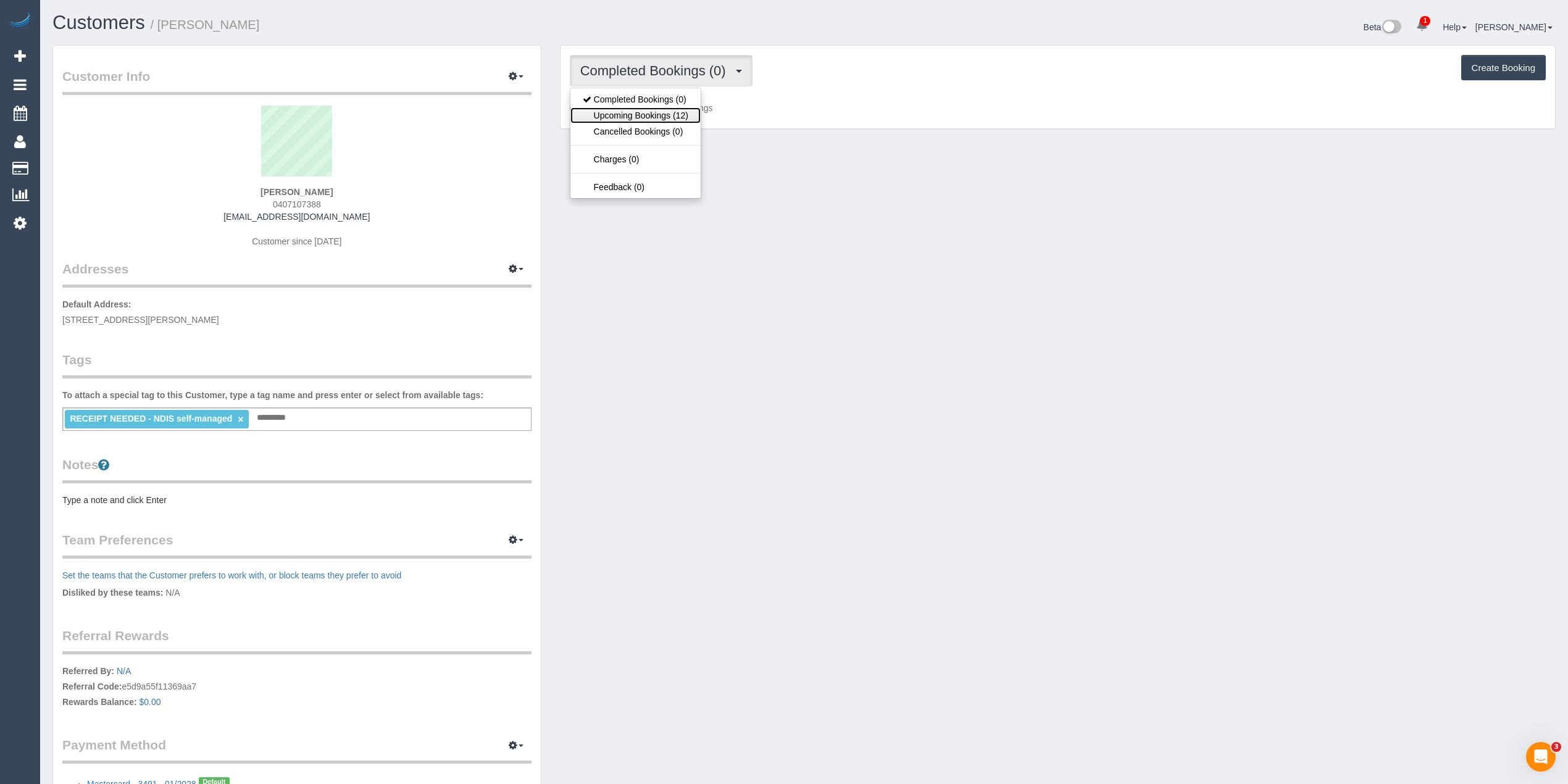
click at [657, 117] on link "Upcoming Bookings (12)" at bounding box center [635, 115] width 130 height 16
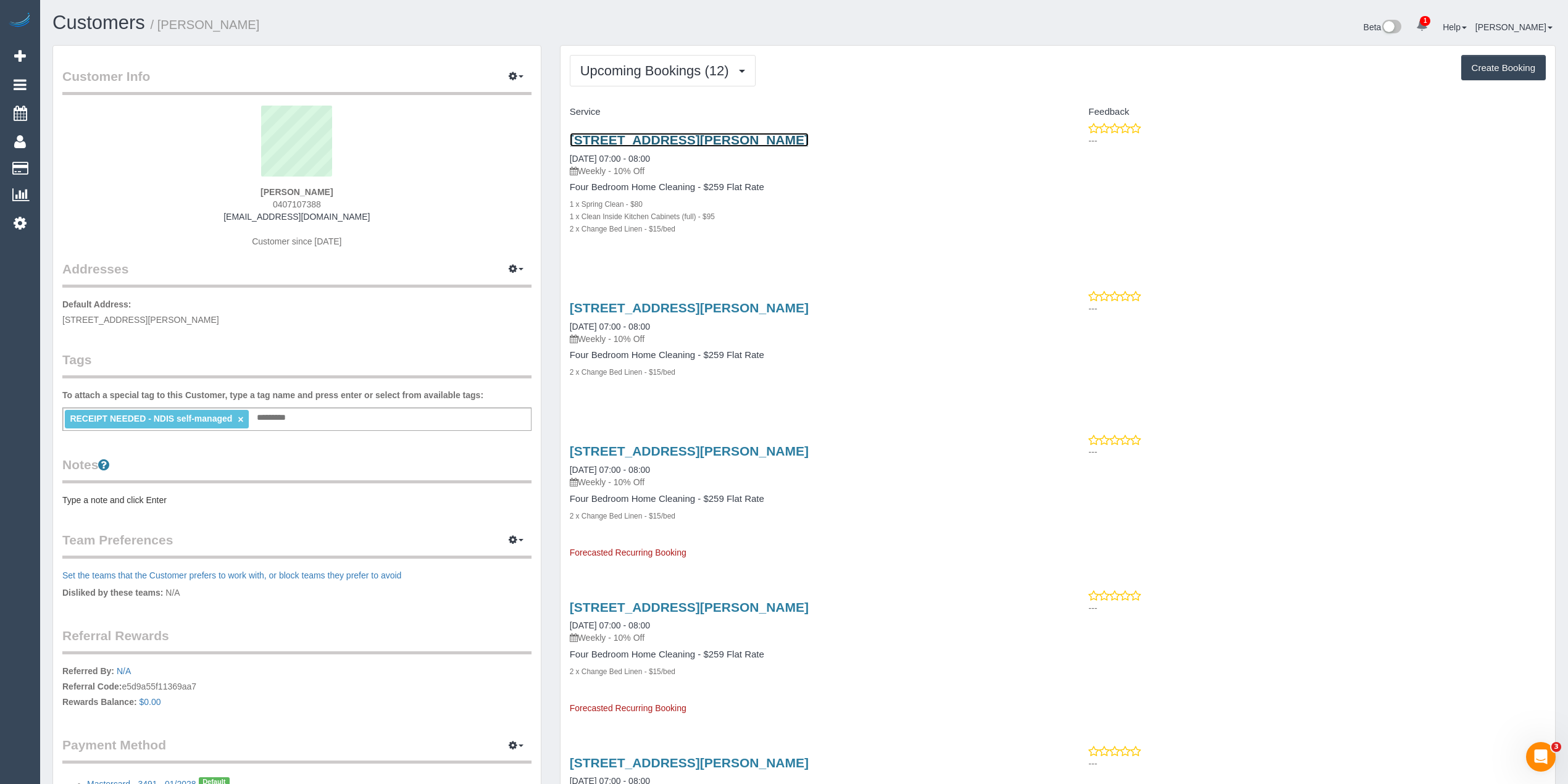
click at [668, 142] on link "2 Pamela Court, Werribee, VIC 3030" at bounding box center [689, 139] width 239 height 14
click at [124, 498] on pre "Type a note and click Enter" at bounding box center [296, 499] width 469 height 12
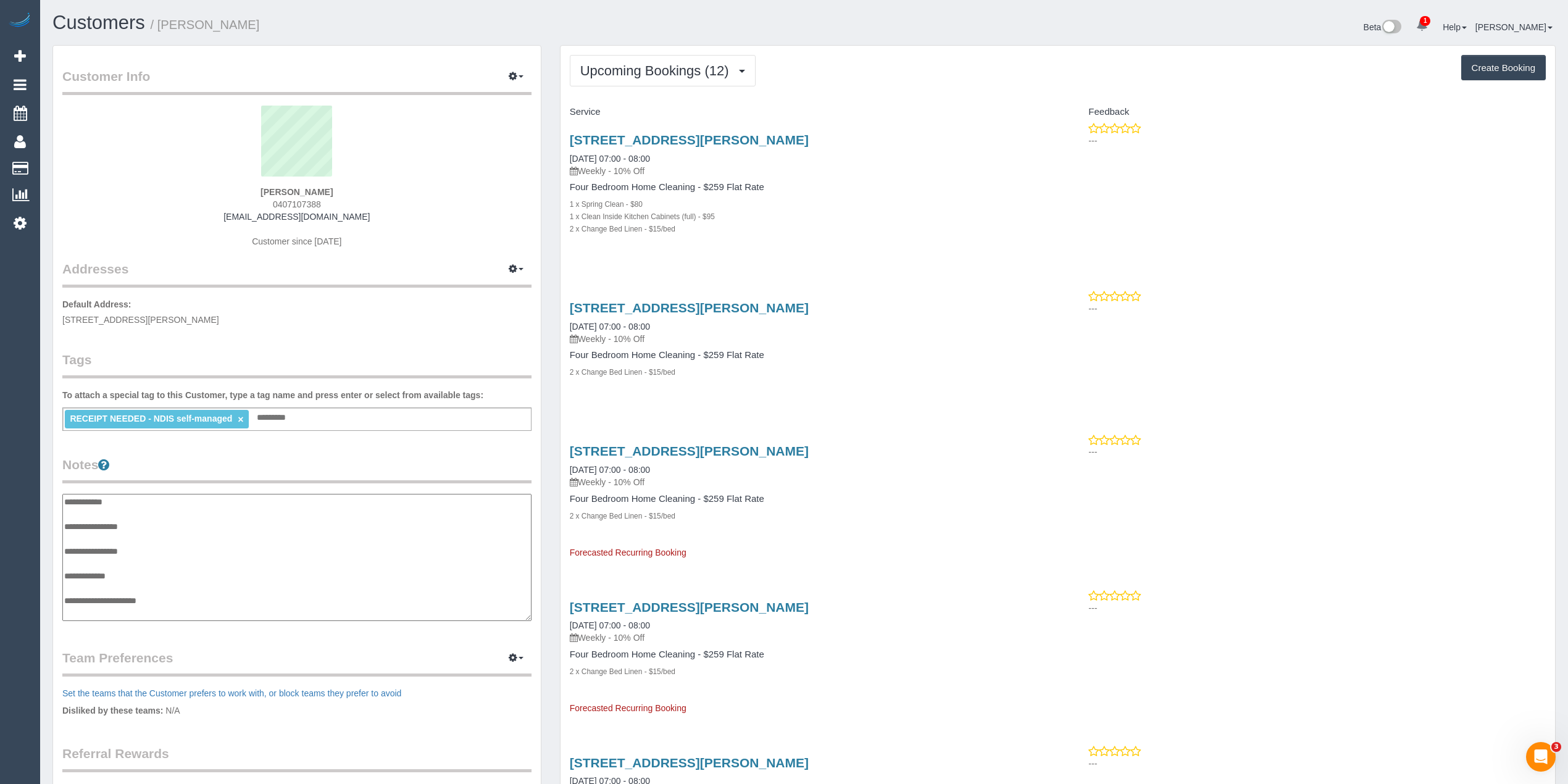
scroll to position [10, 0]
click at [176, 513] on textarea "**********" at bounding box center [296, 557] width 468 height 128
type textarea "**********"
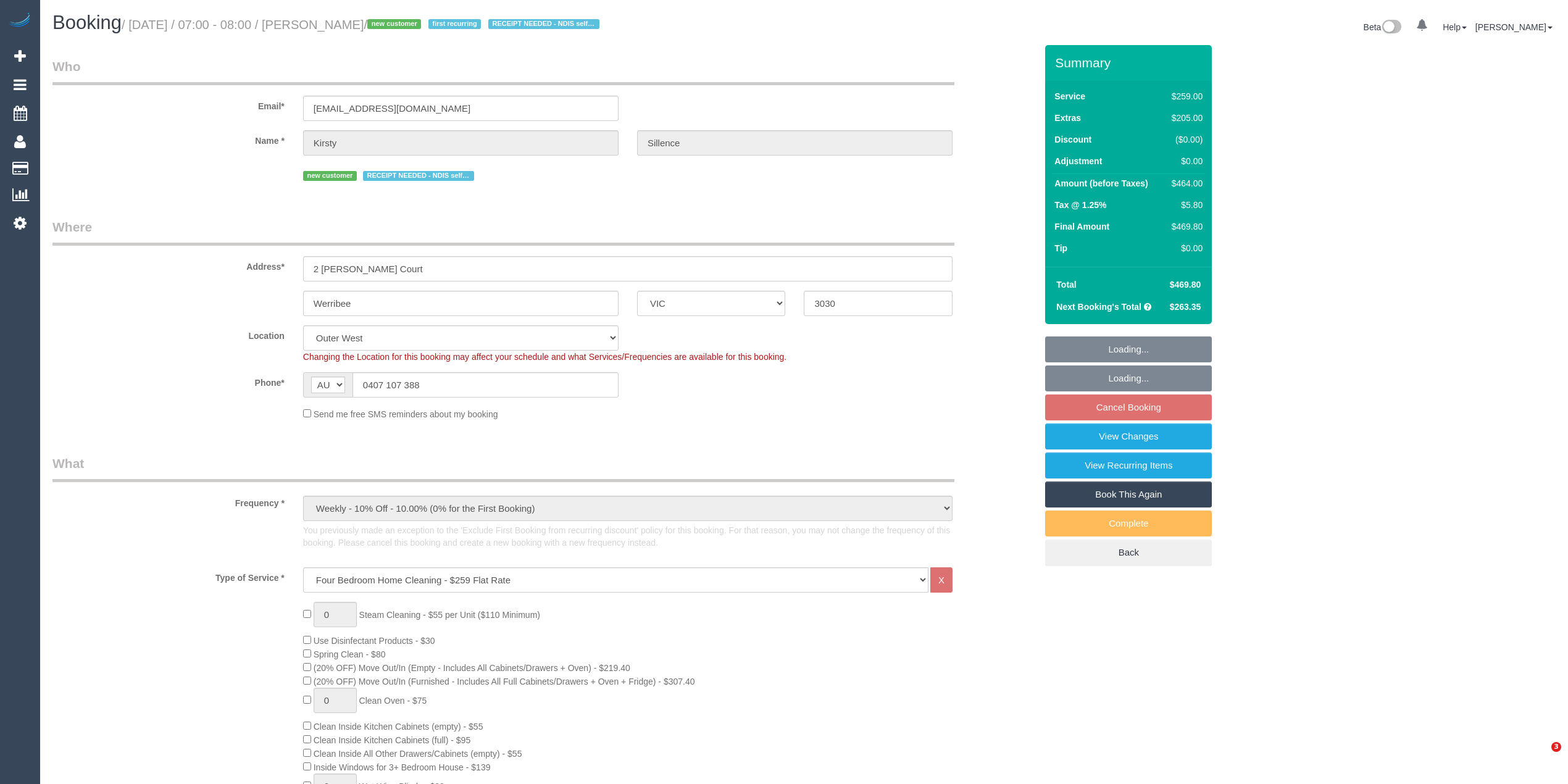
select select "VIC"
select select "number:29"
select select "number:14"
select select "number:19"
select select "number:22"
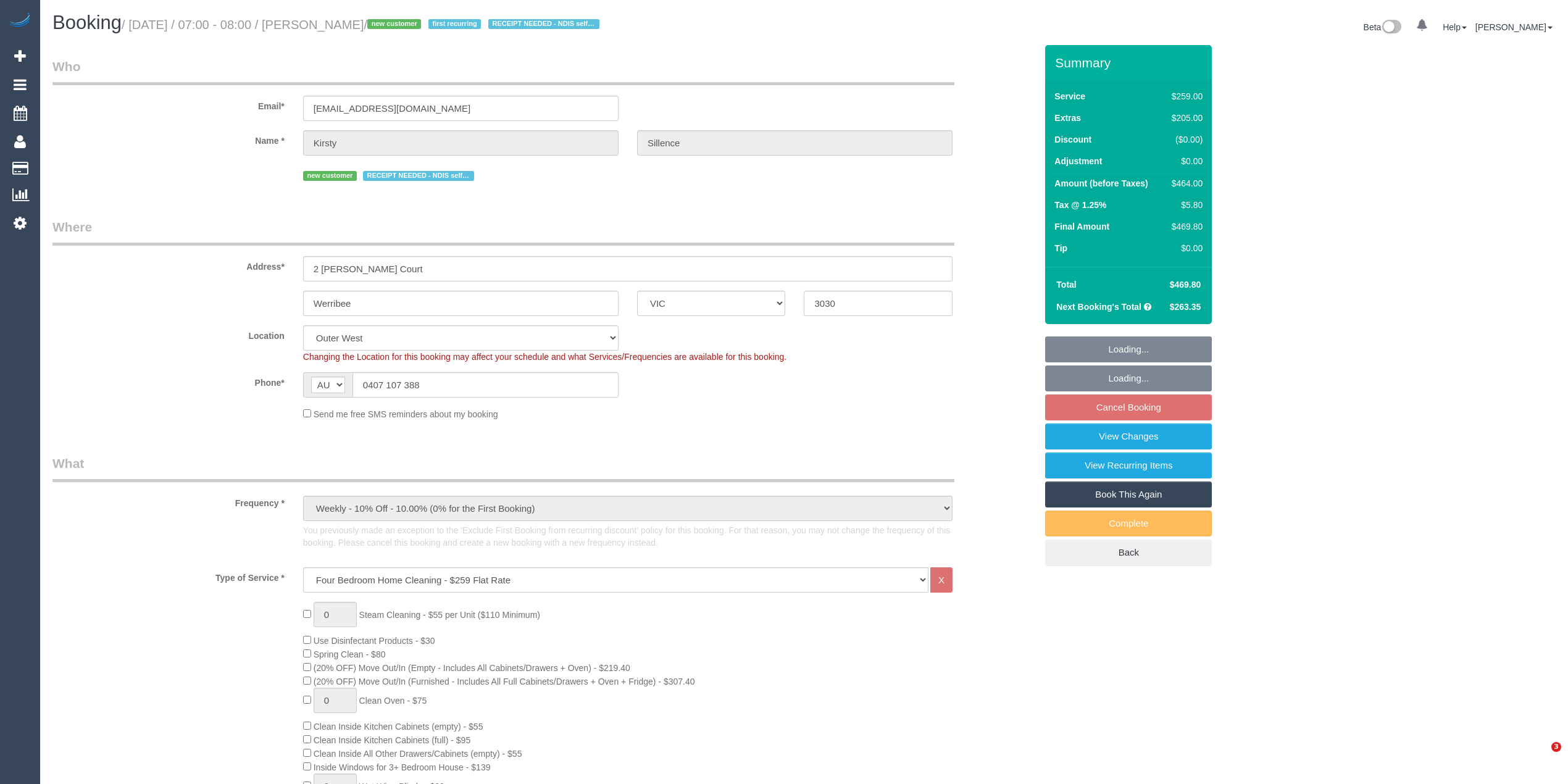
select select "number:33"
select select "number:26"
select select "spot1"
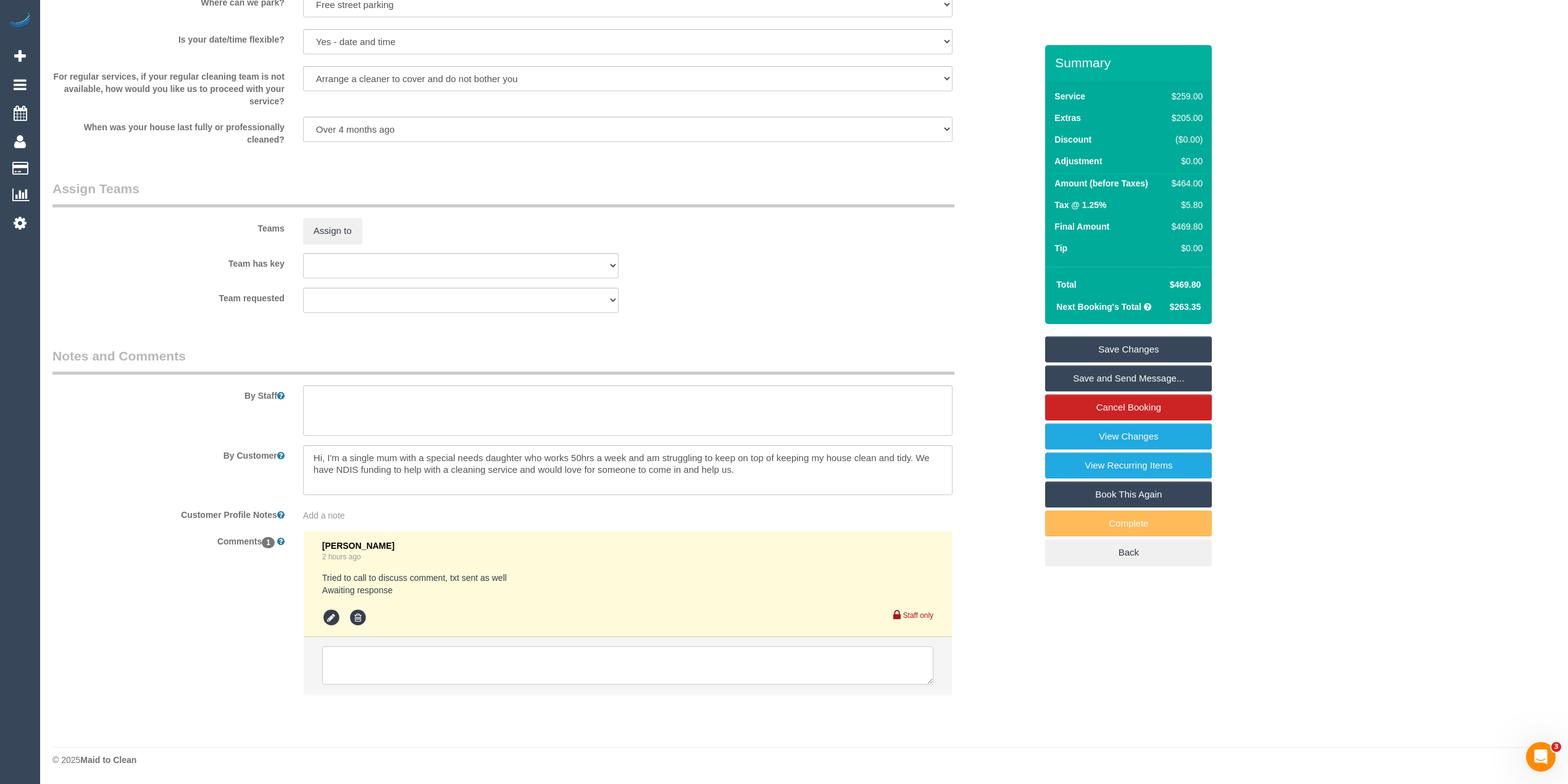
click at [423, 650] on textarea at bounding box center [628, 665] width 611 height 38
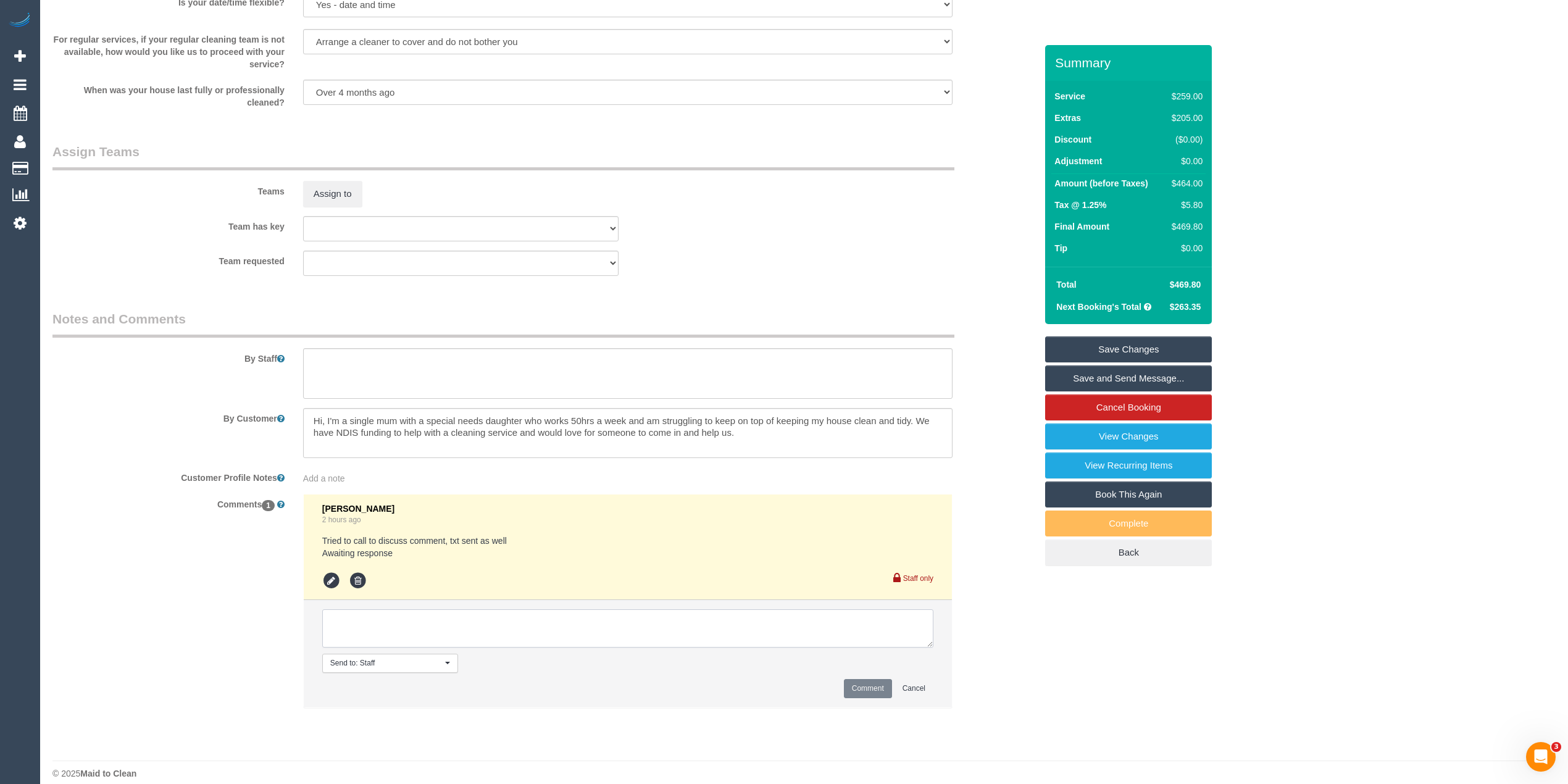
scroll to position [1786, 0]
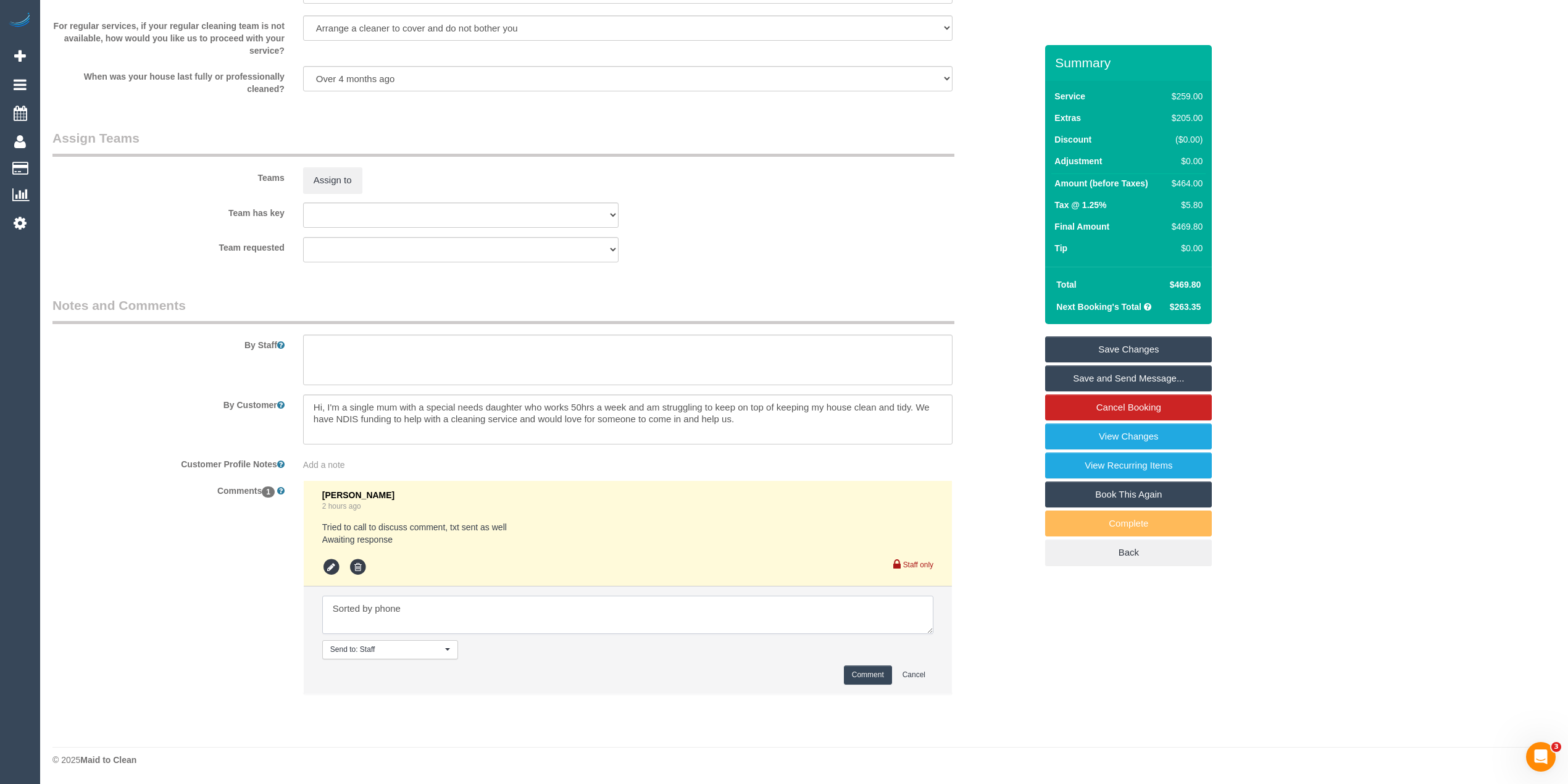
type textarea "Sorted by phone"
click at [852, 674] on button "Comment" at bounding box center [868, 674] width 48 height 19
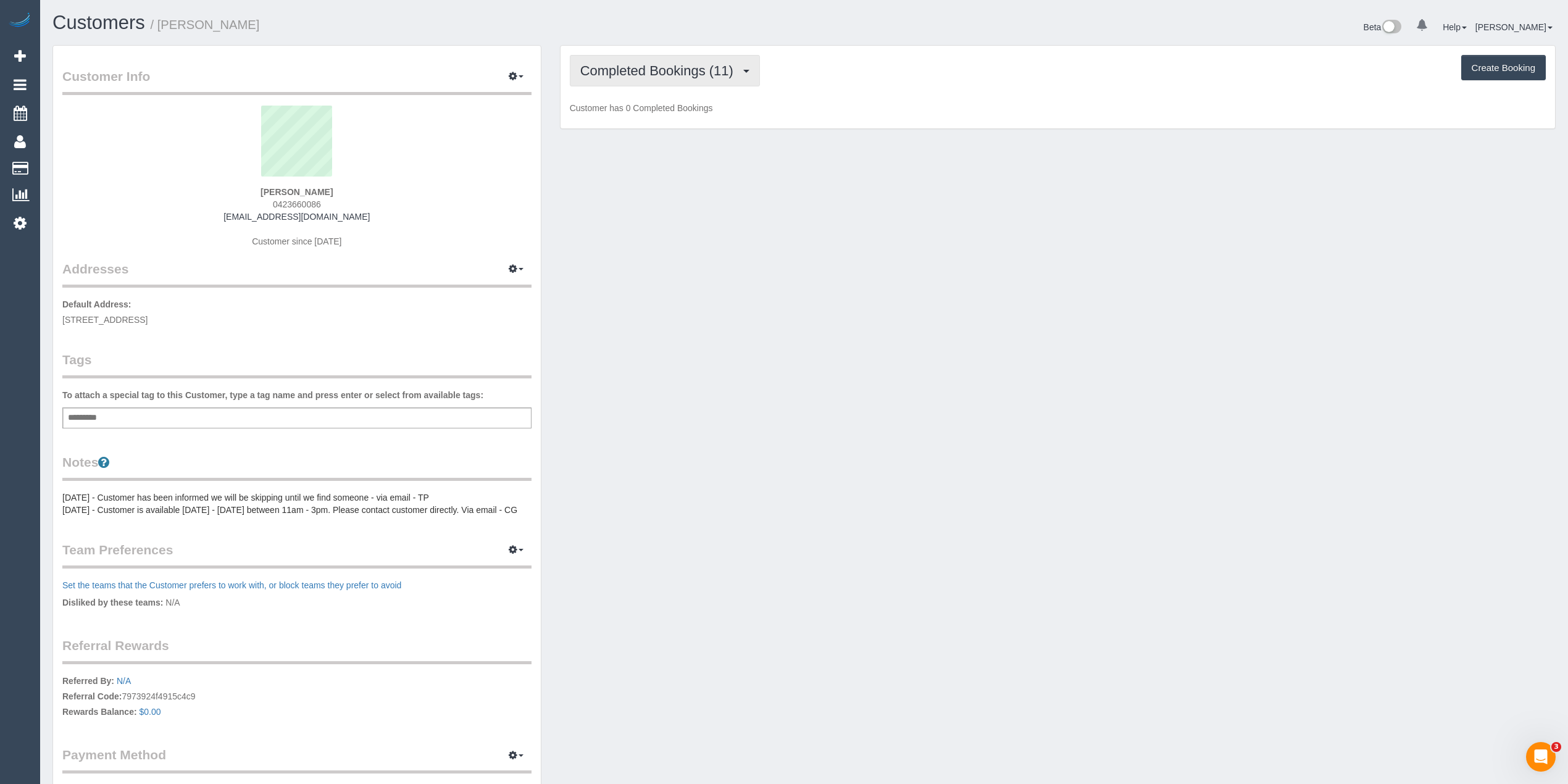
click at [643, 74] on span "Completed Bookings (11)" at bounding box center [660, 70] width 160 height 16
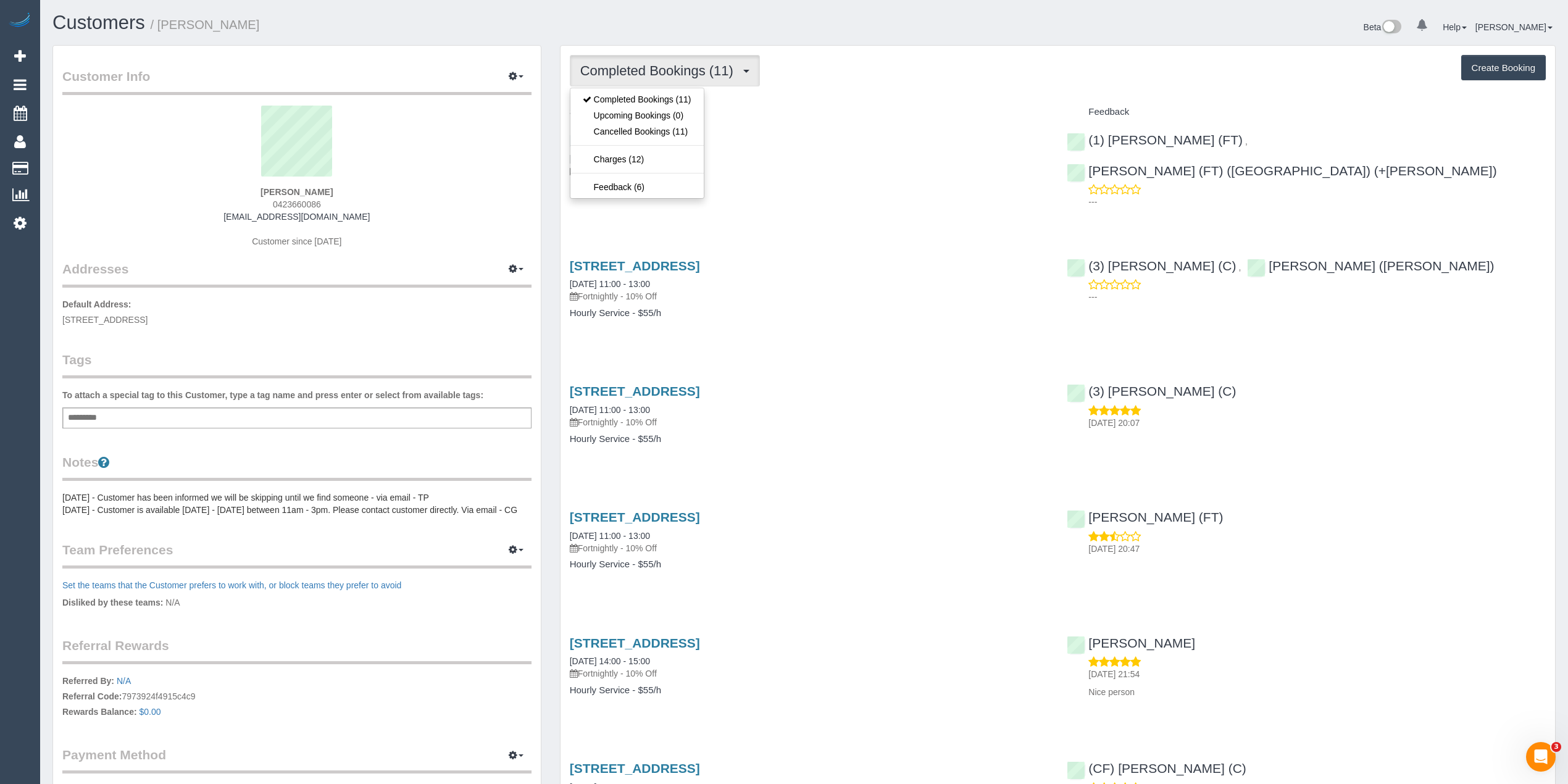
click at [643, 74] on span "Completed Bookings (11)" at bounding box center [660, 70] width 160 height 16
click at [865, 69] on div "Completed Bookings (11) Completed Bookings (11) Upcoming Bookings (0) Cancelled…" at bounding box center [1058, 70] width 976 height 31
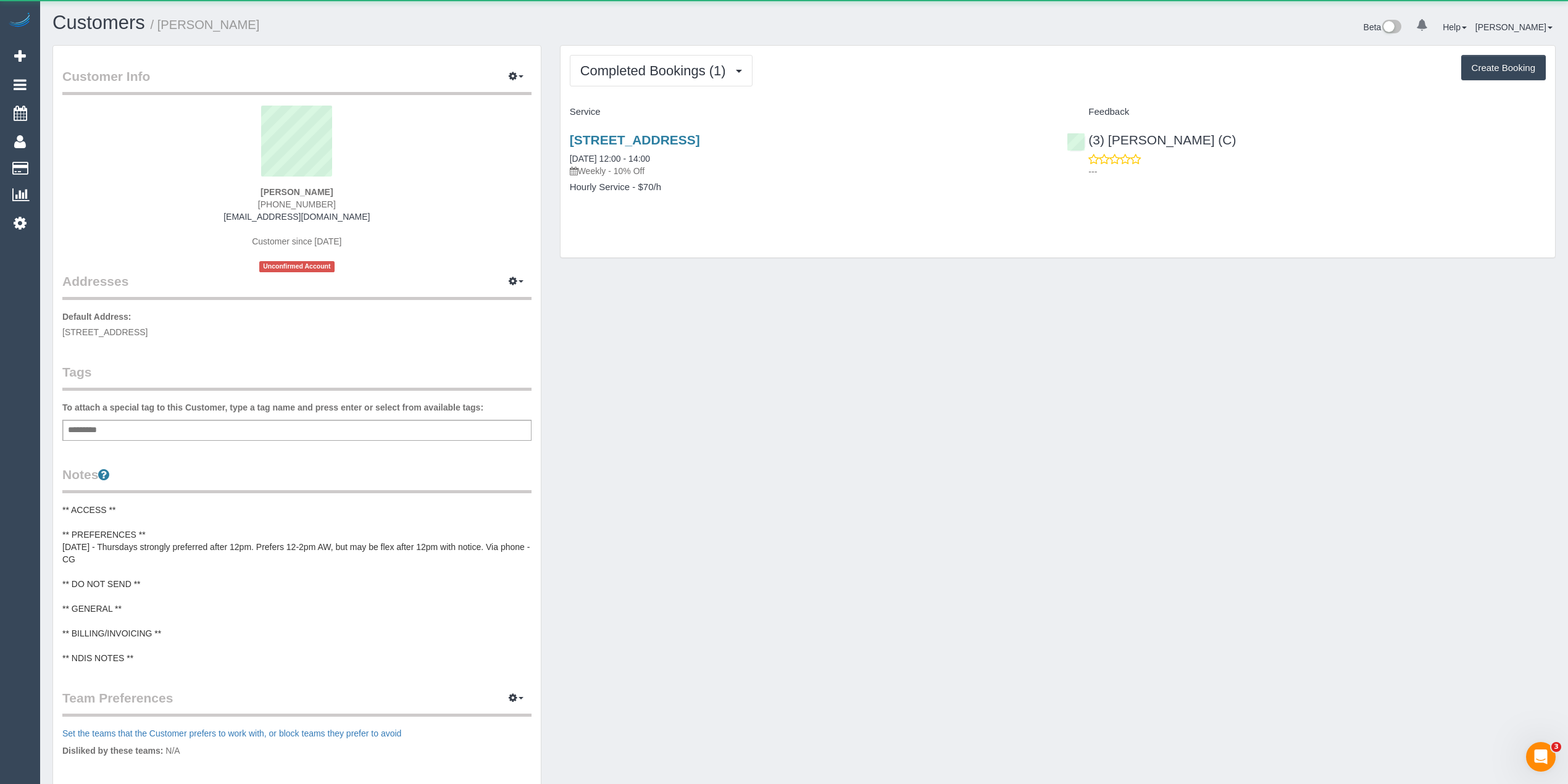
click at [599, 49] on div "Completed Bookings (1) Completed Bookings (1) Upcoming Bookings (0) Cancelled B…" at bounding box center [1058, 151] width 995 height 212
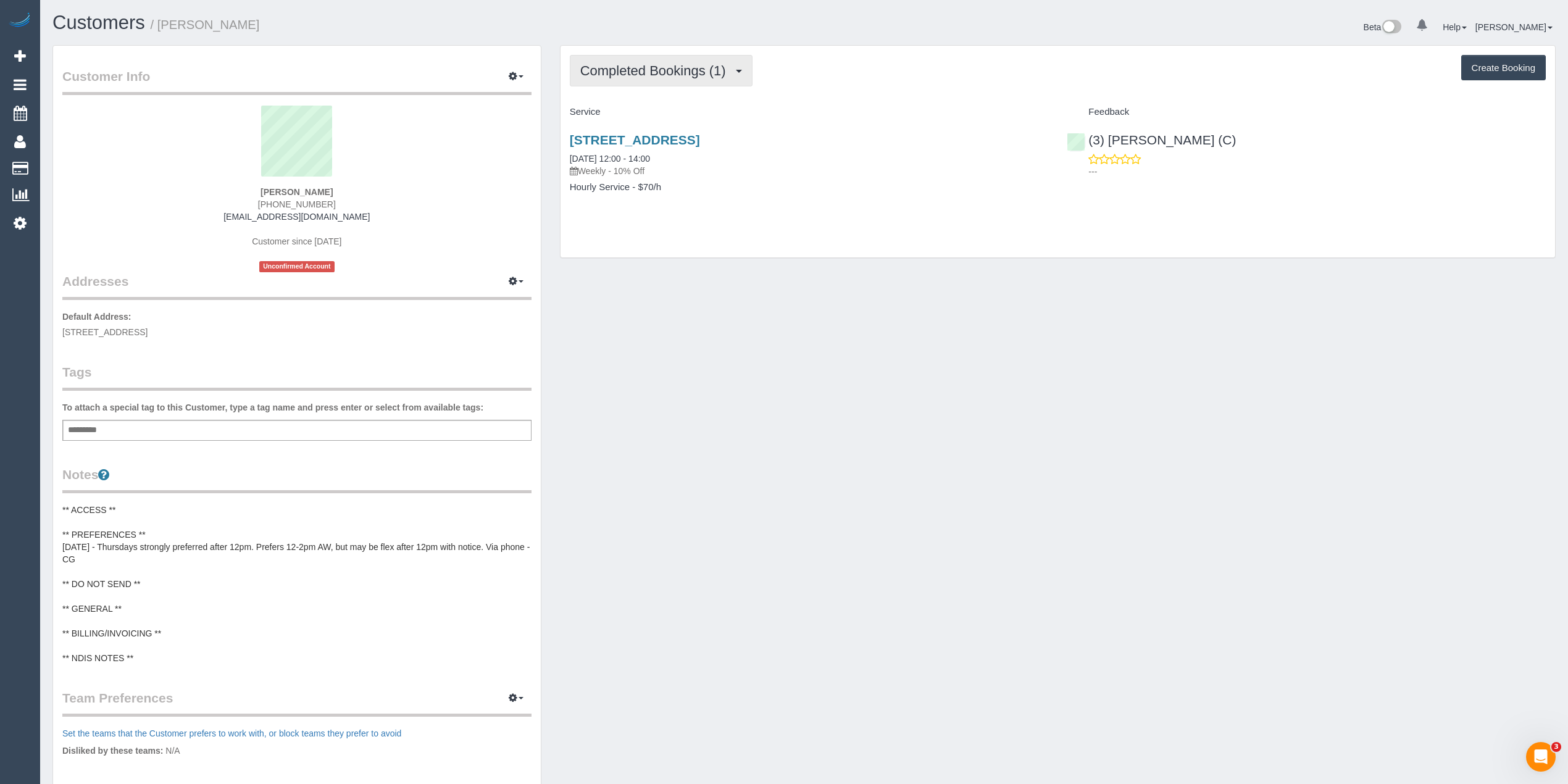
click at [608, 80] on button "Completed Bookings (1)" at bounding box center [661, 70] width 183 height 31
click at [601, 74] on span "Completed Bookings (1)" at bounding box center [656, 70] width 151 height 16
click at [1495, 68] on button "Create Booking" at bounding box center [1503, 68] width 84 height 26
select select "VIC"
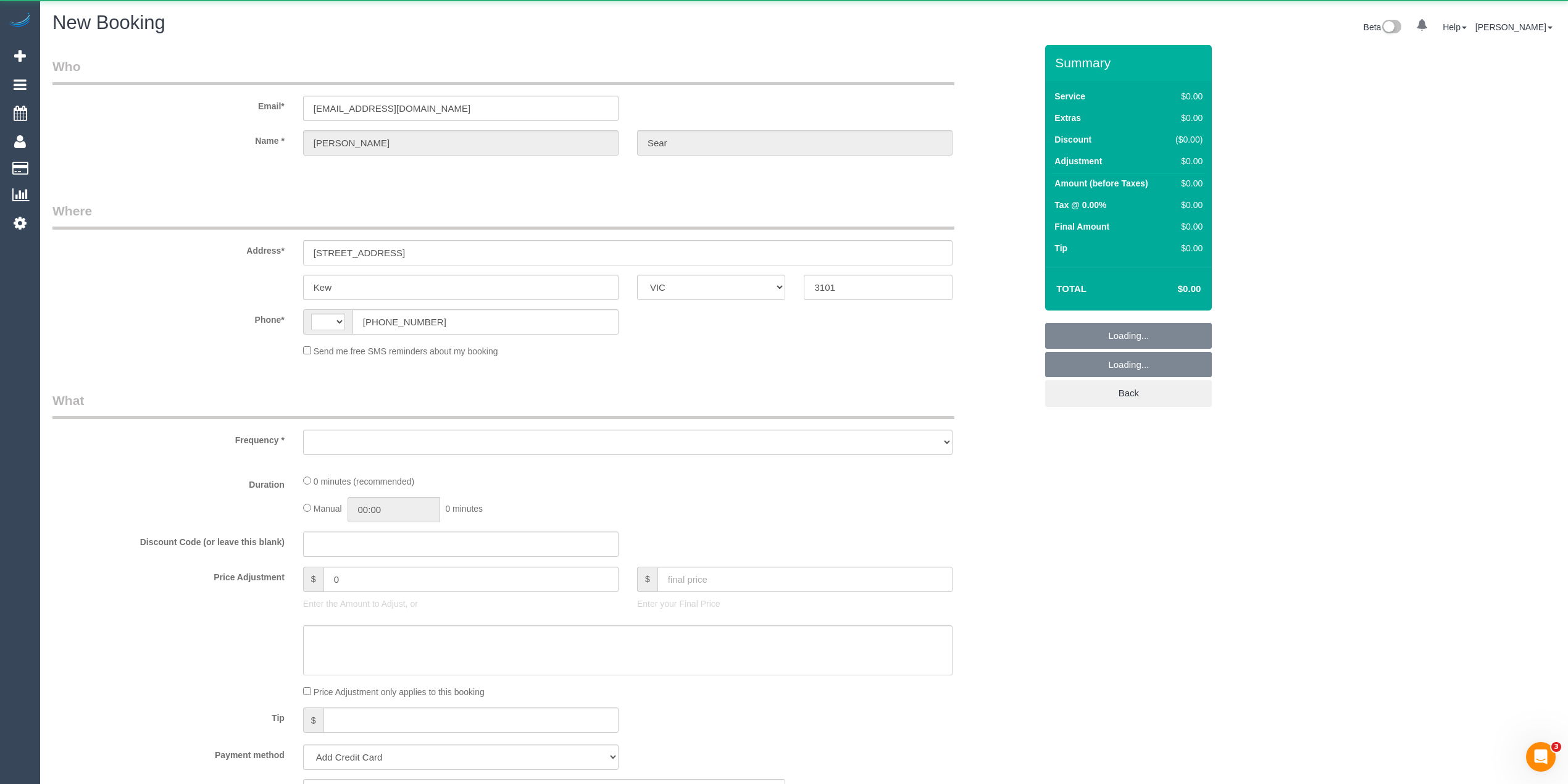
select select "object:438"
select select "string:stripe-pm_1RlkdR2GScqysDRV8uTSuxfl"
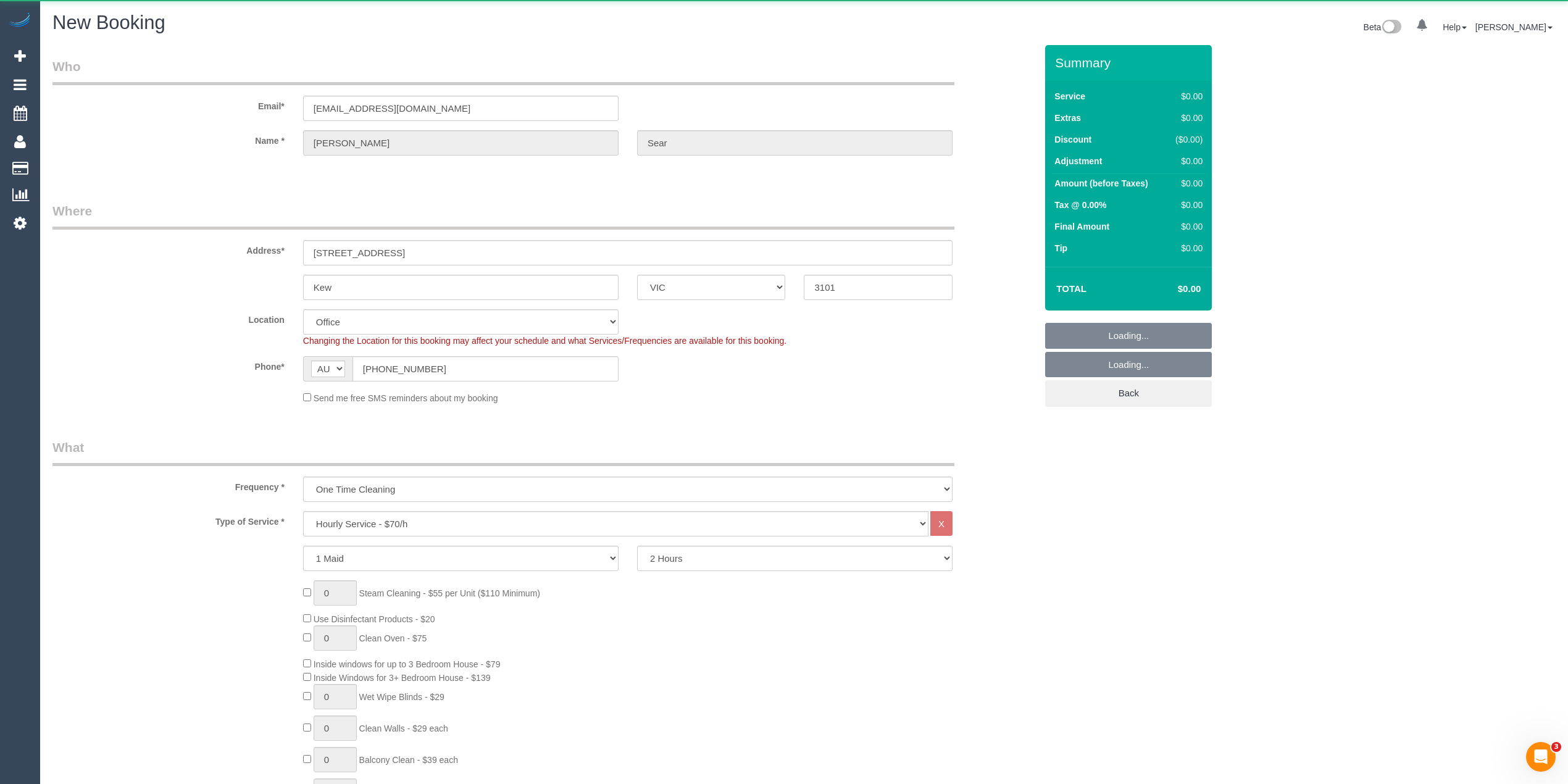
select select "string:AU"
select select "object:2105"
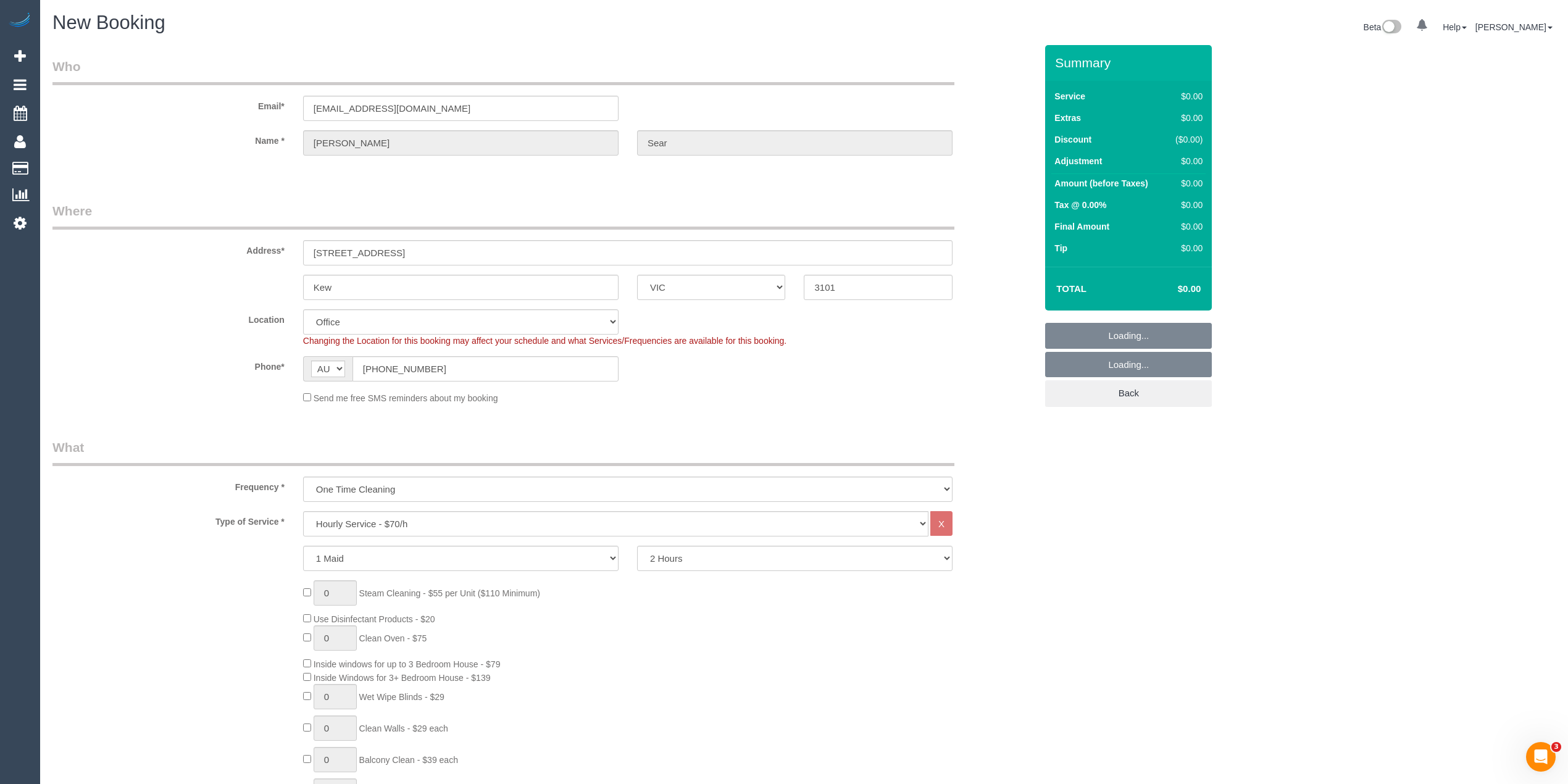
select select "58"
select select "object:2256"
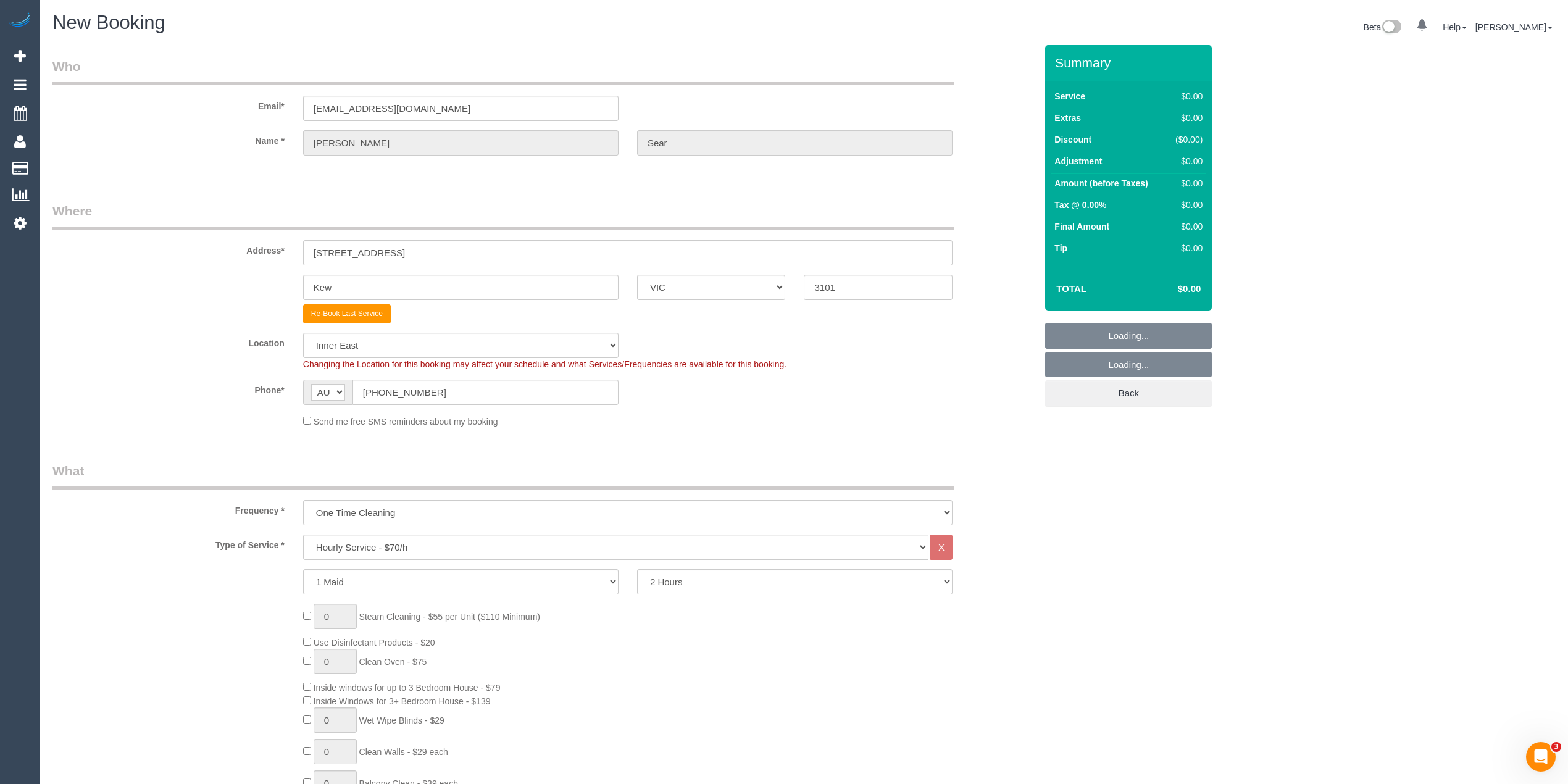
scroll to position [960, 0]
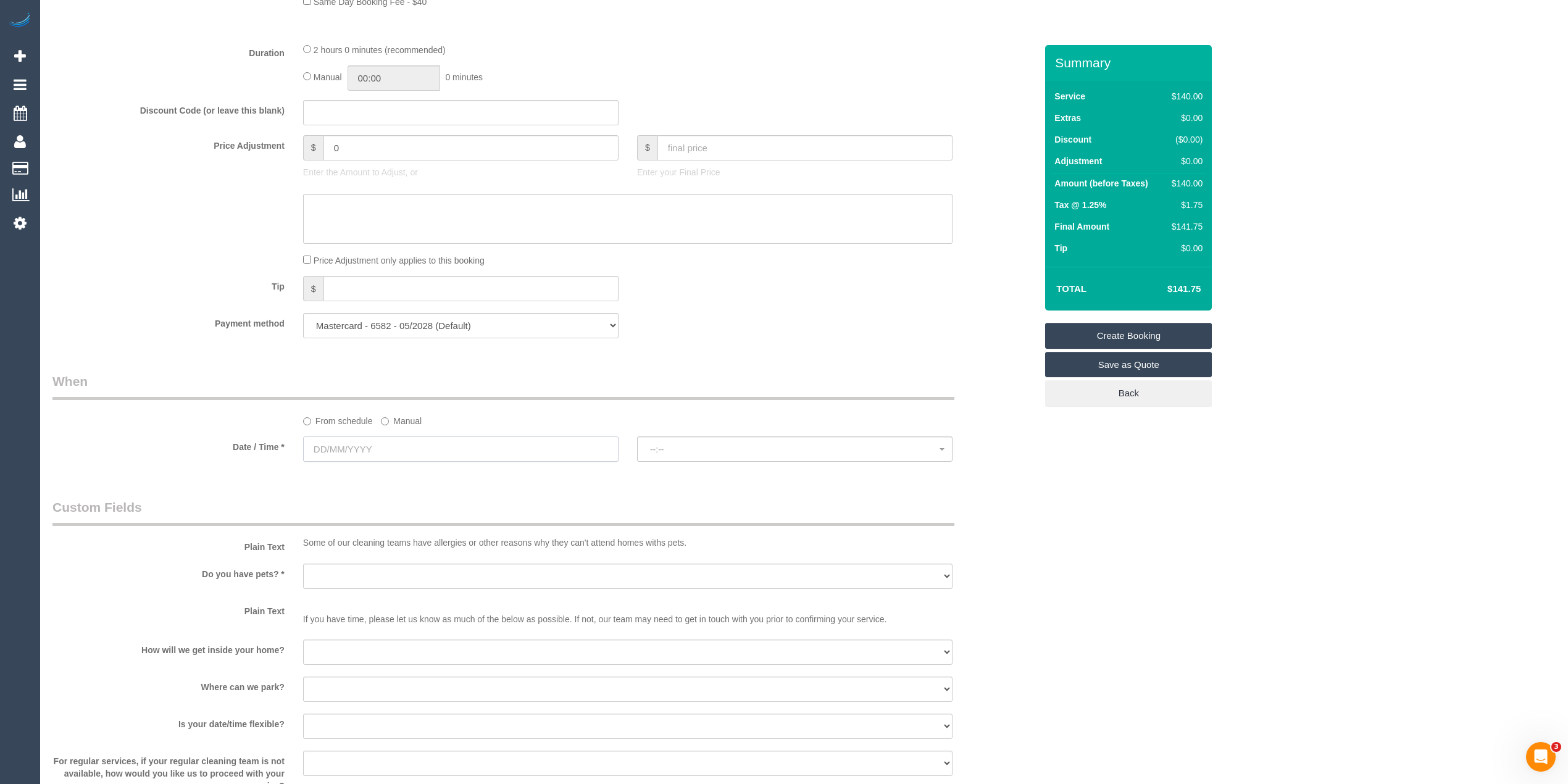
click at [324, 449] on input "text" at bounding box center [460, 448] width 315 height 25
click at [362, 534] on link "9" at bounding box center [363, 538] width 20 height 16
type input "[DATE]"
click at [684, 453] on span "--:--" at bounding box center [795, 449] width 290 height 10
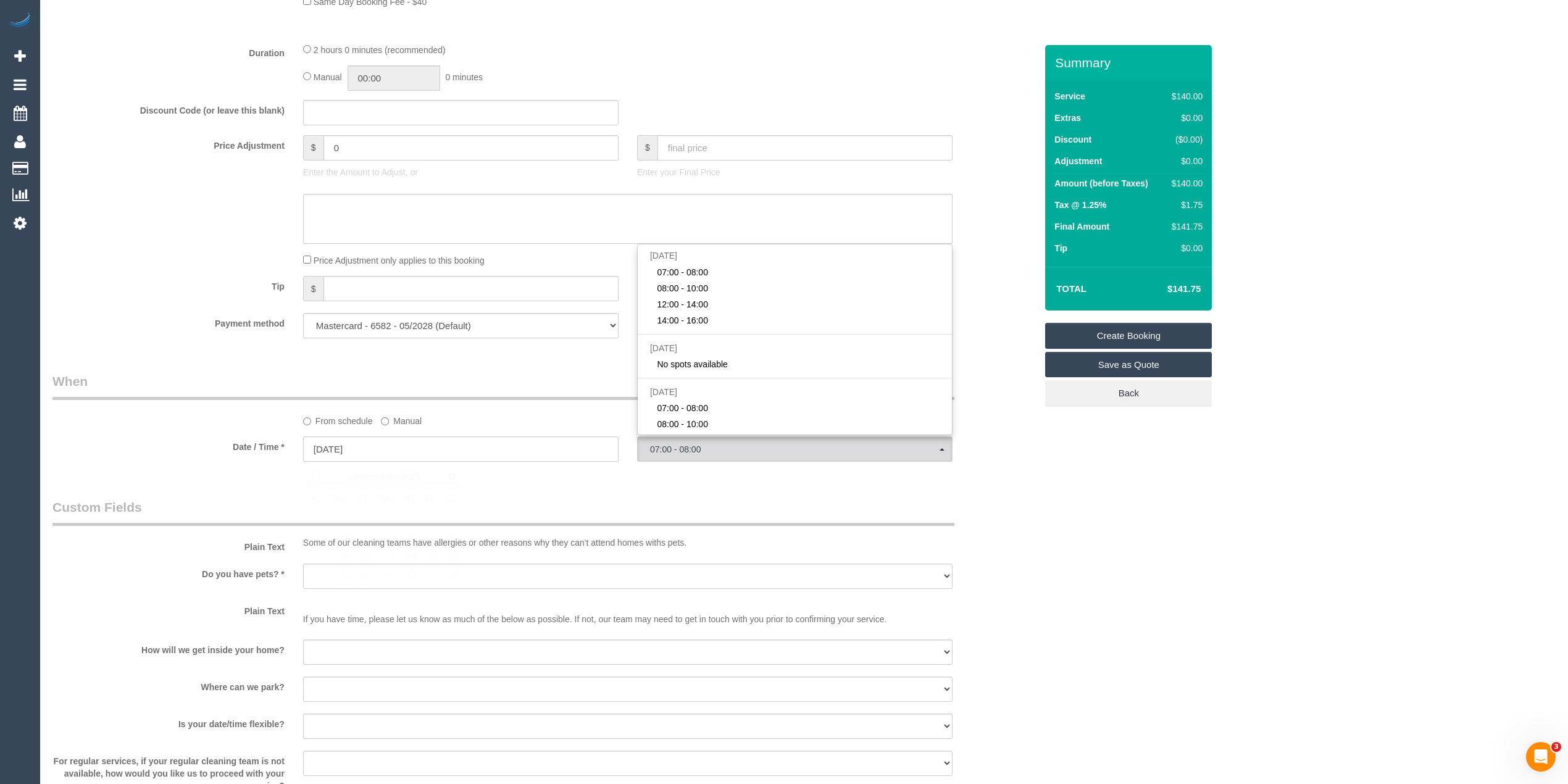
click at [317, 447] on input "[DATE]" at bounding box center [460, 448] width 315 height 25
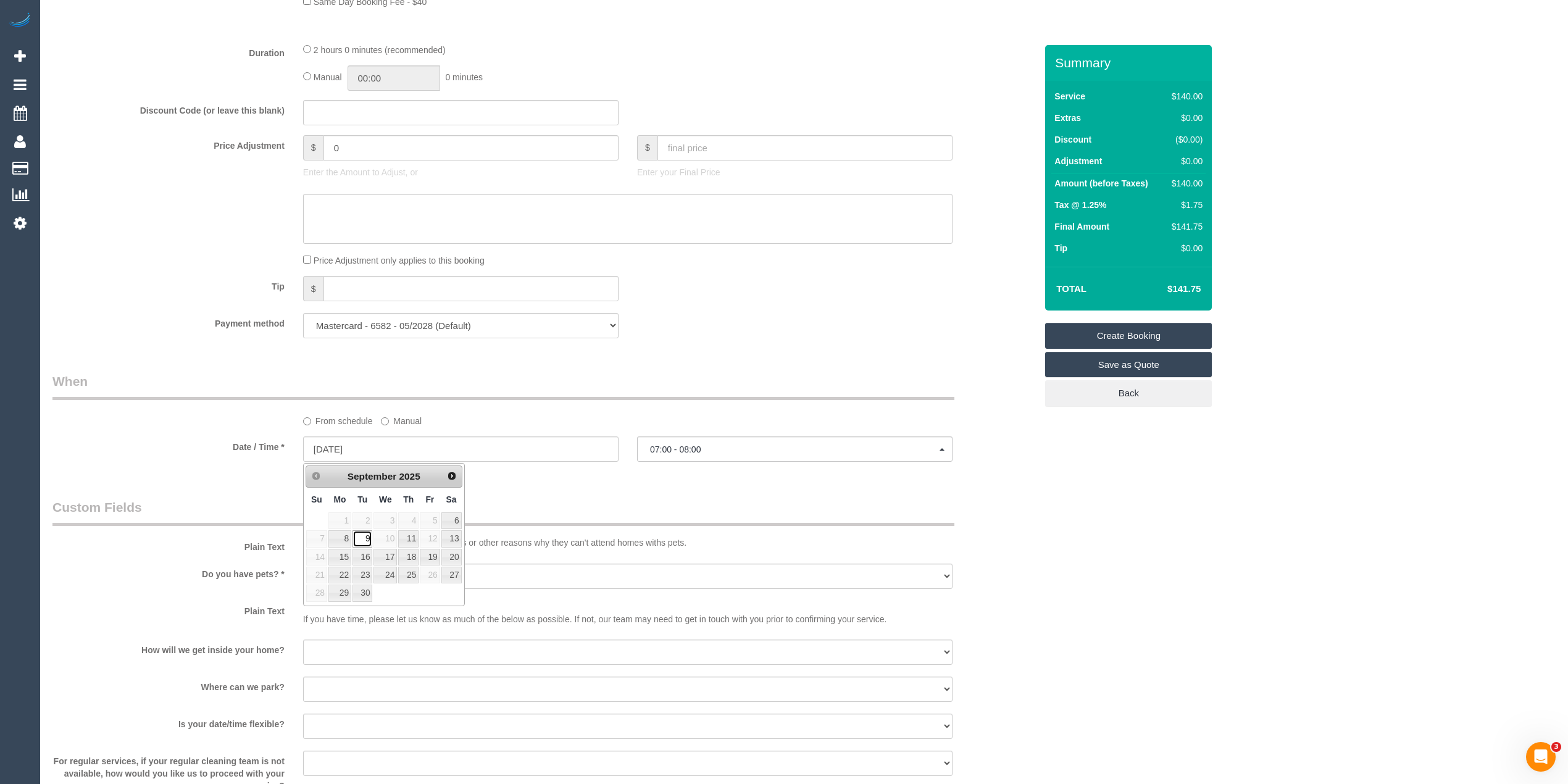
click at [363, 539] on link "9" at bounding box center [363, 538] width 20 height 16
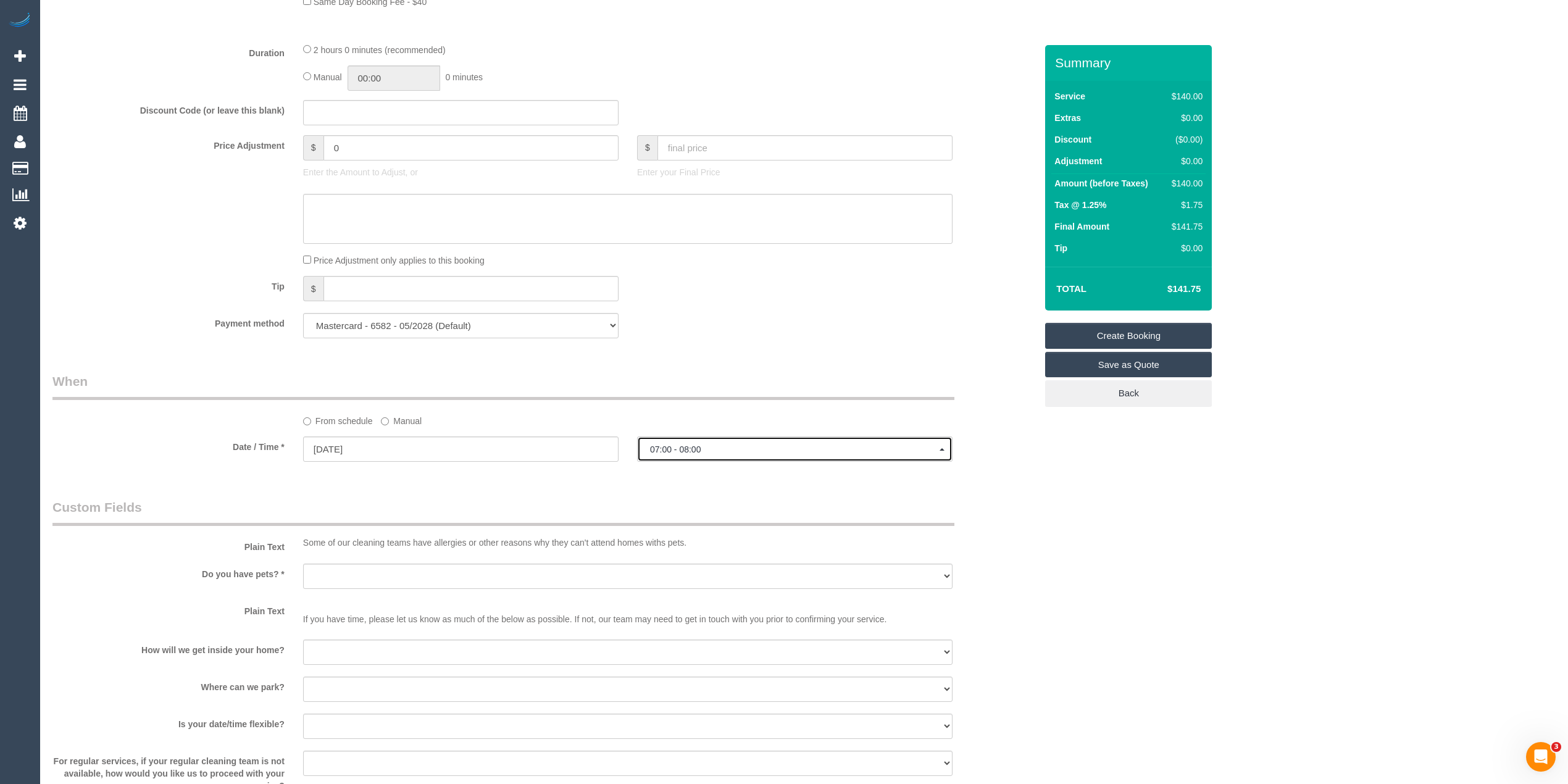
click at [691, 447] on span "07:00 - 08:00" at bounding box center [795, 449] width 290 height 10
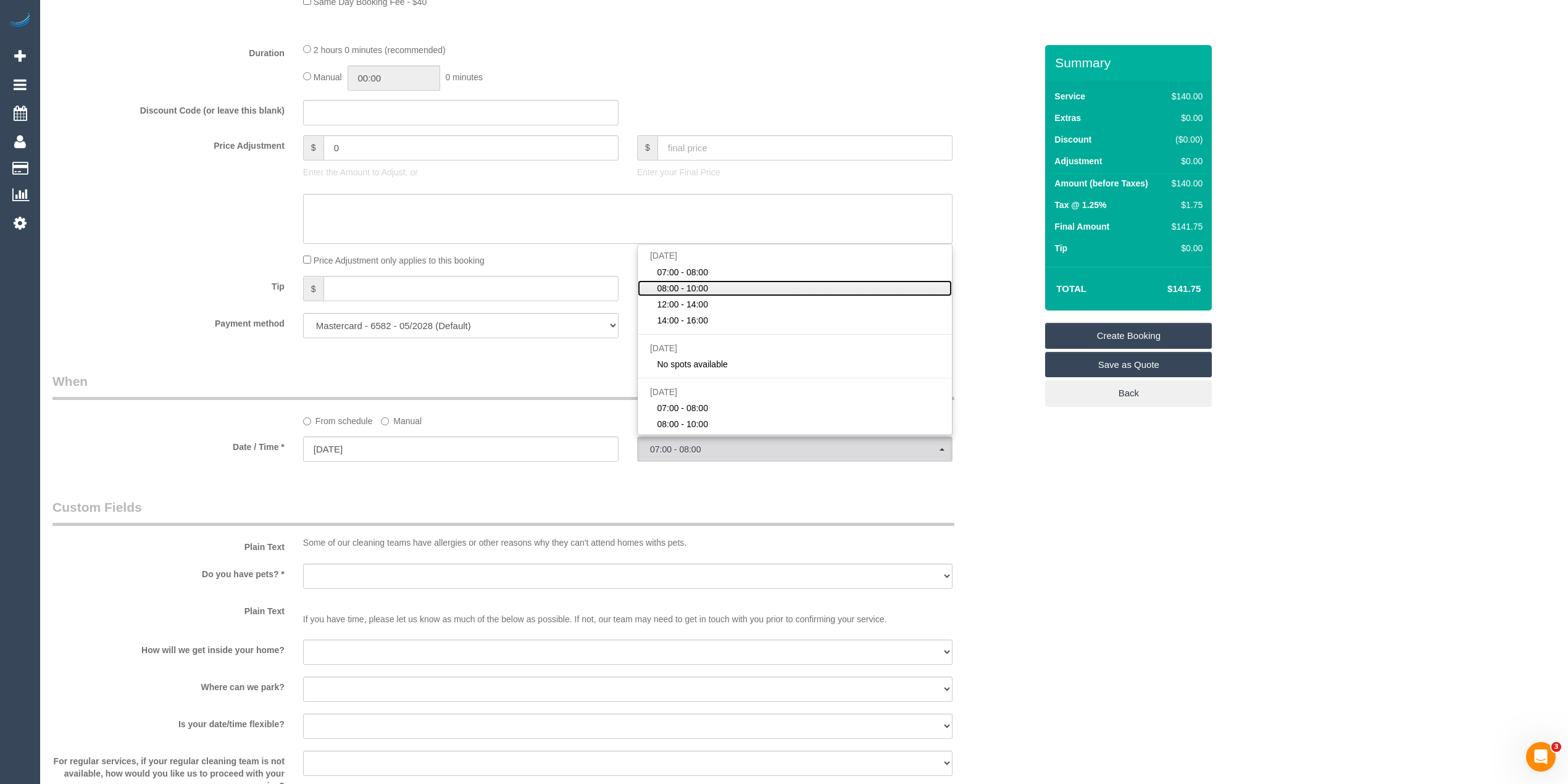
click at [721, 295] on link "08:00 - 10:00" at bounding box center [795, 288] width 314 height 16
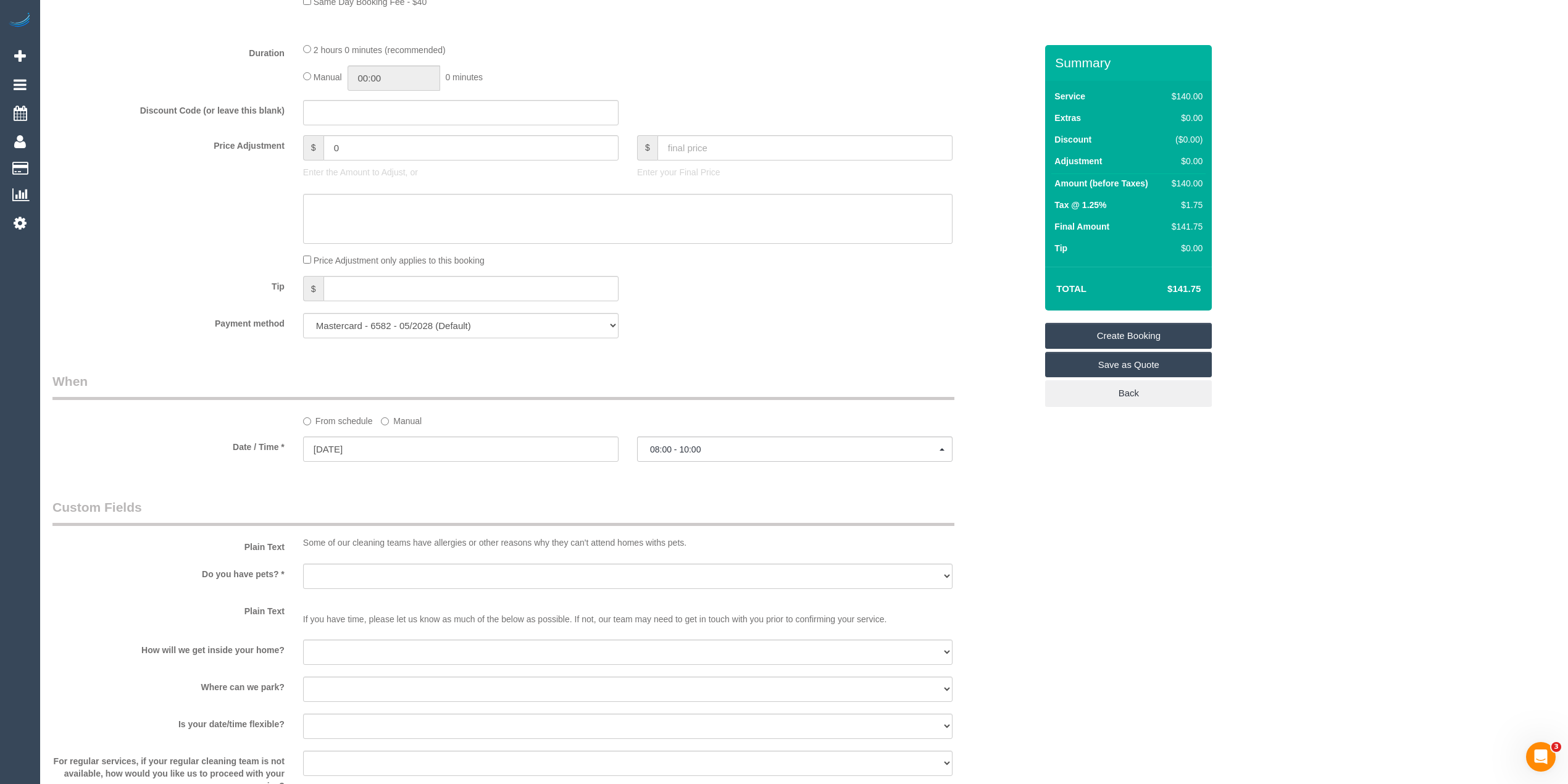
click at [1014, 472] on fieldset "When From schedule Manual Date / Time * 09/09/2025 08:00 - 10:00 Tue September …" at bounding box center [544, 423] width 983 height 101
click at [682, 444] on button "08:00 - 10:00" at bounding box center [794, 448] width 315 height 25
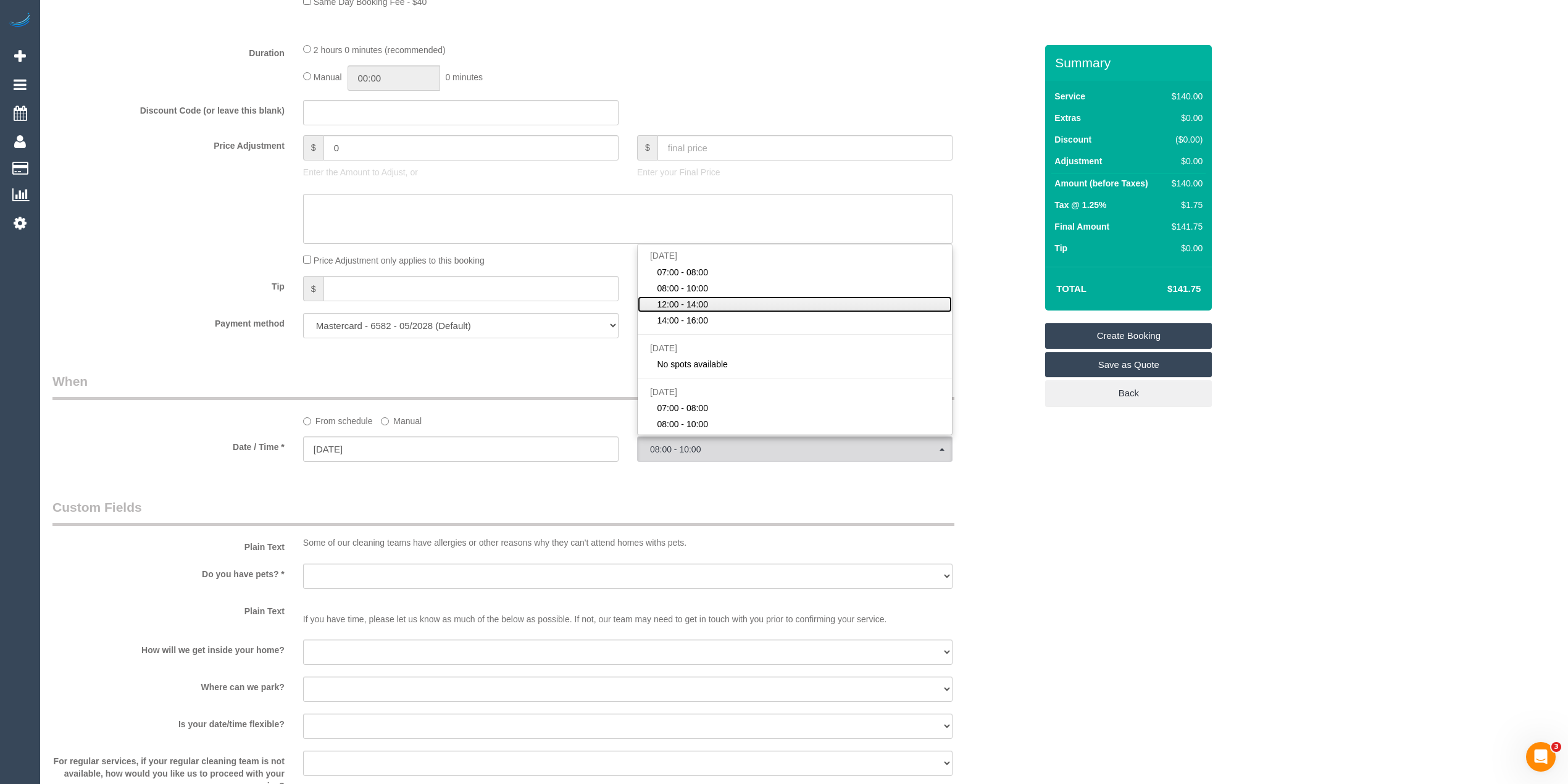
click at [693, 304] on span "12:00 - 14:00" at bounding box center [682, 304] width 52 height 12
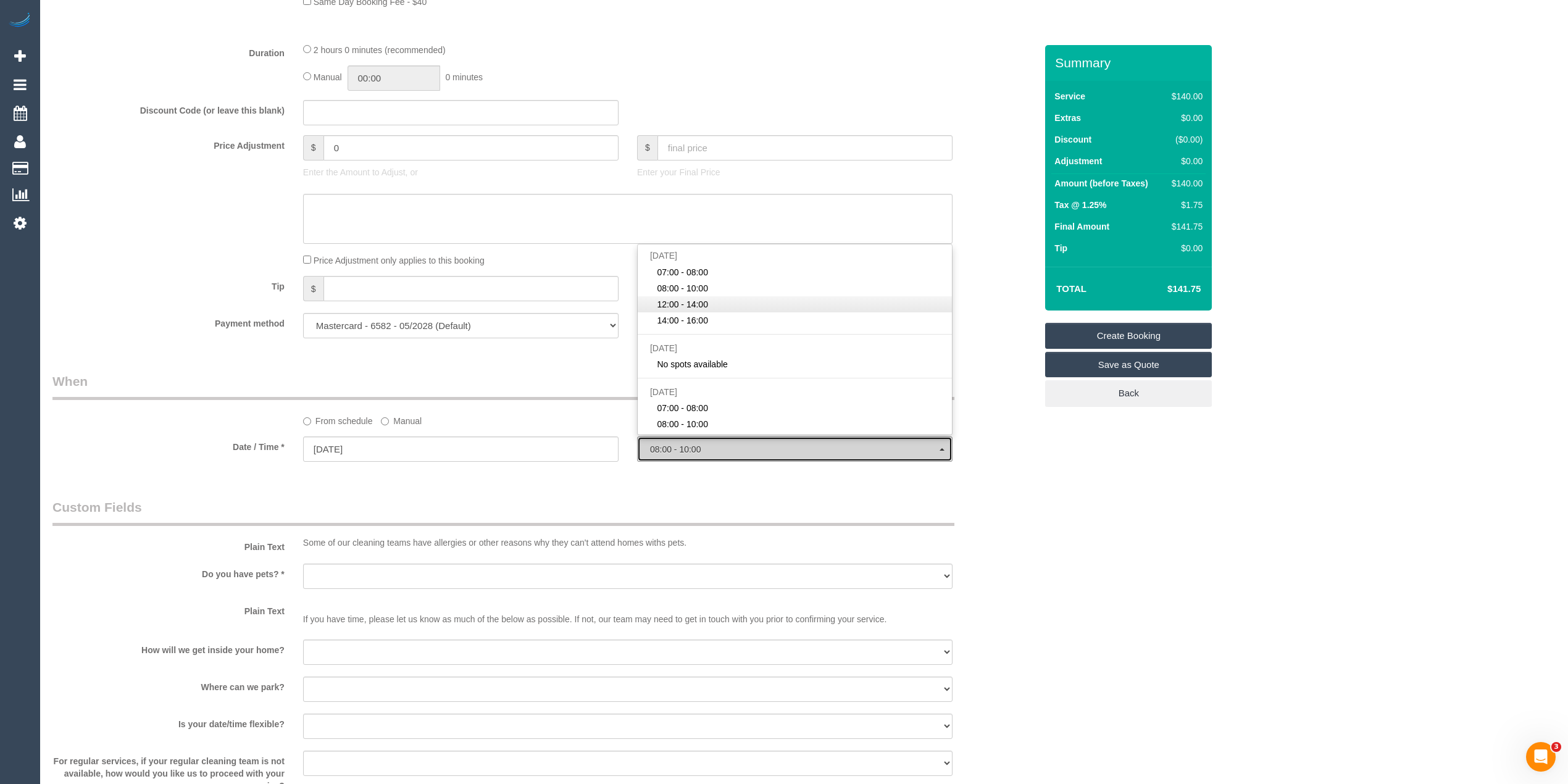
select select "spot3"
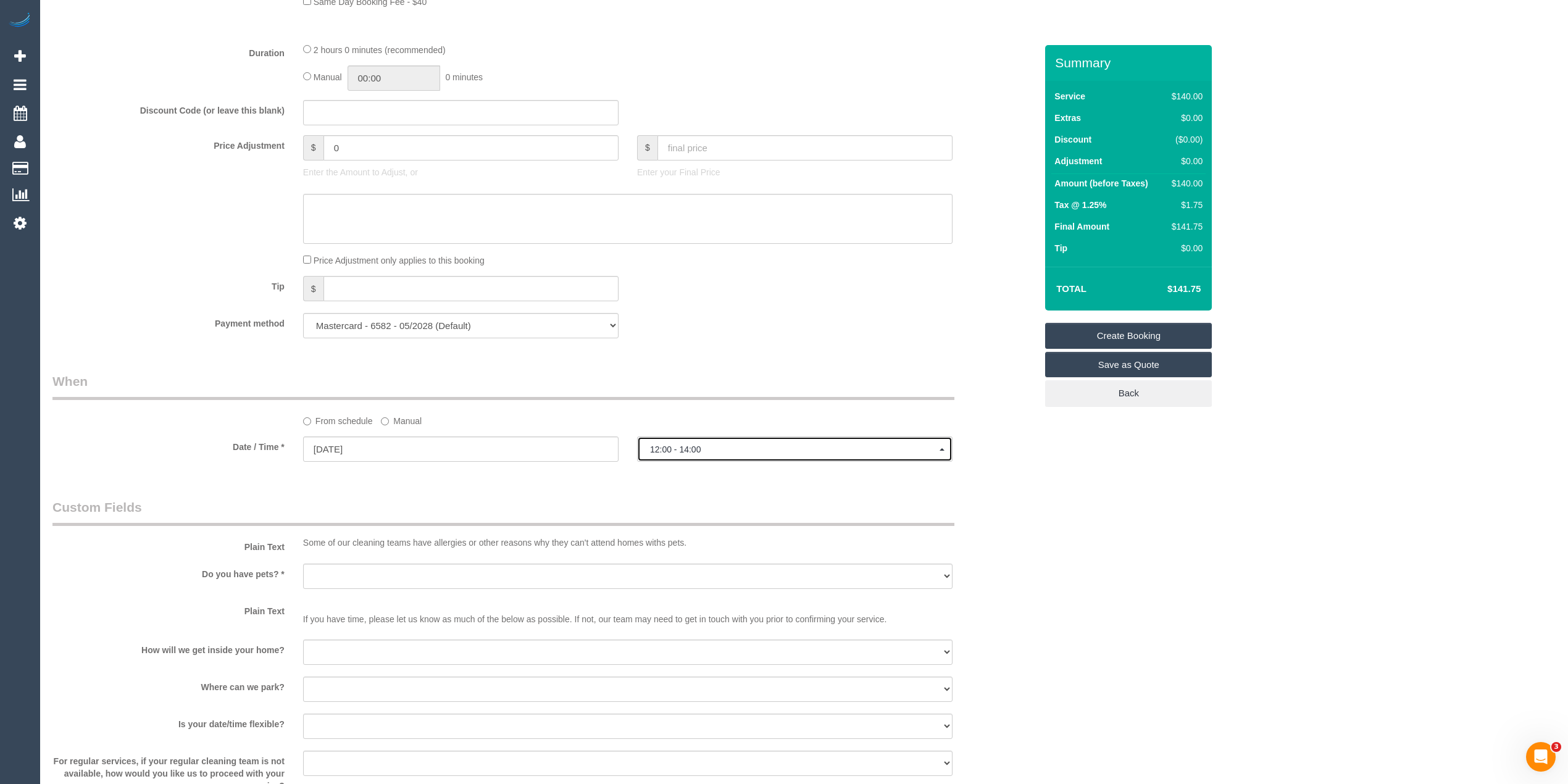
click at [681, 452] on span "12:00 - 14:00" at bounding box center [795, 449] width 290 height 10
click at [1188, 561] on div "Who Email* fsearaus@yahoo.com Name * Frank Sear Where Address* 86 Galdstone Str…" at bounding box center [804, 234] width 1503 height 2298
click at [318, 573] on select "Yes - Cats Yes - Dogs No pets Yes - Dogs and Cats Yes - Other" at bounding box center [627, 575] width 649 height 25
select select "number:28"
click at [303, 563] on select "Yes - Cats Yes - Dogs No pets Yes - Dogs and Cats Yes - Other" at bounding box center [627, 575] width 649 height 25
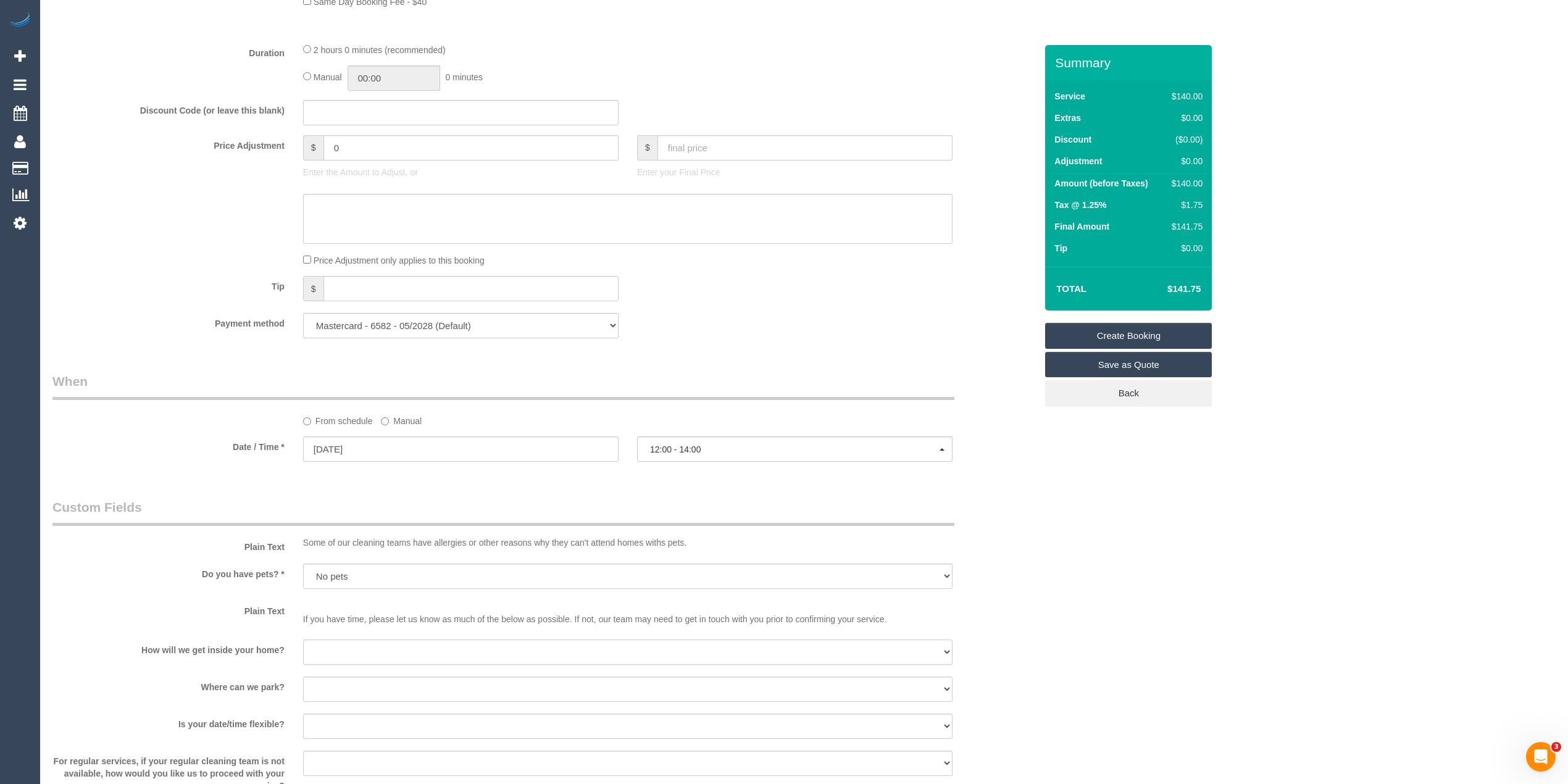
click at [355, 649] on select "I will be home Key will be left (please provide details below) Lock box/Access …" at bounding box center [627, 651] width 649 height 25
select select "number:14"
click at [303, 640] on select "I will be home Key will be left (please provide details below) Lock box/Access …" at bounding box center [627, 651] width 649 height 25
click at [359, 687] on select "I will provide parking on-site Free street parking Paid street parking (cost wi…" at bounding box center [627, 688] width 649 height 25
select select "number:19"
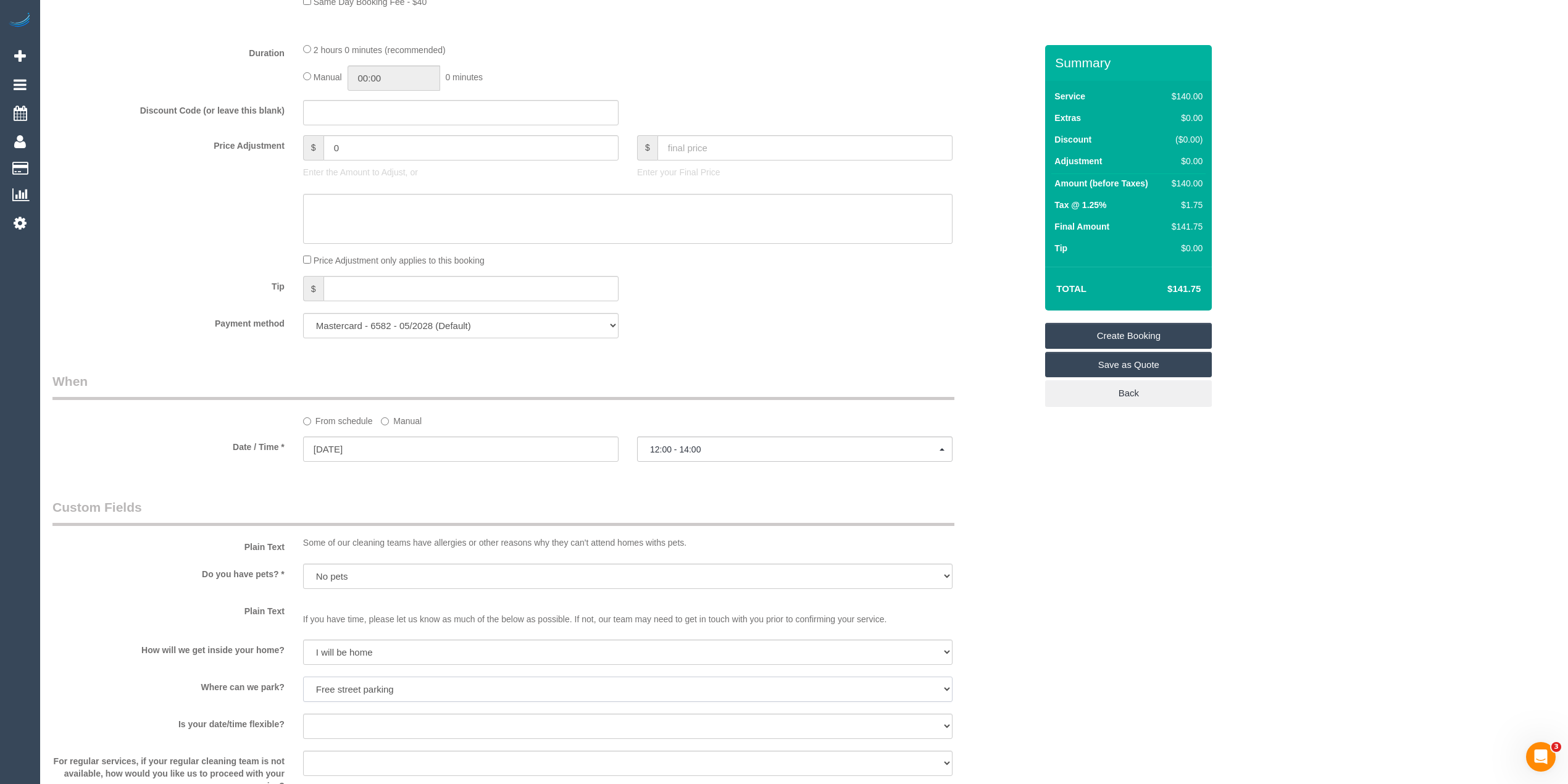
click at [303, 677] on select "I will provide parking on-site Free street parking Paid street parking (cost wi…" at bounding box center [627, 688] width 649 height 25
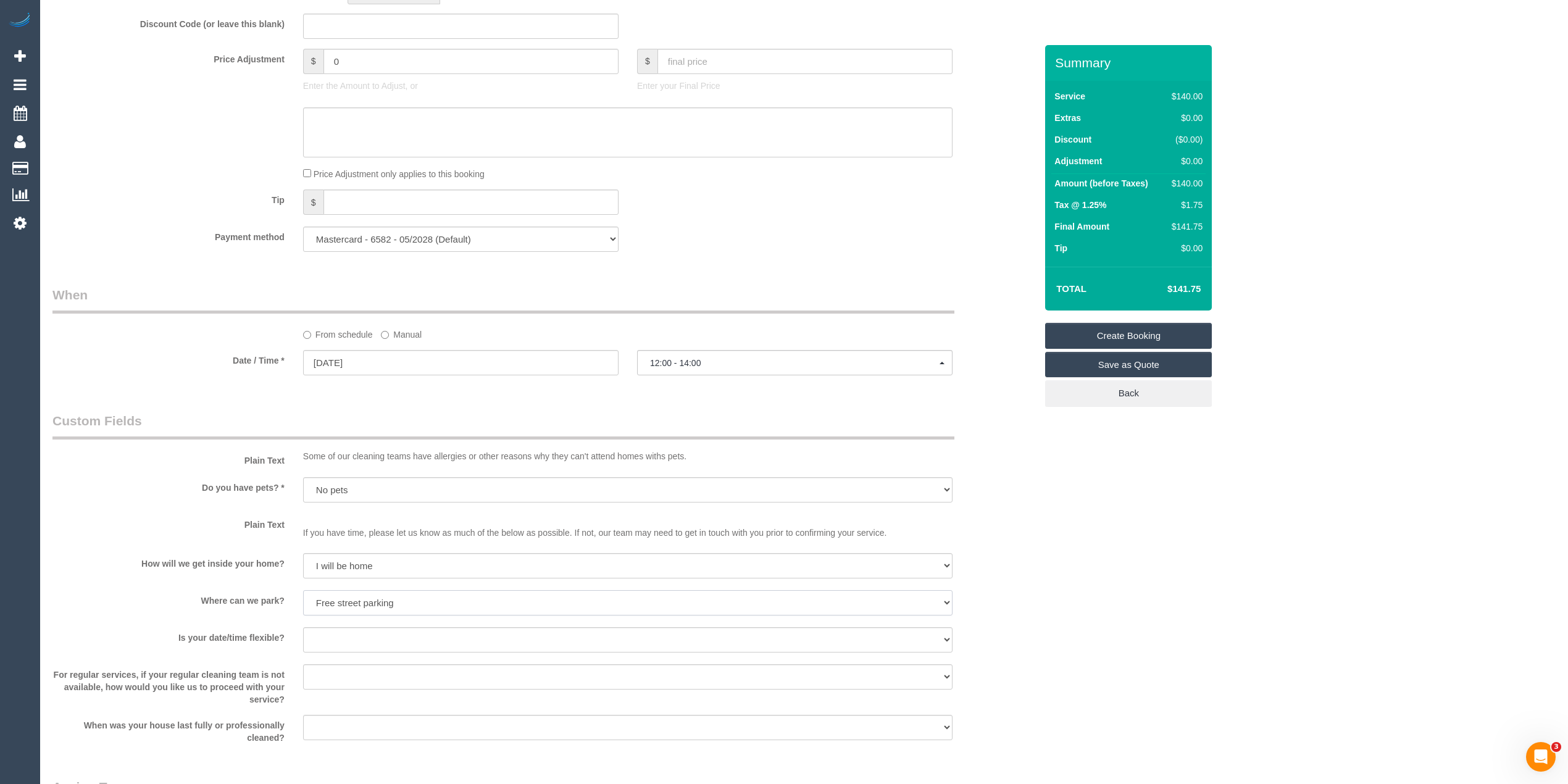
scroll to position [1097, 0]
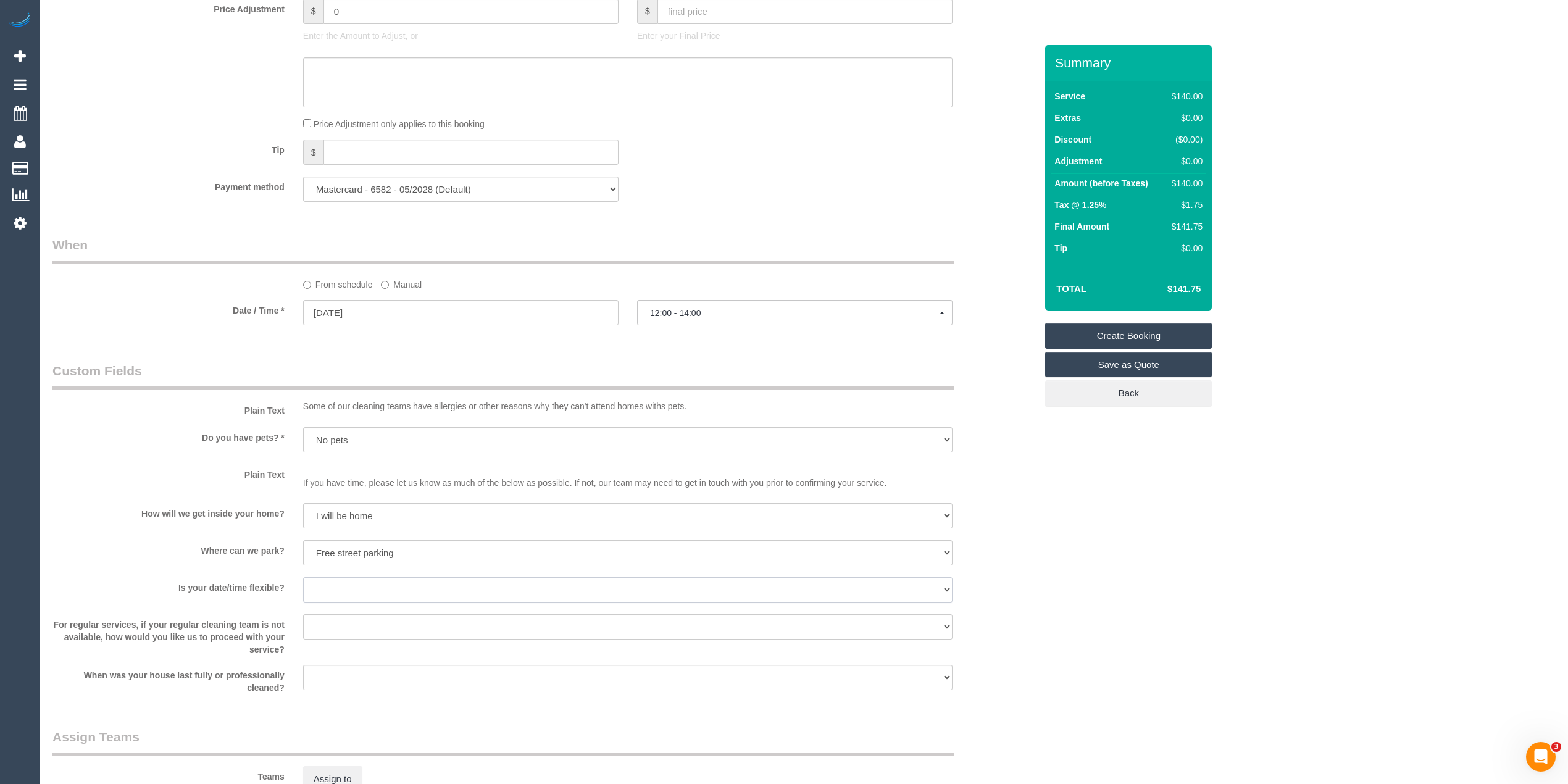
drag, startPoint x: 327, startPoint y: 588, endPoint x: 356, endPoint y: 583, distance: 29.4
click at [327, 588] on select "Yes - date and time Yes - date but not time Yes - time but not date No - No fle…" at bounding box center [627, 589] width 649 height 25
select select "number:36"
click at [303, 577] on select "Yes - date and time Yes - date but not time Yes - time but not date No - No fle…" at bounding box center [627, 589] width 649 height 25
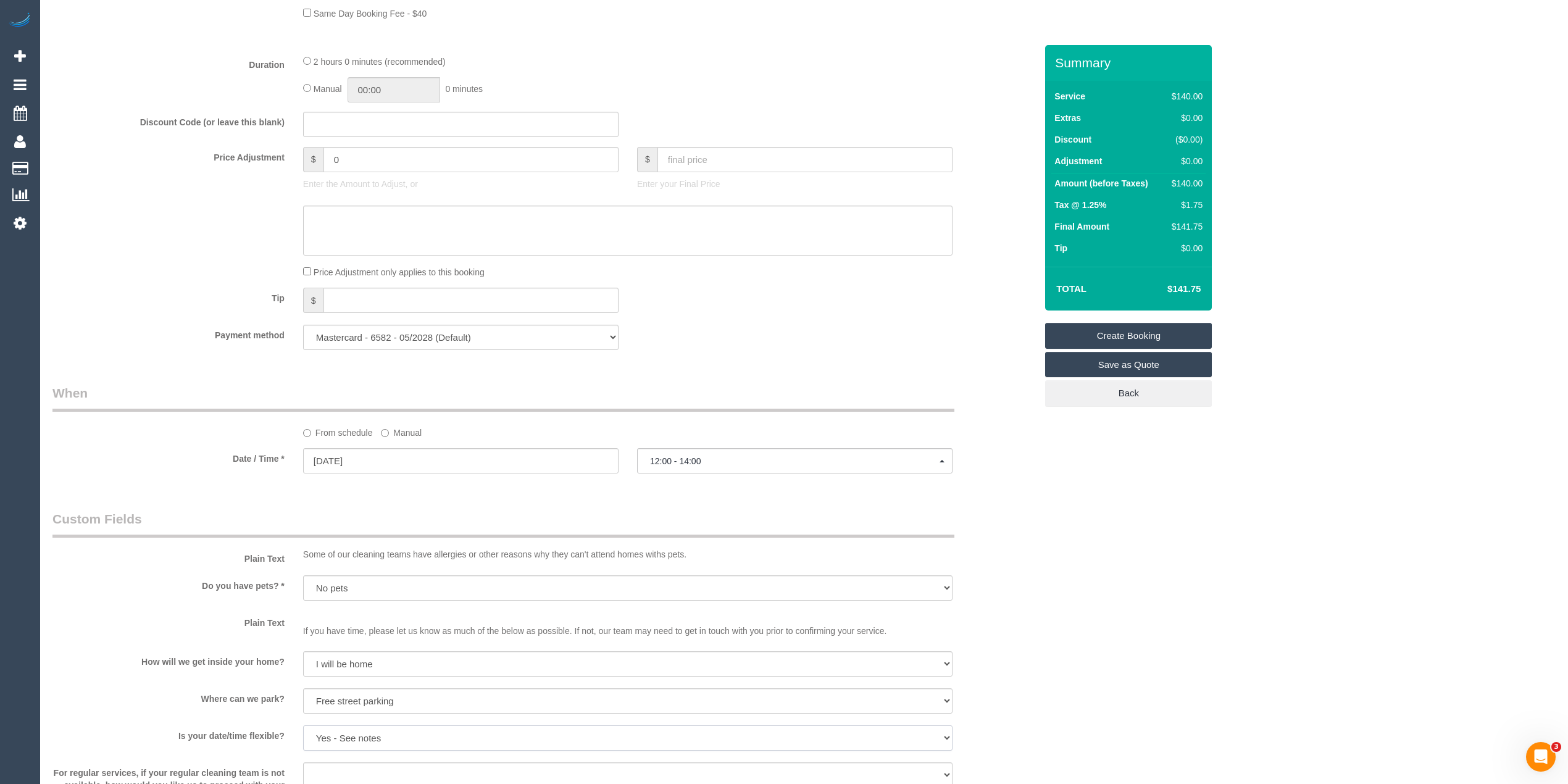
scroll to position [1371, 0]
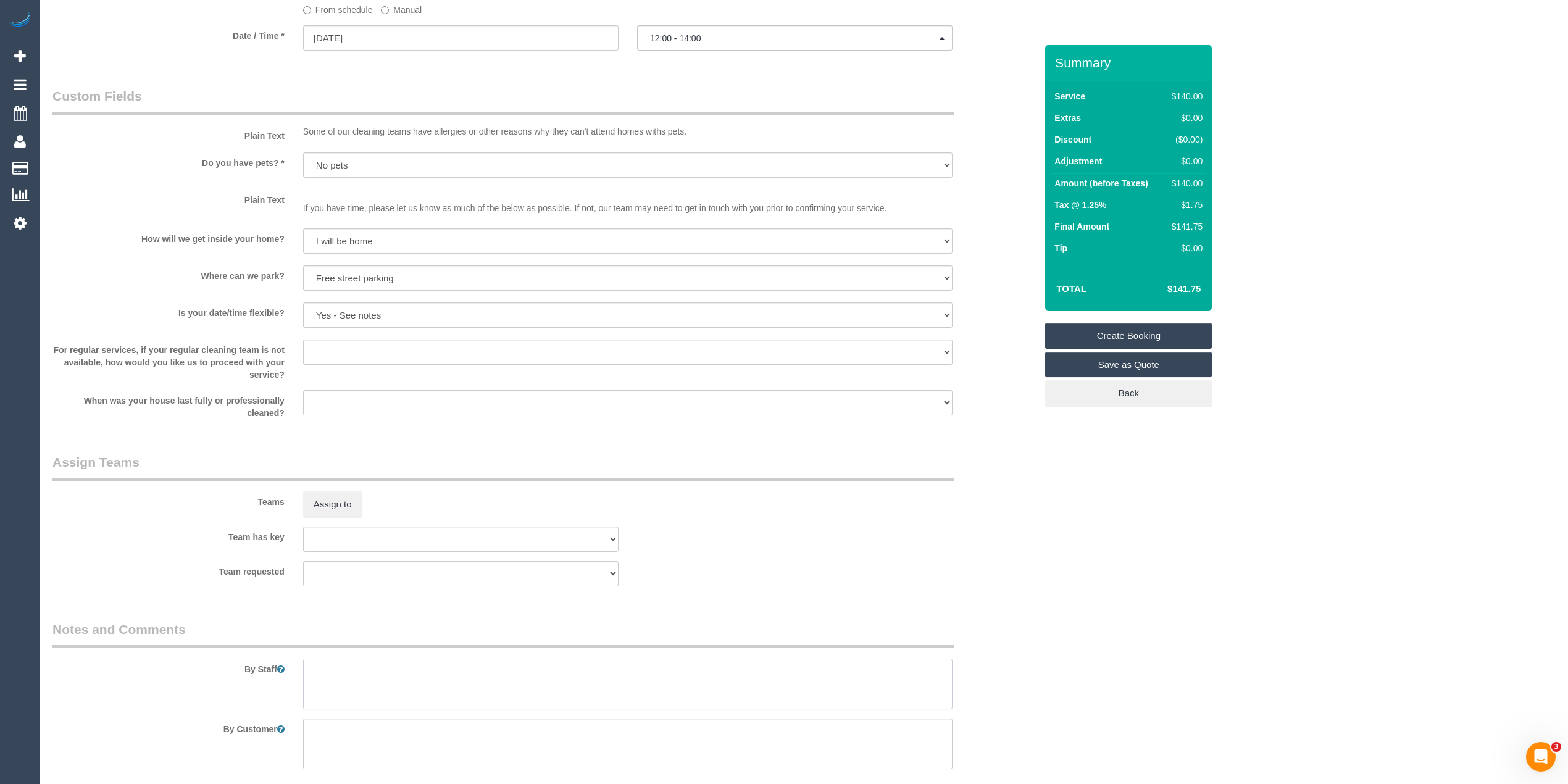
click at [366, 674] on textarea at bounding box center [627, 683] width 649 height 51
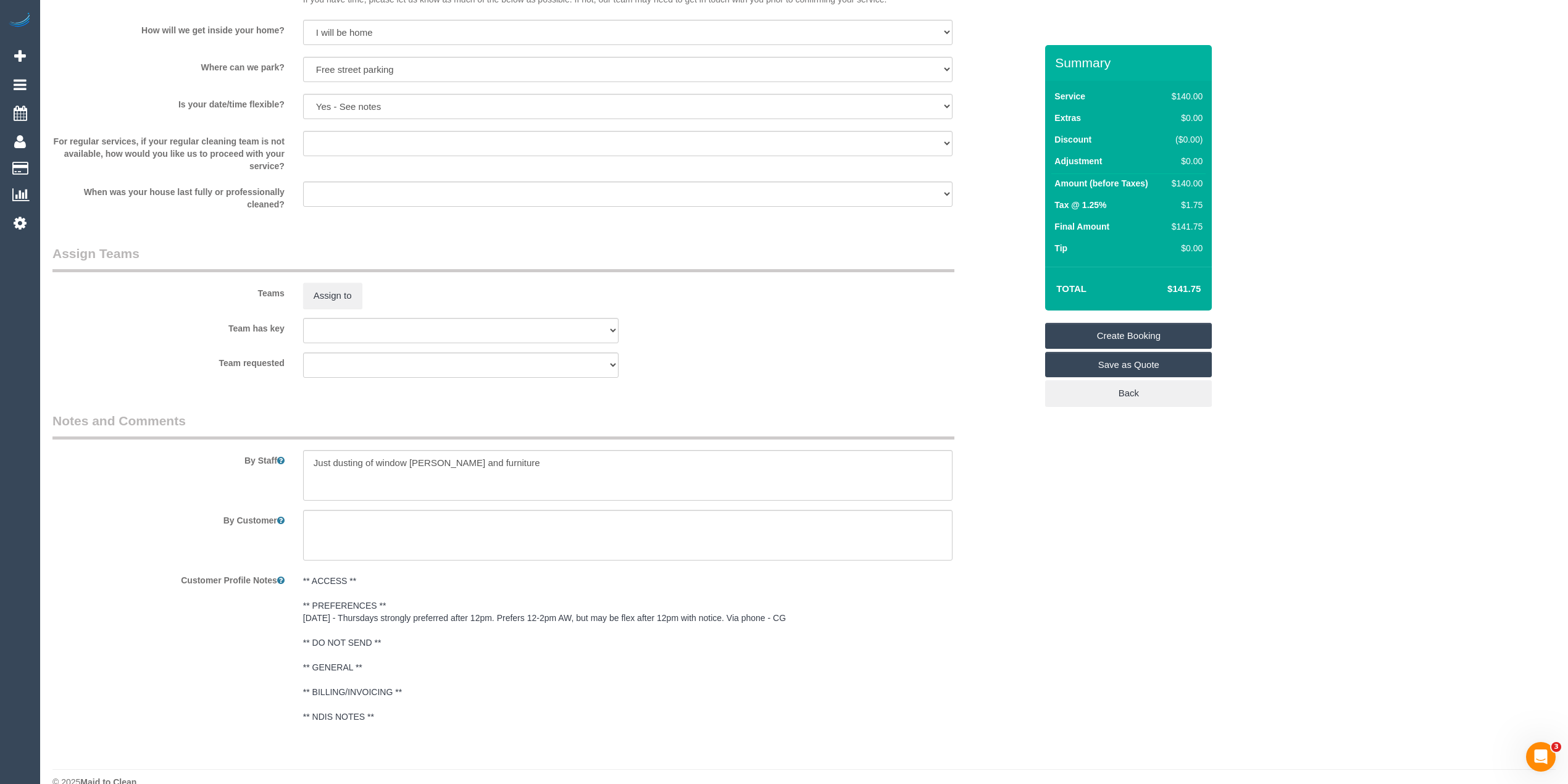
scroll to position [1602, 0]
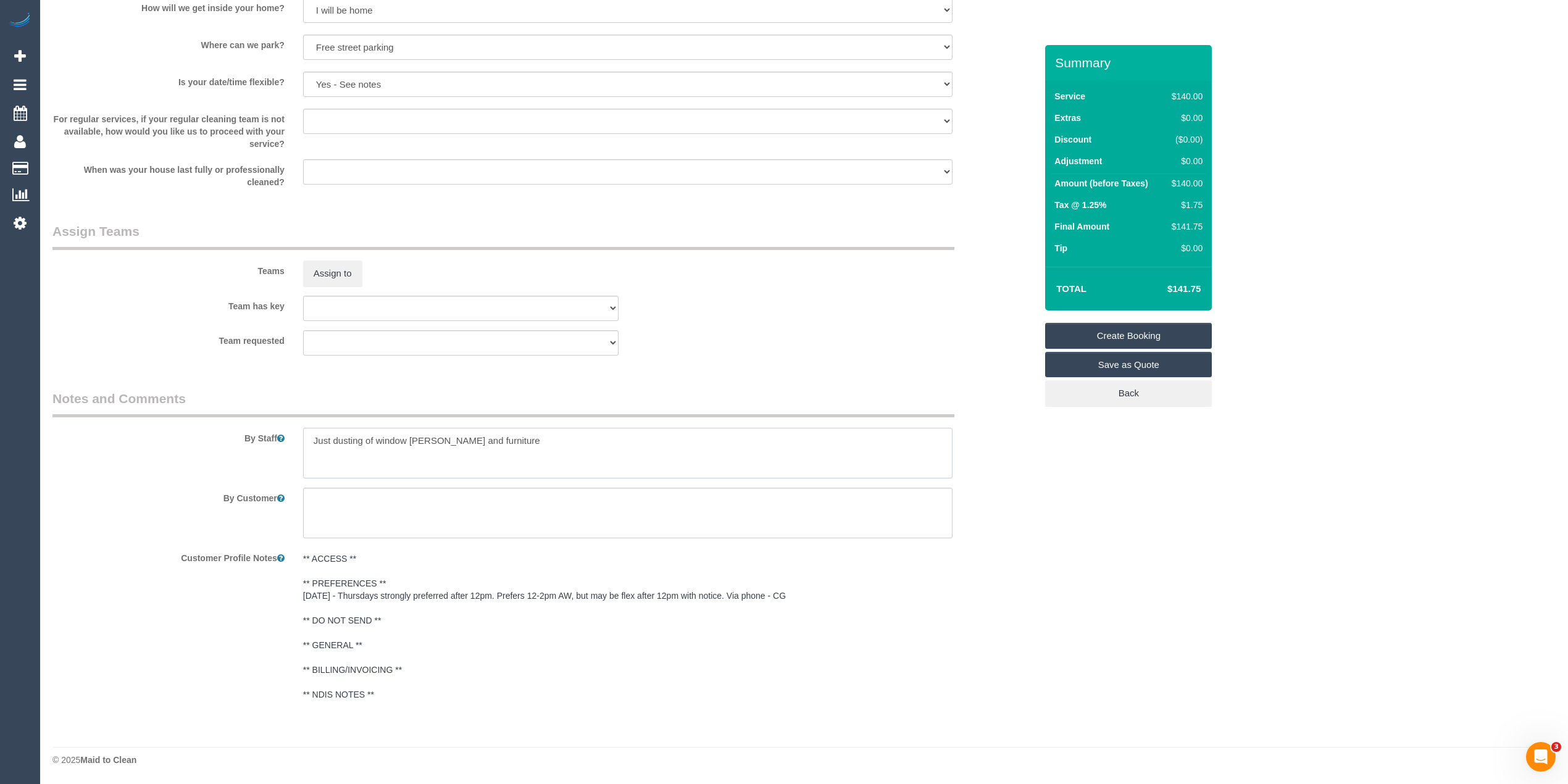
click at [497, 439] on textarea at bounding box center [627, 453] width 649 height 51
click at [335, 438] on textarea at bounding box center [627, 453] width 649 height 51
click at [389, 457] on textarea at bounding box center [627, 453] width 649 height 51
type textarea "Just thorough dusting of window sills and furniture. Bathroom/kitchen do not ne…"
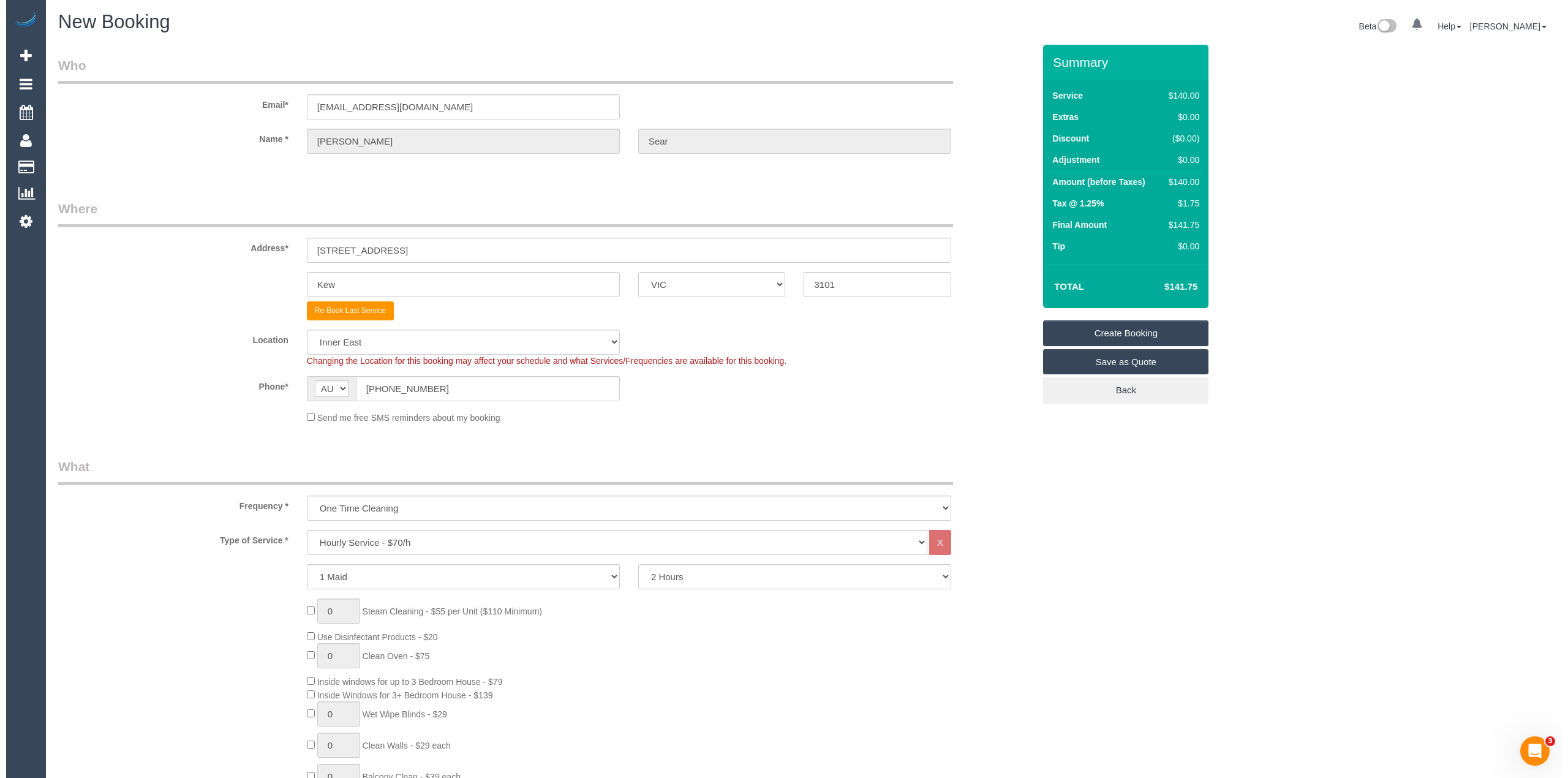
scroll to position [0, 0]
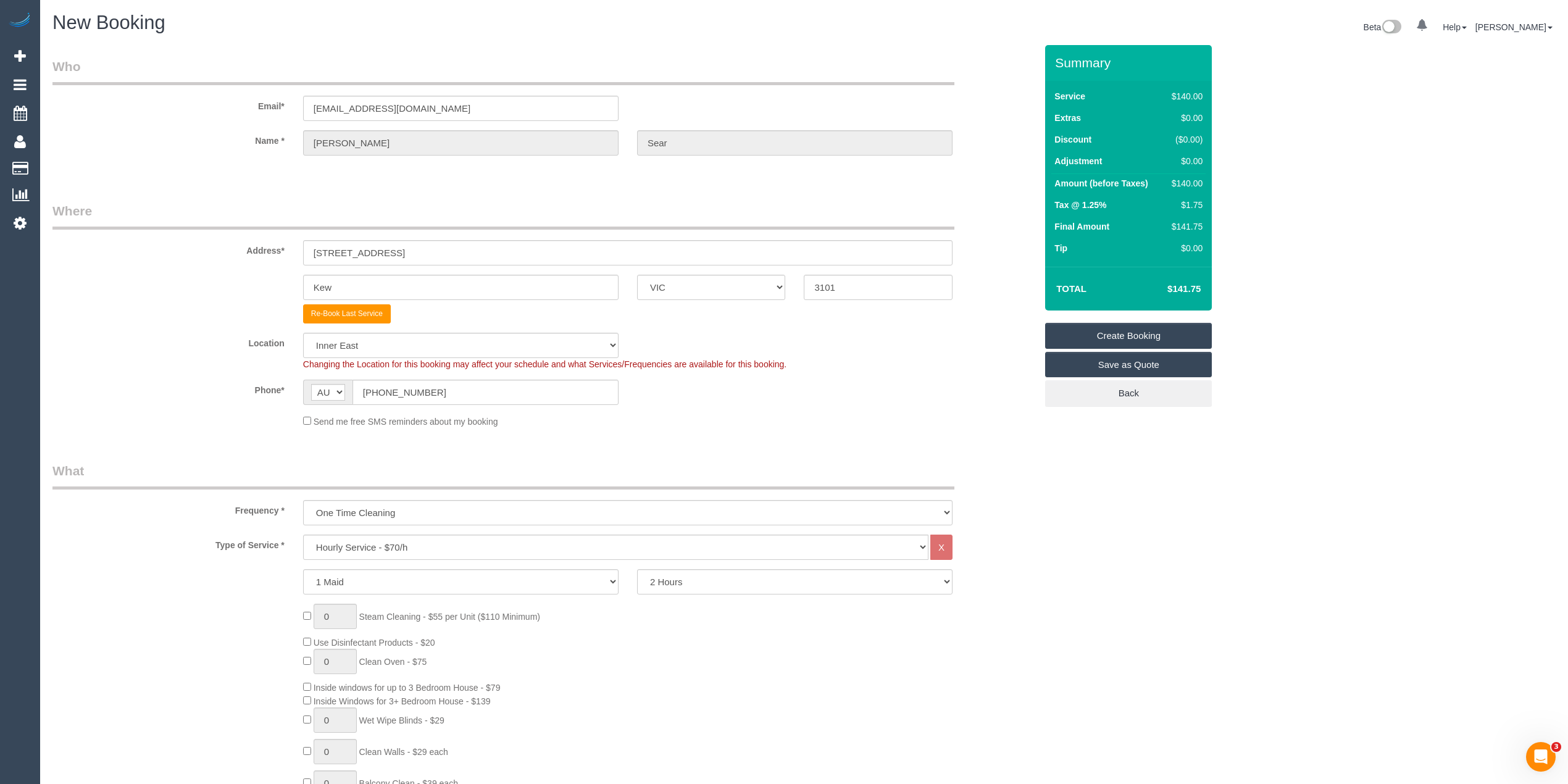
click at [1130, 327] on link "Create Booking" at bounding box center [1128, 336] width 167 height 26
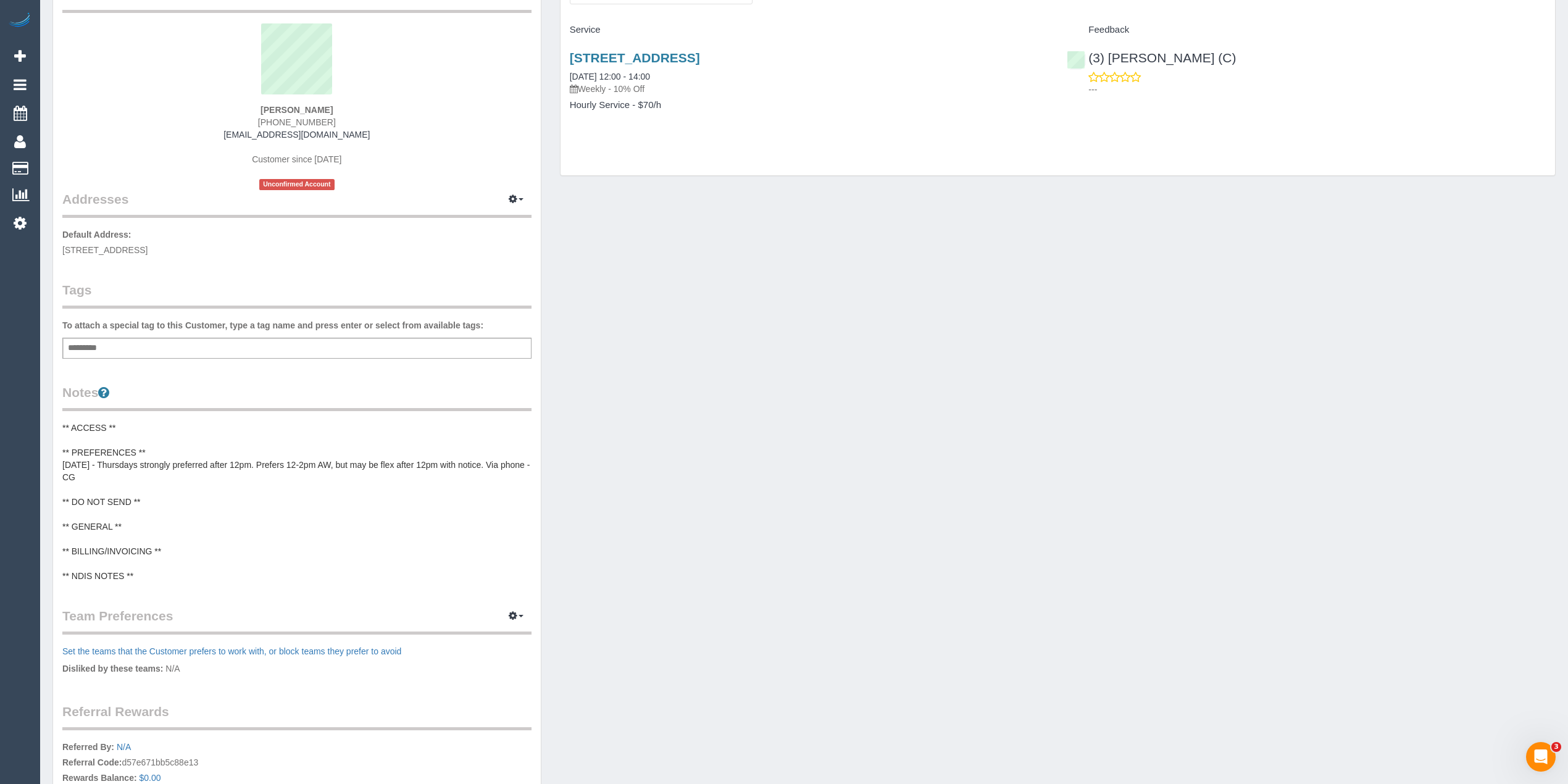
scroll to position [137, 0]
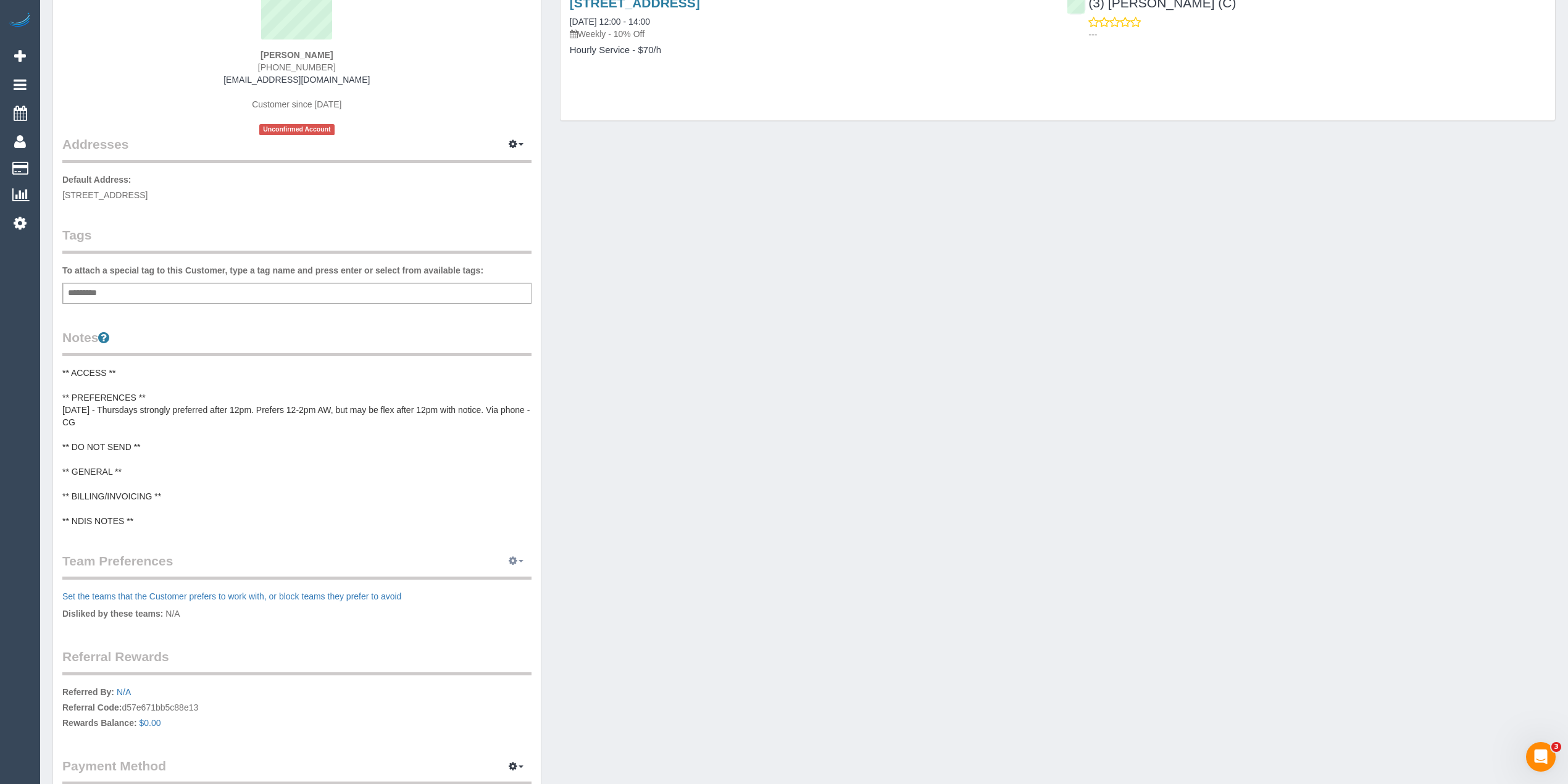
click at [520, 560] on span "button" at bounding box center [521, 561] width 5 height 2
click at [475, 588] on link "Manage Preferences" at bounding box center [478, 583] width 105 height 16
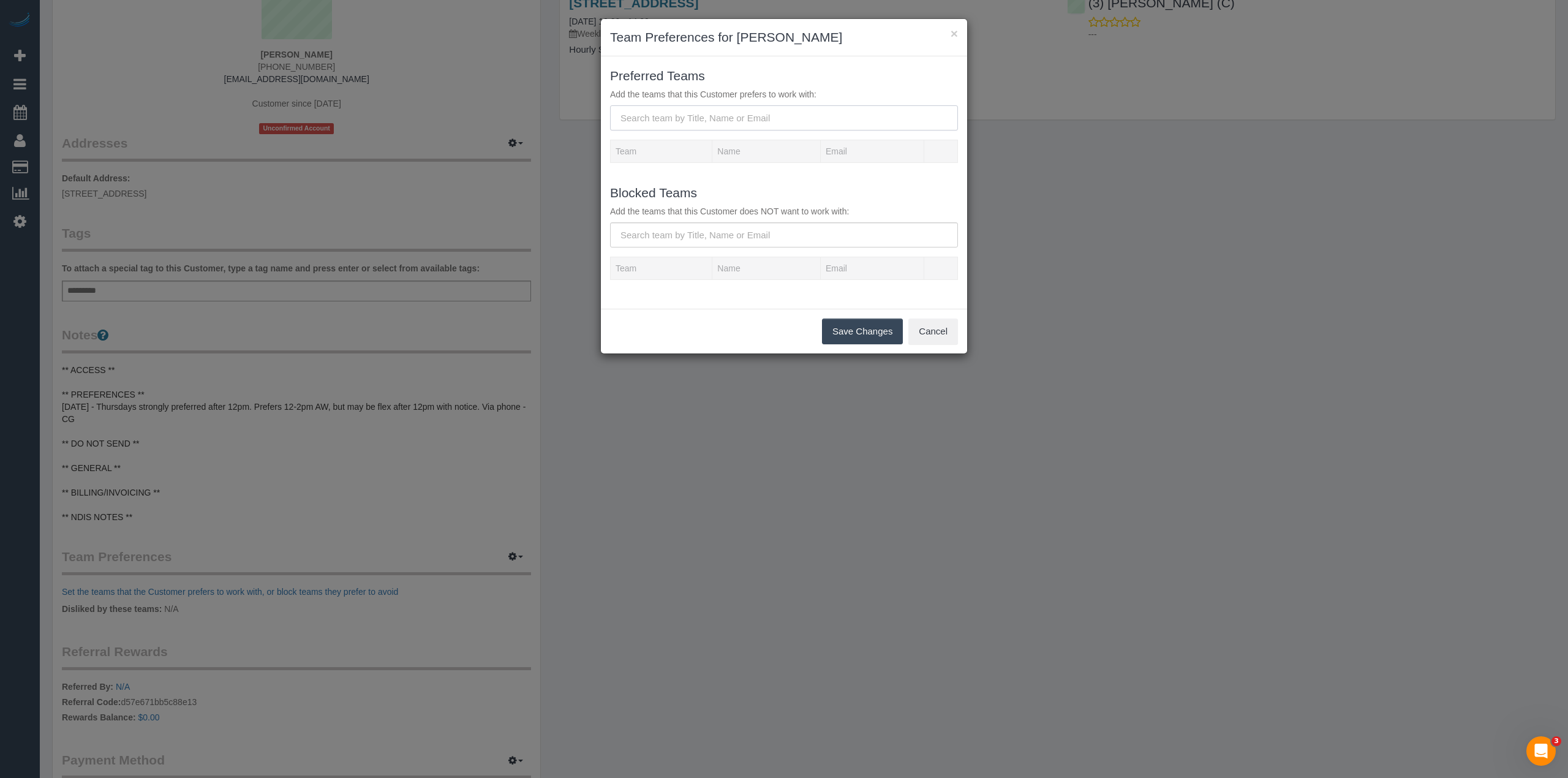
click at [687, 116] on input "text" at bounding box center [784, 118] width 348 height 25
type input "Imanuil"
click at [685, 147] on b "(3) Imanuil Afiuo (C)" at bounding box center [661, 143] width 76 height 10
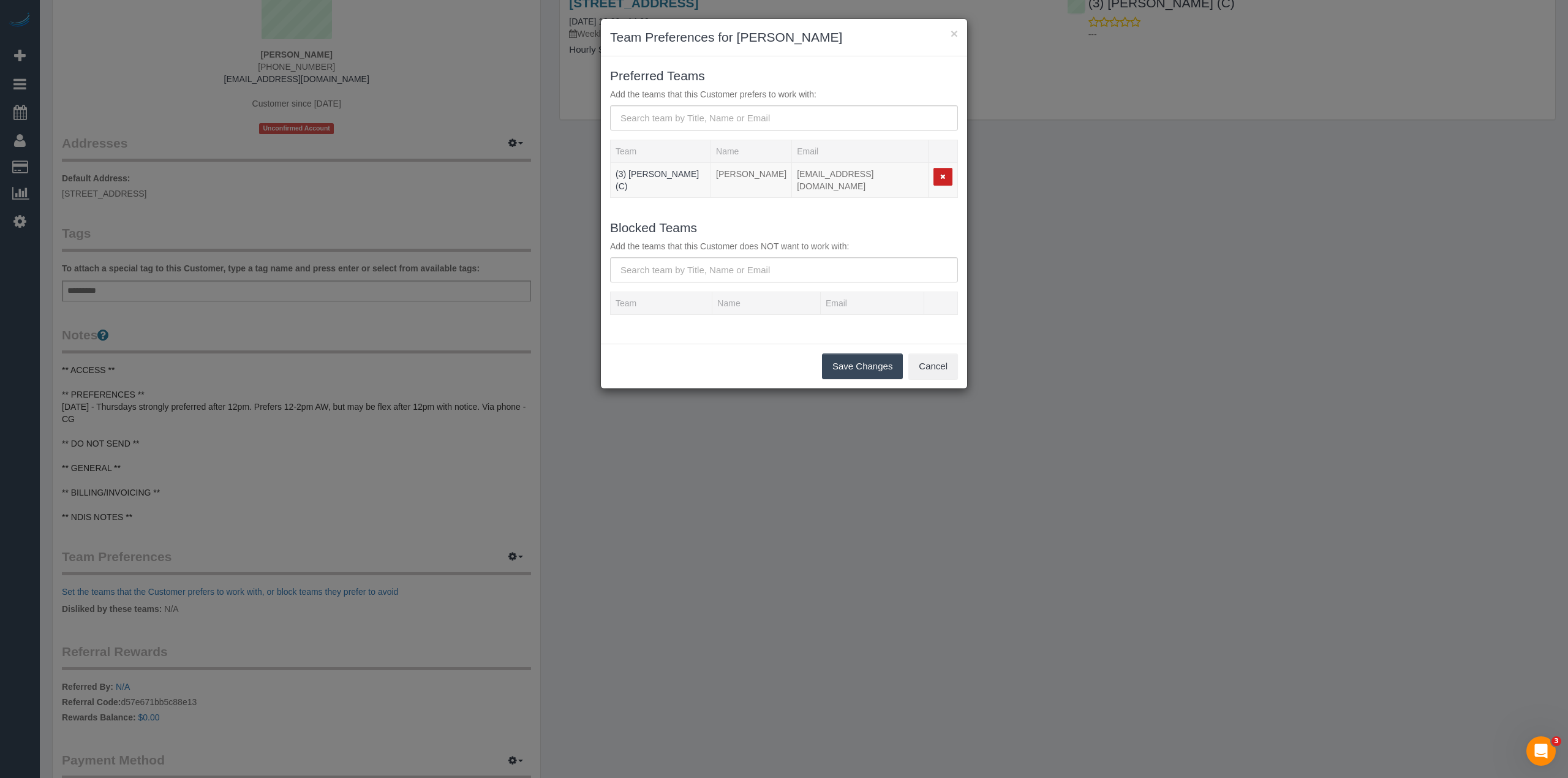
click at [845, 362] on button "Save Changes" at bounding box center [863, 366] width 81 height 26
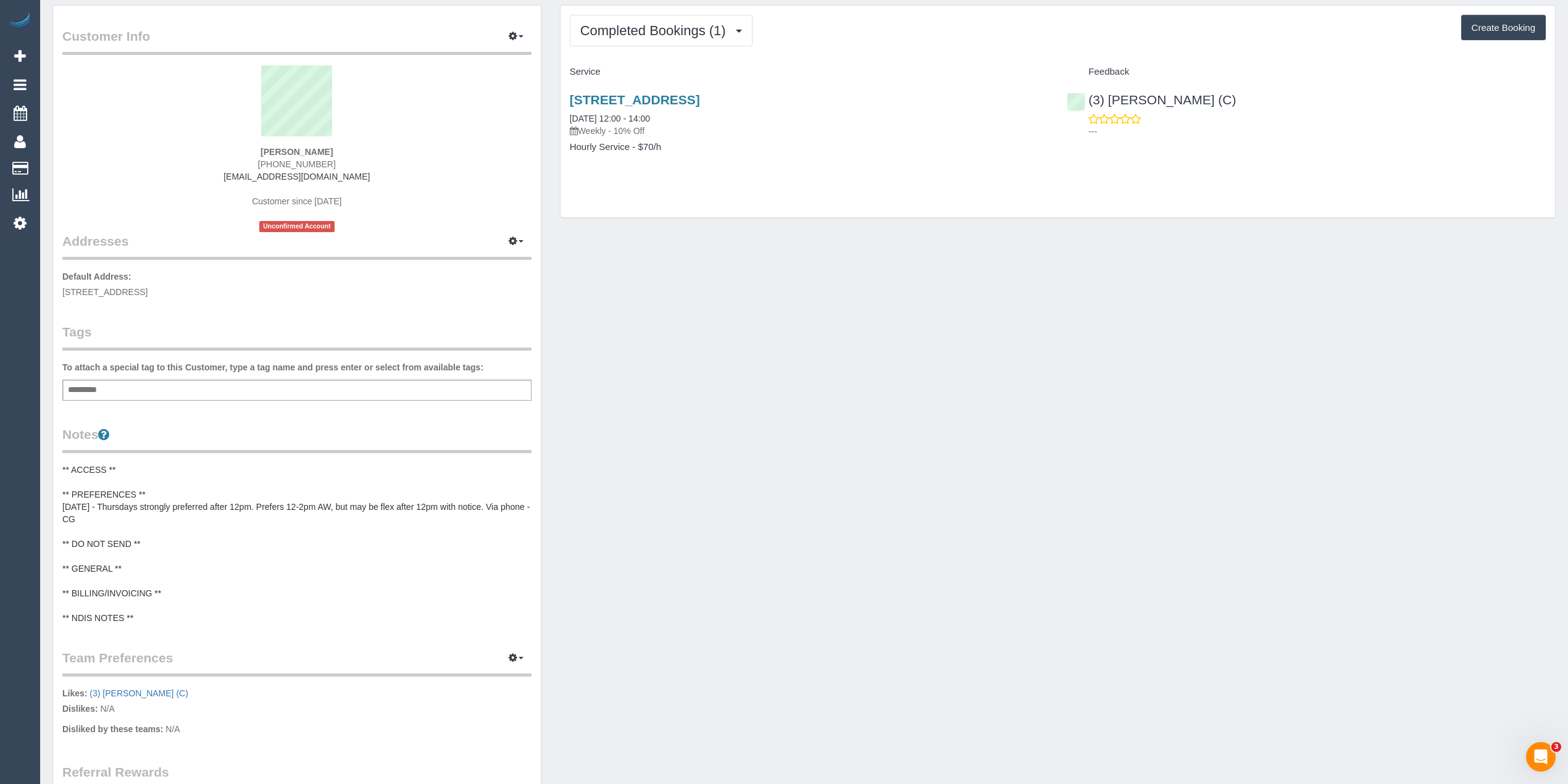
scroll to position [0, 0]
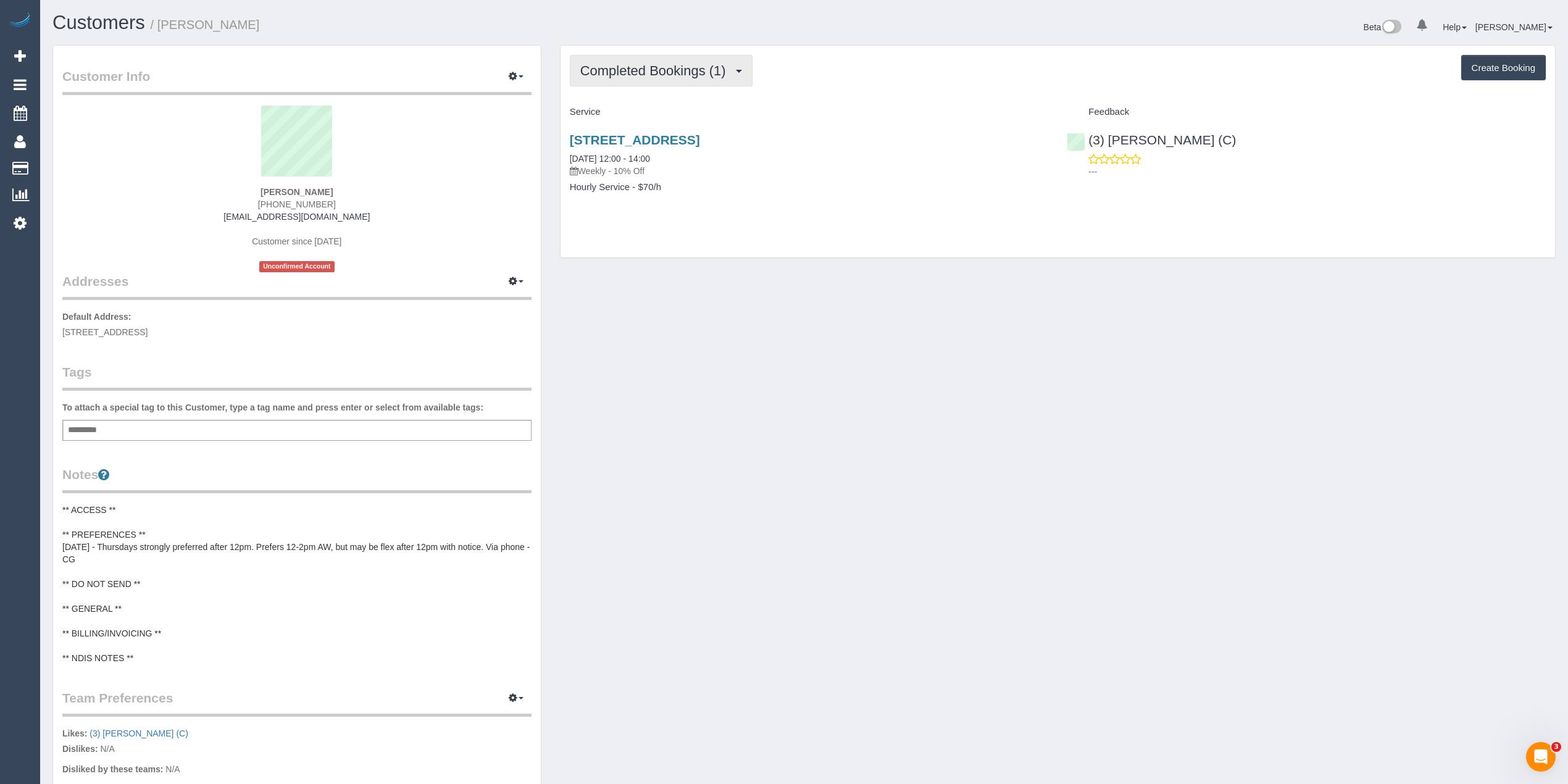
click at [618, 72] on span "Completed Bookings (1)" at bounding box center [656, 70] width 151 height 16
click at [643, 116] on link "Upcoming Bookings (0)" at bounding box center [635, 115] width 129 height 16
click at [97, 543] on pre "** ACCESS ** ** PREFERENCES ** 17/07/25 - Thursdays strongly preferred after 12…" at bounding box center [296, 583] width 469 height 160
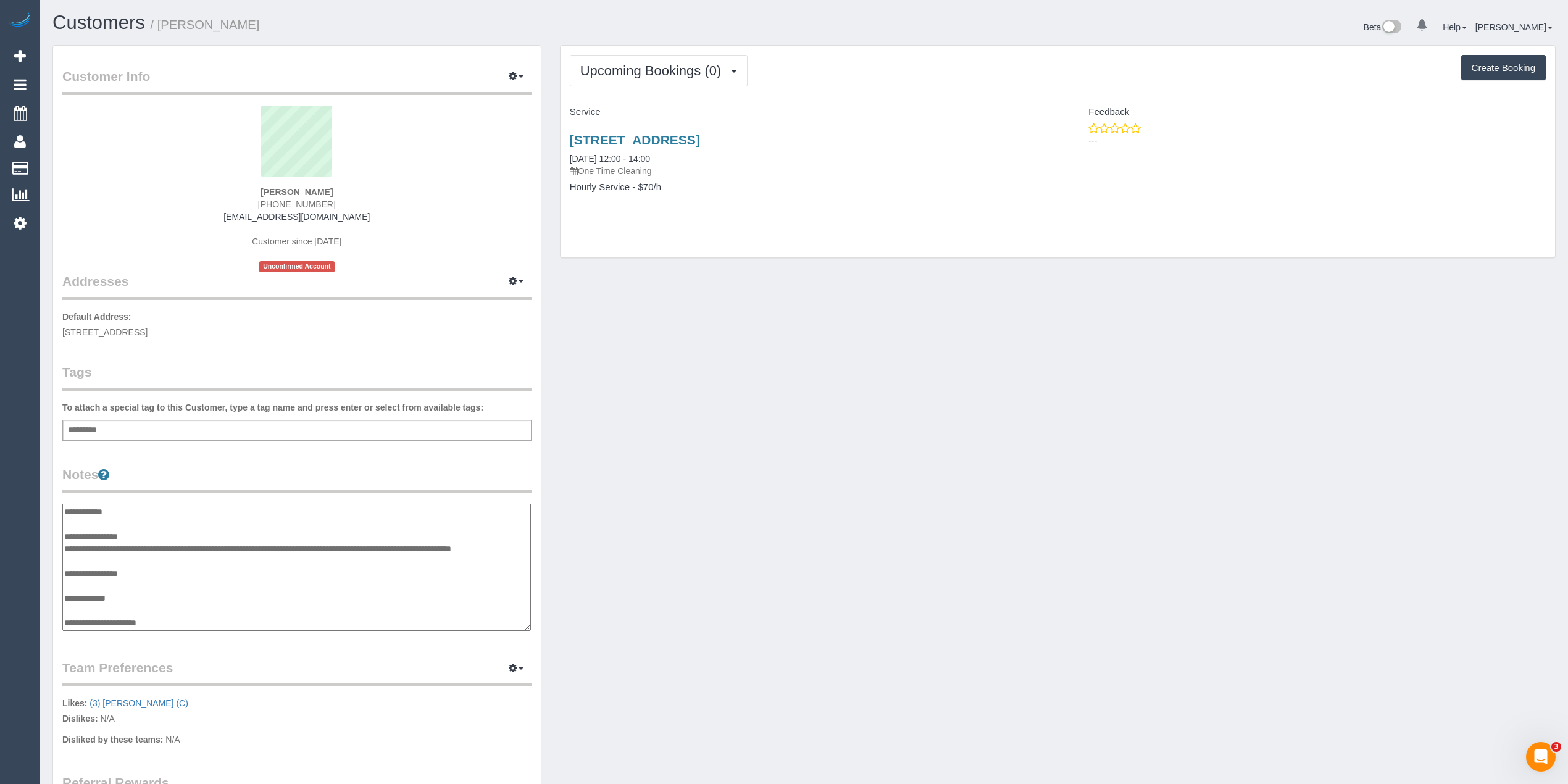
drag, startPoint x: 161, startPoint y: 538, endPoint x: 160, endPoint y: 532, distance: 6.1
click at [161, 538] on textarea "**********" at bounding box center [296, 567] width 468 height 128
click at [82, 543] on textarea "**********" at bounding box center [296, 567] width 468 height 128
paste textarea "**********"
click at [196, 544] on textarea "**********" at bounding box center [296, 567] width 468 height 128
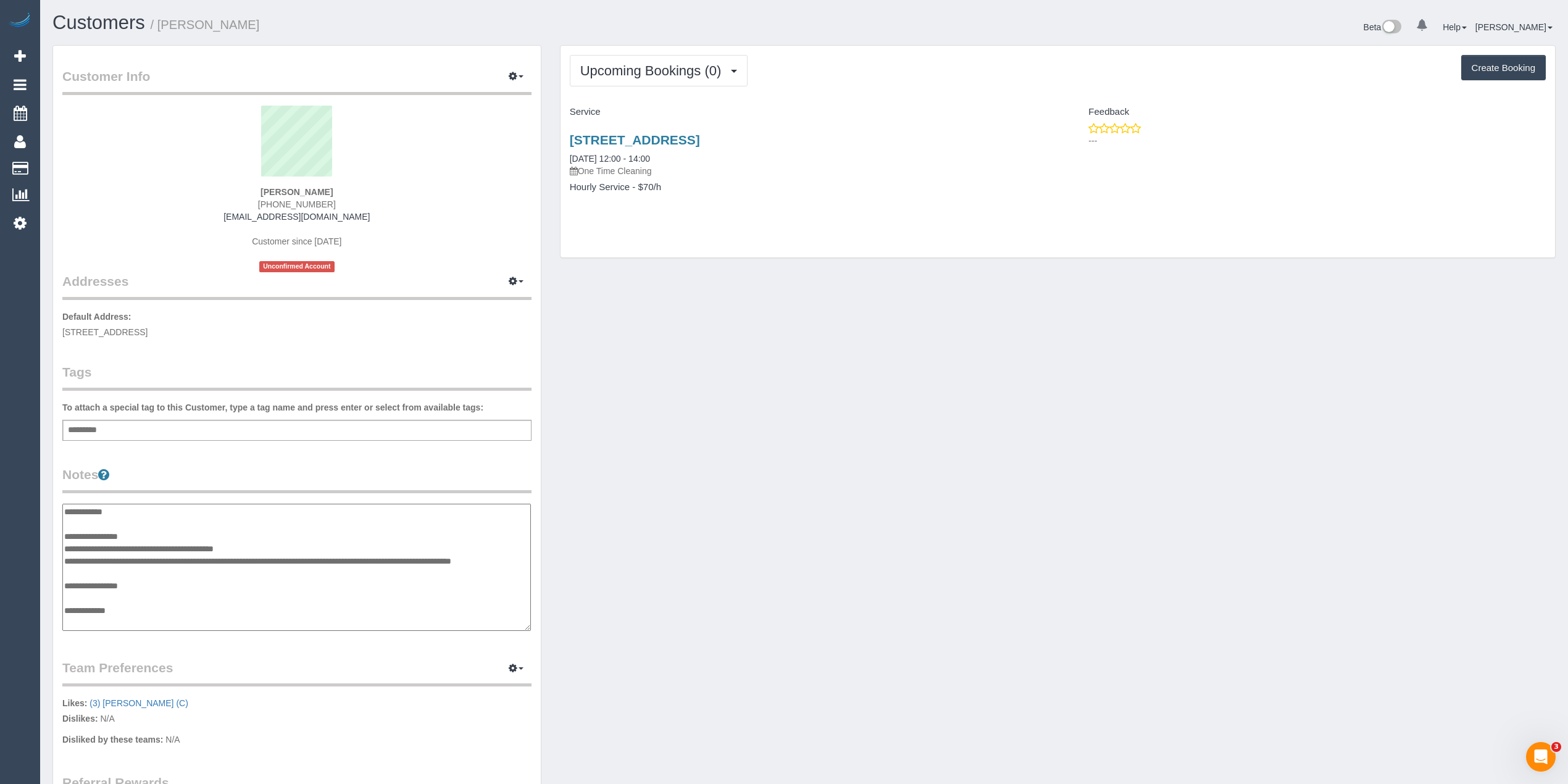
click at [304, 543] on textarea "**********" at bounding box center [296, 567] width 468 height 128
type textarea "**********"
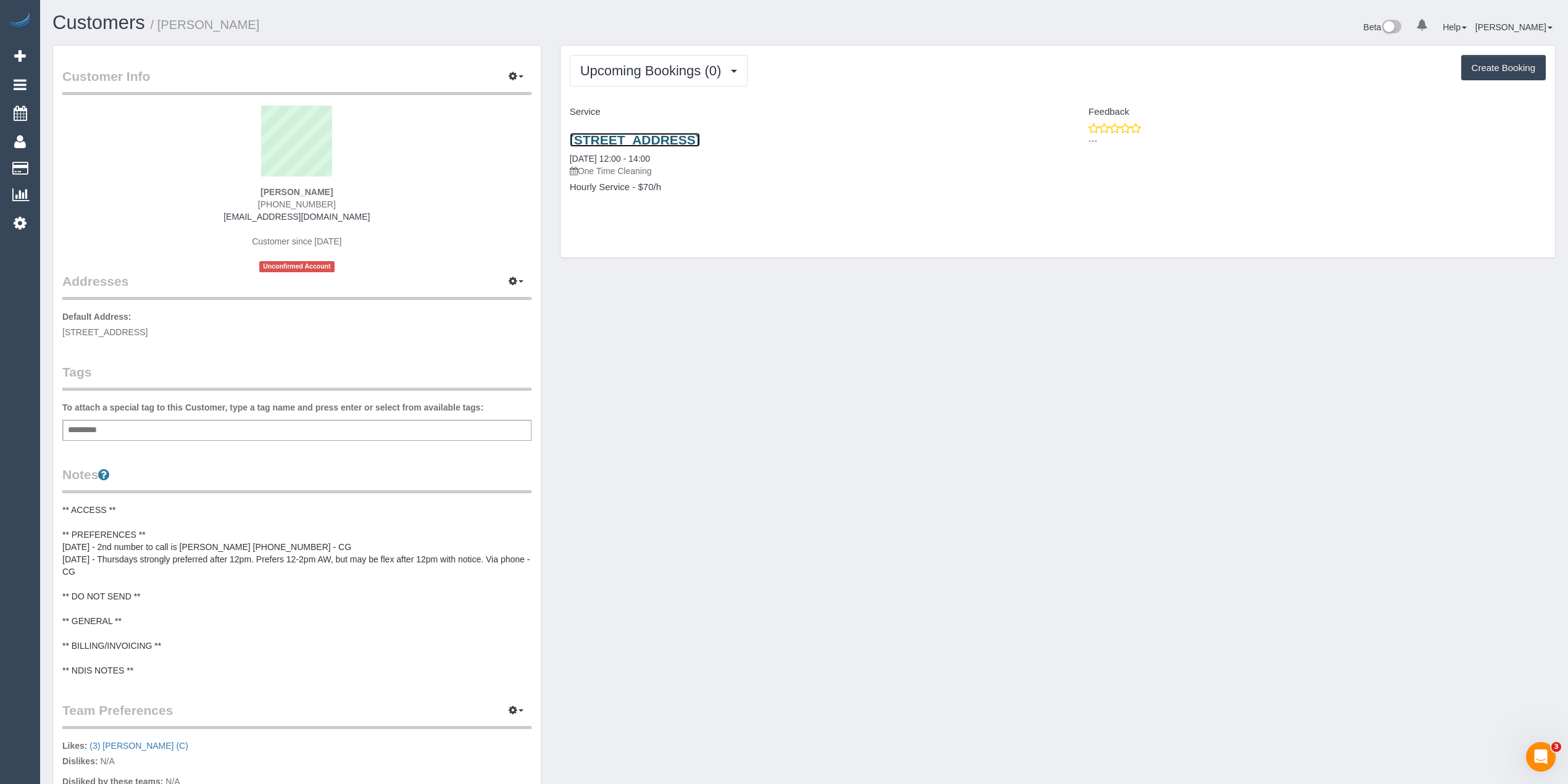
click at [656, 143] on link "86 Galdstone Street, Kew, VIC 3101" at bounding box center [635, 139] width 130 height 14
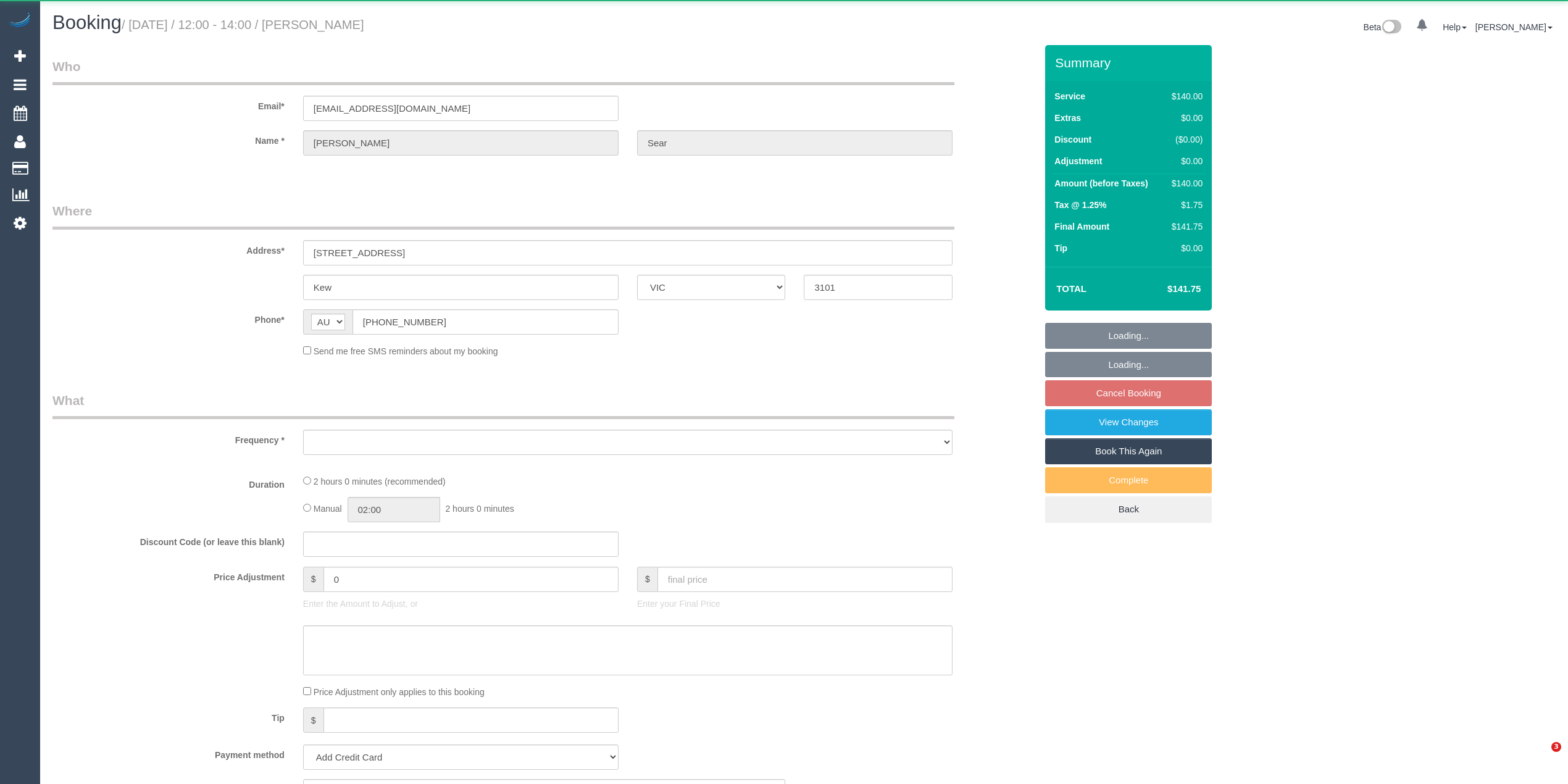
select select "VIC"
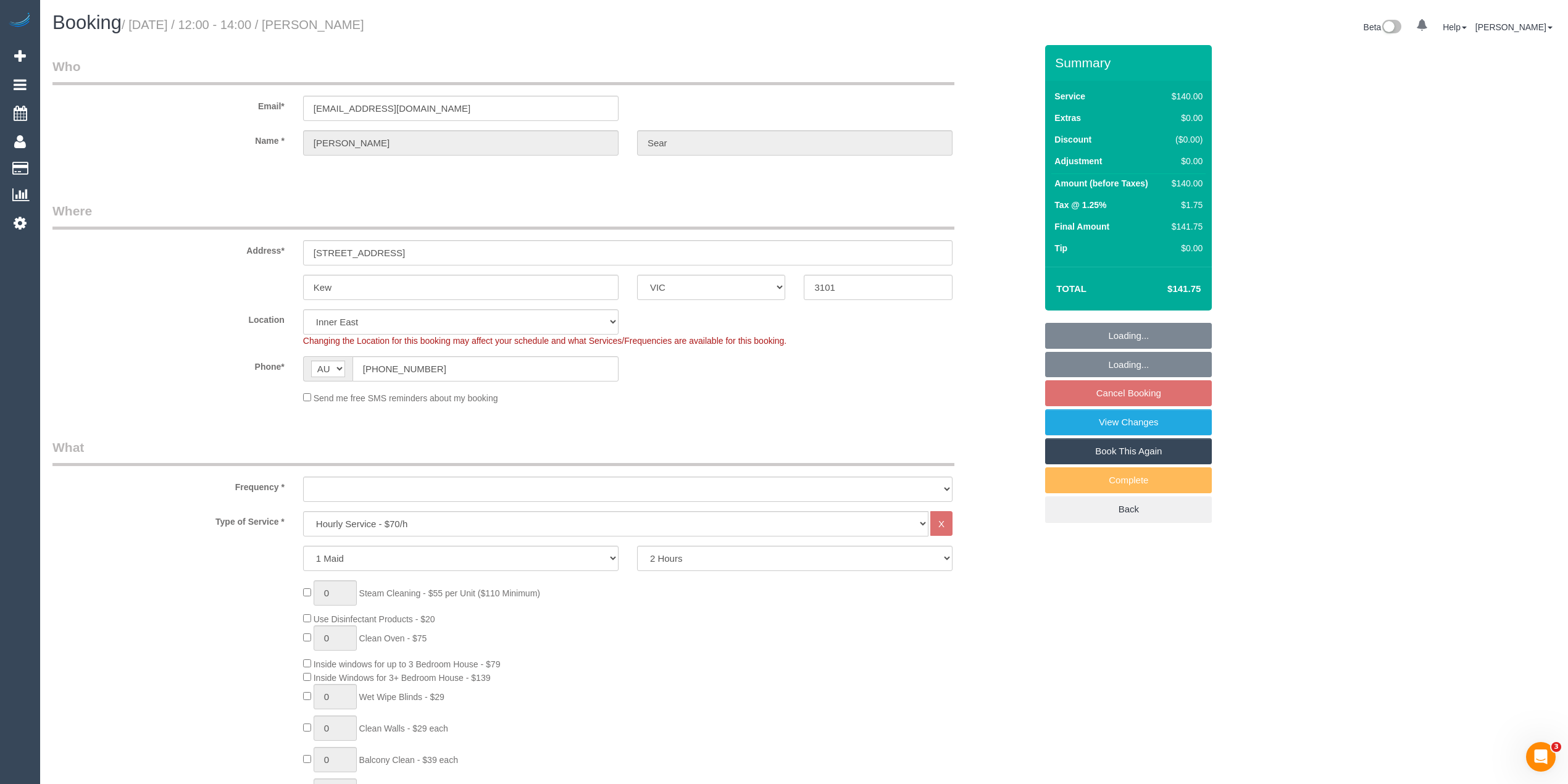
select select "object:839"
select select "string:stripe-pm_1RlkdR2GScqysDRV8uTSuxfl"
select select "number:28"
select select "number:14"
select select "number:19"
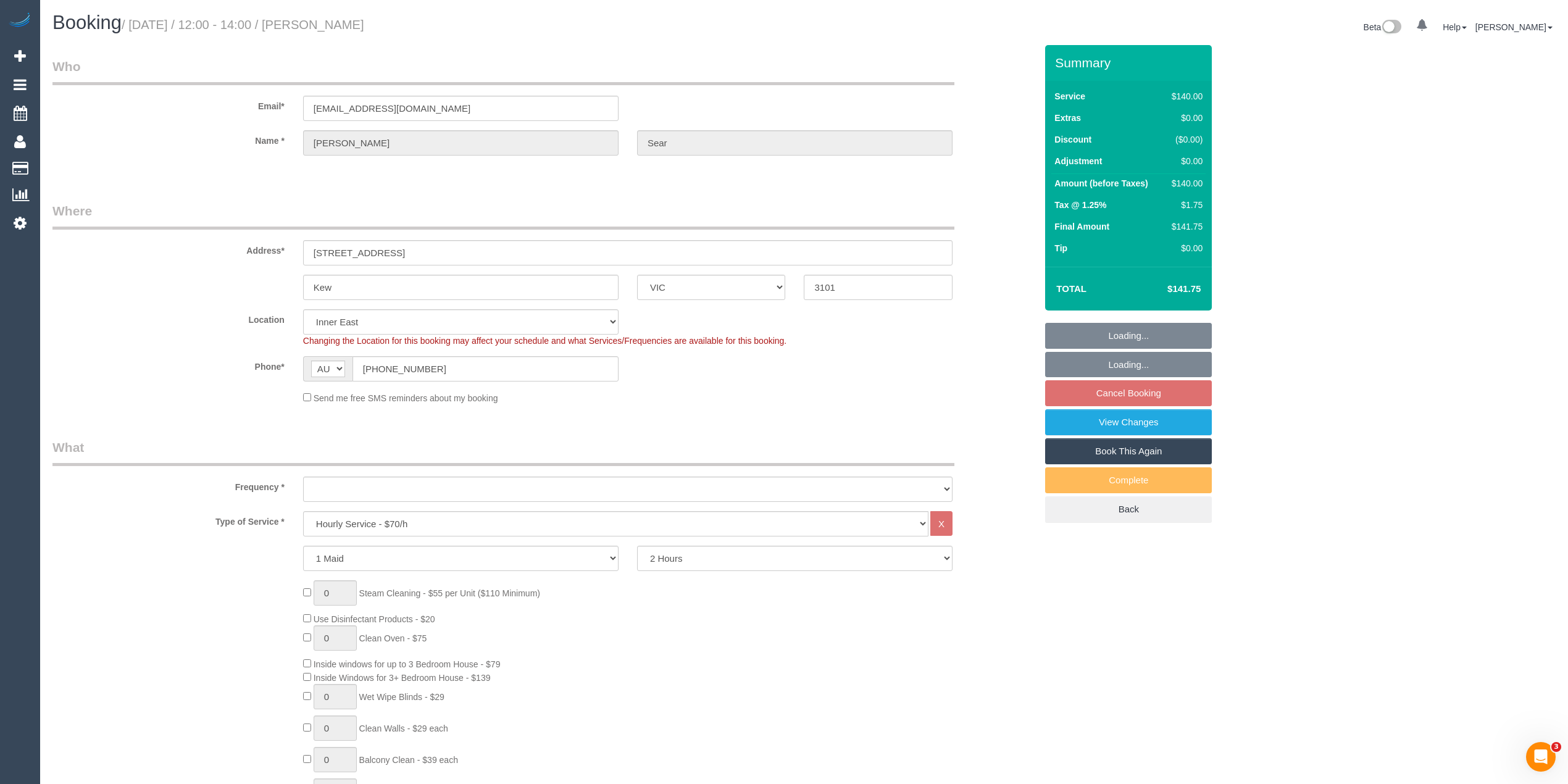
select select "number:36"
select select "spot3"
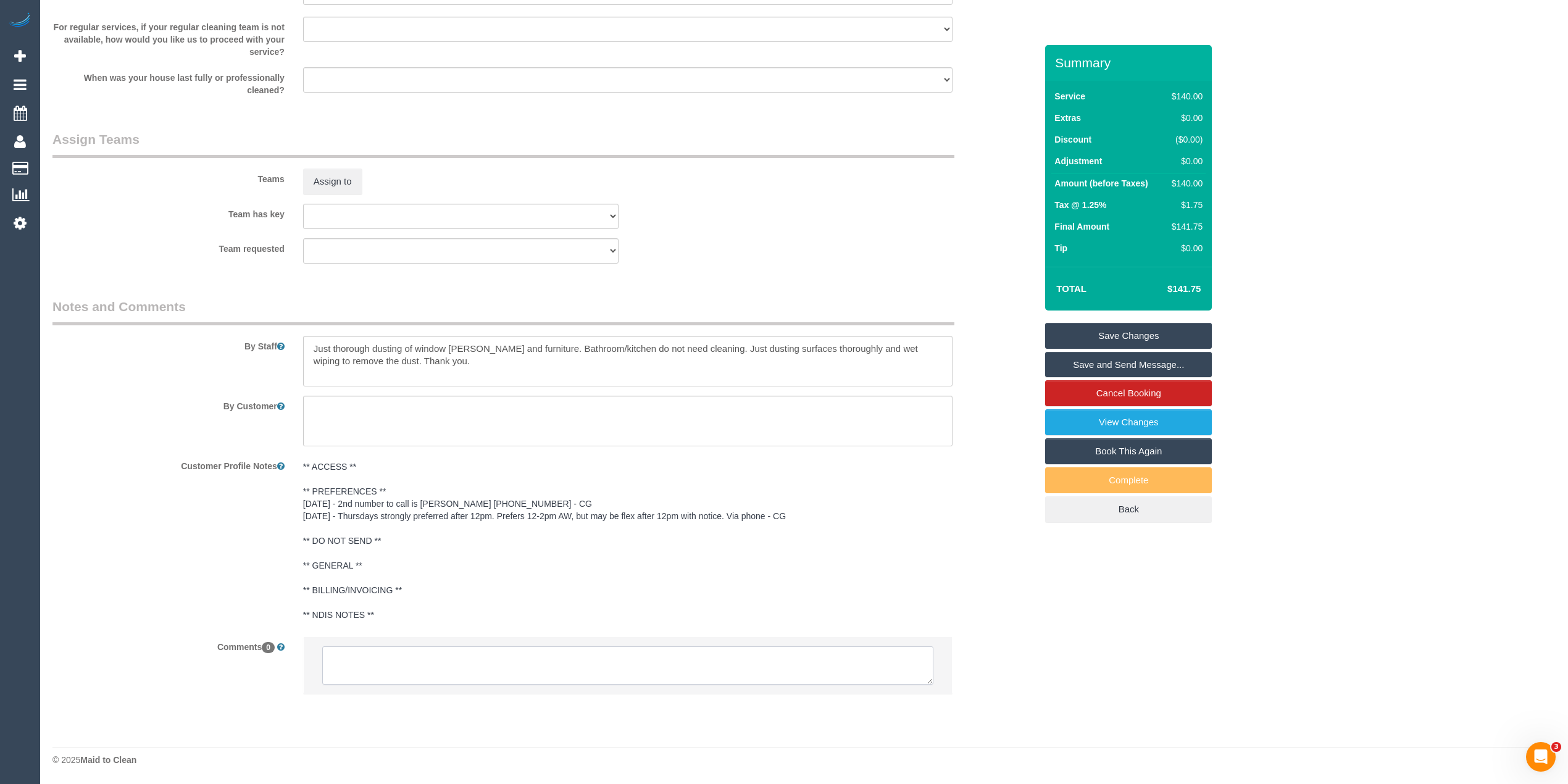
click at [413, 659] on textarea at bounding box center [628, 665] width 611 height 38
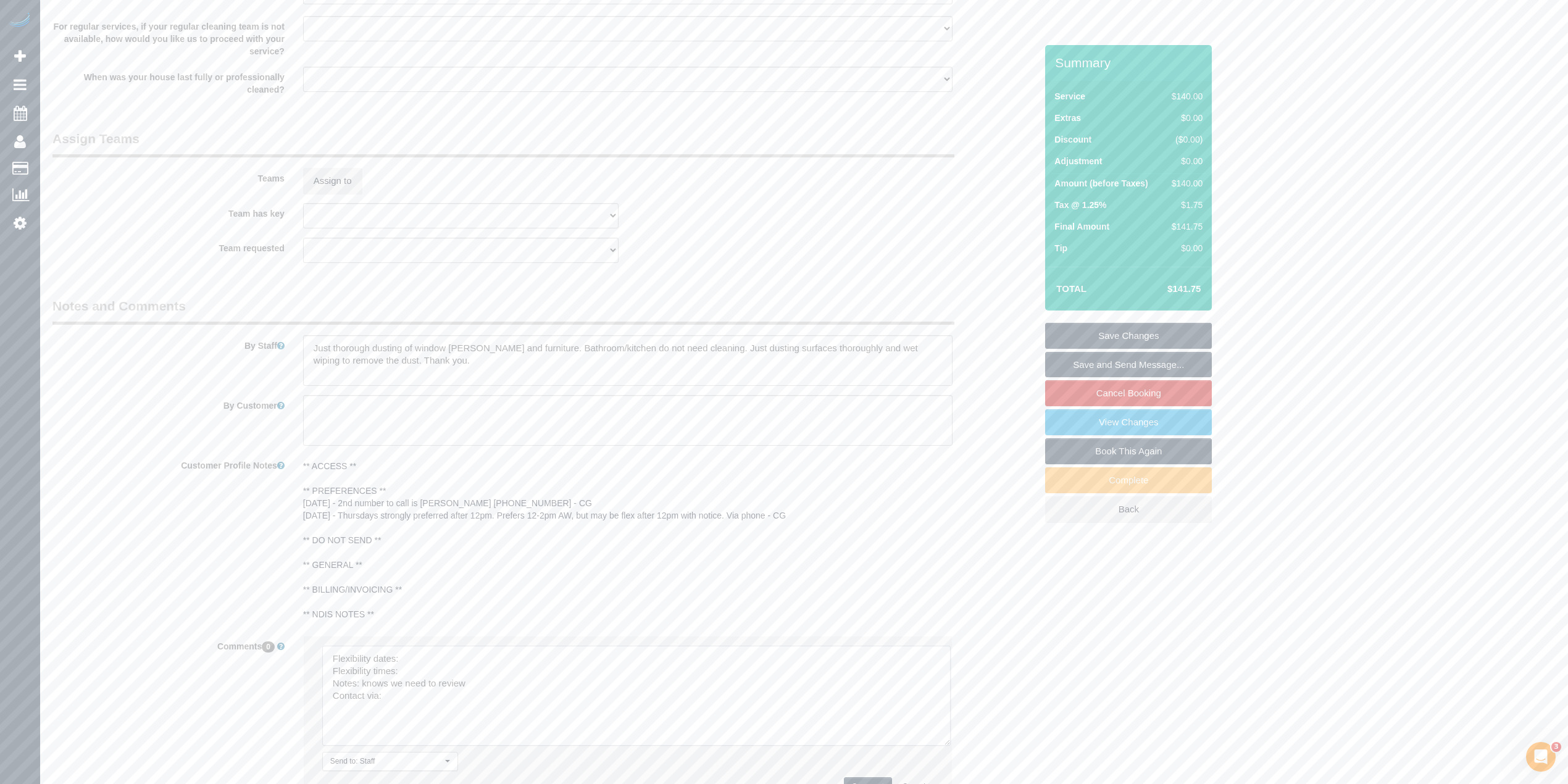
drag, startPoint x: 924, startPoint y: 677, endPoint x: 889, endPoint y: 749, distance: 80.1
click at [944, 746] on textarea at bounding box center [637, 696] width 629 height 100
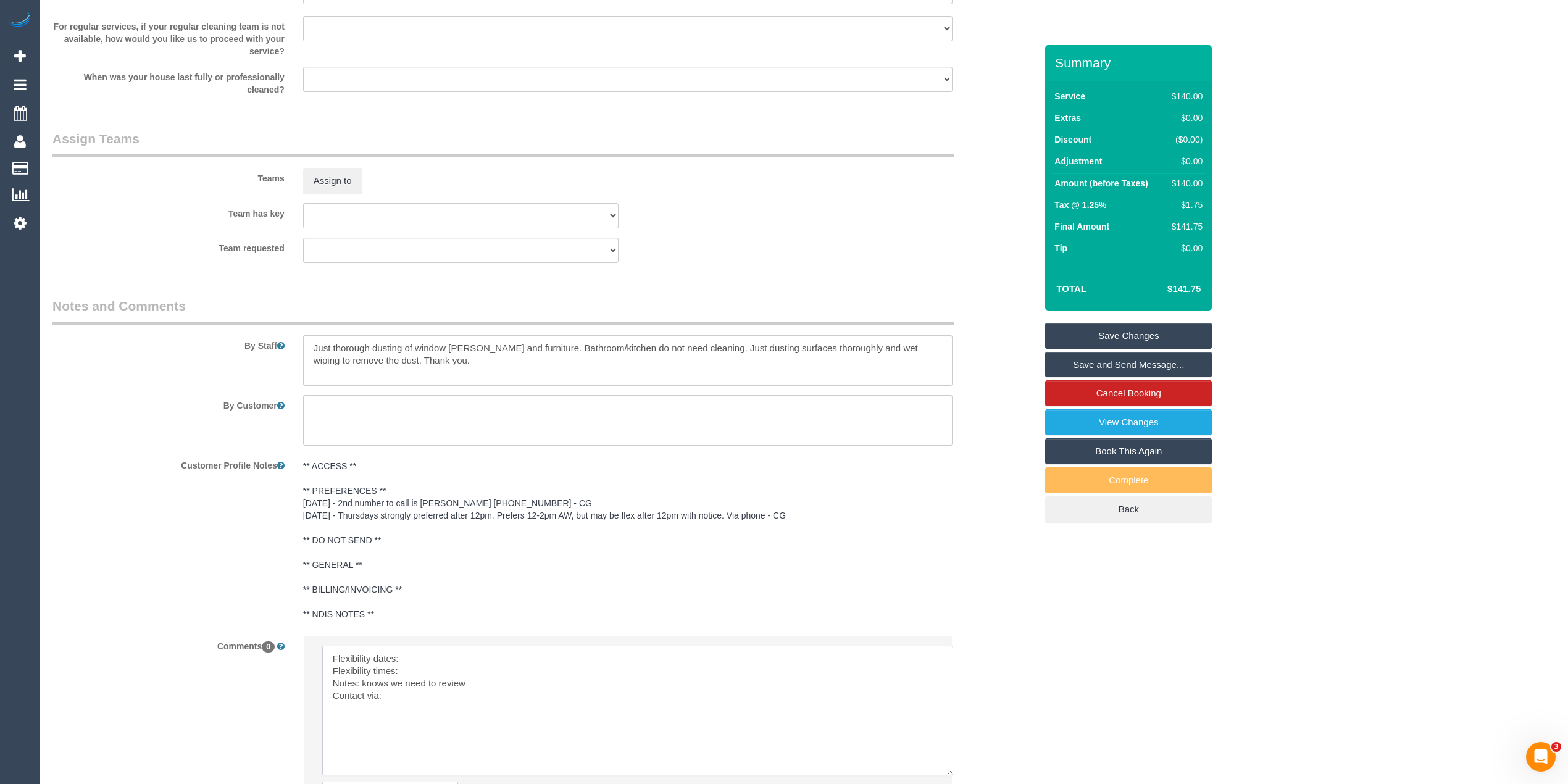
click at [441, 651] on textarea at bounding box center [638, 710] width 631 height 129
click at [432, 672] on textarea at bounding box center [638, 710] width 631 height 129
click at [413, 699] on textarea at bounding box center [638, 710] width 631 height 129
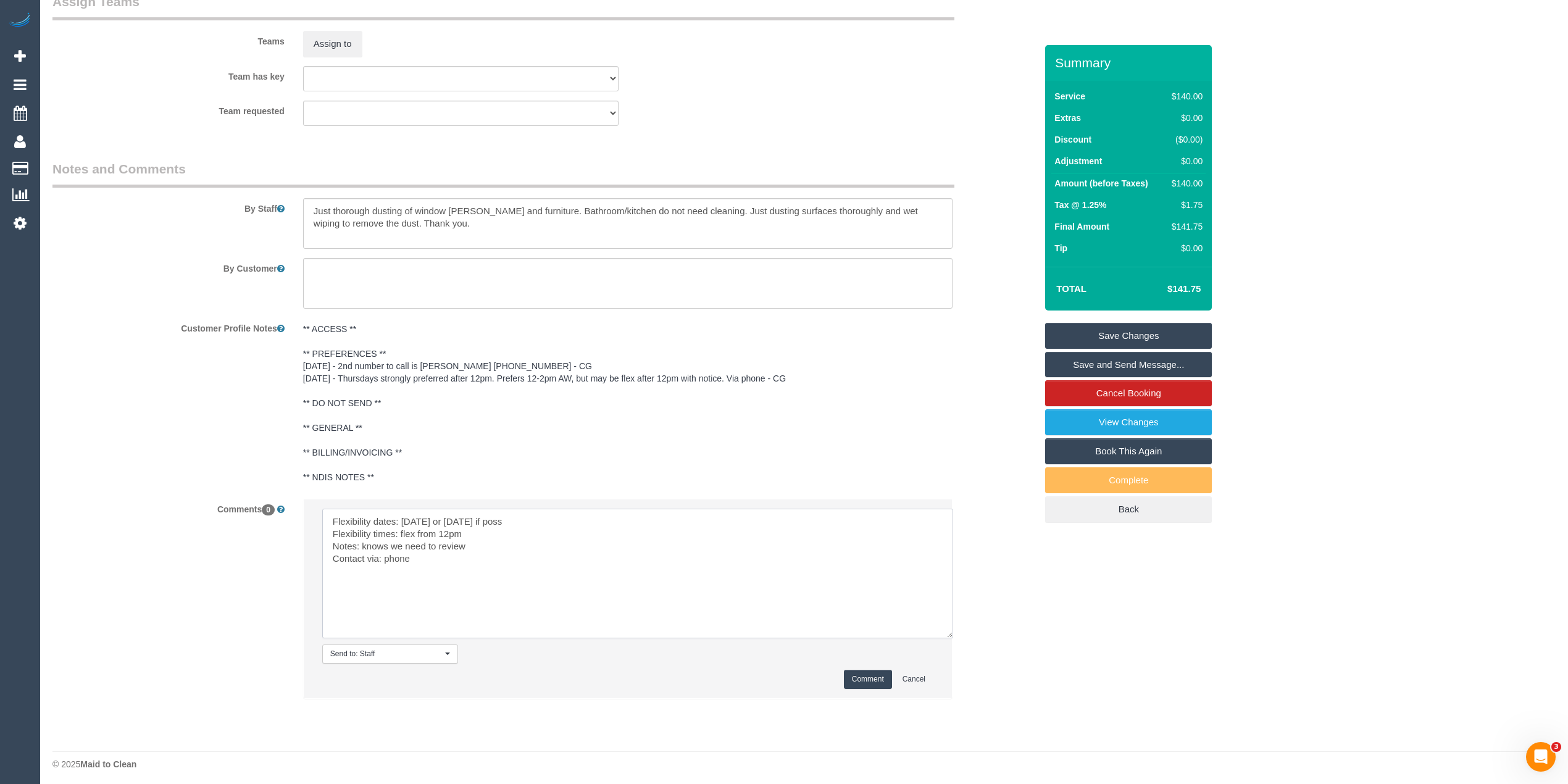
type textarea "Flexibility dates: Tuesday or Thursday this week if poss Flexibility times: fle…"
click at [868, 675] on button "Comment" at bounding box center [868, 678] width 48 height 19
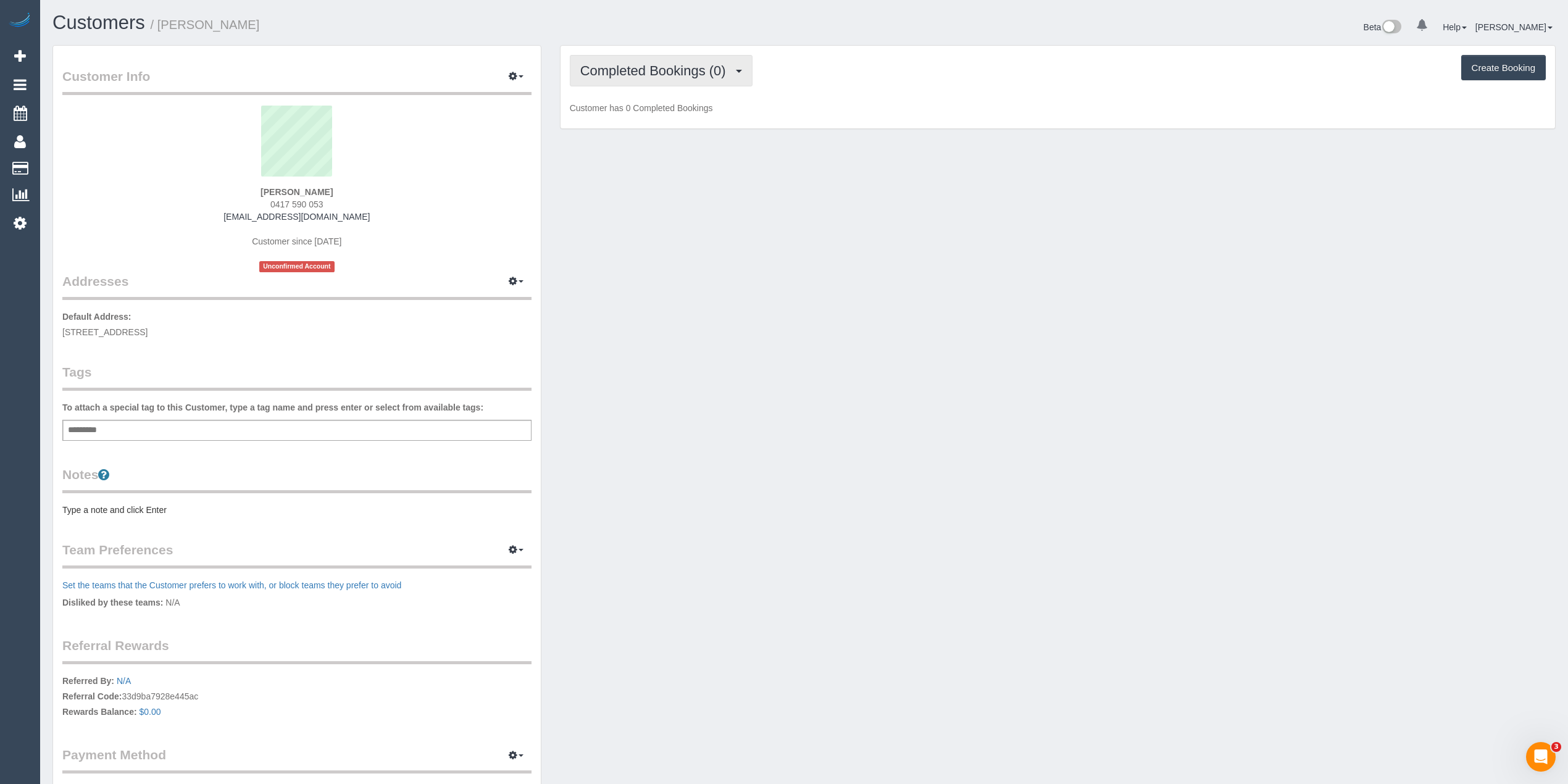
click at [621, 68] on span "Completed Bookings (0)" at bounding box center [656, 70] width 151 height 16
click at [642, 116] on link "Upcoming Bookings (1)" at bounding box center [635, 115] width 129 height 16
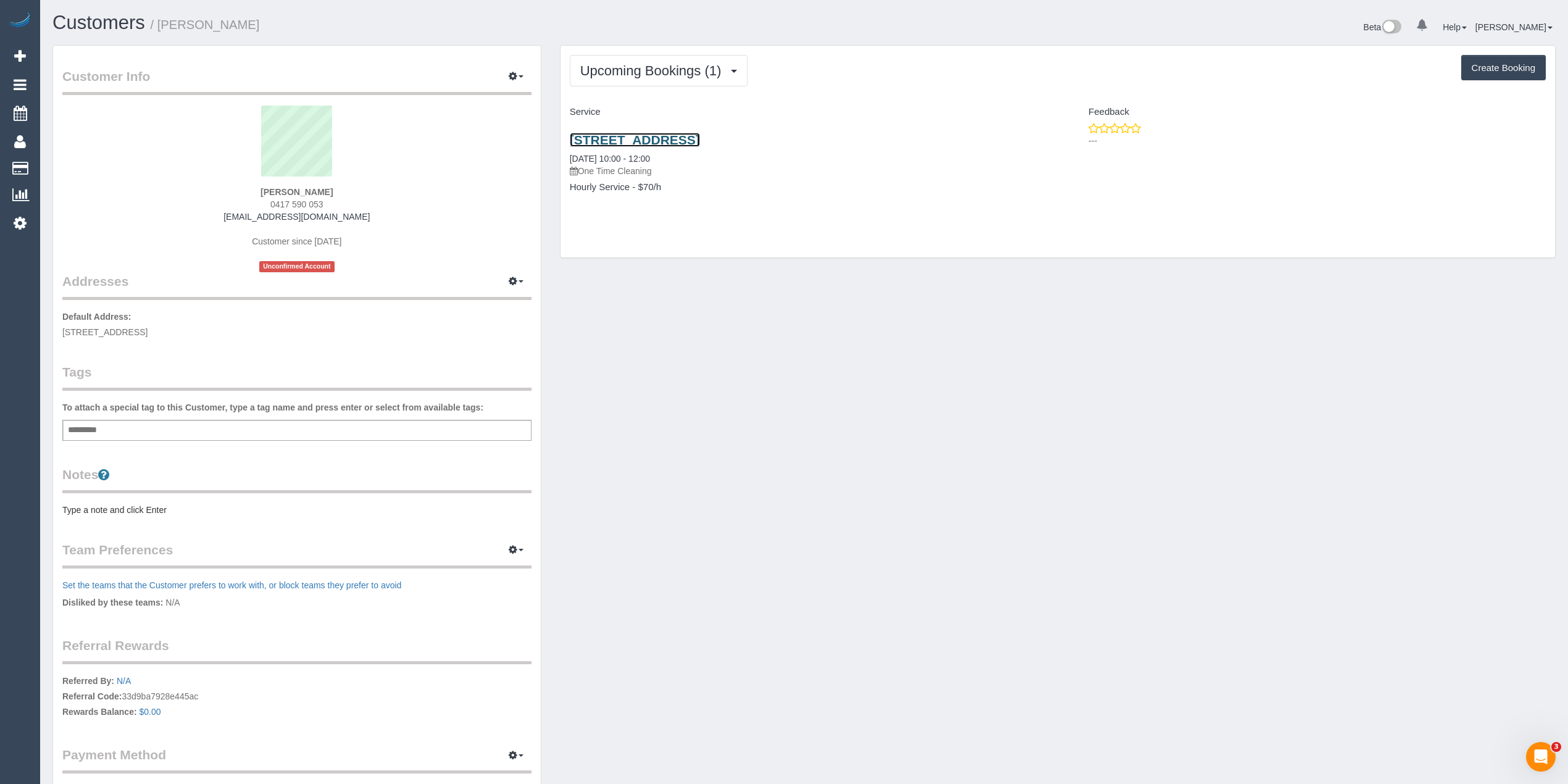
click at [700, 137] on link "[STREET_ADDRESS]" at bounding box center [635, 139] width 130 height 14
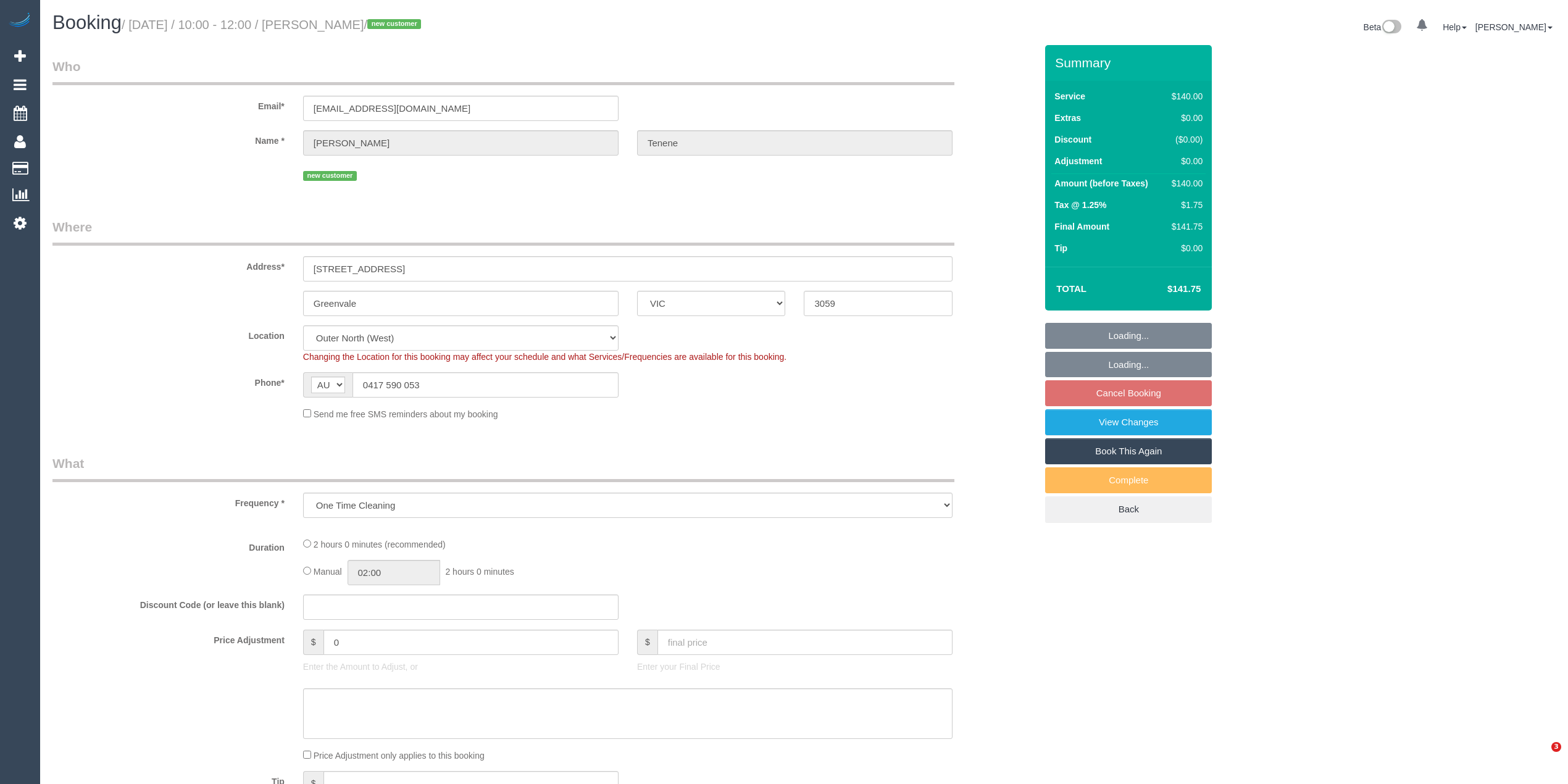
select select "VIC"
select select "number:27"
select select "number:14"
select select "number:18"
select select "number:36"
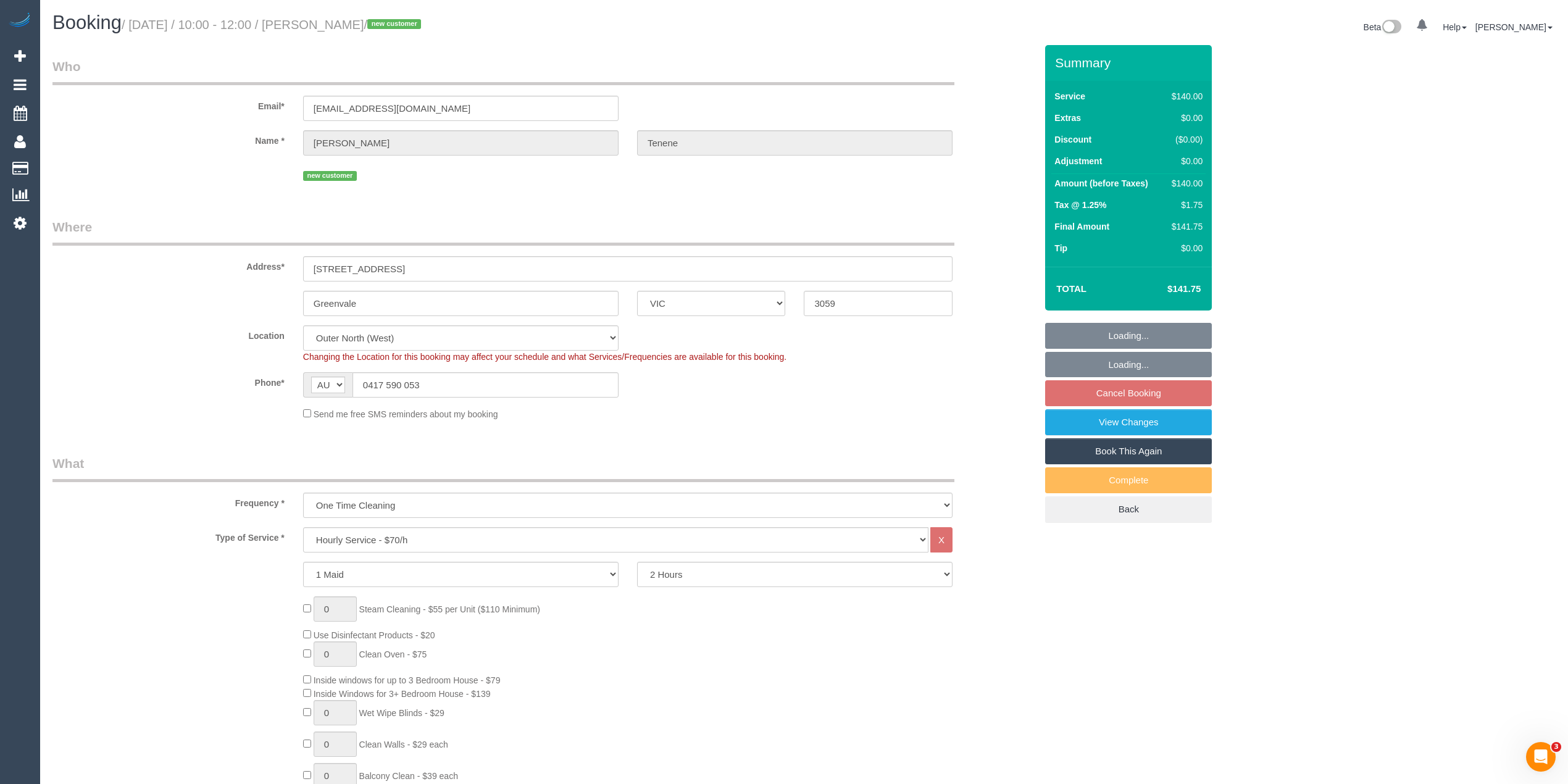
select select "object:848"
select select "spot3"
click at [115, 338] on label "Location" at bounding box center [169, 333] width 251 height 16
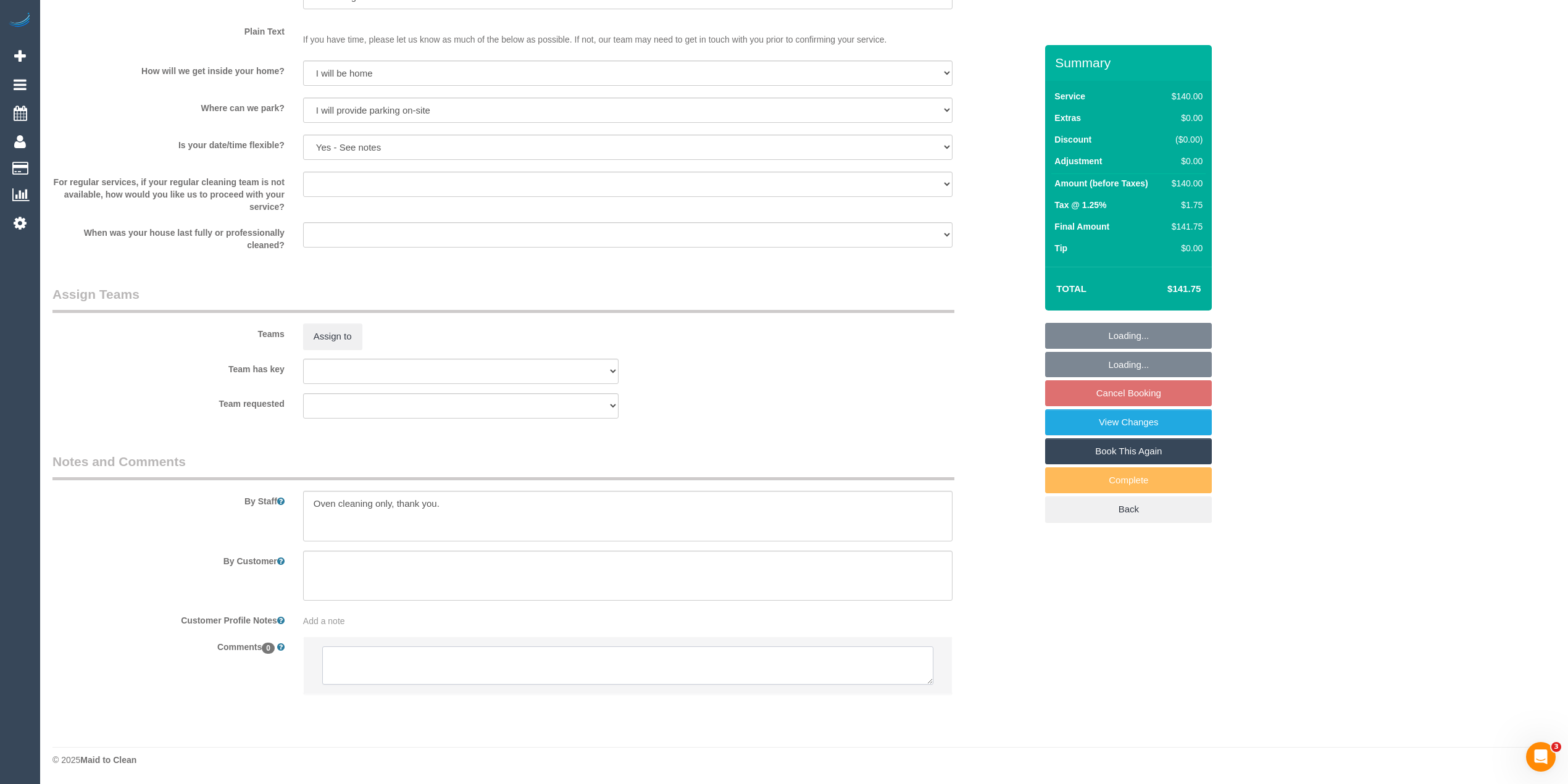
click at [423, 673] on textarea at bounding box center [628, 665] width 611 height 38
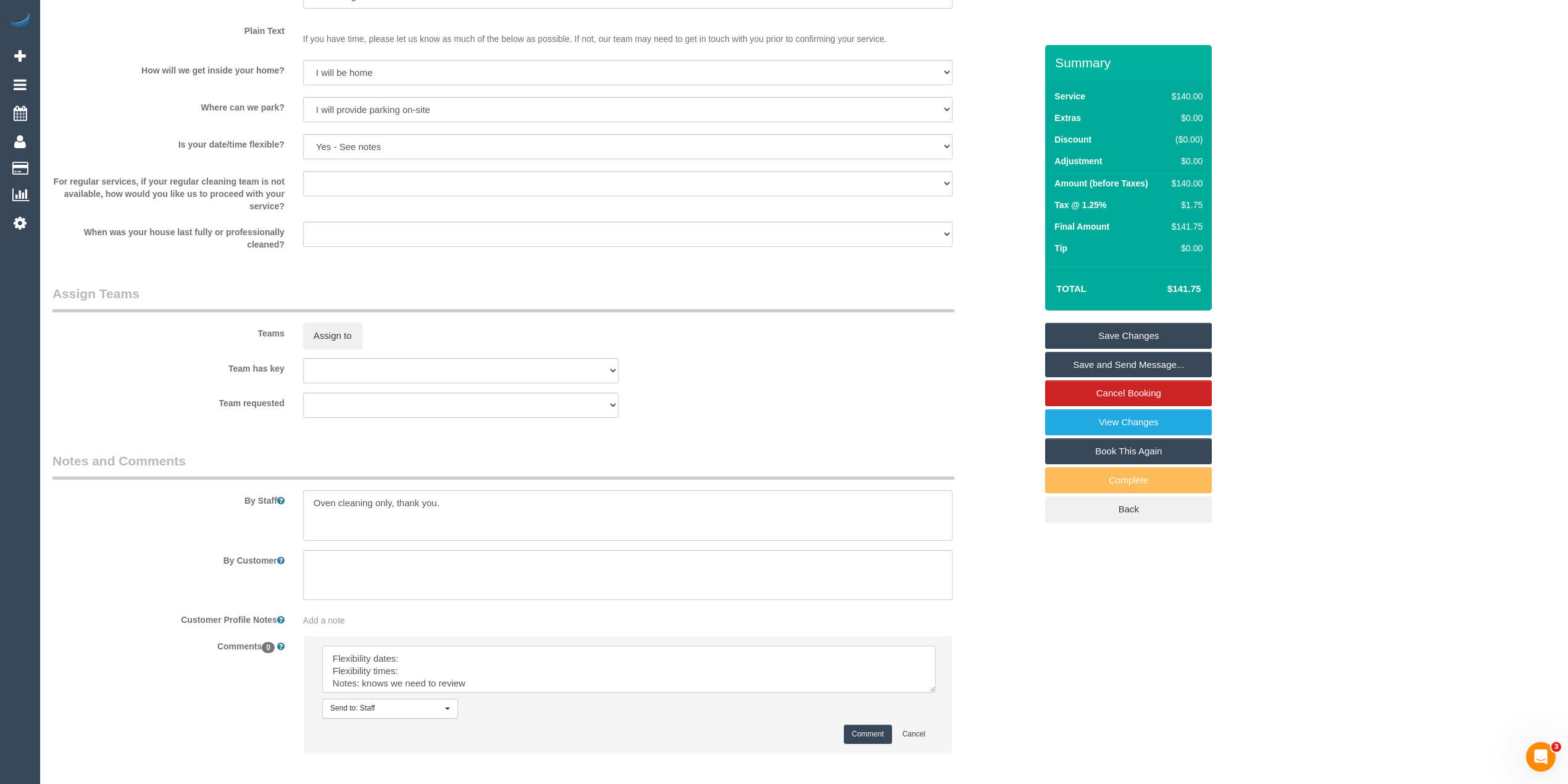
drag, startPoint x: 922, startPoint y: 677, endPoint x: 793, endPoint y: 731, distance: 139.8
click at [926, 692] on textarea at bounding box center [629, 669] width 613 height 47
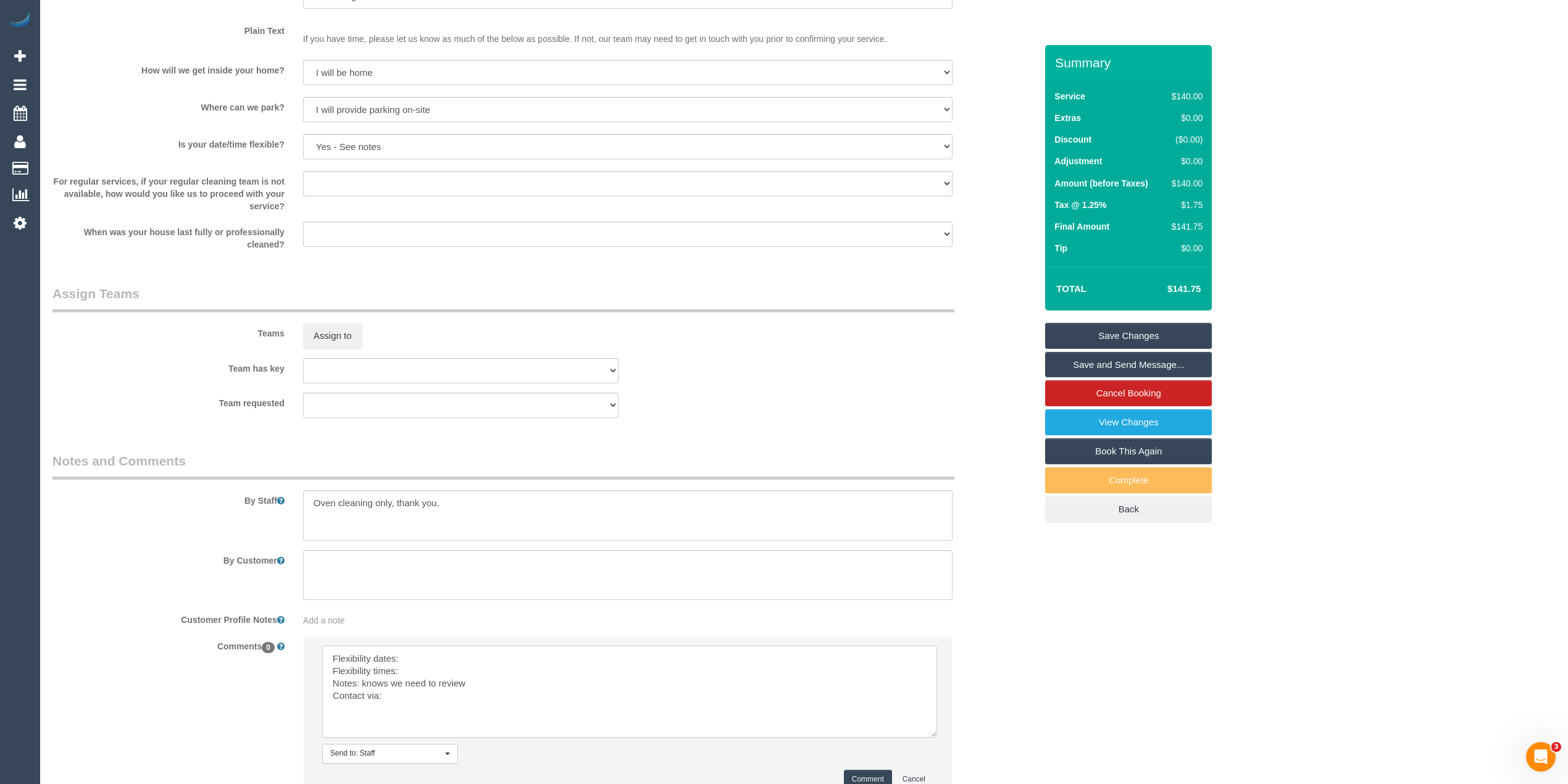
click at [440, 655] on textarea at bounding box center [630, 692] width 615 height 92
click at [430, 673] on textarea at bounding box center [630, 692] width 615 height 92
click at [425, 705] on textarea at bounding box center [630, 692] width 615 height 92
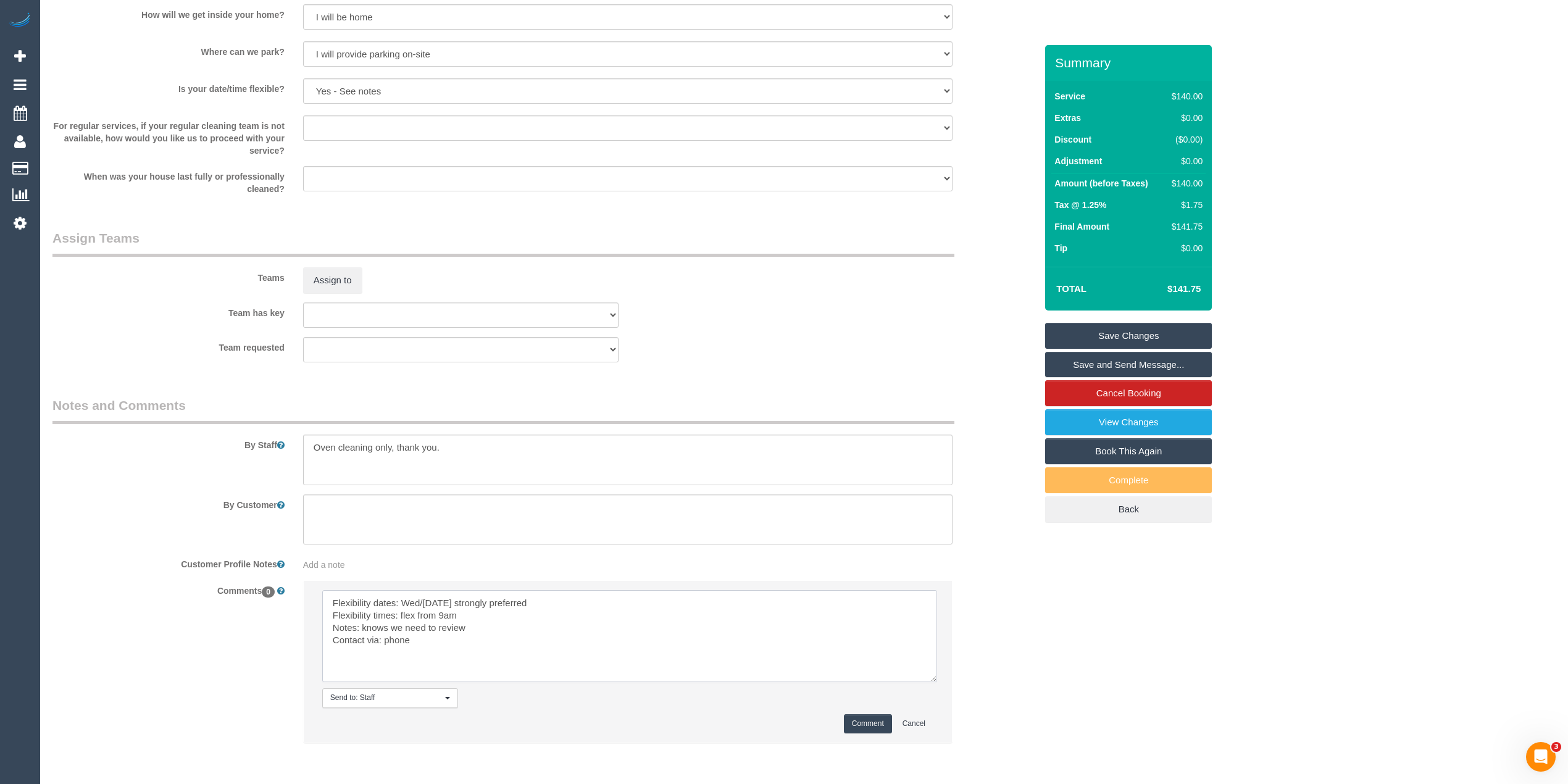
scroll to position [1638, 0]
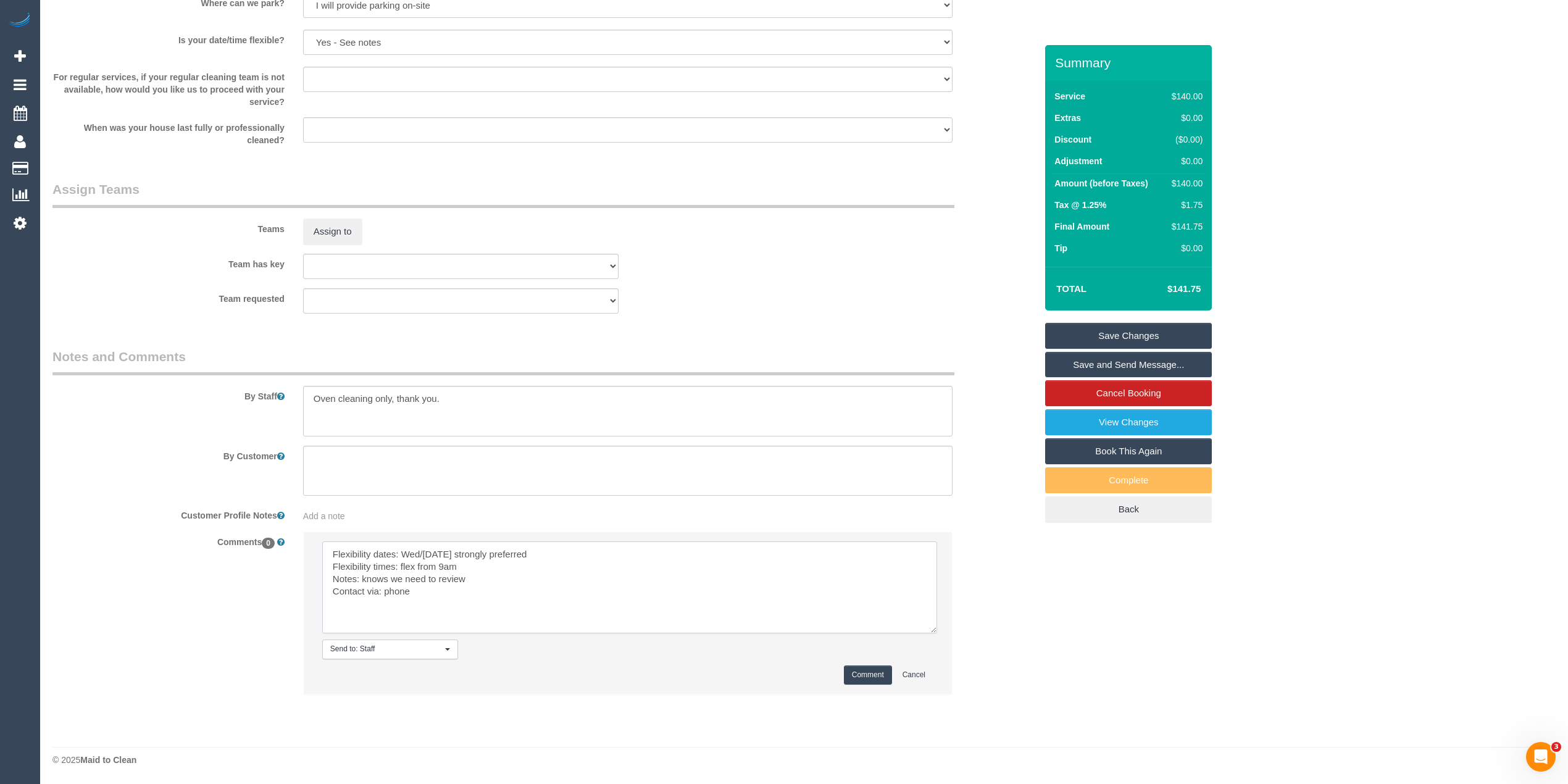
type textarea "Flexibility dates: Wed/[DATE] strongly preferred Flexibility times: flex from 9…"
click at [877, 670] on button "Comment" at bounding box center [868, 674] width 48 height 19
